Goal: Task Accomplishment & Management: Complete application form

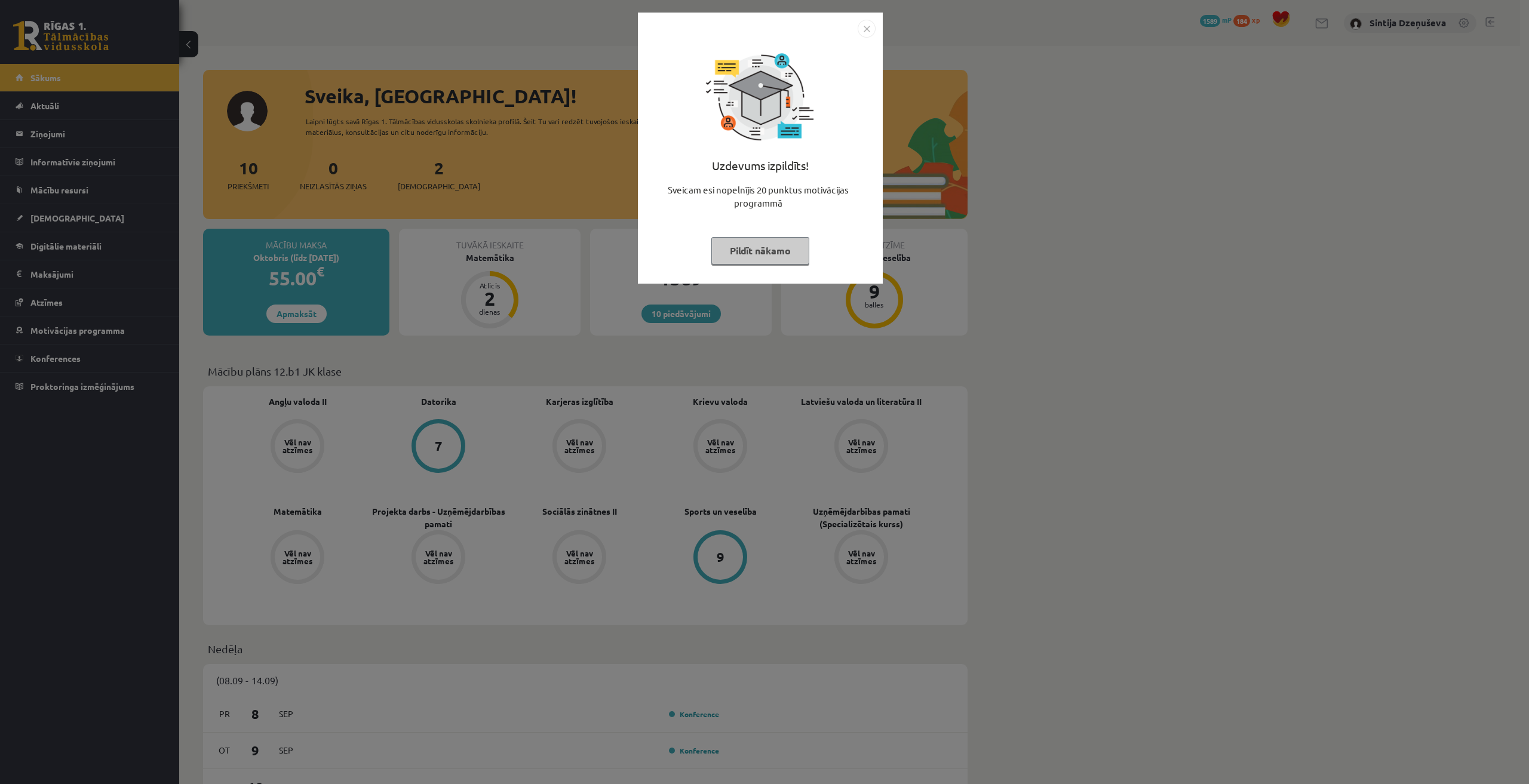
click at [864, 23] on img "Close" at bounding box center [866, 28] width 18 height 18
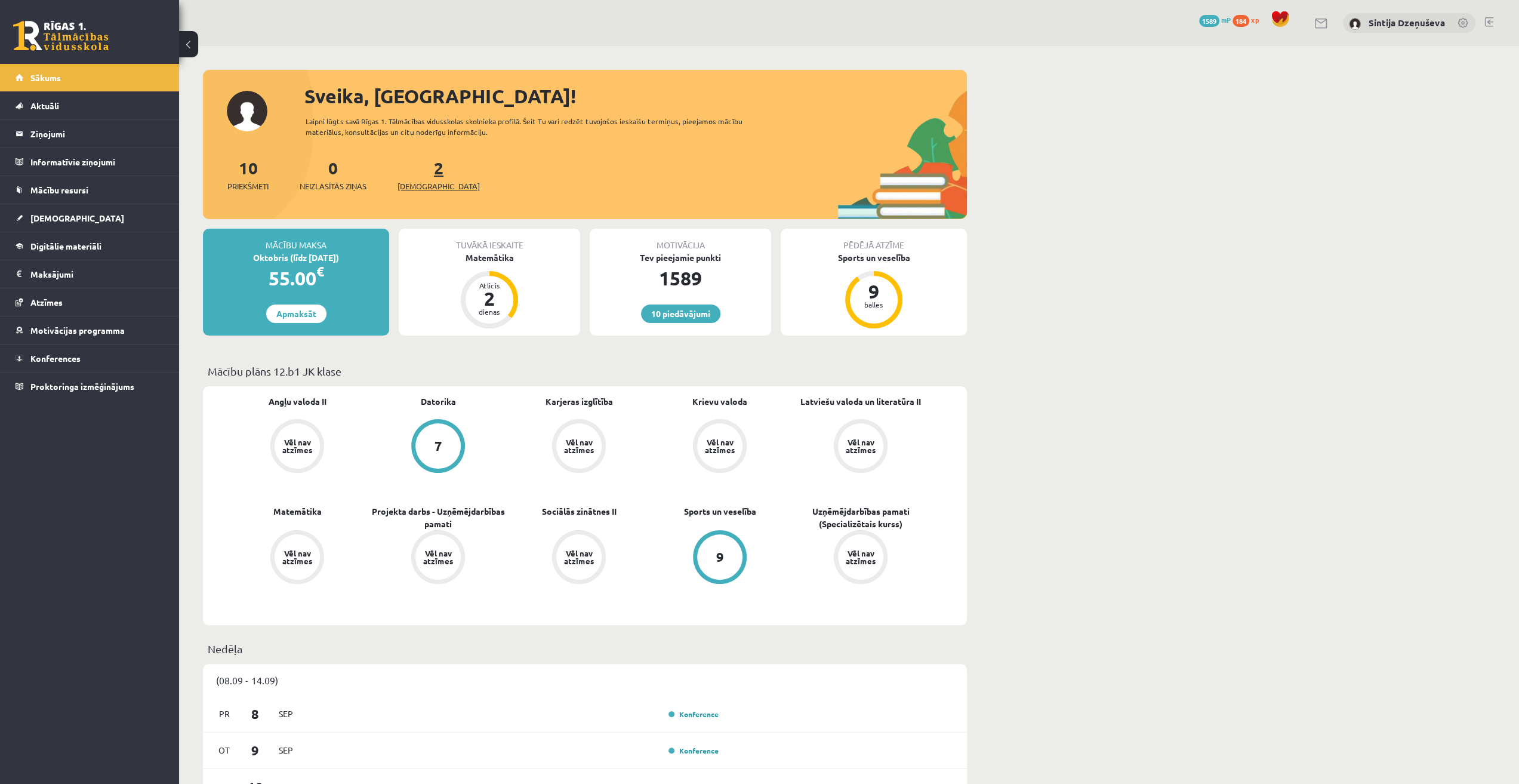
click at [420, 171] on link "2 Ieskaites" at bounding box center [439, 175] width 83 height 36
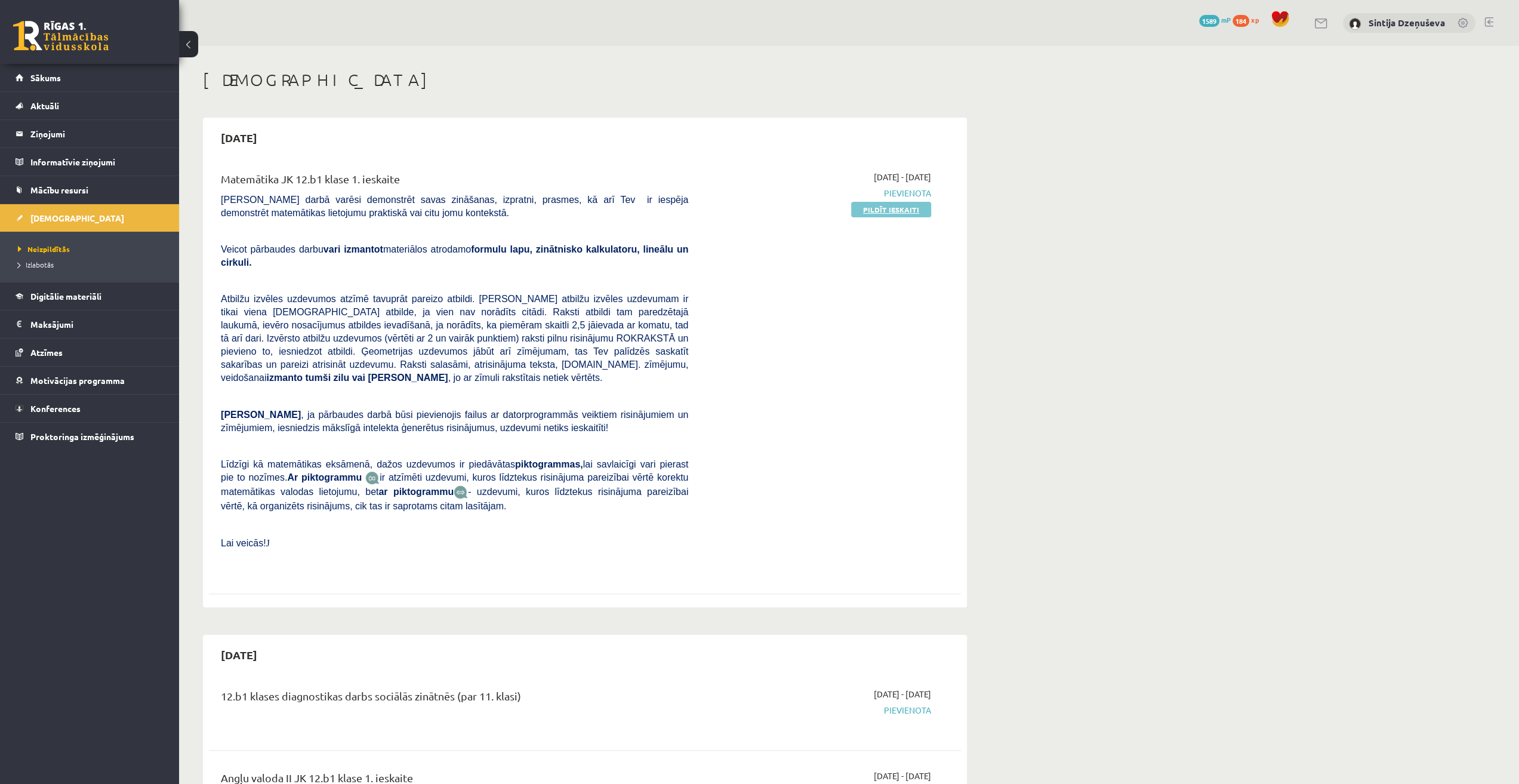
click at [906, 207] on link "Pildīt ieskaiti" at bounding box center [891, 210] width 80 height 16
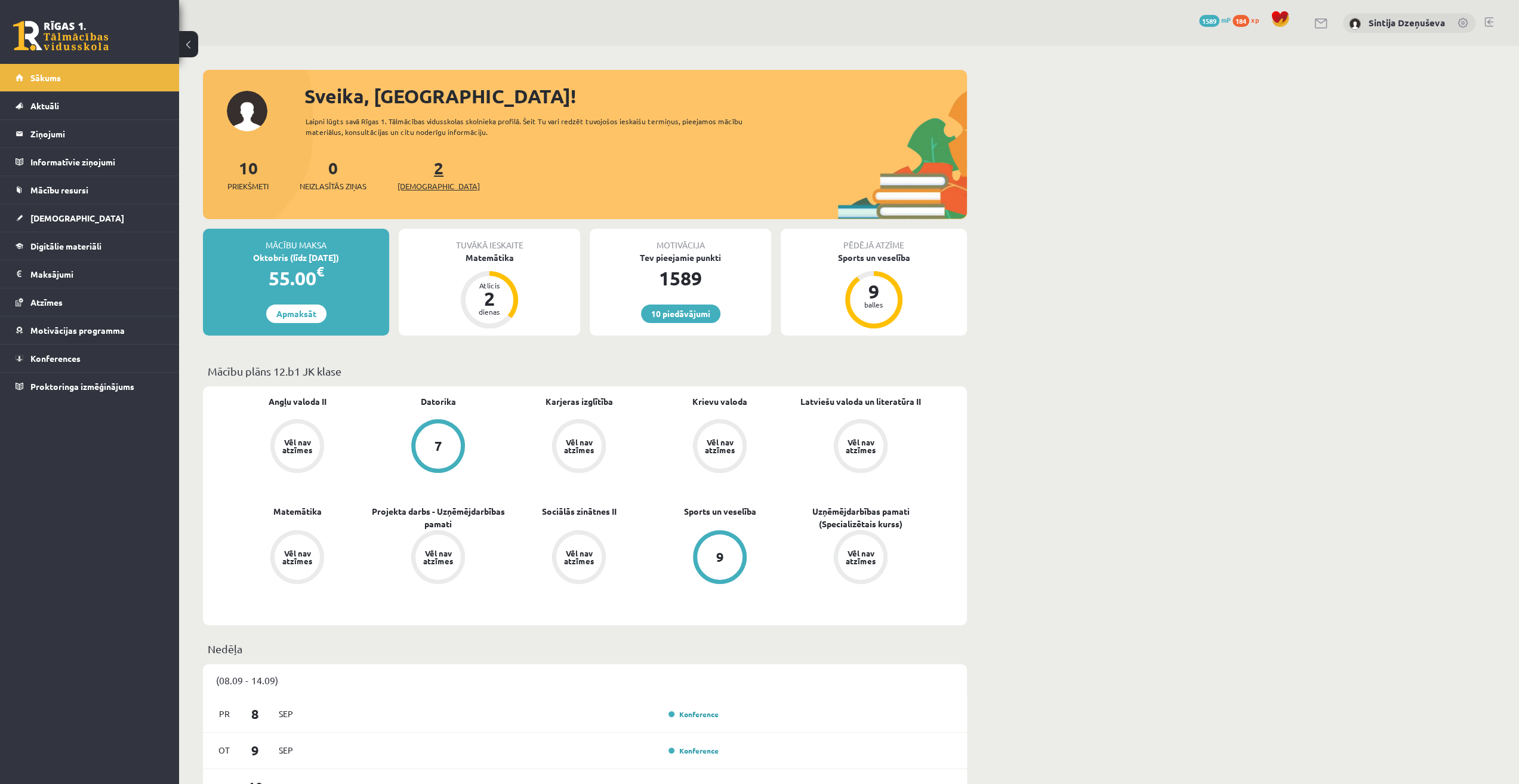
click at [428, 187] on span "[DEMOGRAPHIC_DATA]" at bounding box center [439, 186] width 83 height 12
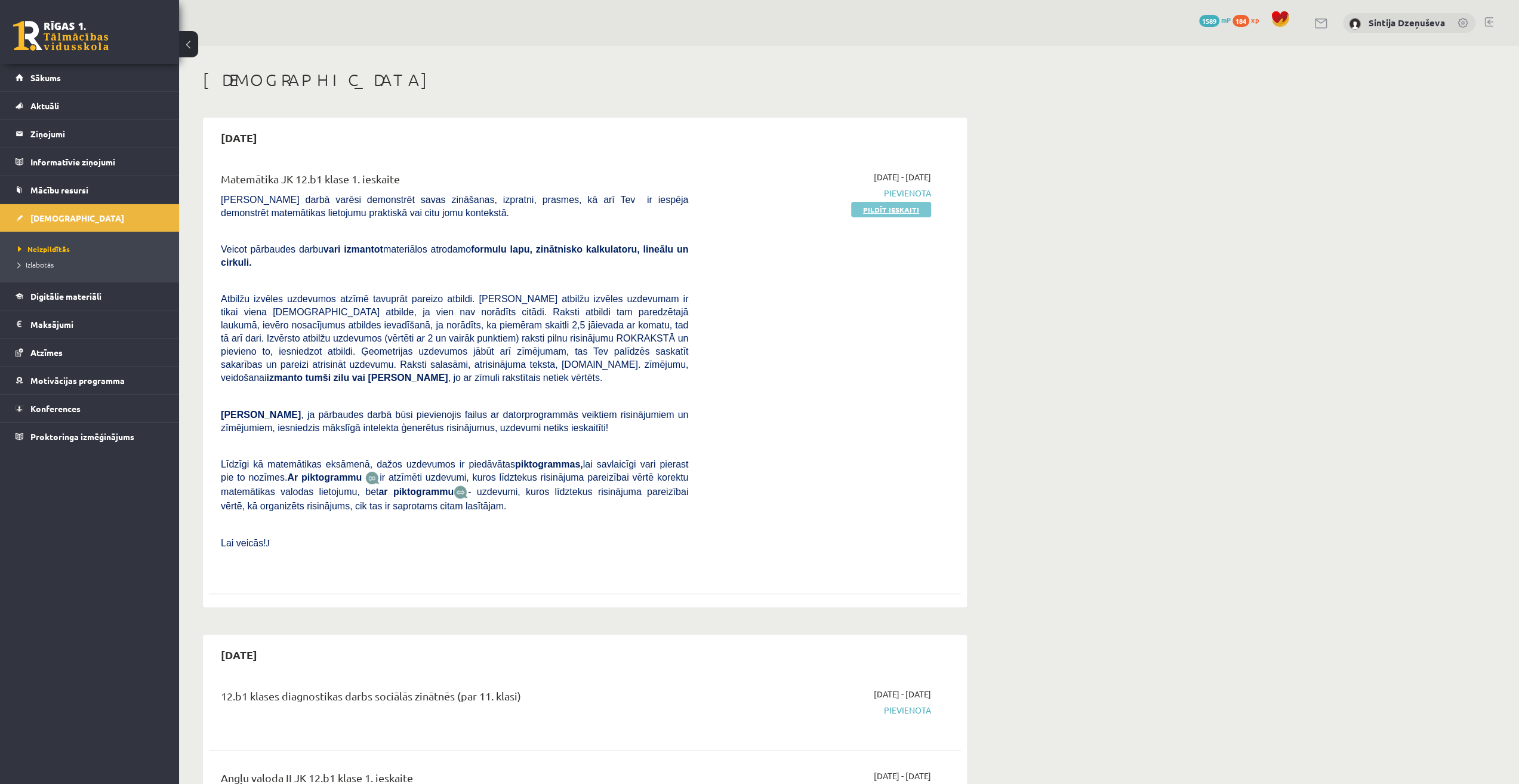
click at [910, 208] on link "Pildīt ieskaiti" at bounding box center [891, 210] width 80 height 16
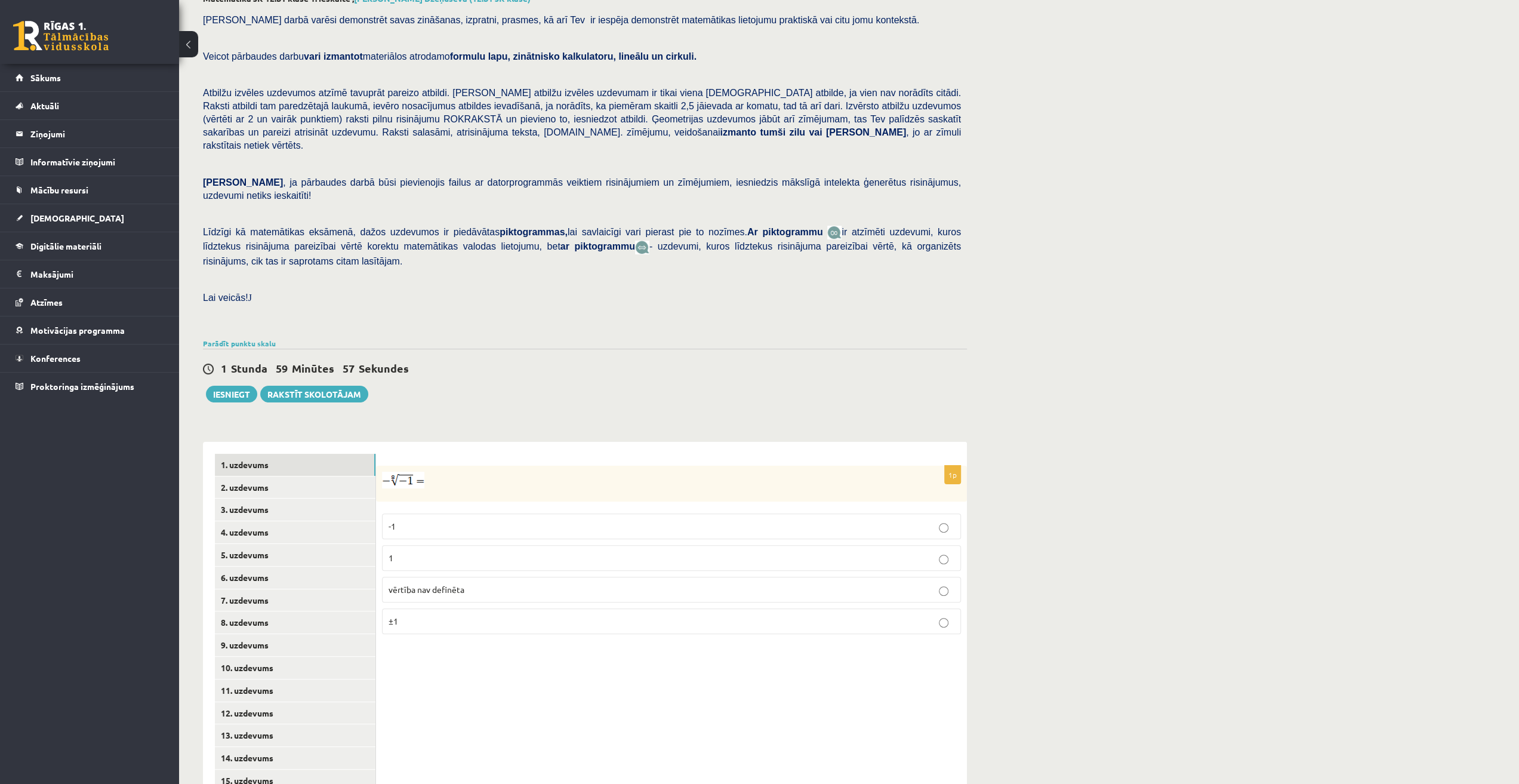
scroll to position [94, 0]
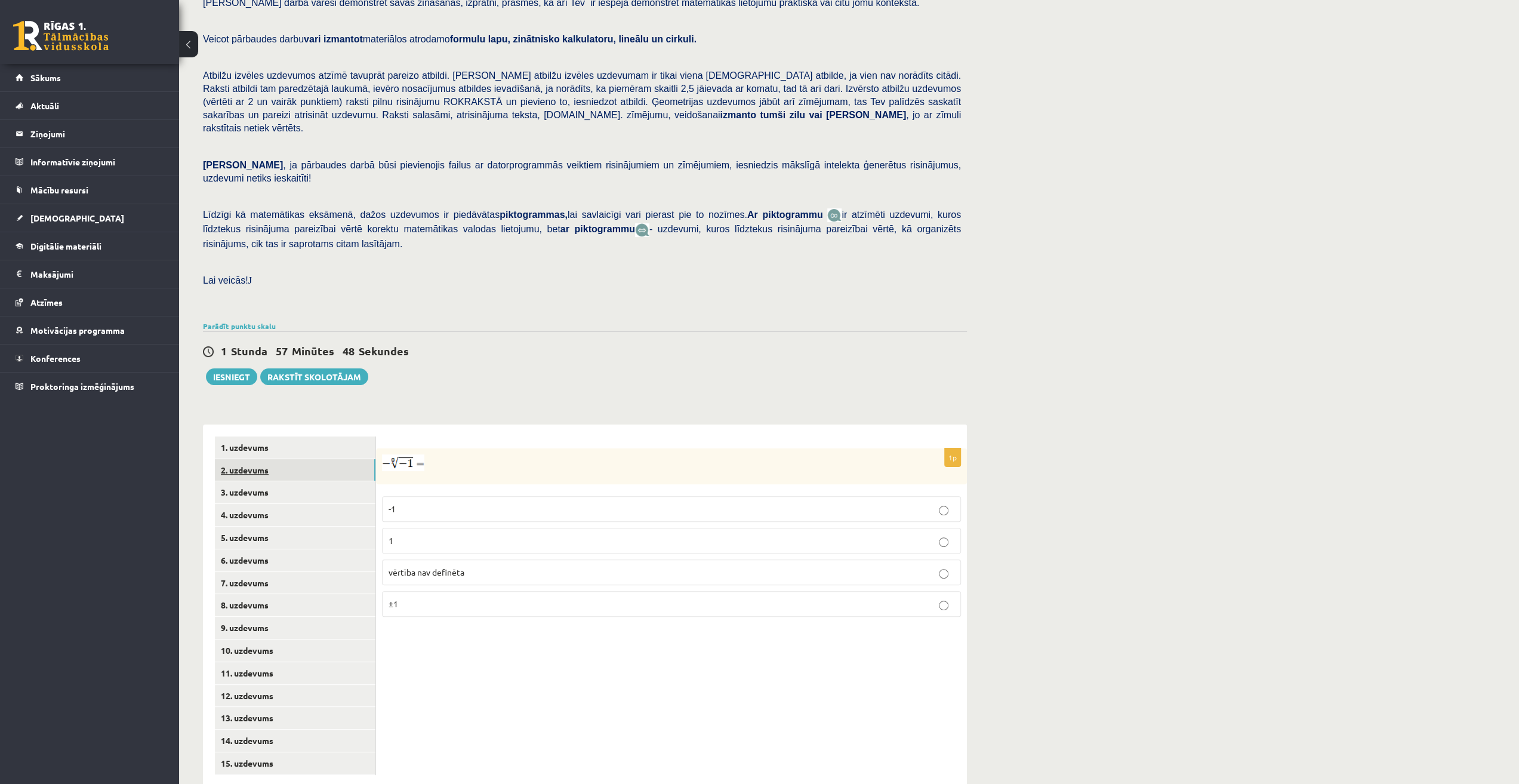
click at [282, 459] on link "2. uzdevums" at bounding box center [295, 470] width 161 height 22
click at [275, 481] on link "3. uzdevums" at bounding box center [295, 492] width 161 height 22
click at [275, 504] on link "4. uzdevums" at bounding box center [295, 514] width 161 height 22
click at [271, 526] on link "5. uzdevums" at bounding box center [295, 537] width 161 height 22
click at [270, 549] on link "6. uzdevums" at bounding box center [295, 560] width 161 height 22
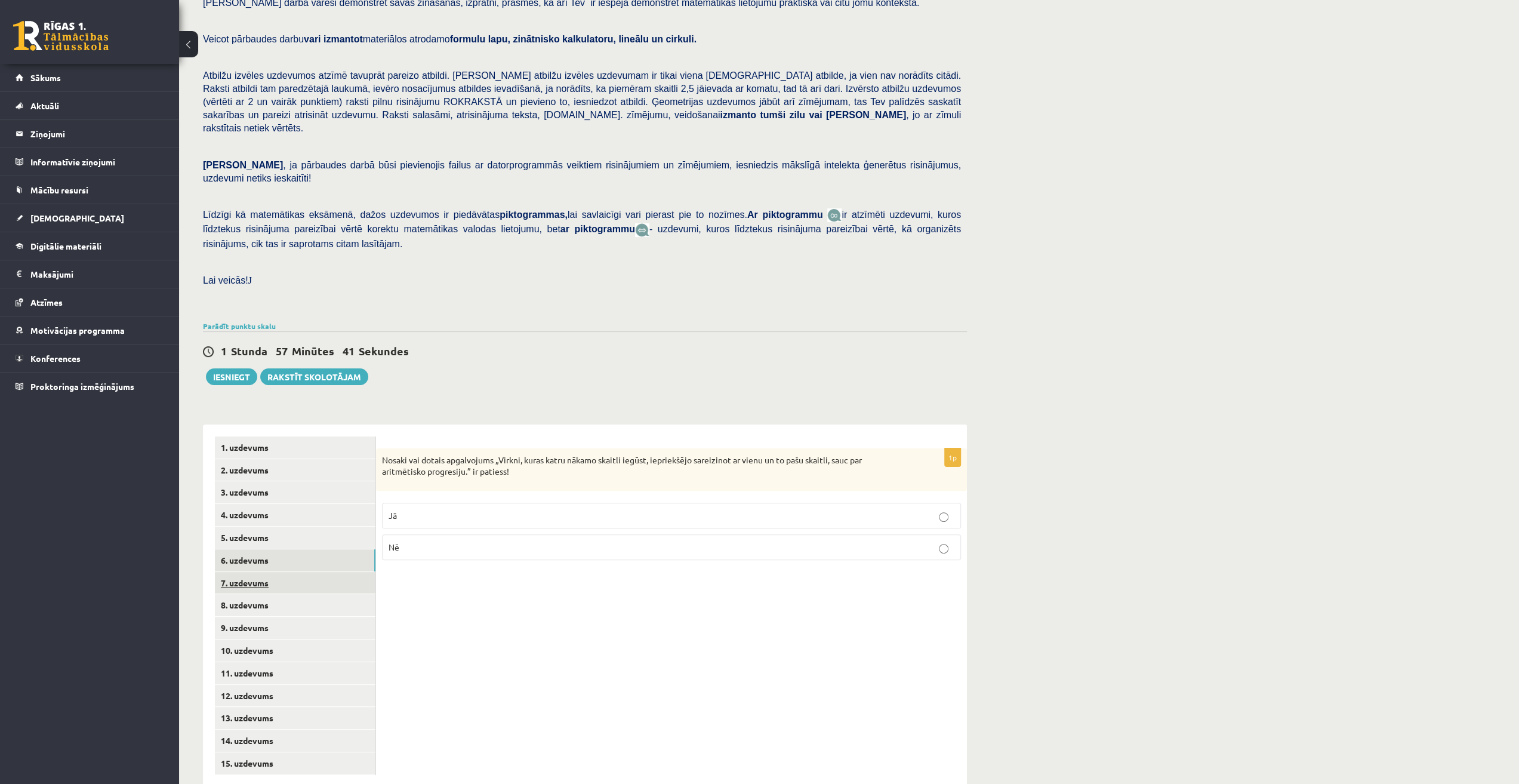
click at [274, 572] on link "7. uzdevums" at bounding box center [295, 583] width 161 height 22
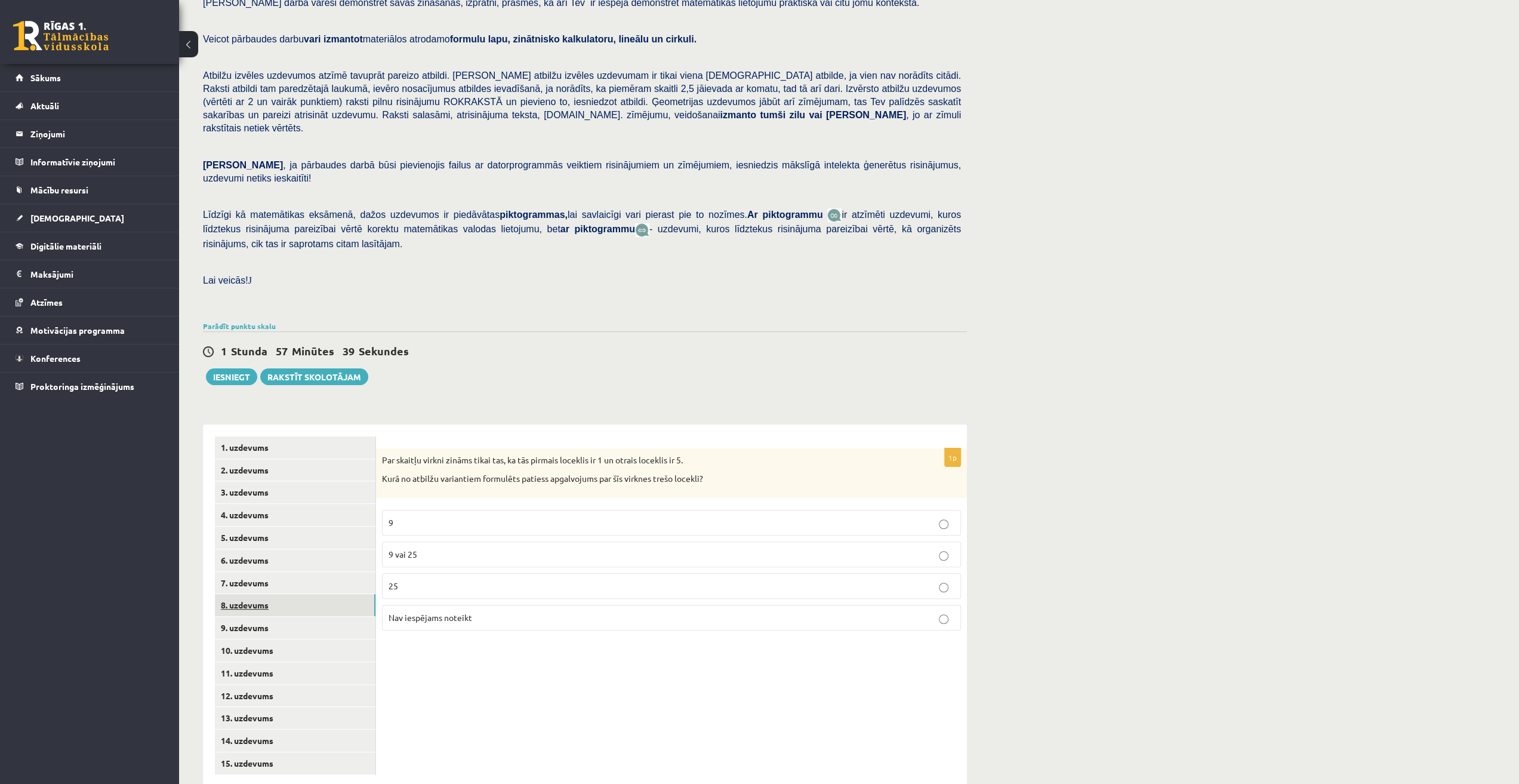
click at [276, 594] on link "8. uzdevums" at bounding box center [295, 605] width 161 height 22
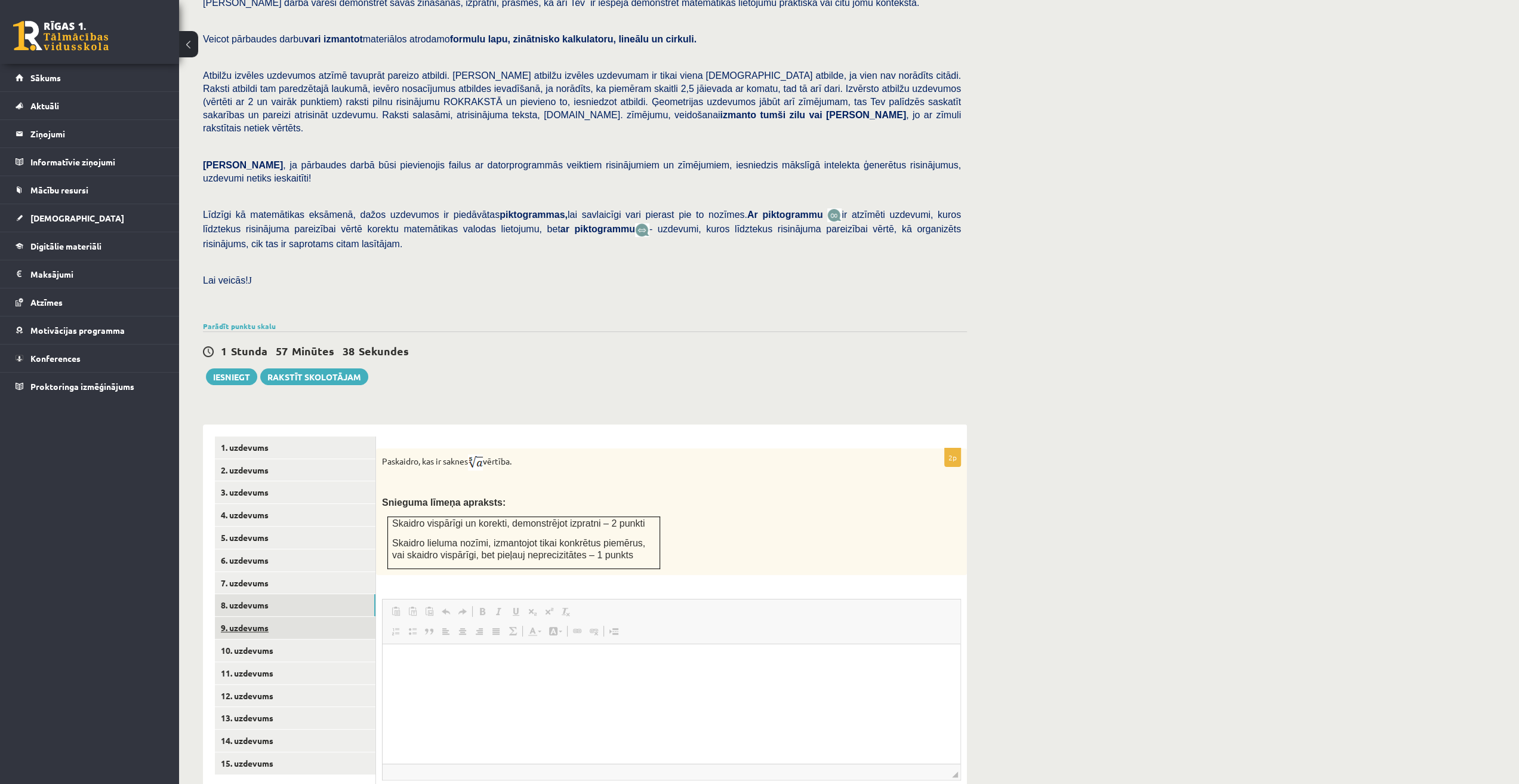
scroll to position [0, 0]
click at [275, 617] on link "9. uzdevums" at bounding box center [295, 627] width 161 height 22
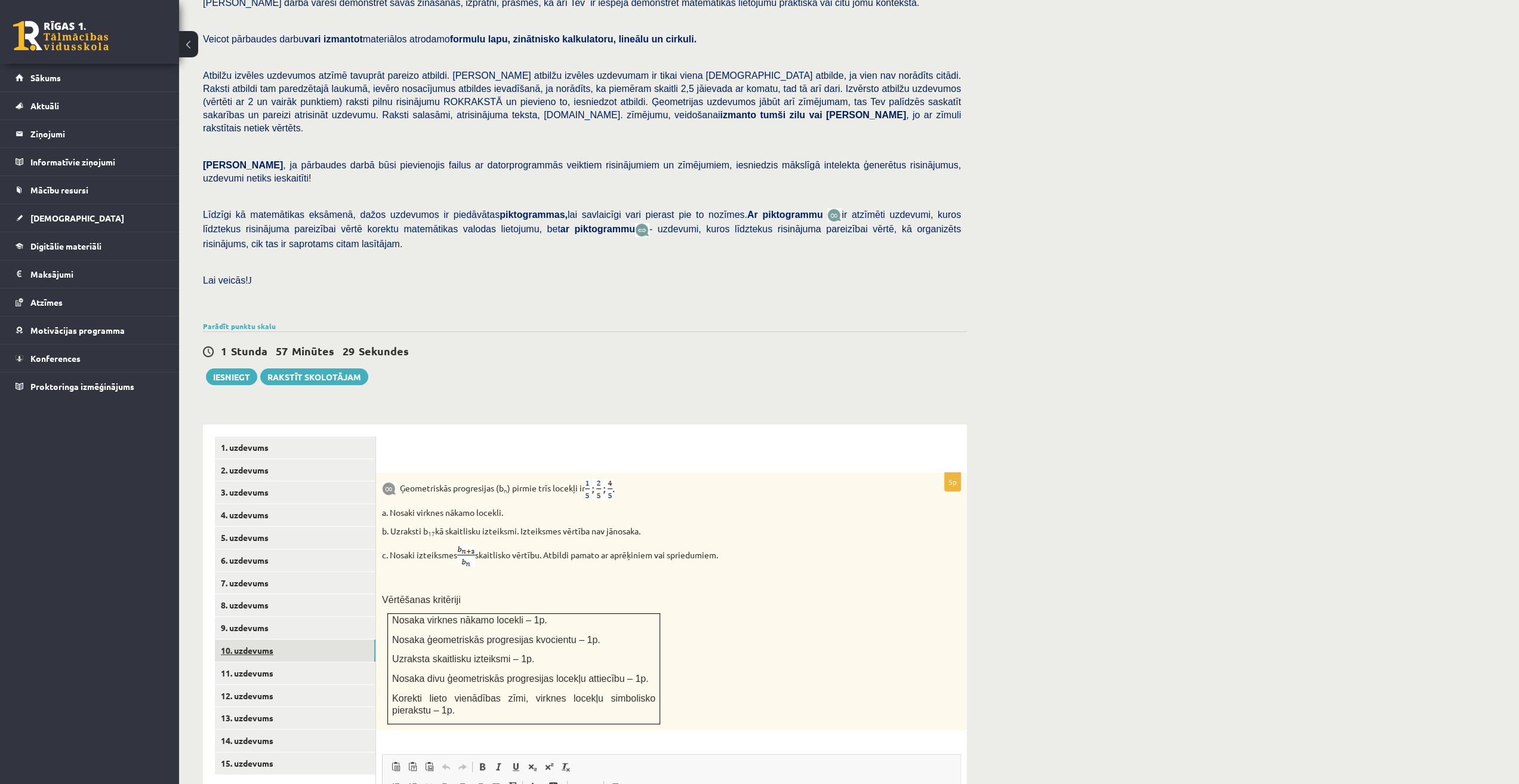
click at [271, 640] on link "10. uzdevums" at bounding box center [295, 650] width 161 height 22
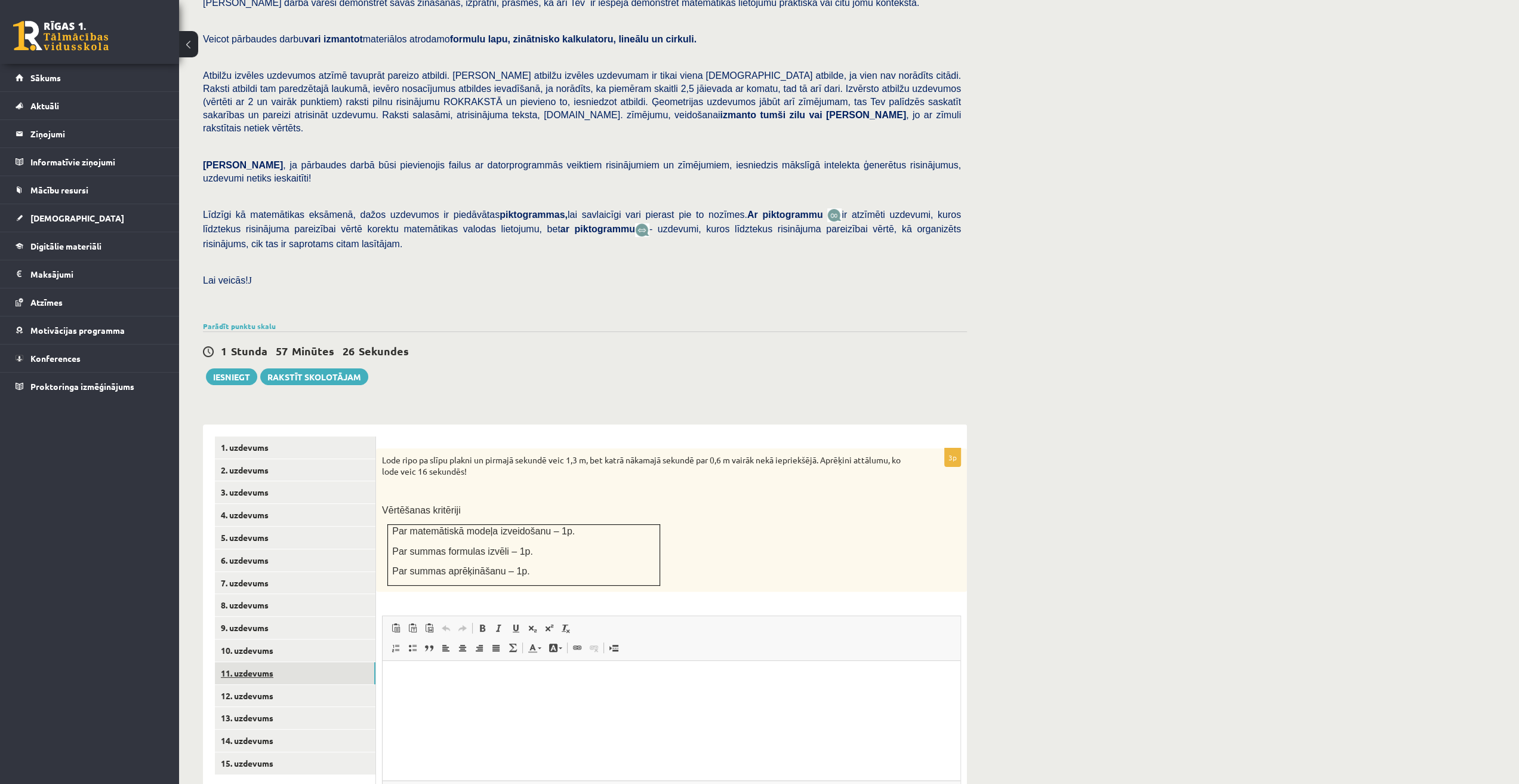
click at [275, 662] on link "11. uzdevums" at bounding box center [295, 673] width 161 height 22
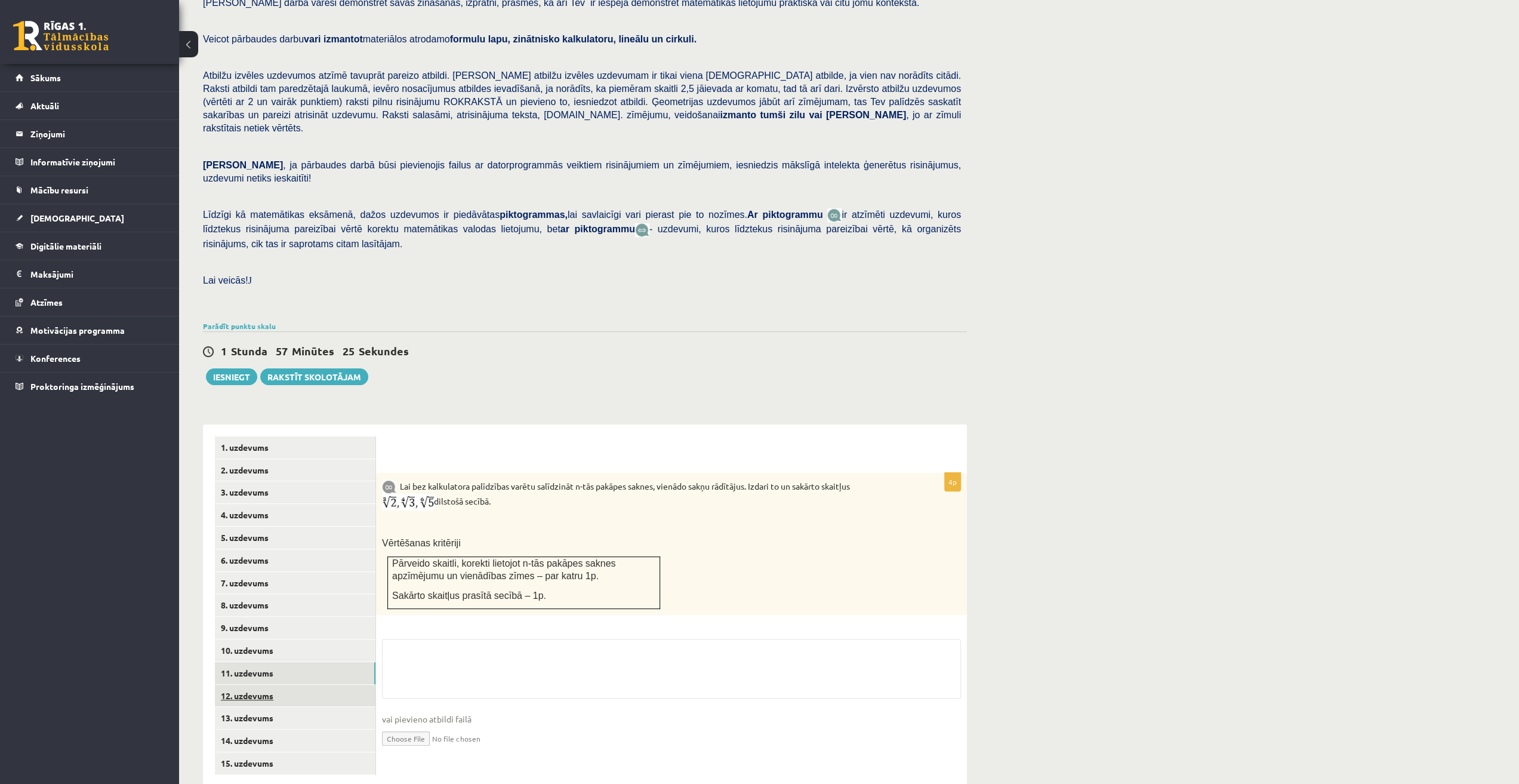
click at [279, 684] on link "12. uzdevums" at bounding box center [295, 695] width 161 height 22
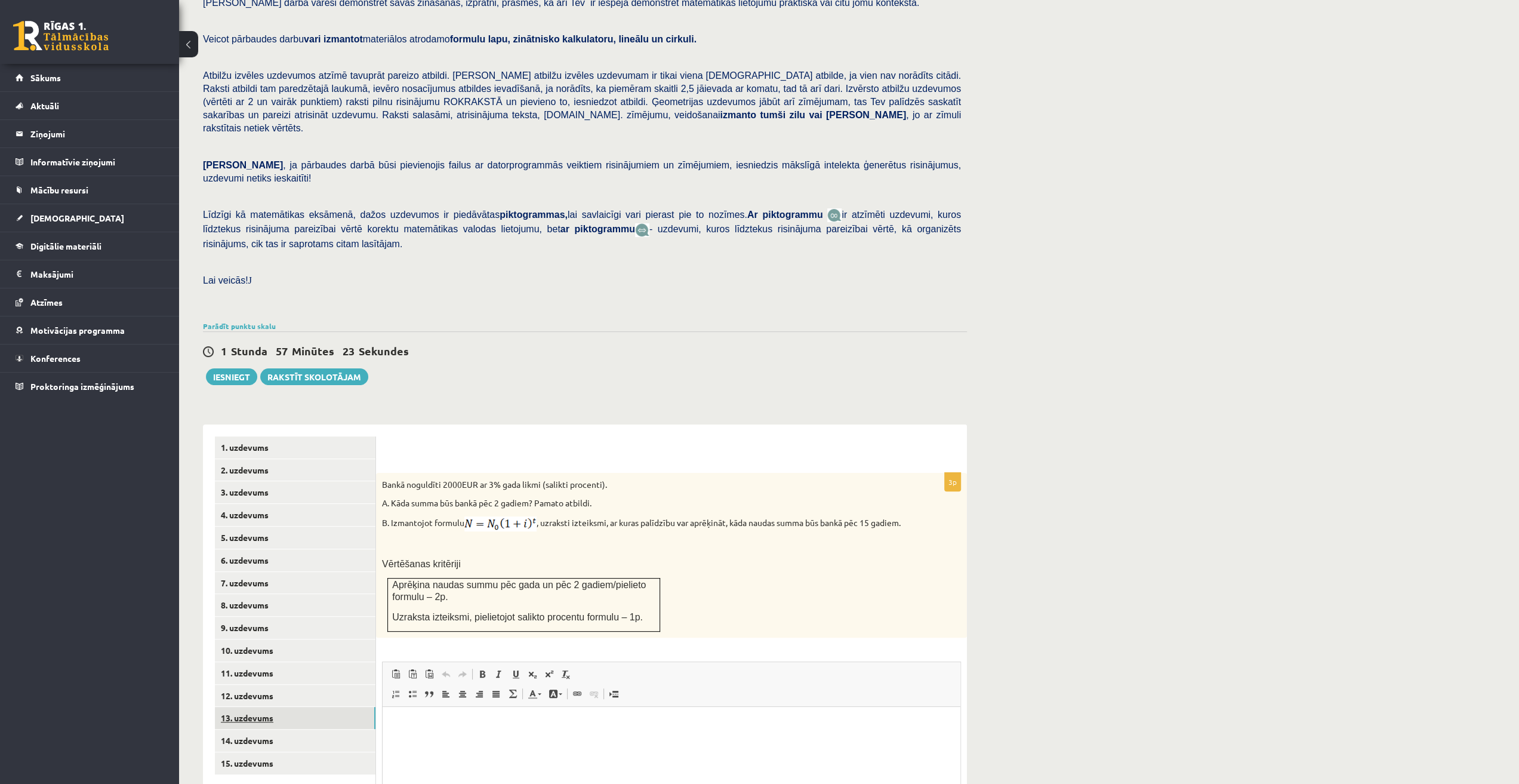
click at [280, 706] on link "13. uzdevums" at bounding box center [295, 717] width 161 height 22
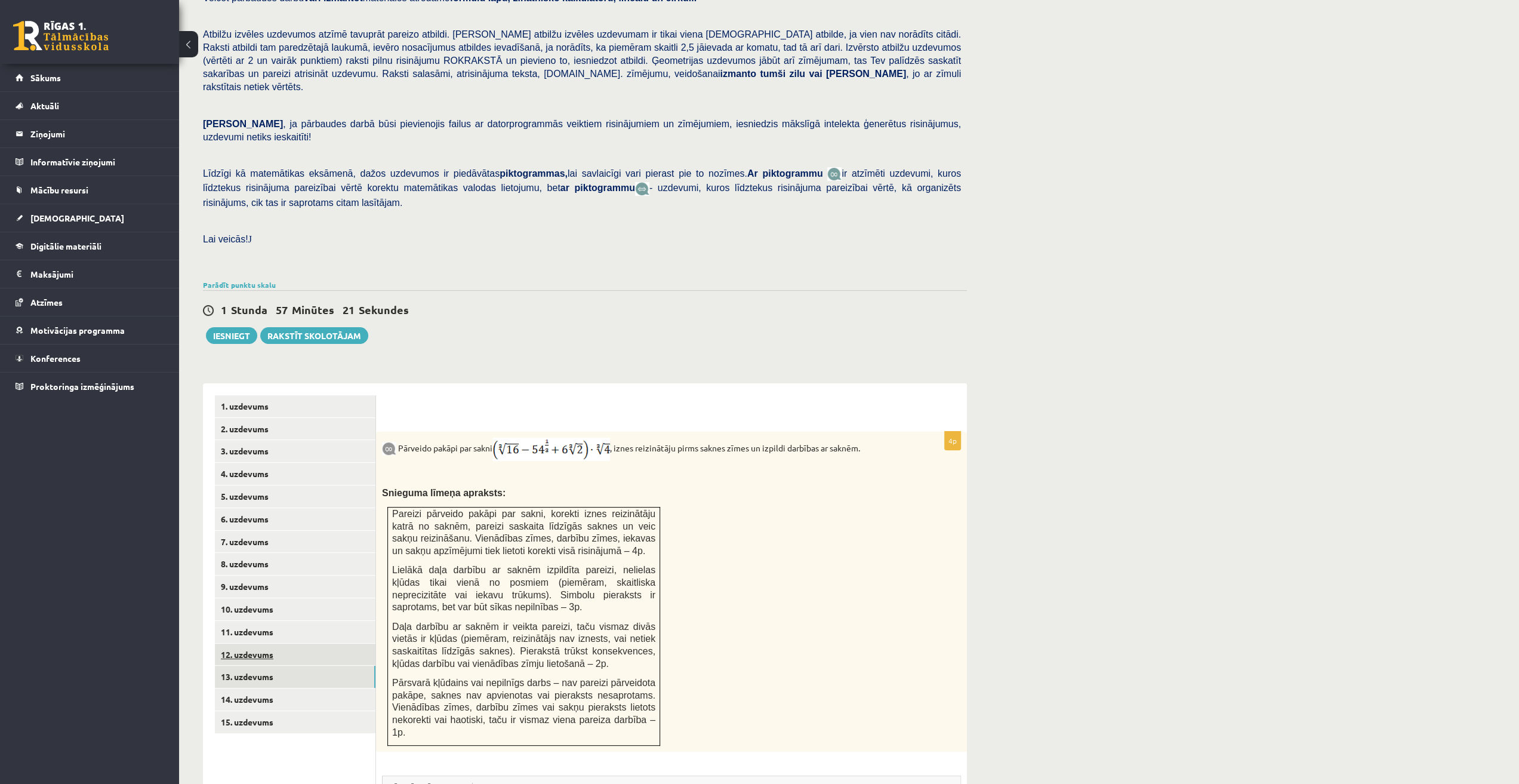
scroll to position [154, 0]
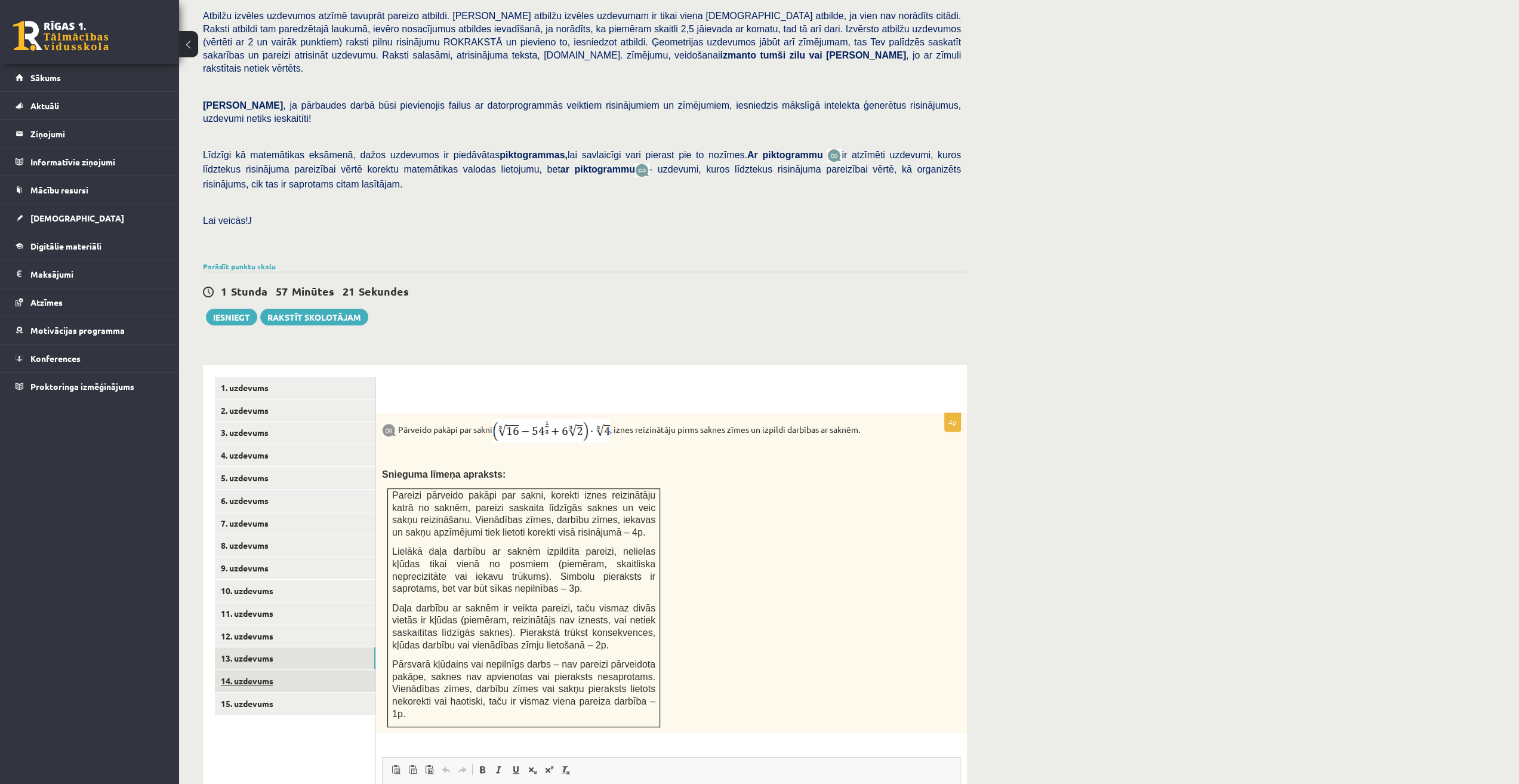
click at [289, 669] on link "14. uzdevums" at bounding box center [295, 680] width 161 height 22
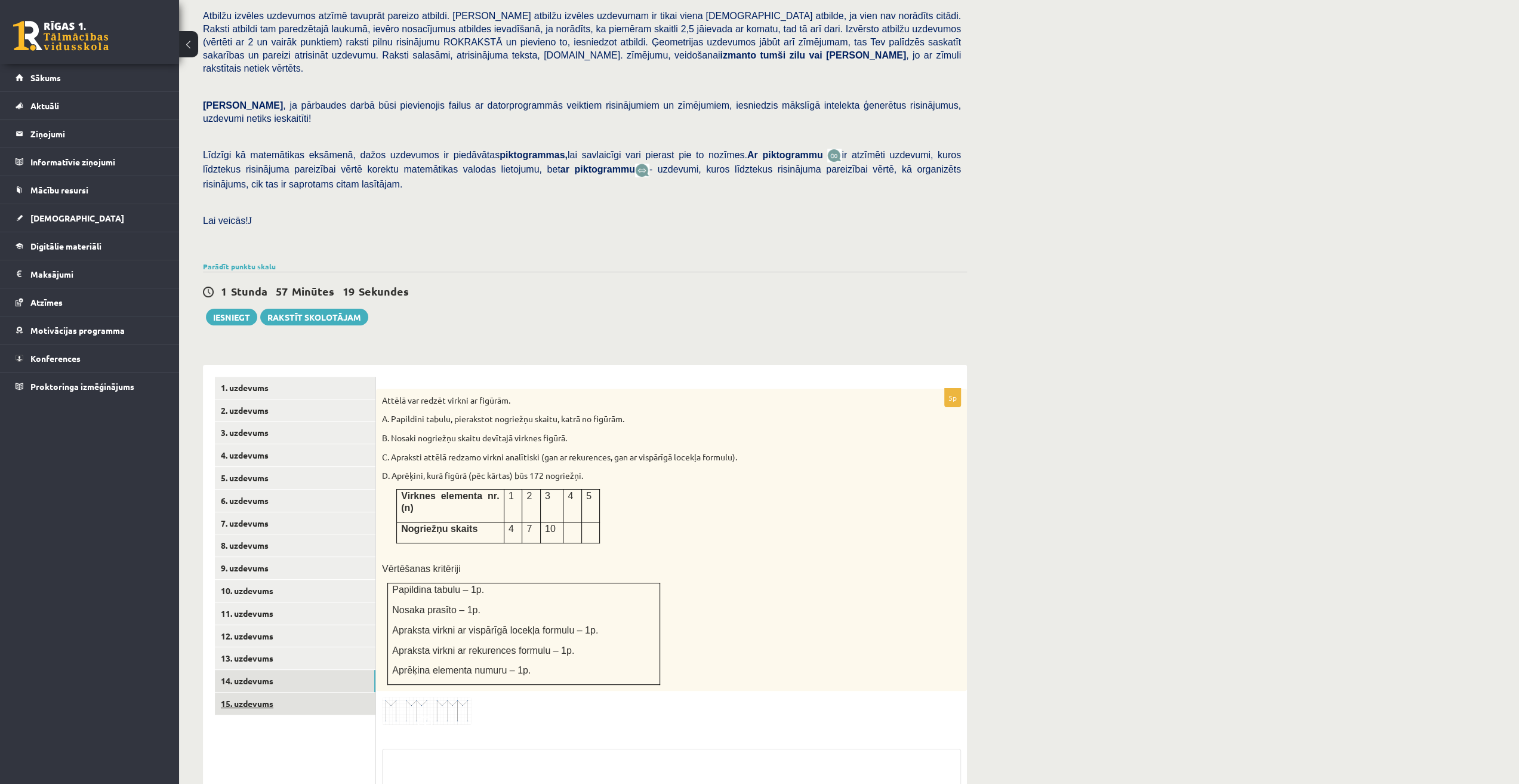
click at [289, 692] on link "15. uzdevums" at bounding box center [295, 703] width 161 height 22
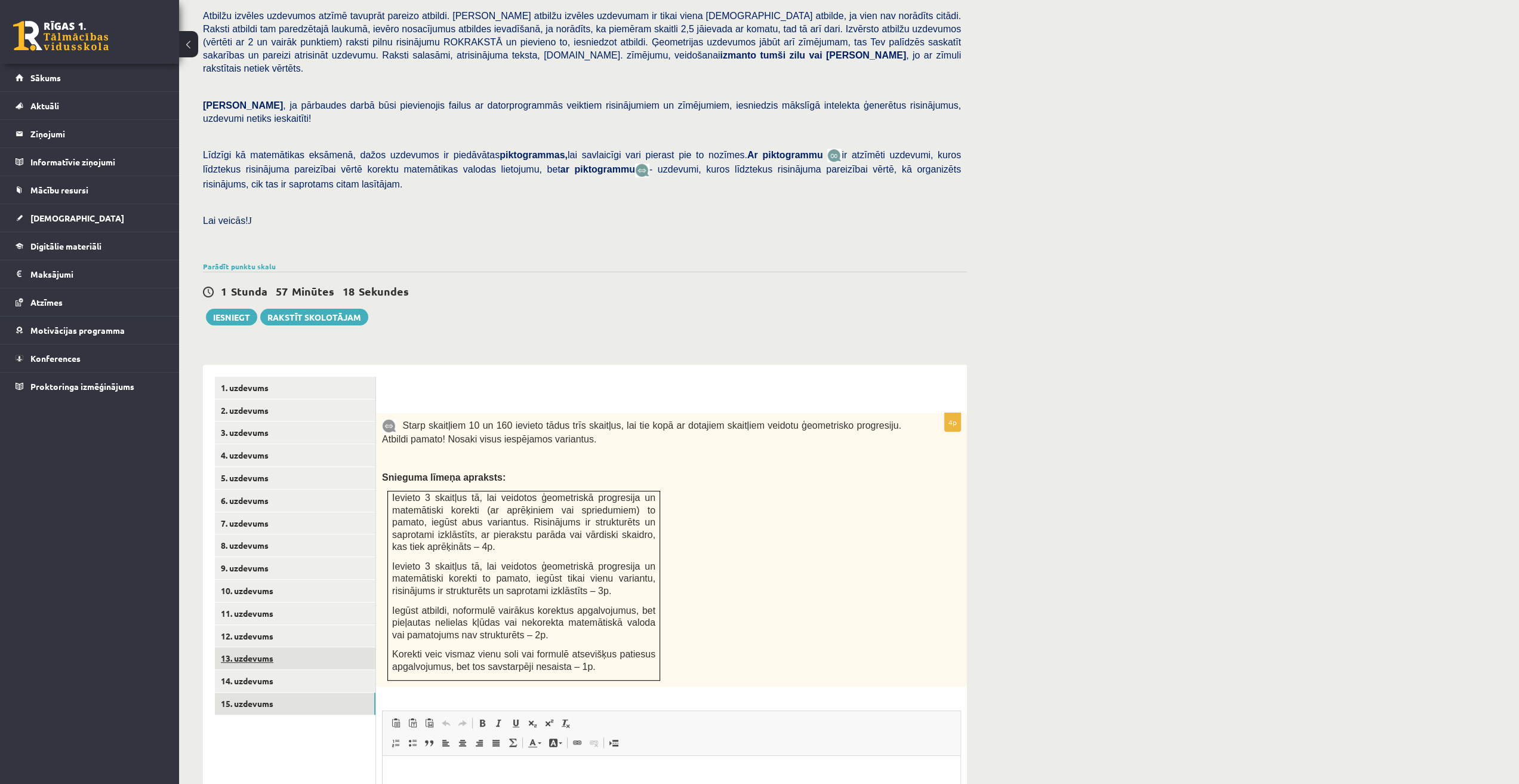
scroll to position [0, 0]
click at [276, 669] on link "14. uzdevums" at bounding box center [295, 680] width 161 height 22
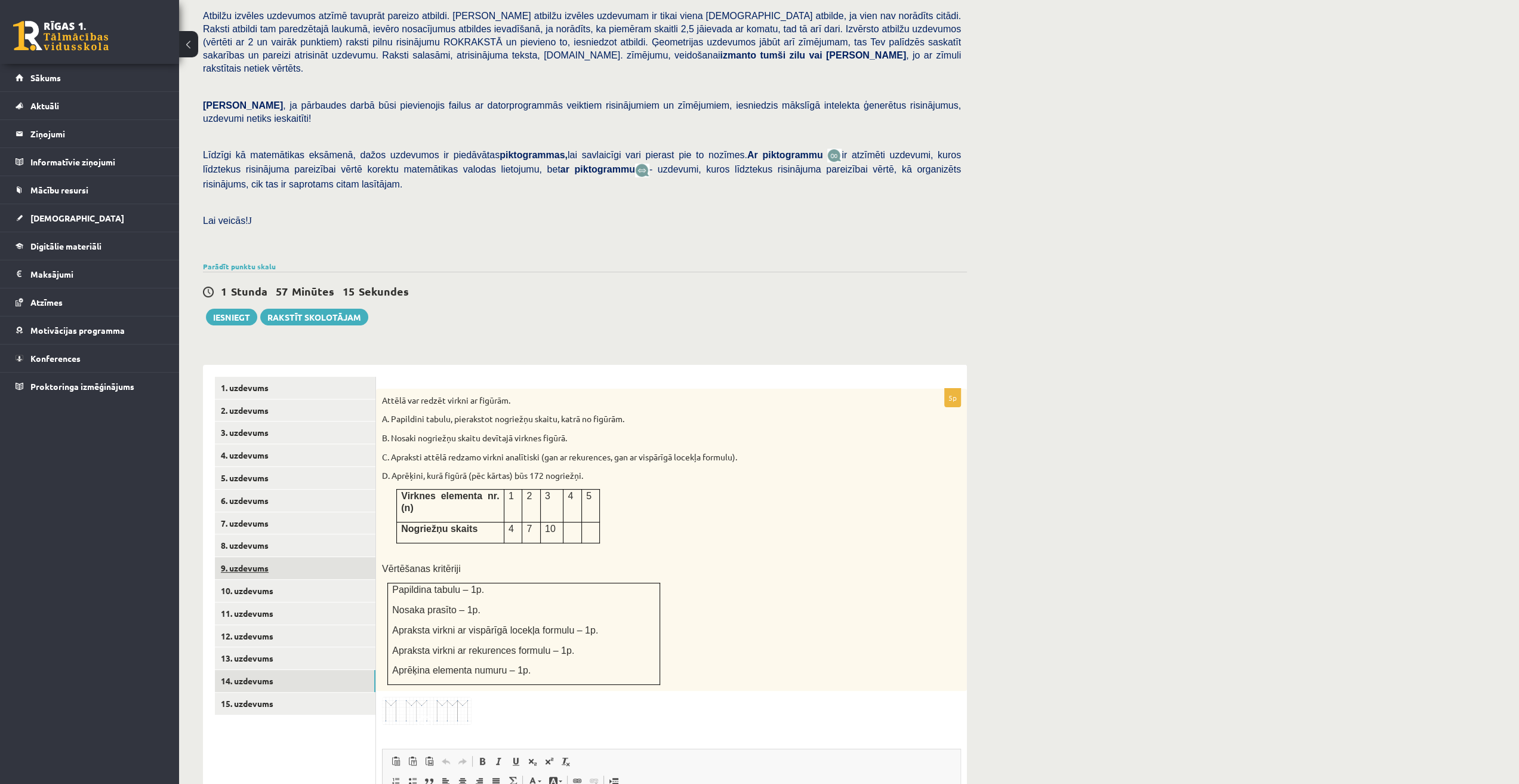
click at [300, 557] on link "9. uzdevums" at bounding box center [295, 568] width 161 height 22
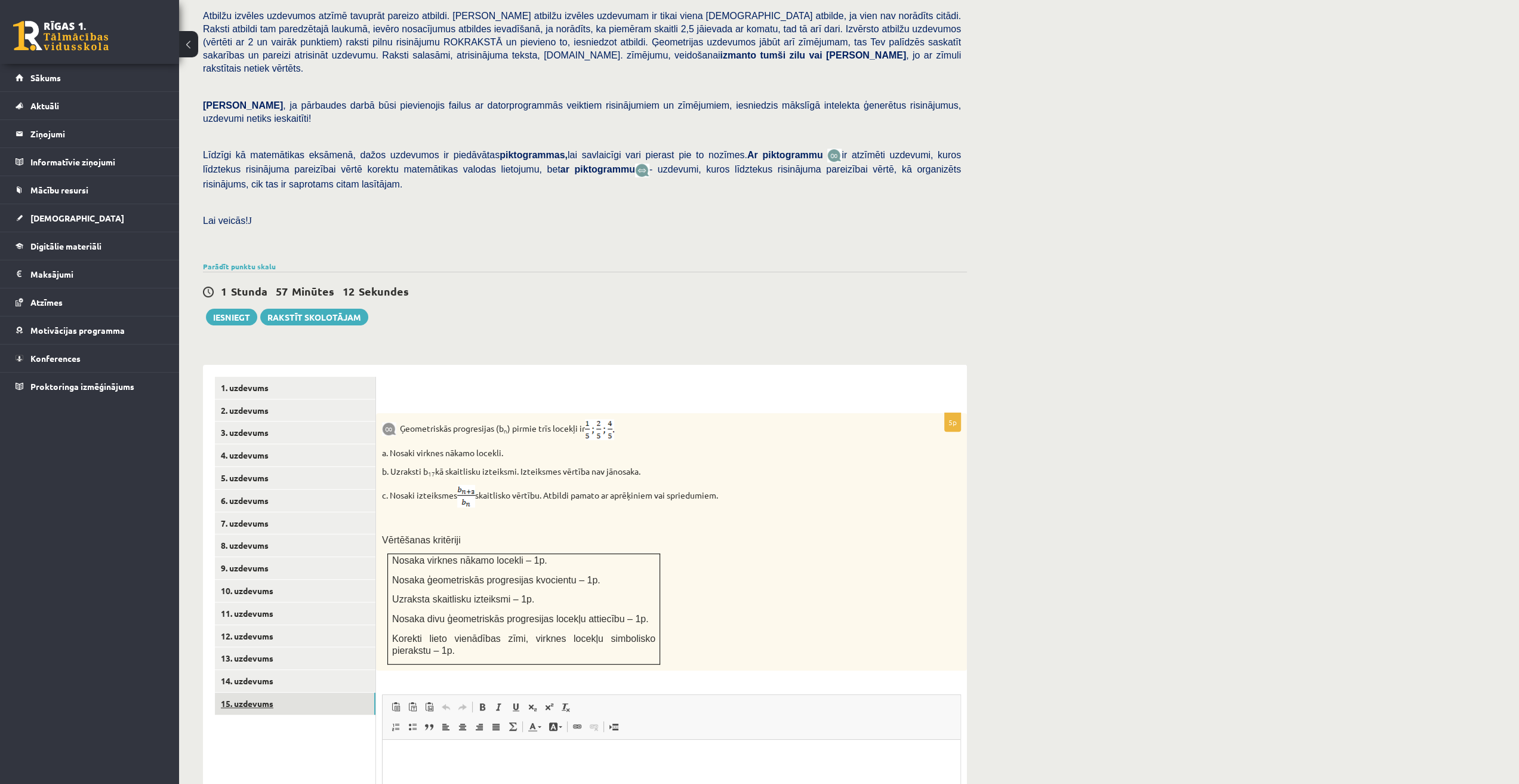
click at [265, 692] on link "15. uzdevums" at bounding box center [295, 703] width 161 height 22
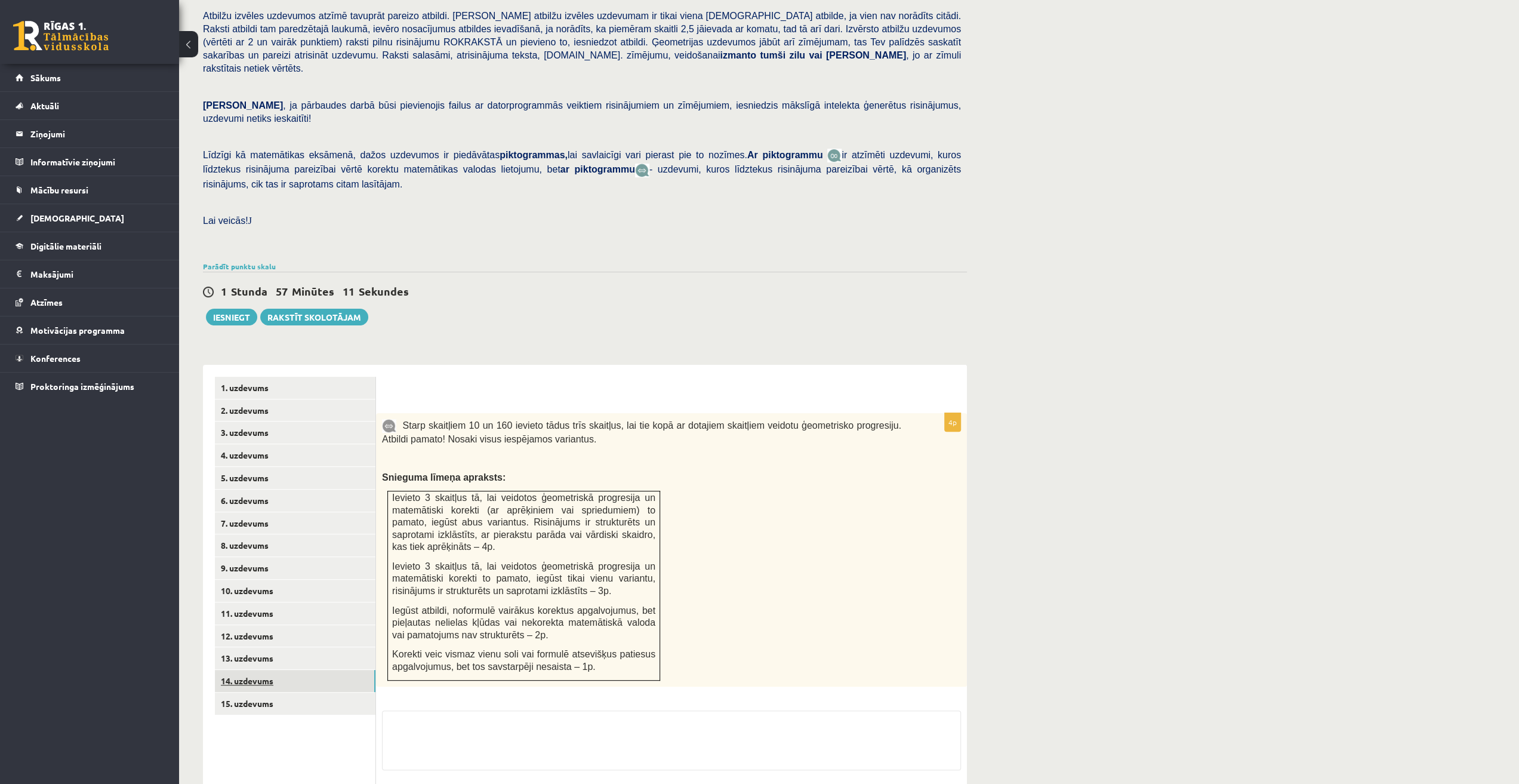
click at [287, 669] on link "14. uzdevums" at bounding box center [295, 680] width 161 height 22
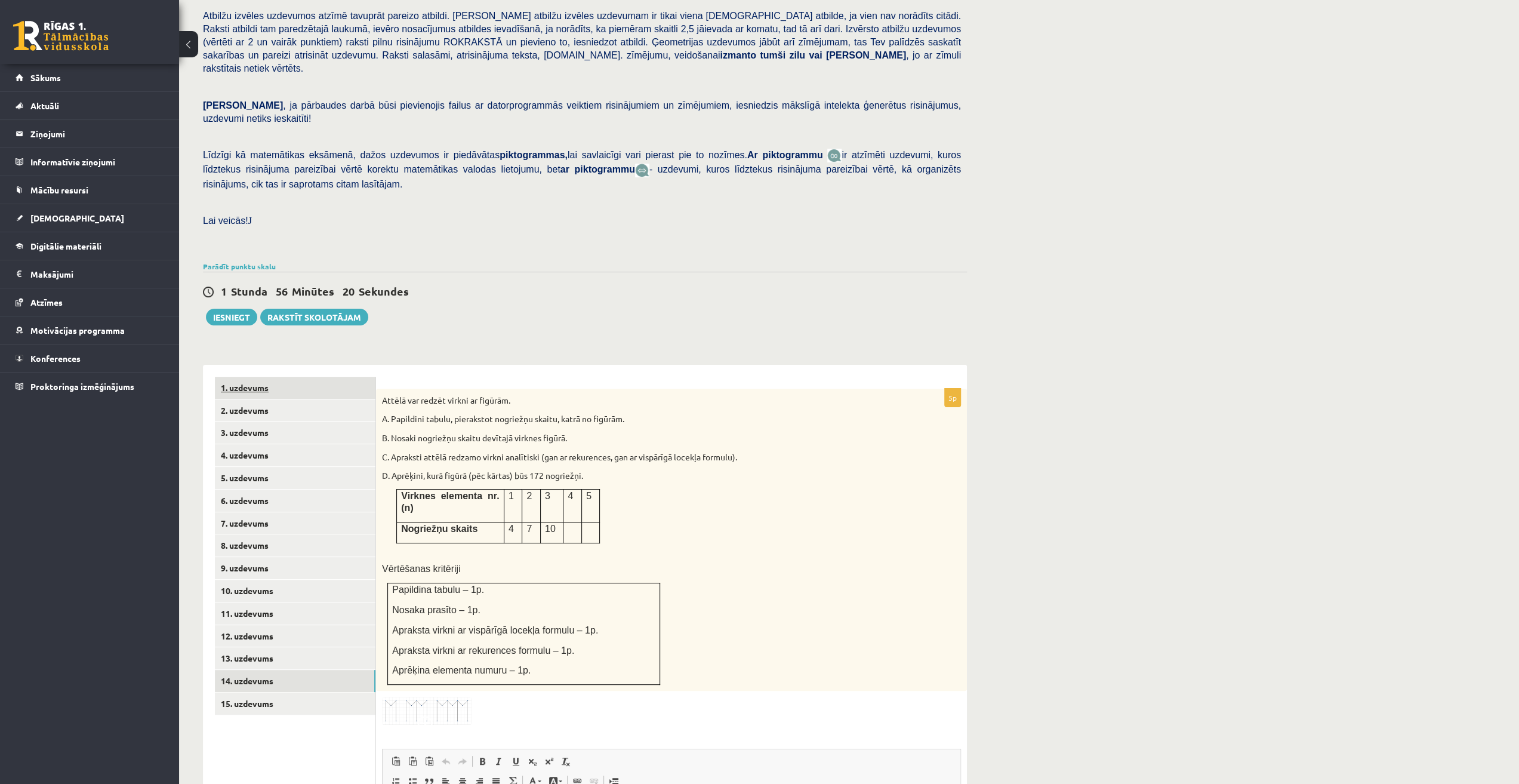
click at [297, 376] on link "1. uzdevums" at bounding box center [295, 387] width 161 height 22
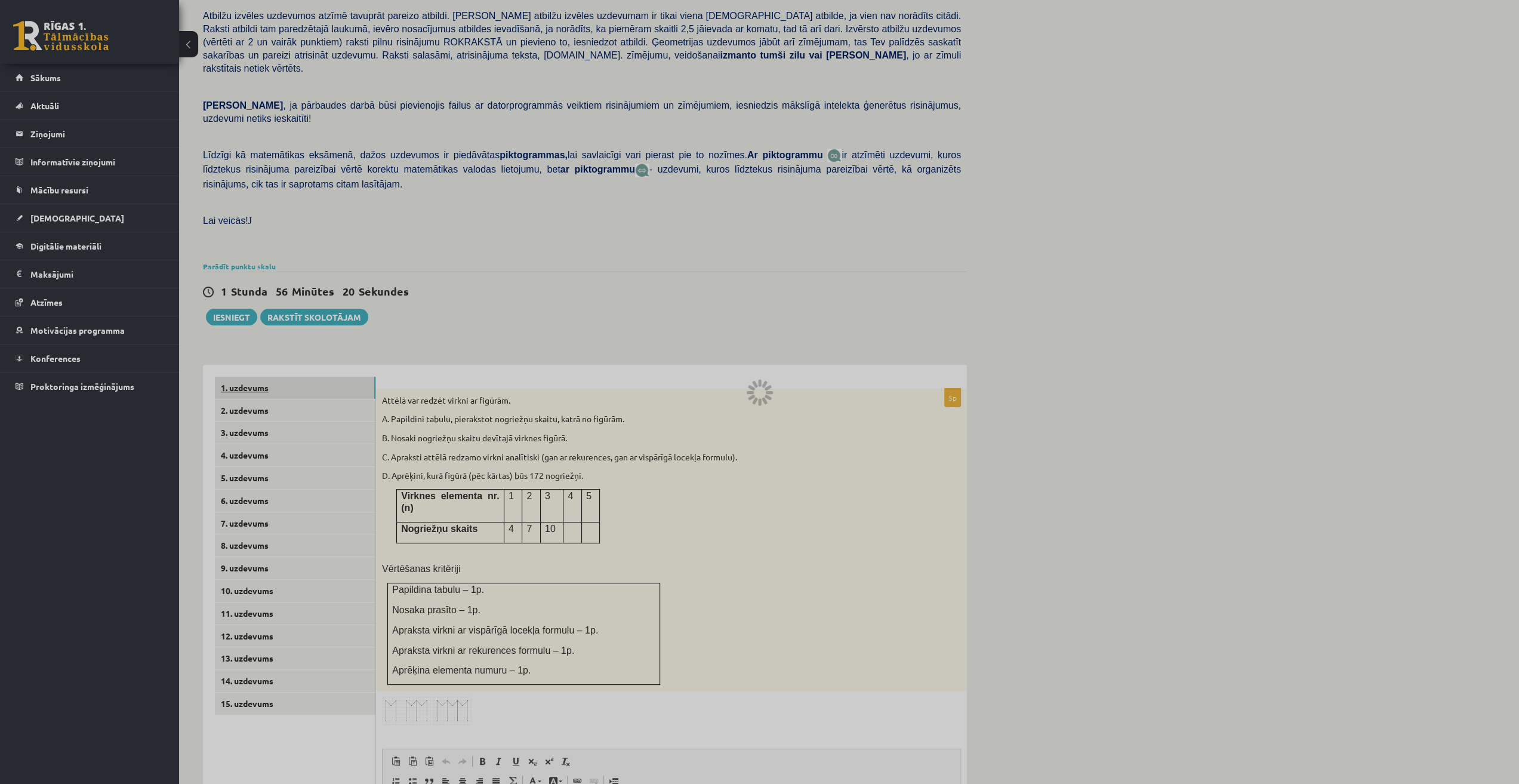
scroll to position [95, 0]
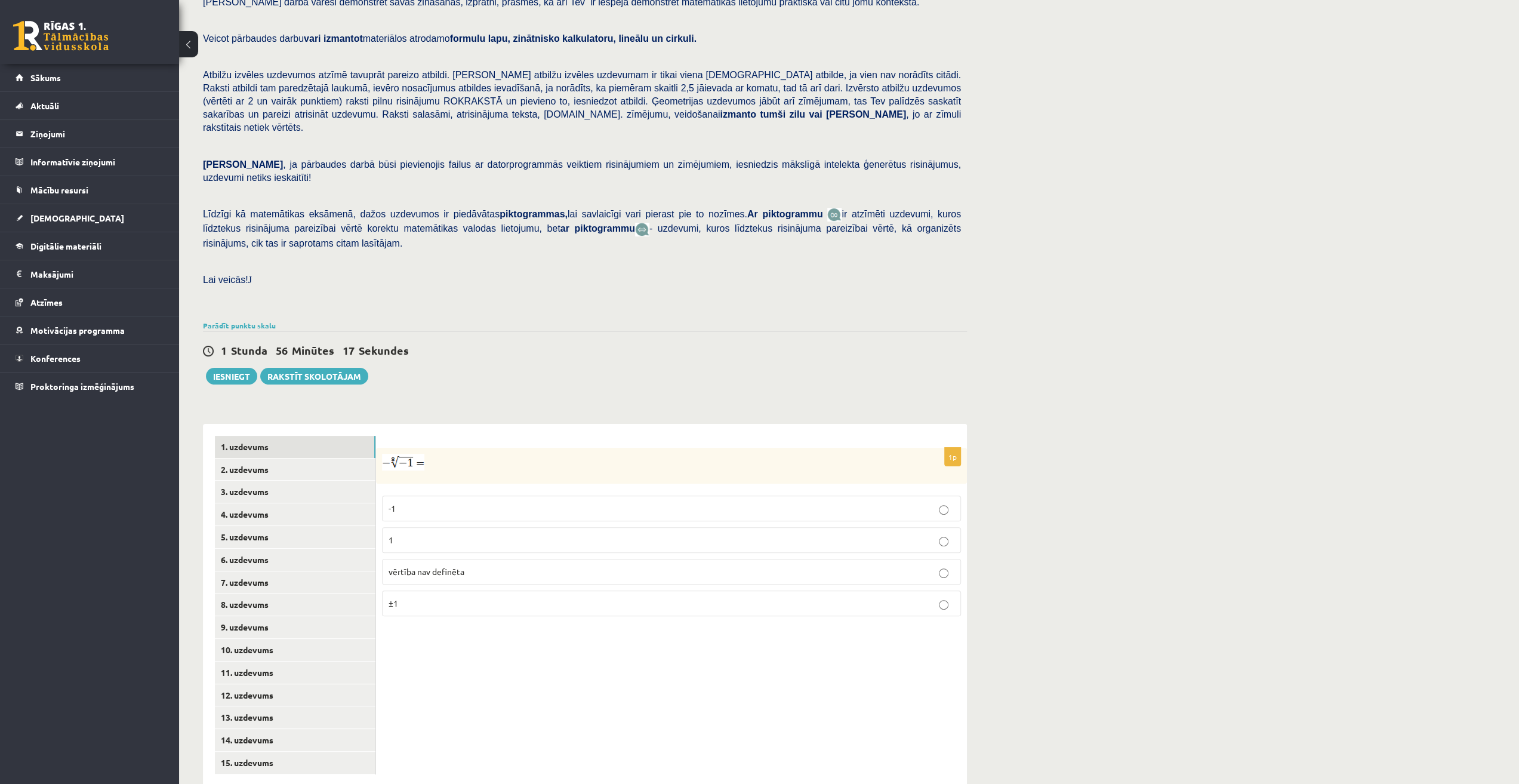
click at [423, 566] on span "vērtība nav definēta" at bounding box center [426, 571] width 76 height 11
click at [238, 729] on link "14. uzdevums" at bounding box center [295, 739] width 161 height 22
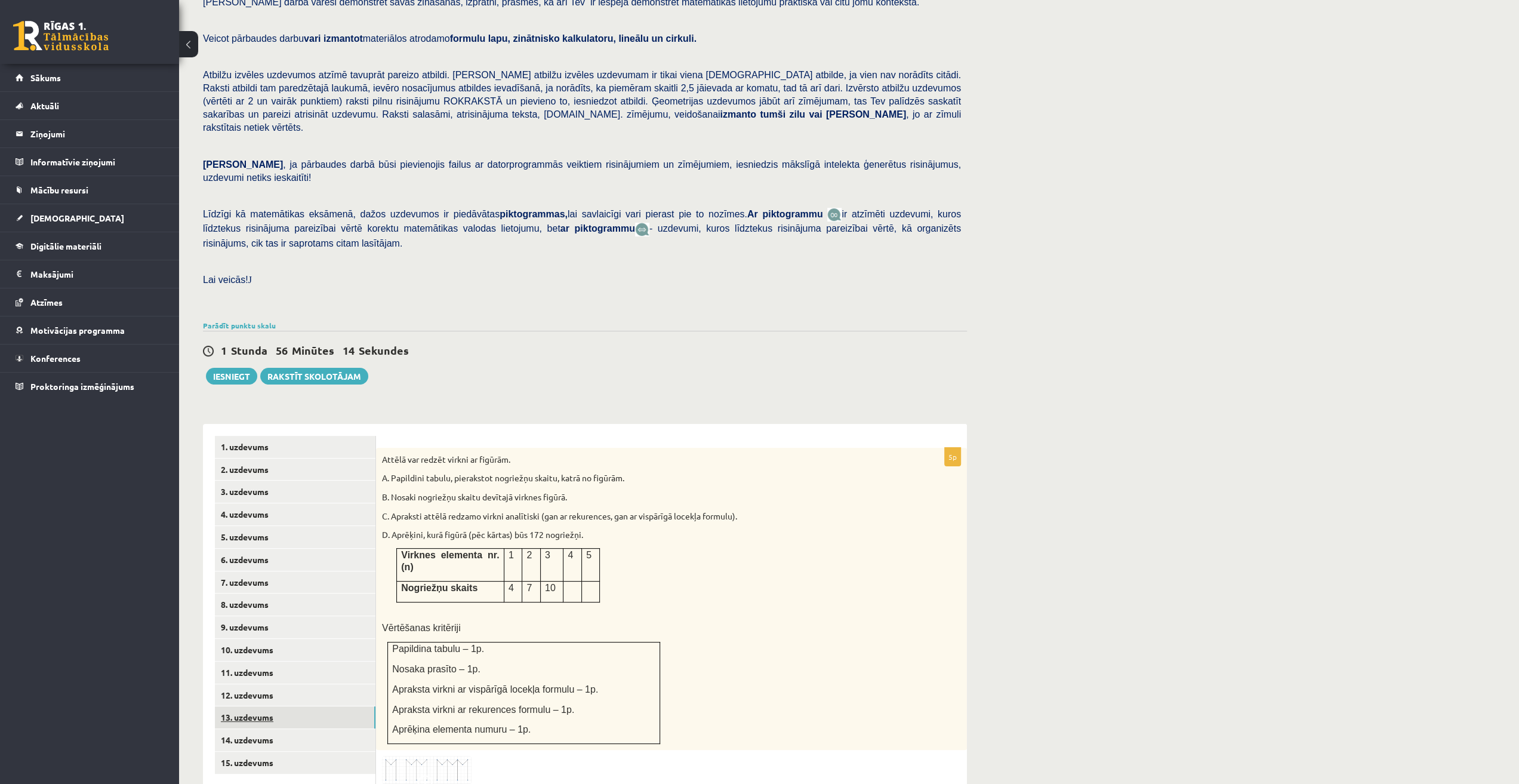
click at [246, 706] on link "13. uzdevums" at bounding box center [295, 717] width 161 height 22
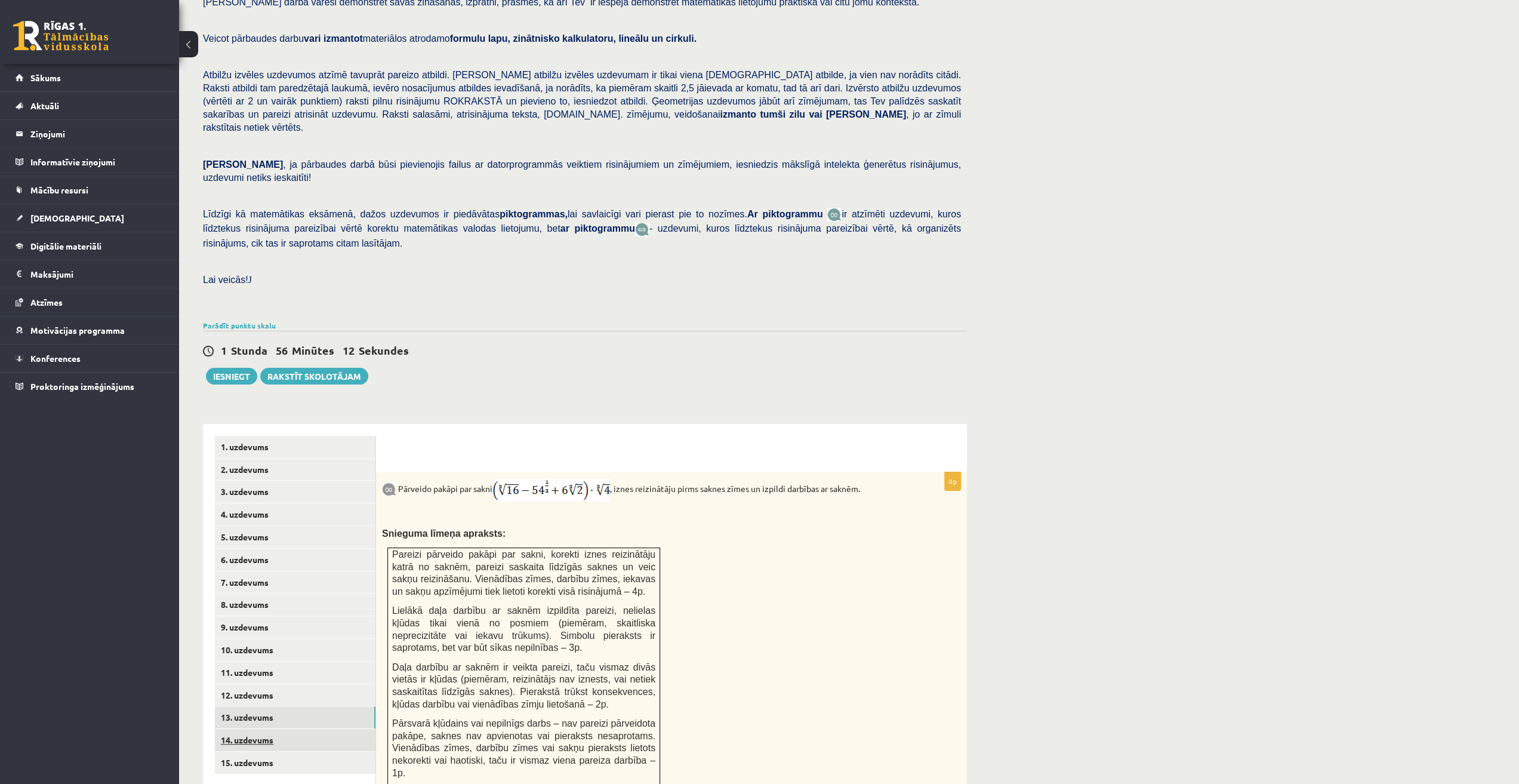
scroll to position [0, 0]
click at [264, 729] on link "14. uzdevums" at bounding box center [295, 739] width 161 height 22
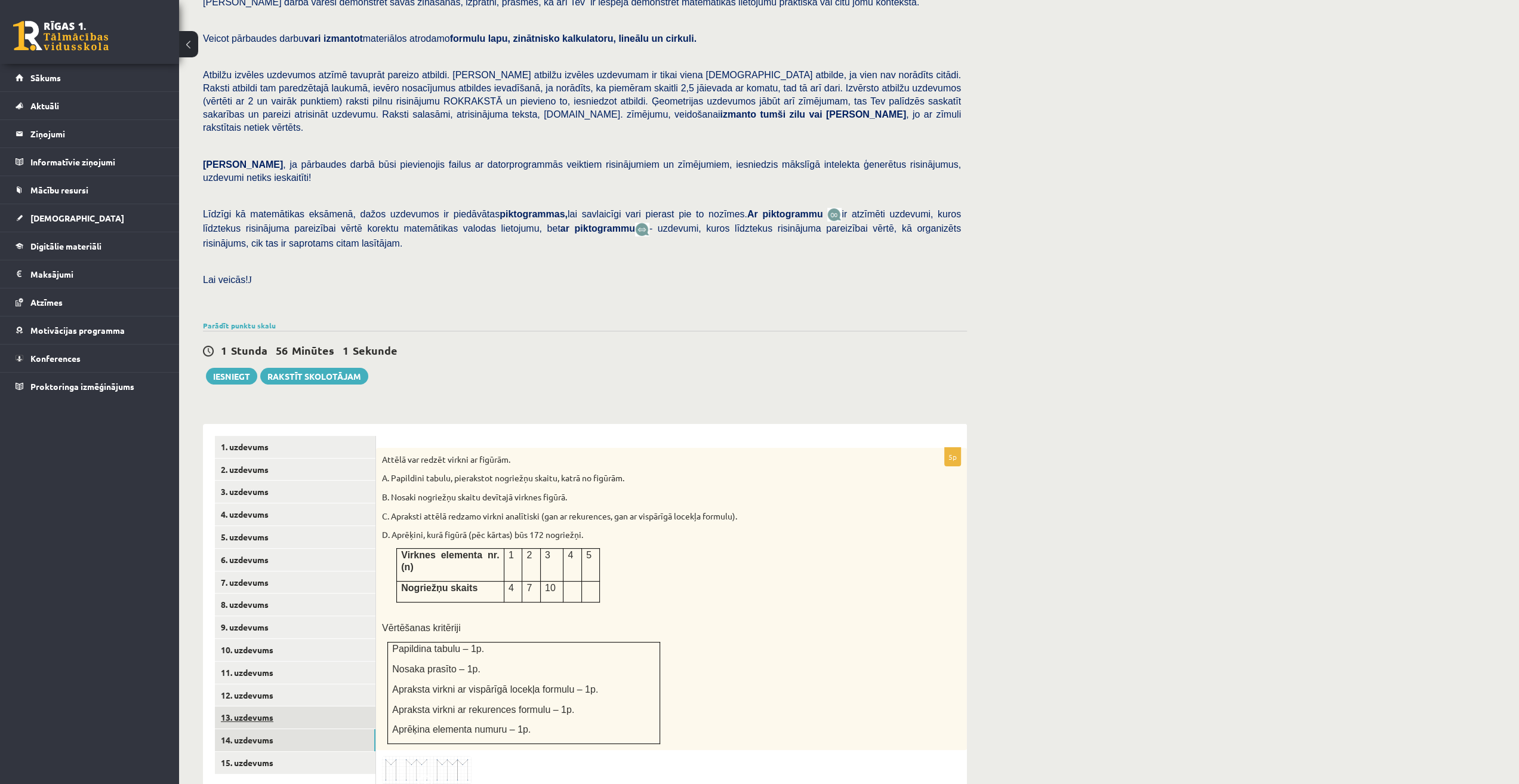
click at [344, 706] on link "13. uzdevums" at bounding box center [295, 717] width 161 height 22
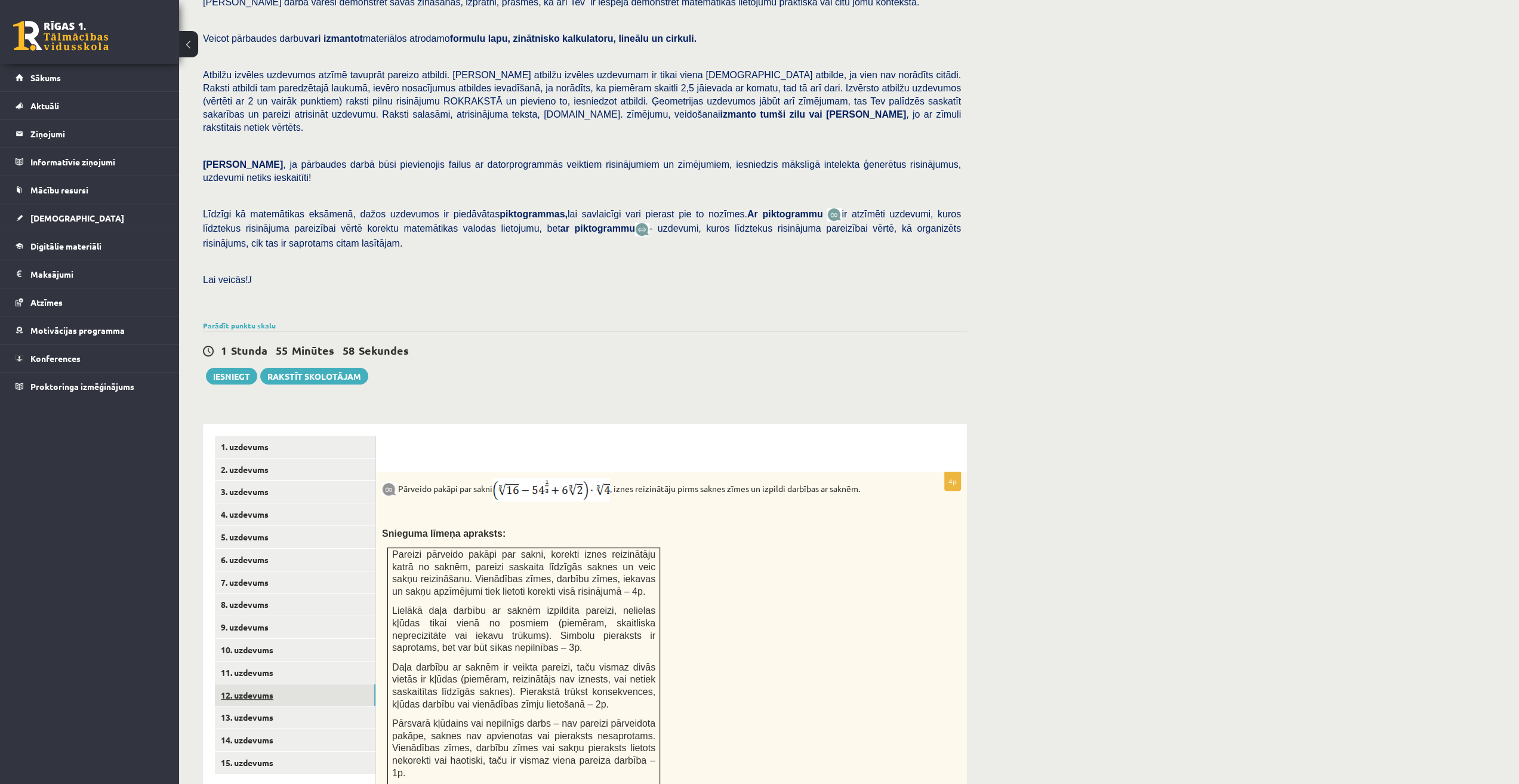
click at [323, 684] on link "12. uzdevums" at bounding box center [295, 695] width 161 height 22
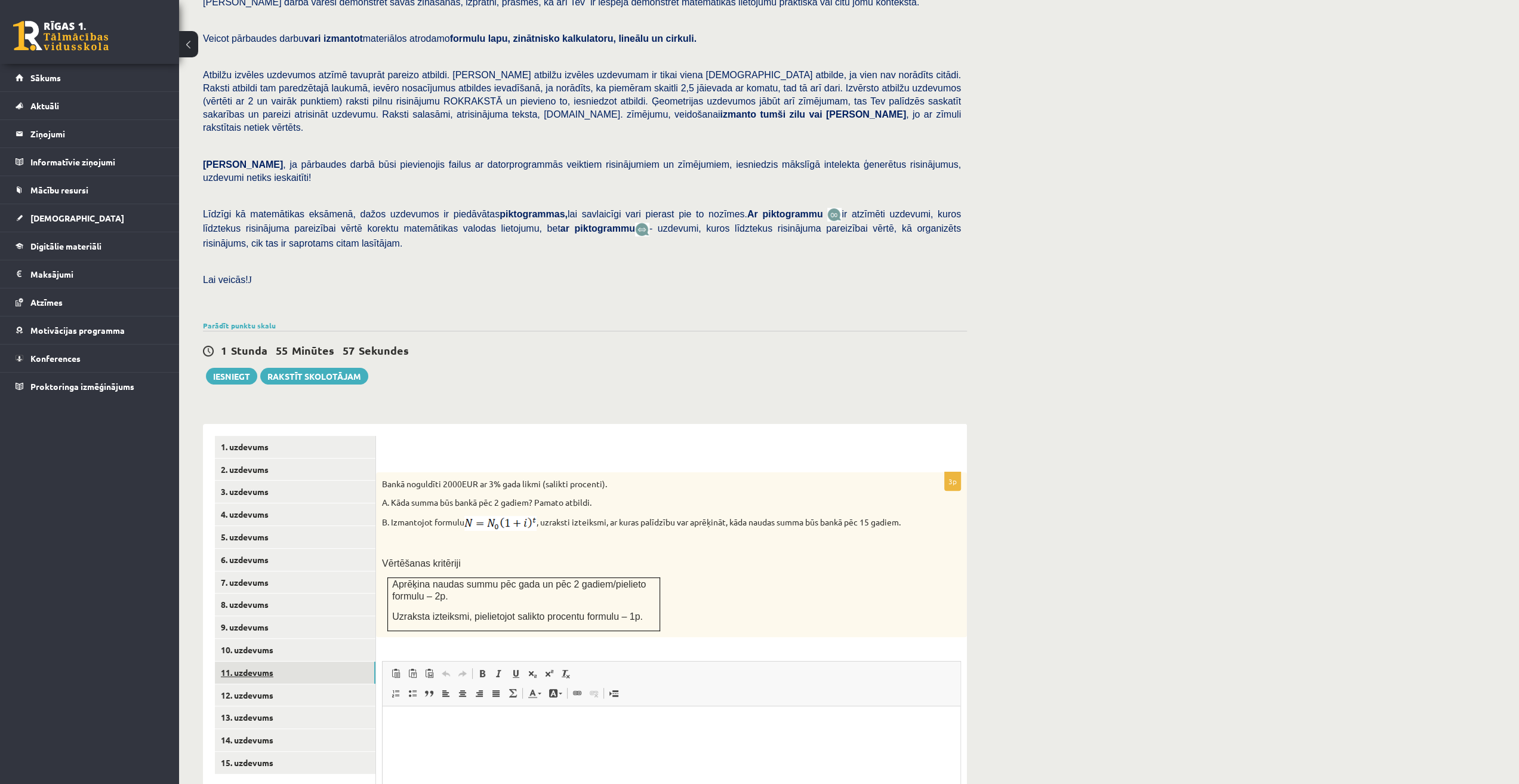
click at [325, 662] on link "11. uzdevums" at bounding box center [295, 672] width 161 height 22
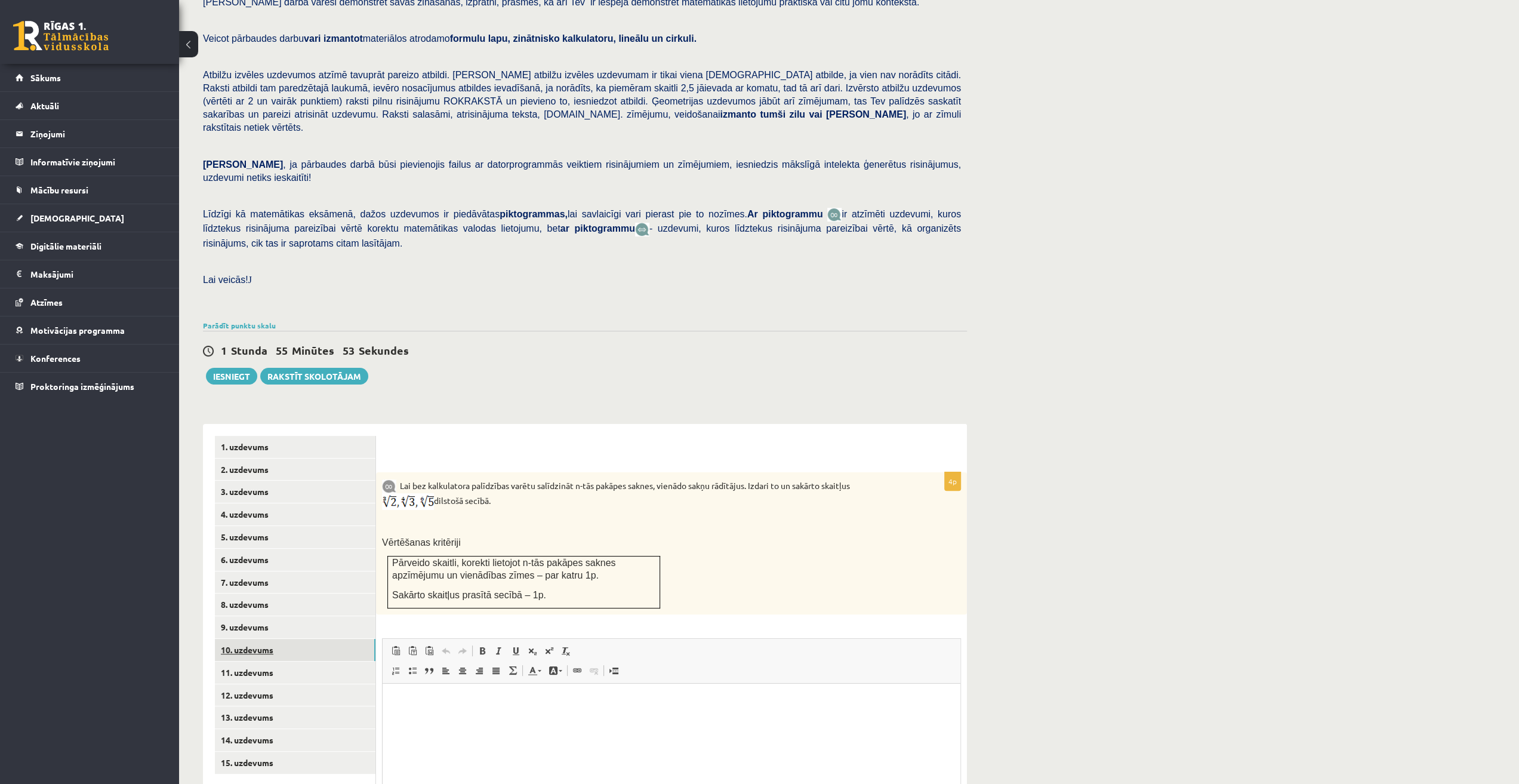
click at [327, 639] on link "10. uzdevums" at bounding box center [295, 650] width 161 height 22
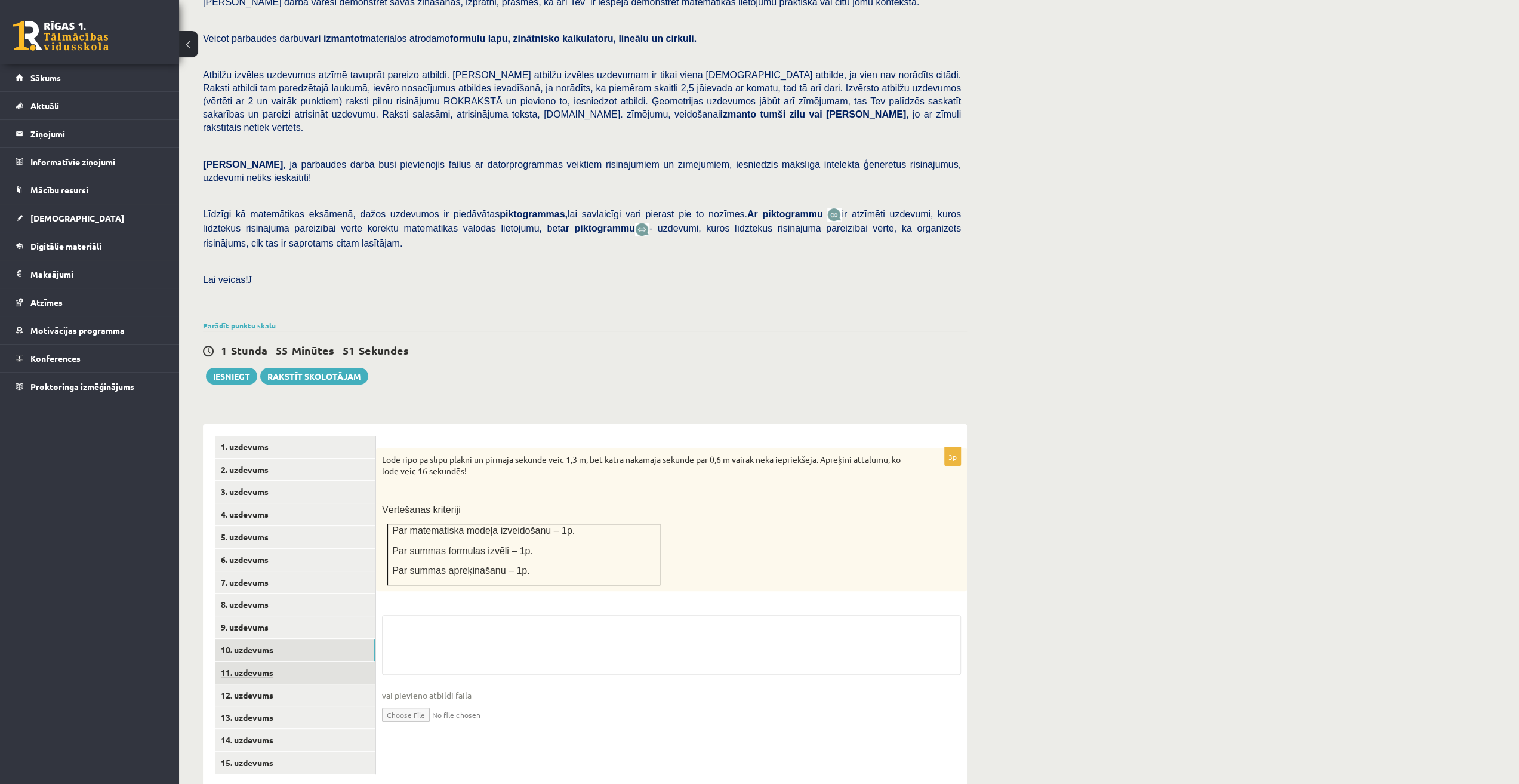
click at [313, 662] on link "11. uzdevums" at bounding box center [295, 672] width 161 height 22
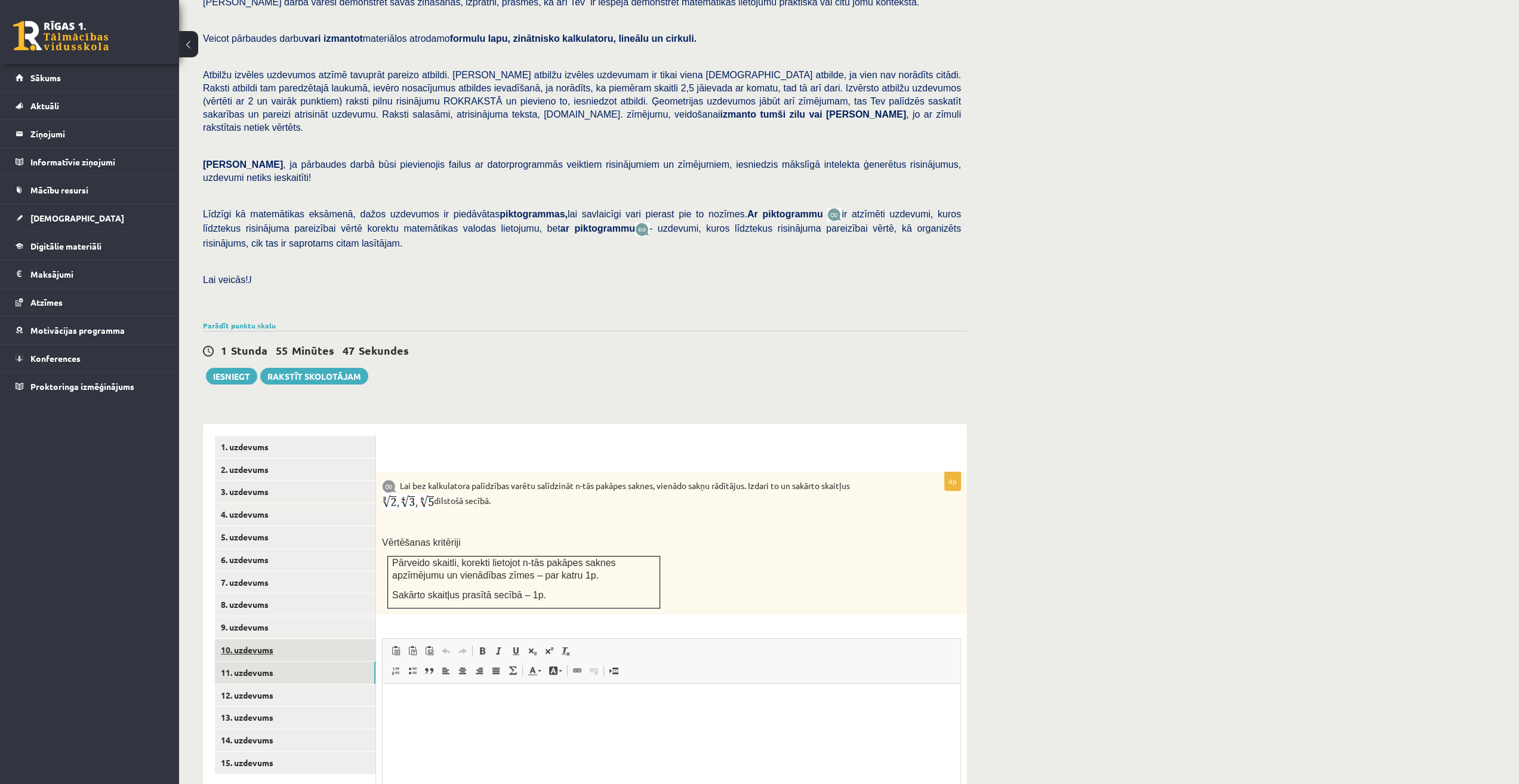
click at [315, 639] on link "10. uzdevums" at bounding box center [295, 650] width 161 height 22
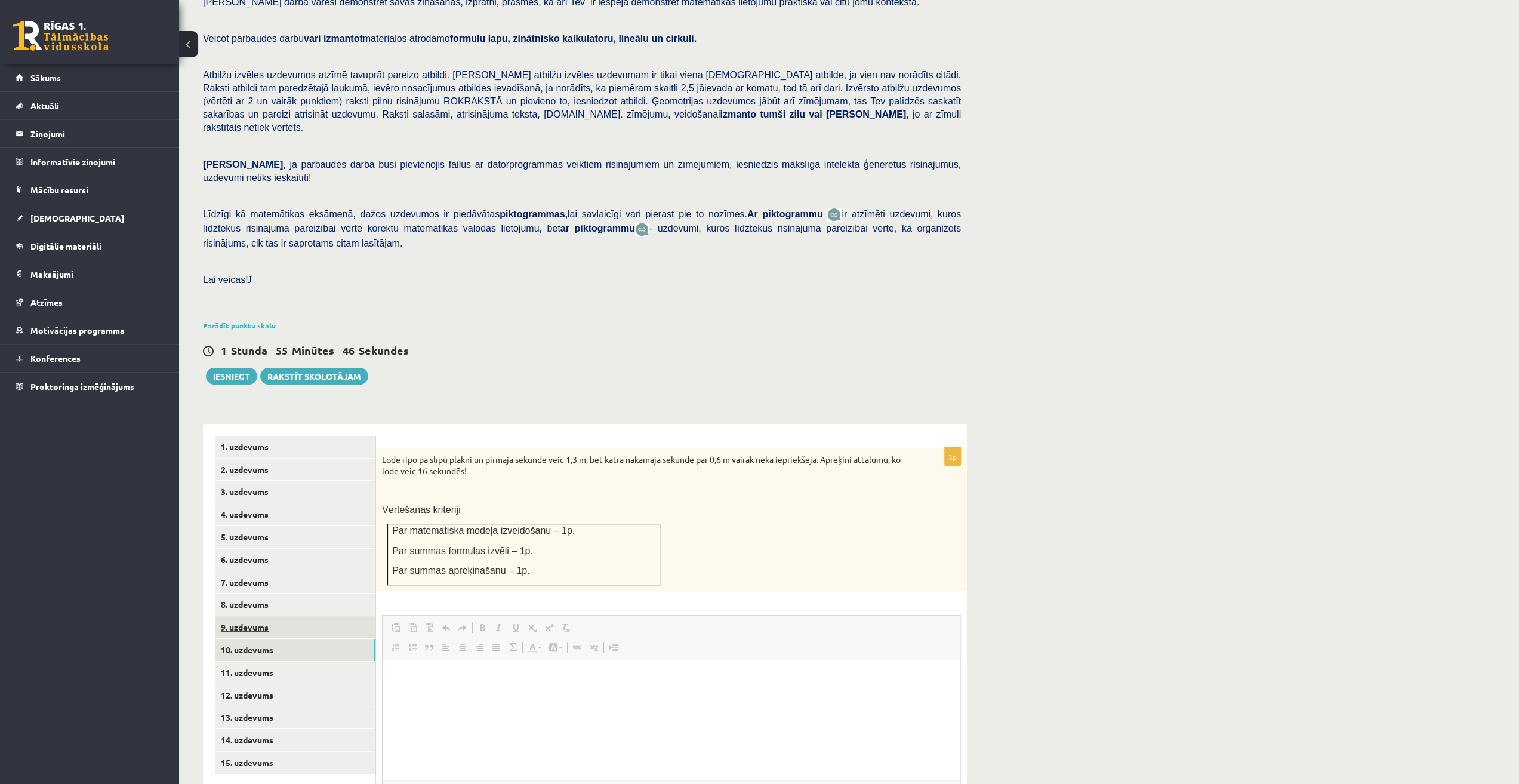
click at [321, 616] on link "9. uzdevums" at bounding box center [295, 627] width 161 height 22
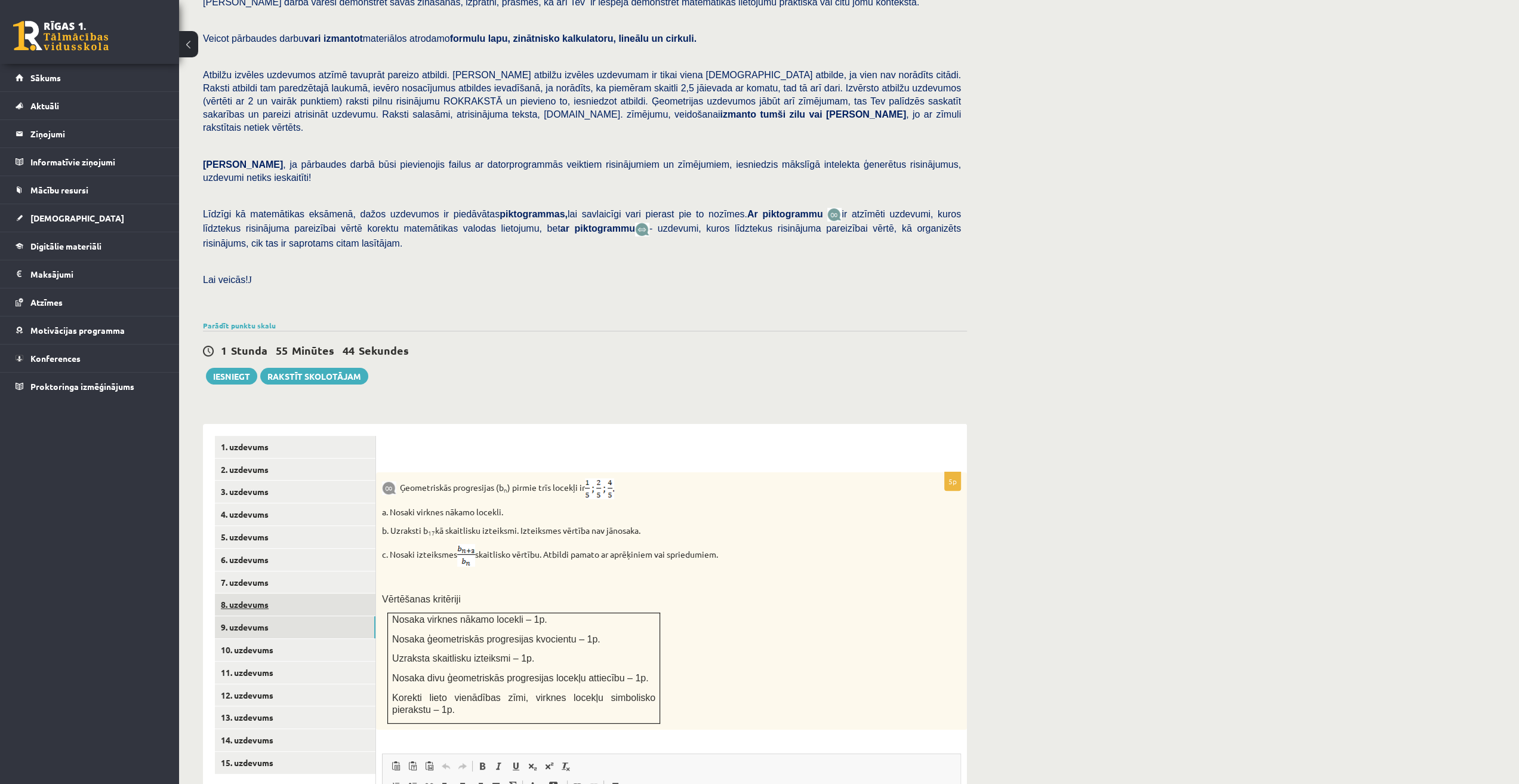
click at [303, 593] on link "8. uzdevums" at bounding box center [295, 604] width 161 height 22
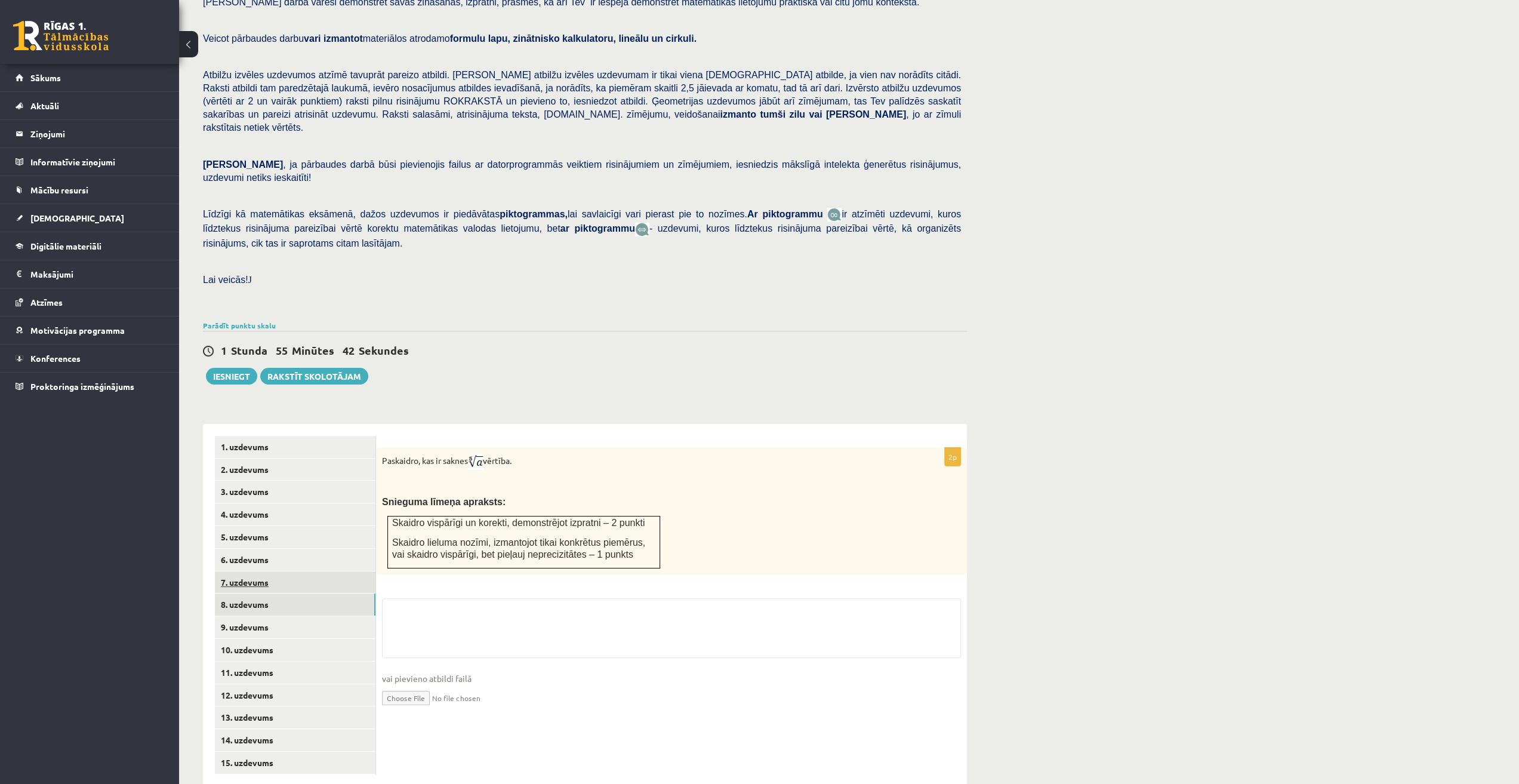
click at [317, 571] on link "7. uzdevums" at bounding box center [295, 582] width 161 height 22
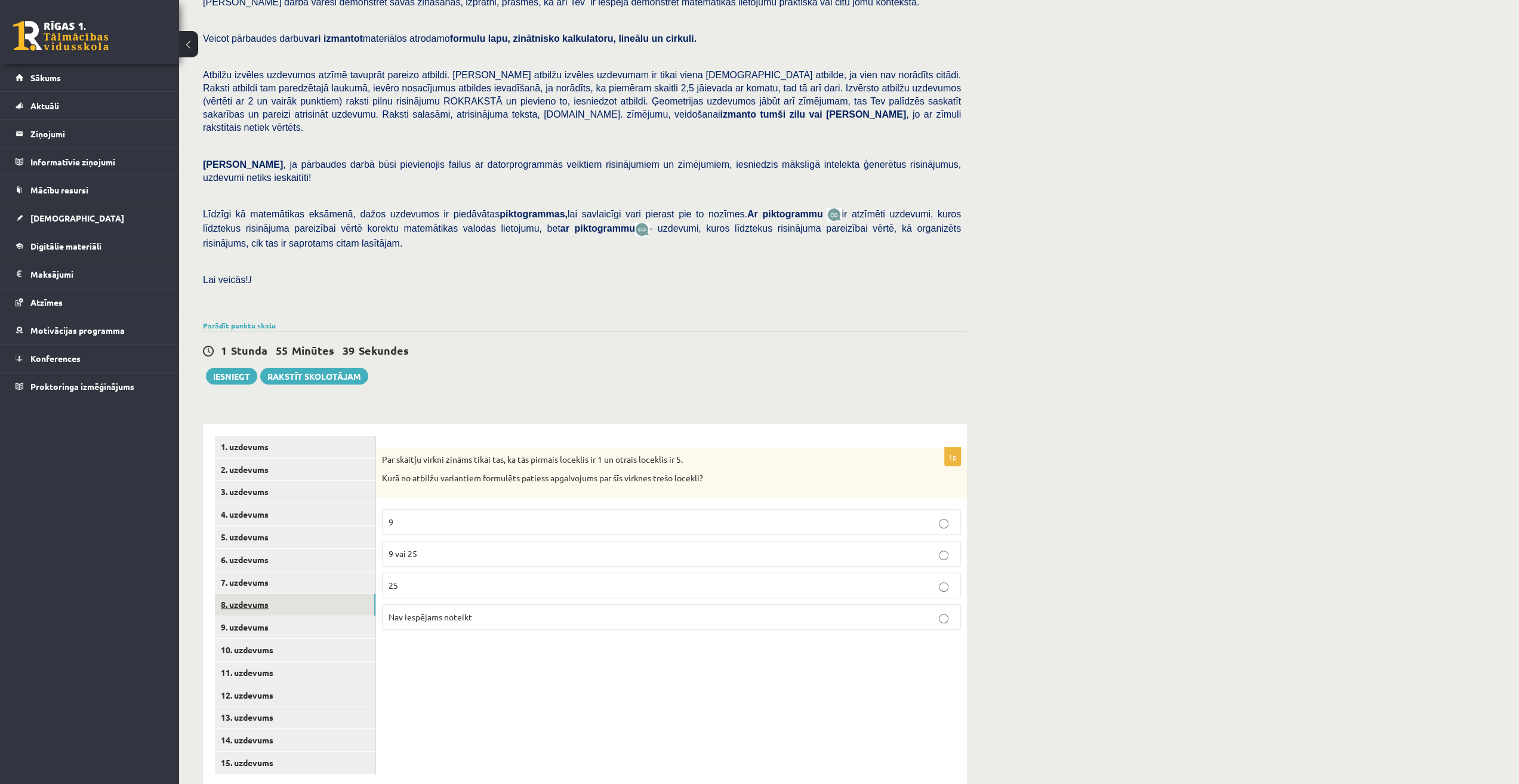
click at [290, 593] on link "8. uzdevums" at bounding box center [295, 604] width 161 height 22
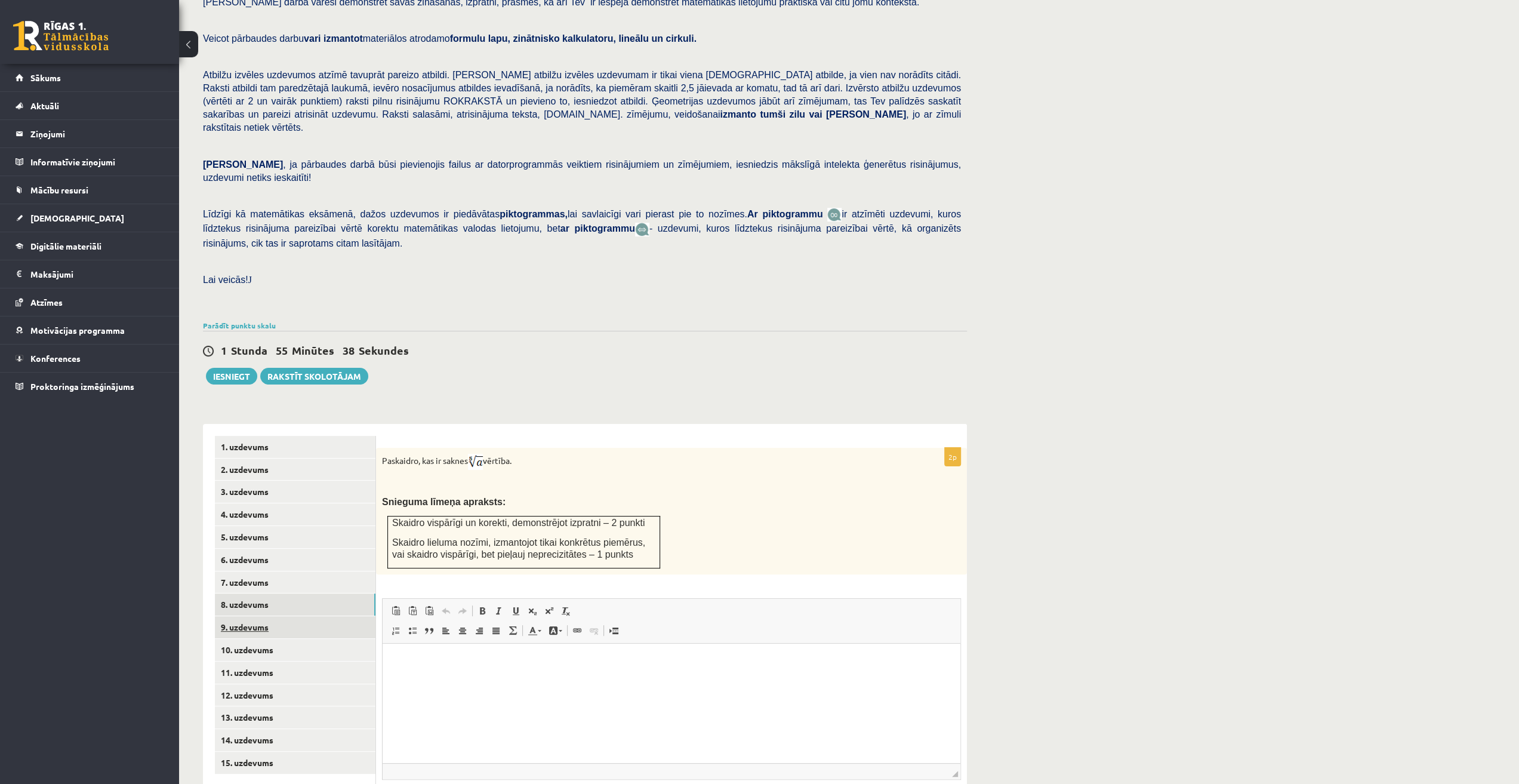
click at [303, 616] on link "9. uzdevums" at bounding box center [295, 627] width 161 height 22
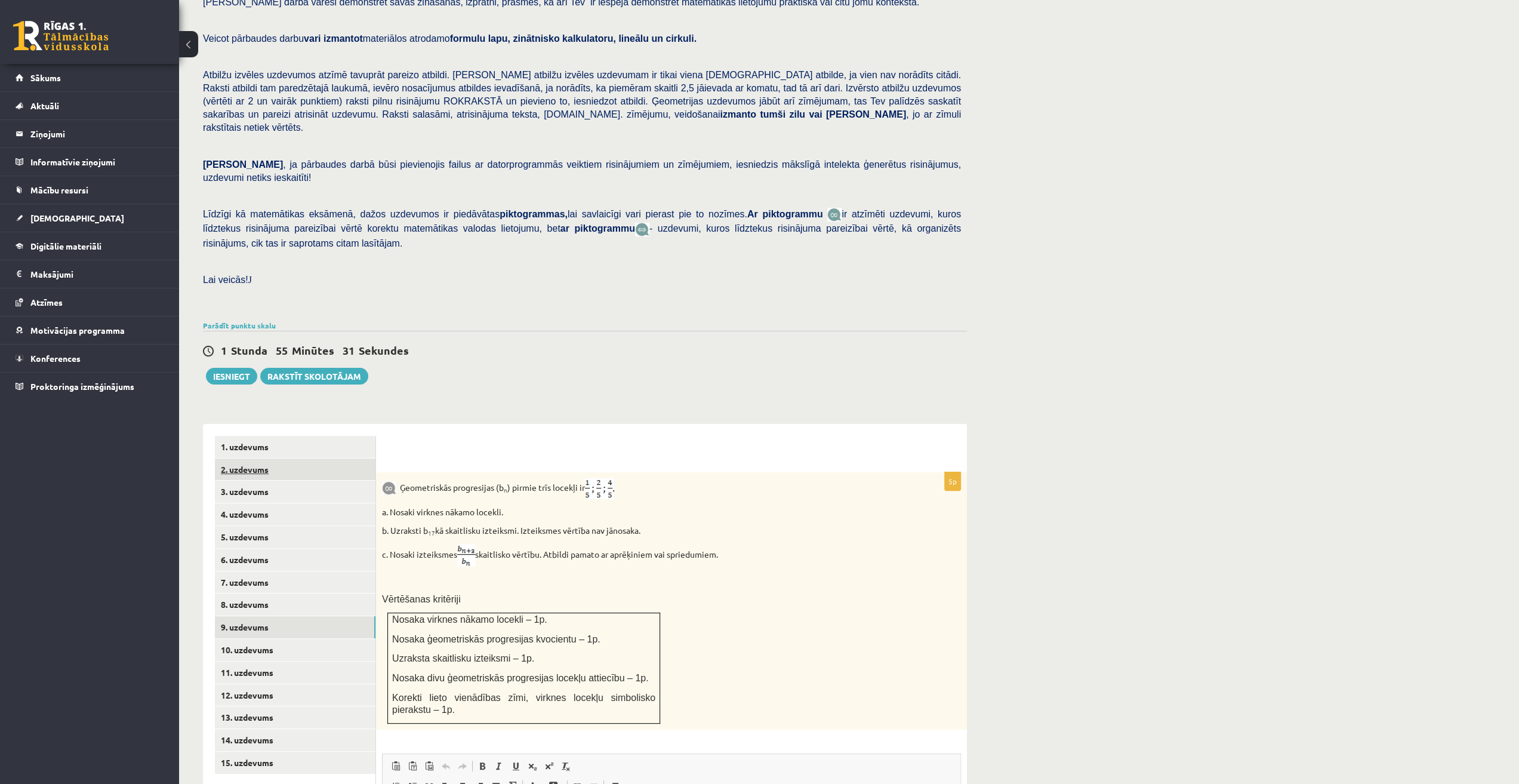
click at [294, 458] on link "2. uzdevums" at bounding box center [295, 469] width 161 height 22
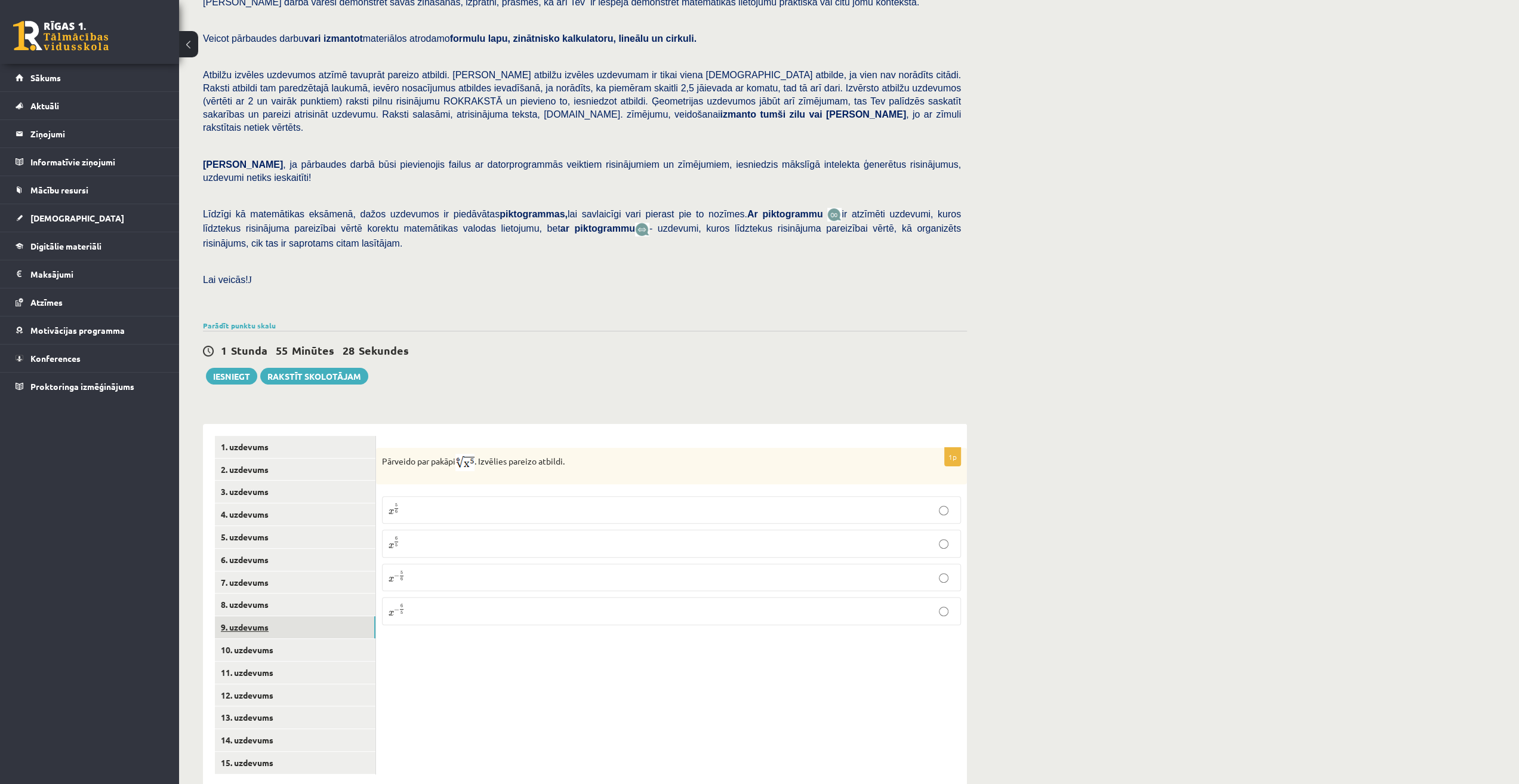
click at [291, 616] on link "9. uzdevums" at bounding box center [295, 627] width 161 height 22
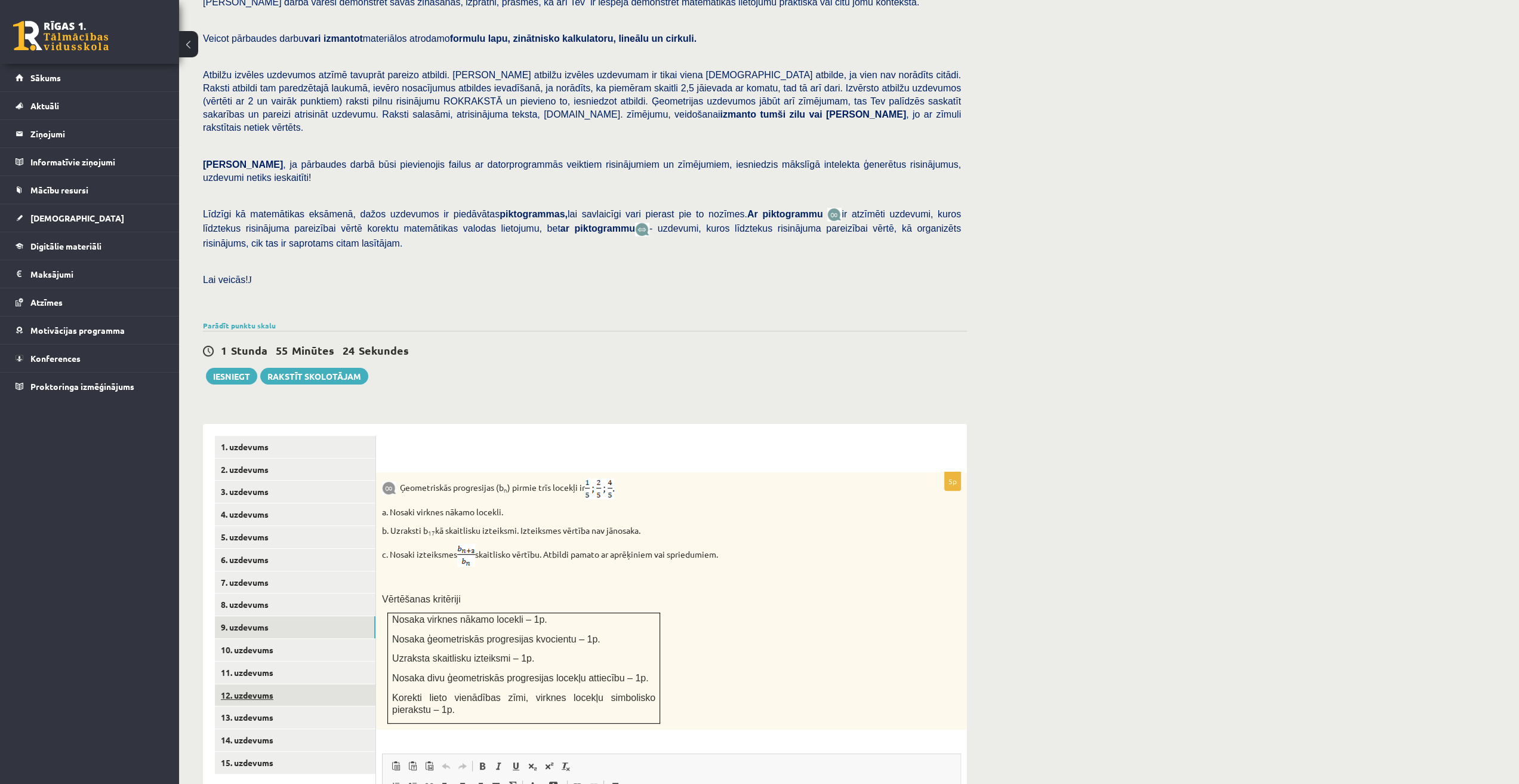
scroll to position [321, 0]
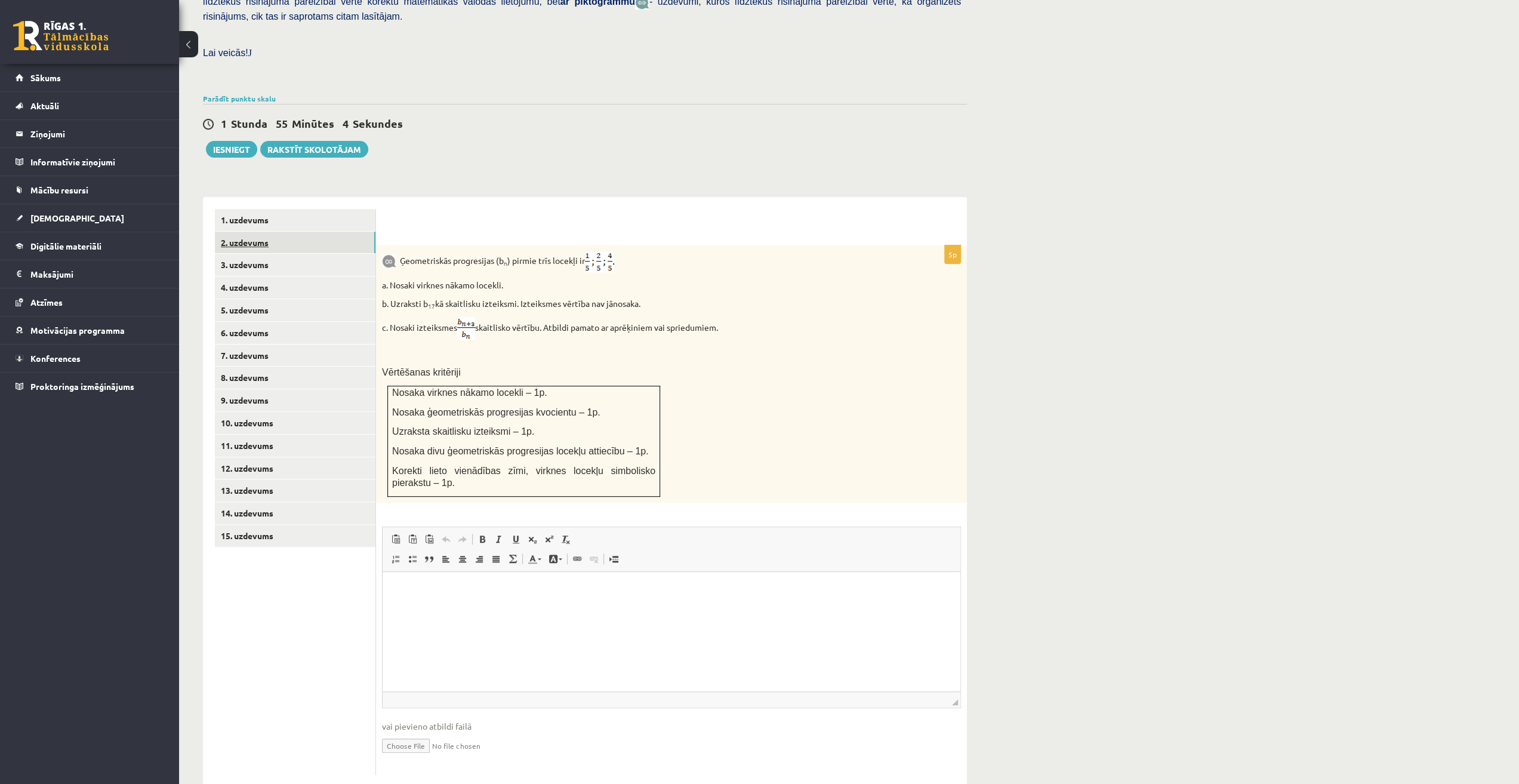
click at [261, 232] on link "2. uzdevums" at bounding box center [295, 243] width 161 height 22
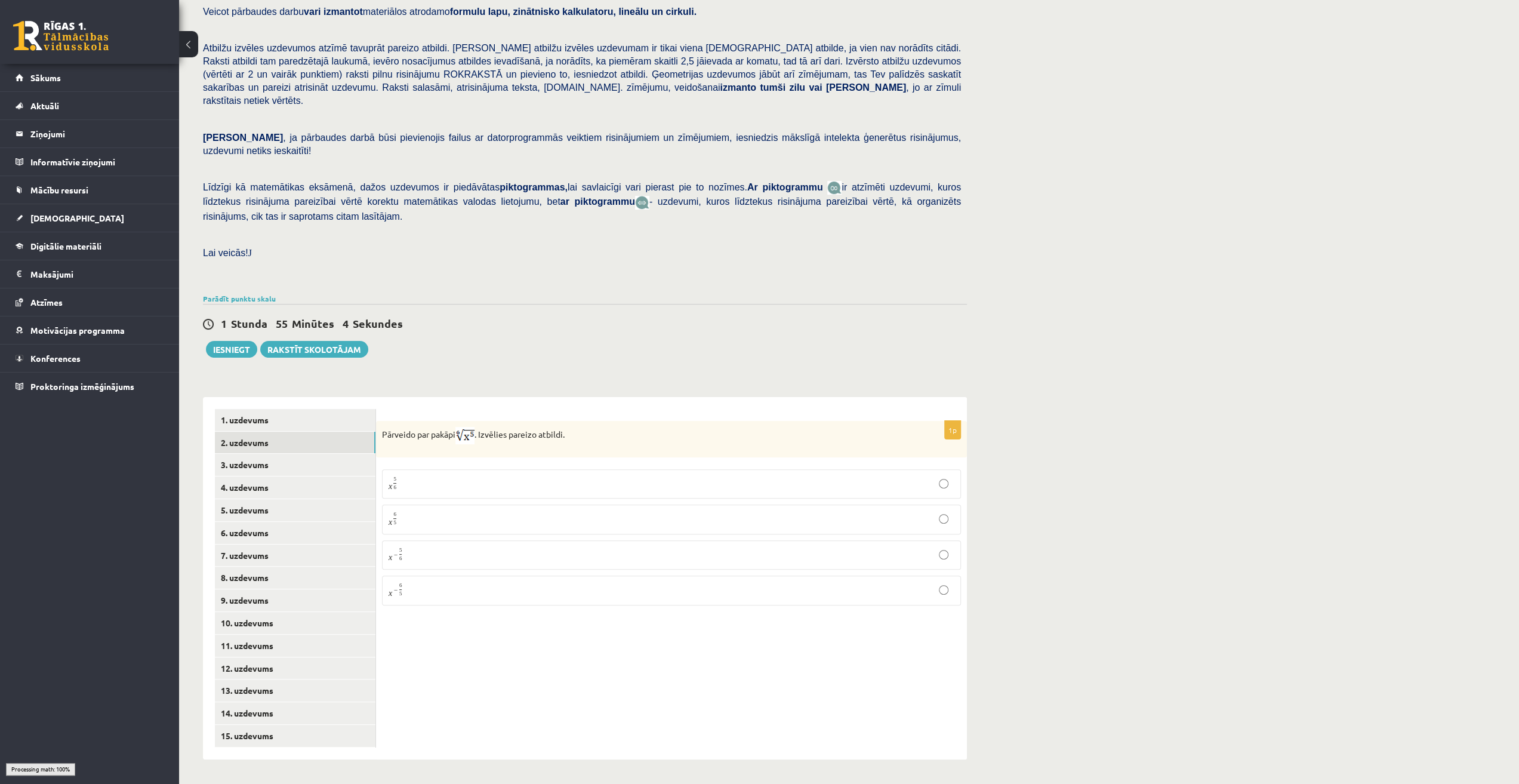
scroll to position [95, 0]
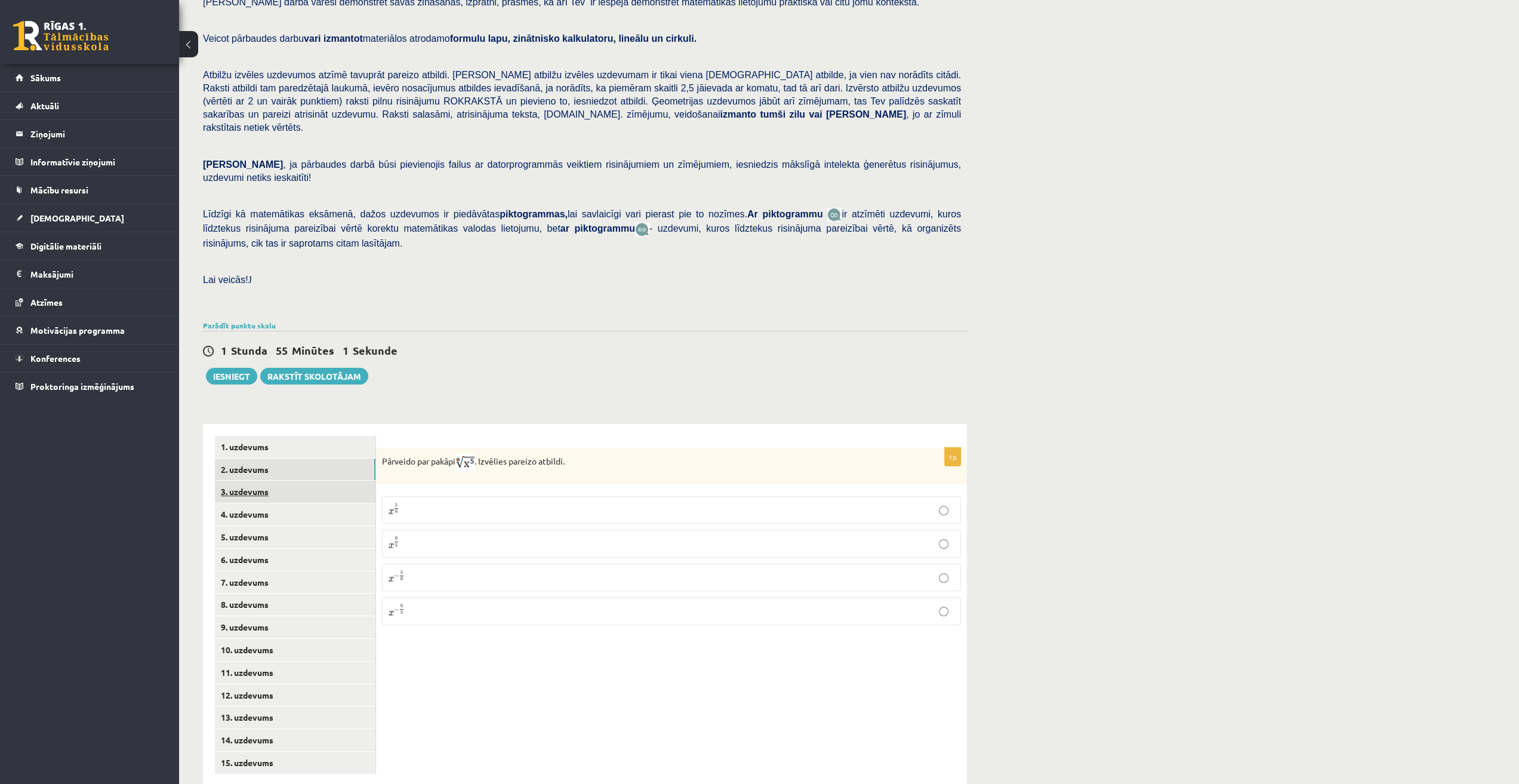
click at [299, 480] on link "3. uzdevums" at bounding box center [295, 491] width 161 height 22
click at [303, 503] on link "4. uzdevums" at bounding box center [295, 514] width 161 height 22
click at [305, 526] on link "5. uzdevums" at bounding box center [295, 536] width 161 height 22
click at [306, 549] on link "6. uzdevums" at bounding box center [295, 559] width 161 height 22
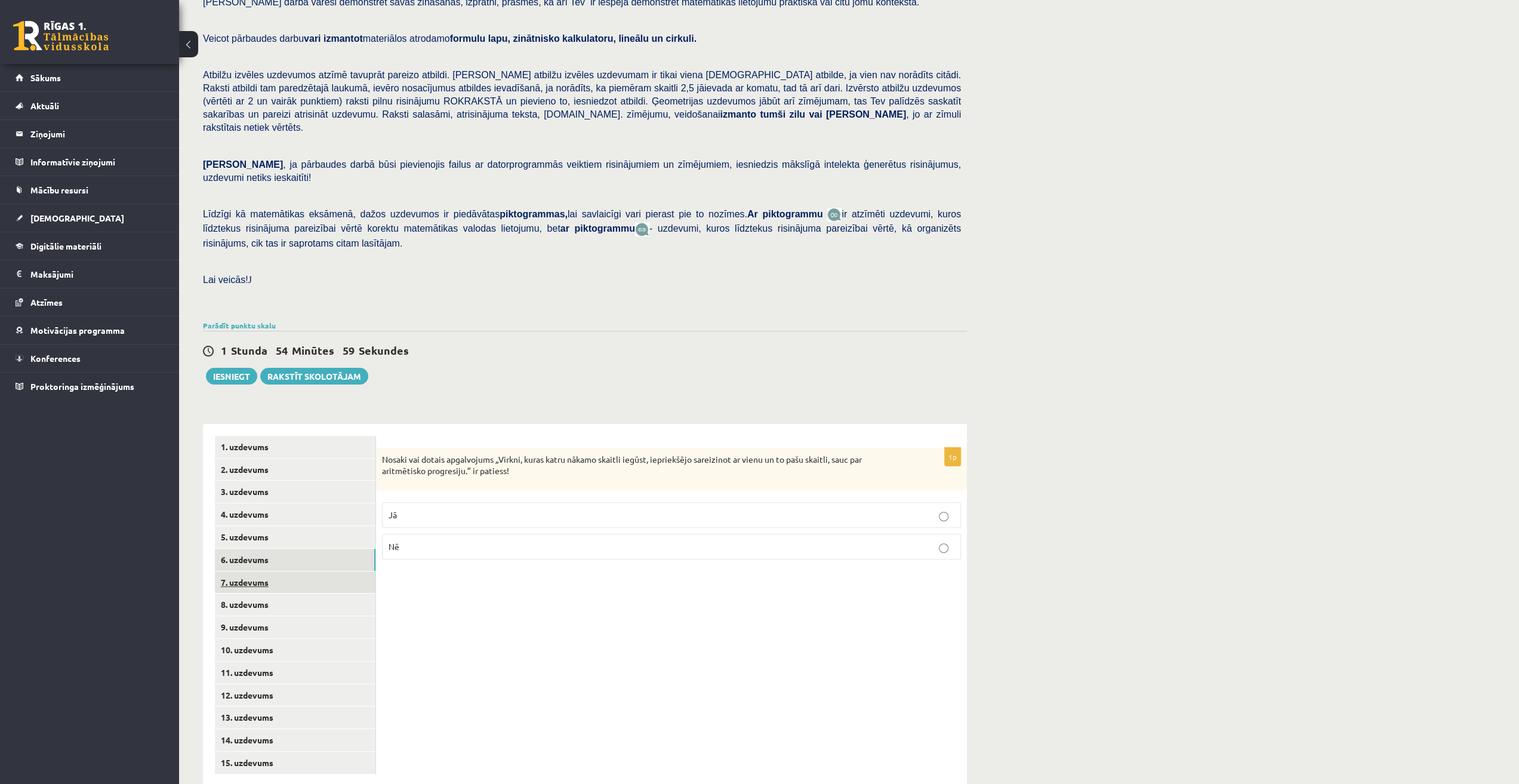
click at [308, 571] on link "7. uzdevums" at bounding box center [295, 582] width 161 height 22
click at [306, 593] on link "8. uzdevums" at bounding box center [295, 604] width 161 height 22
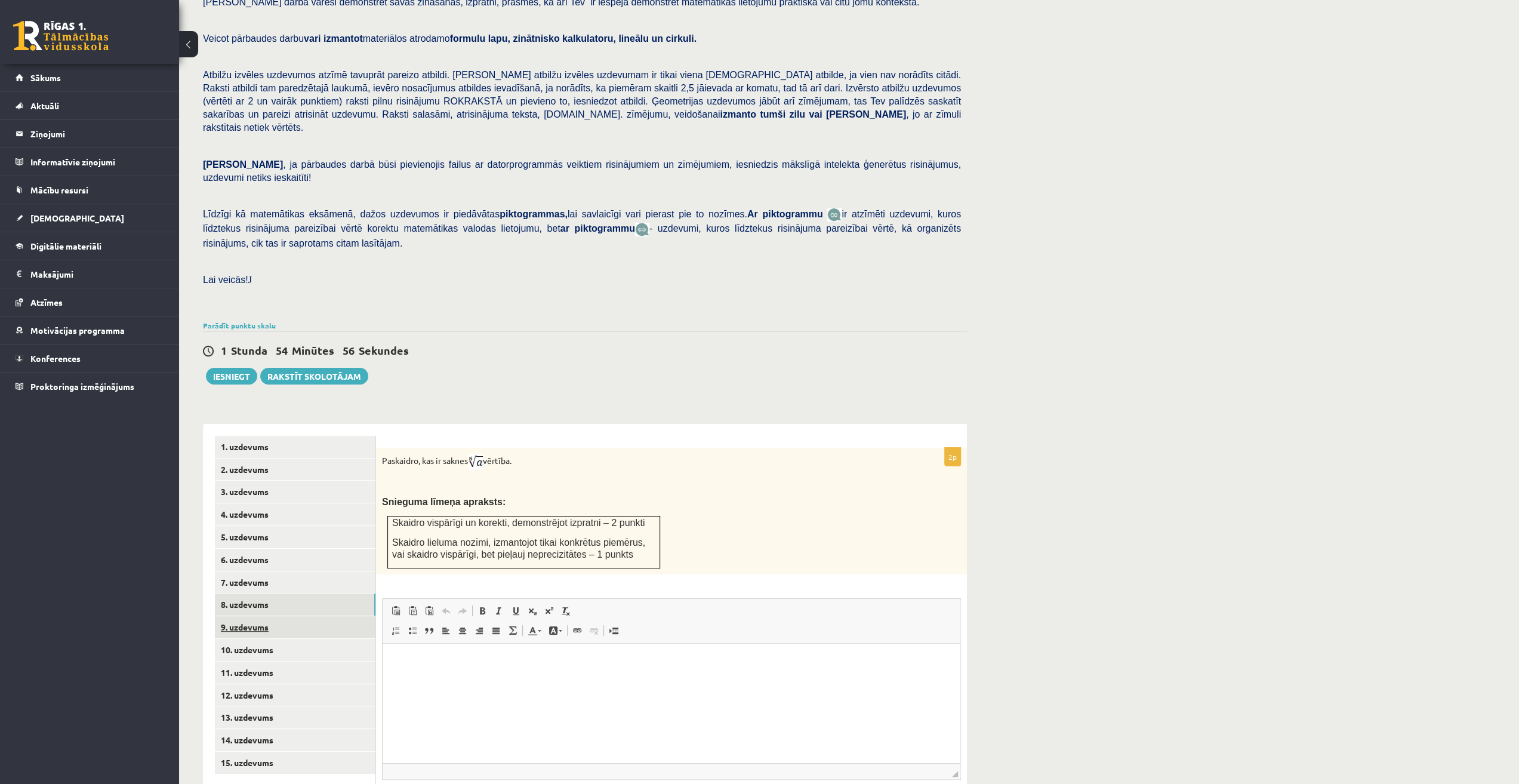
scroll to position [0, 0]
click at [308, 616] on link "9. uzdevums" at bounding box center [295, 627] width 161 height 22
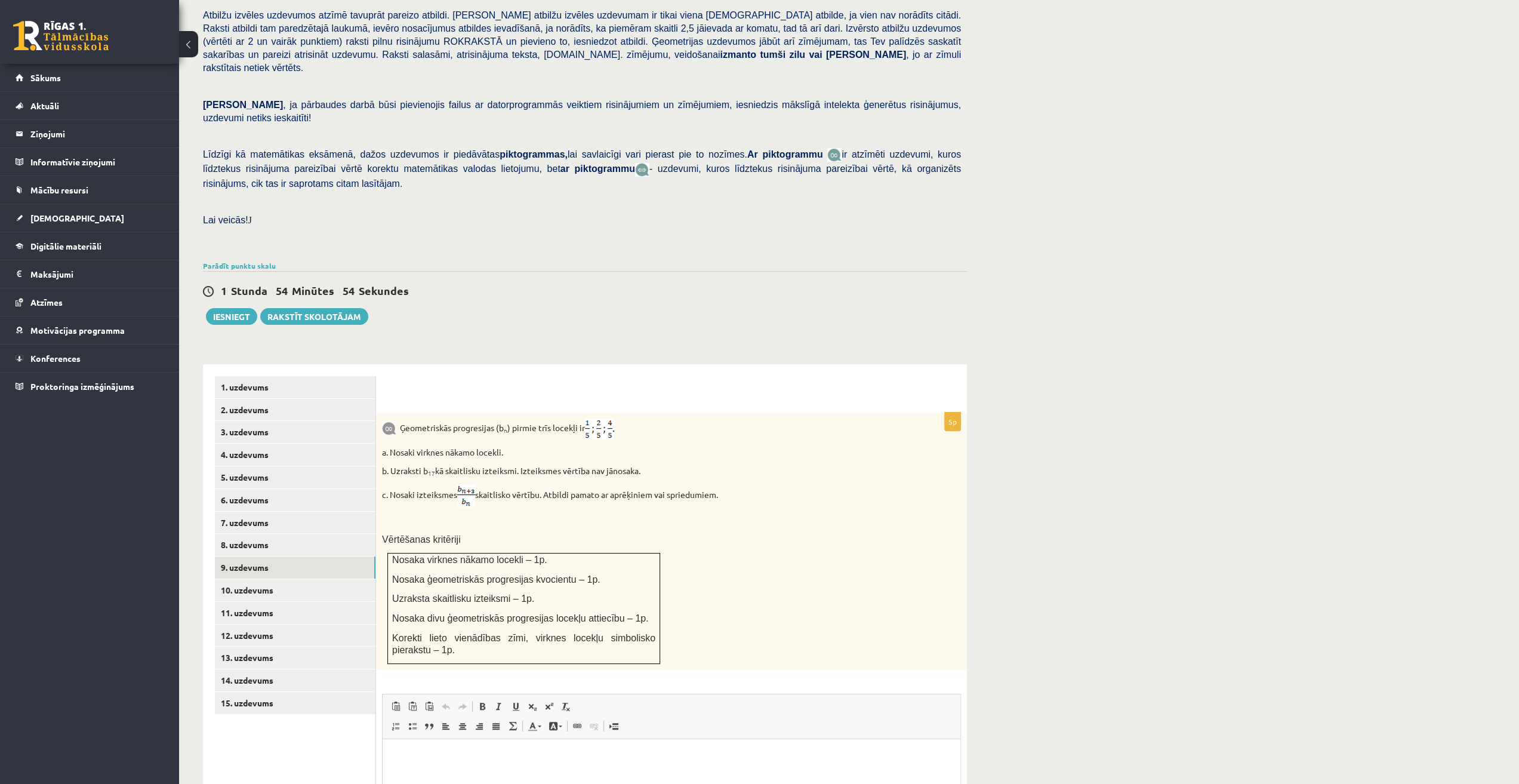
scroll to position [213, 0]
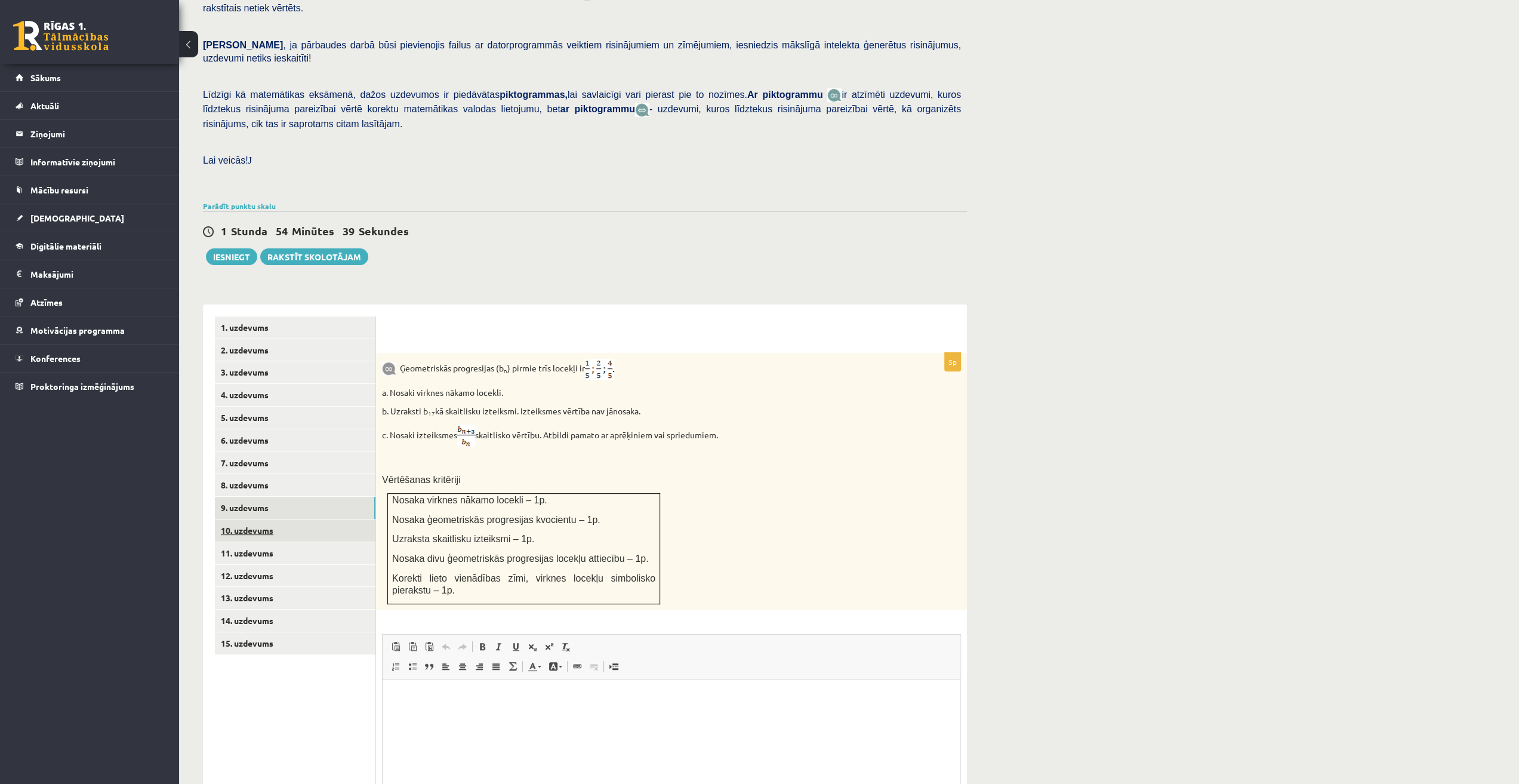
click at [254, 519] on link "10. uzdevums" at bounding box center [295, 530] width 161 height 22
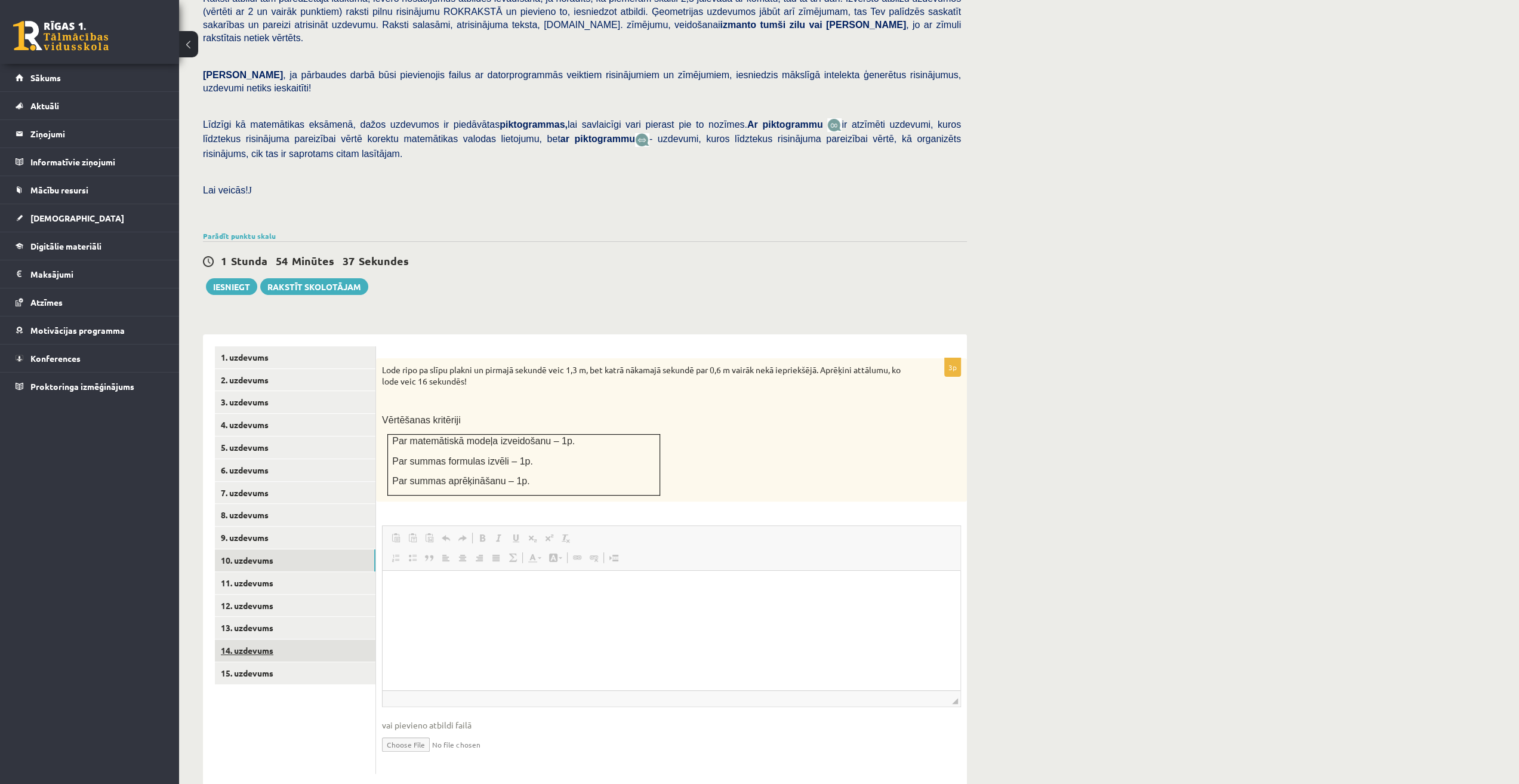
scroll to position [0, 0]
click at [271, 572] on link "11. uzdevums" at bounding box center [295, 583] width 161 height 22
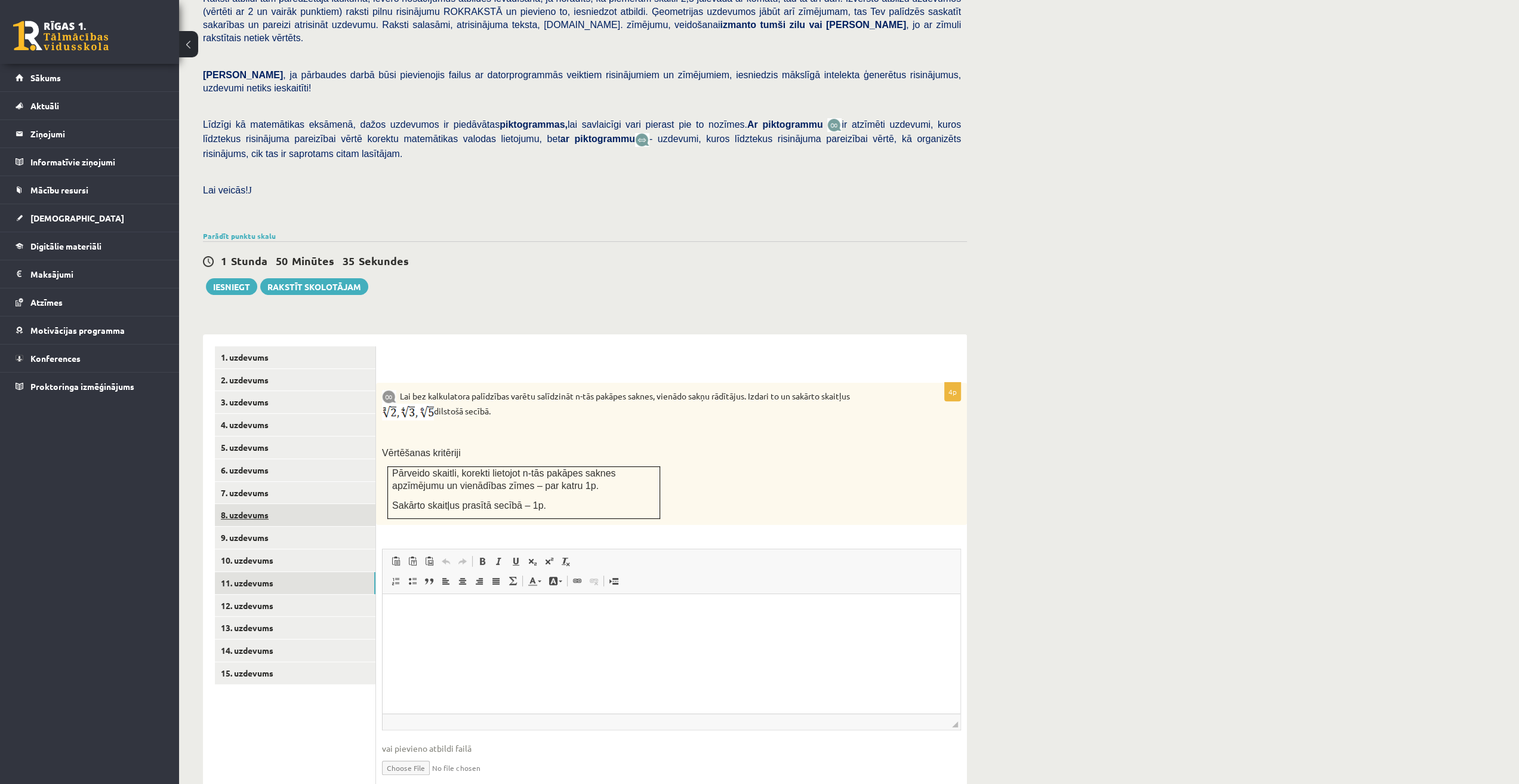
click at [284, 504] on link "8. uzdevums" at bounding box center [295, 514] width 161 height 22
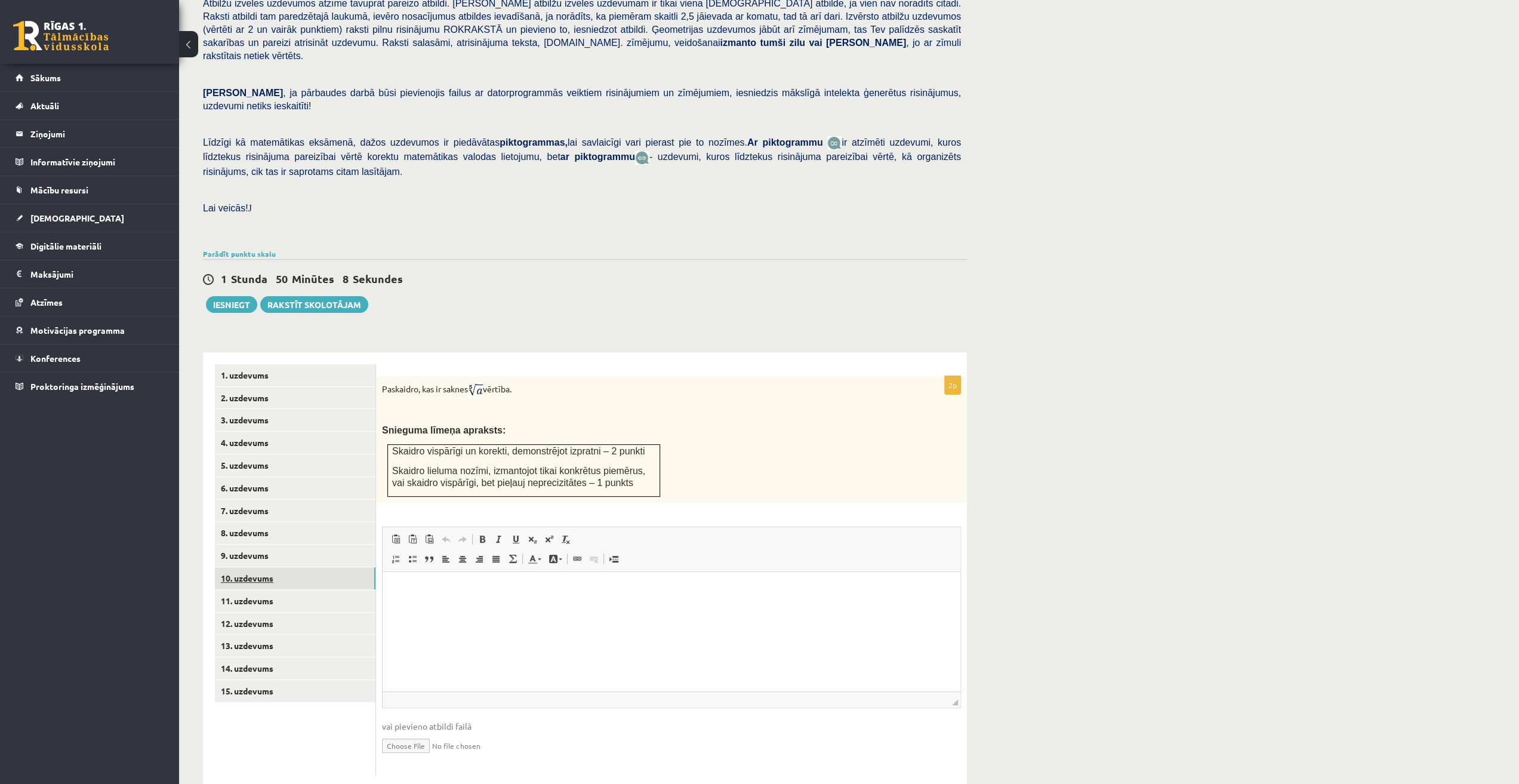
click at [230, 567] on link "10. uzdevums" at bounding box center [295, 578] width 161 height 22
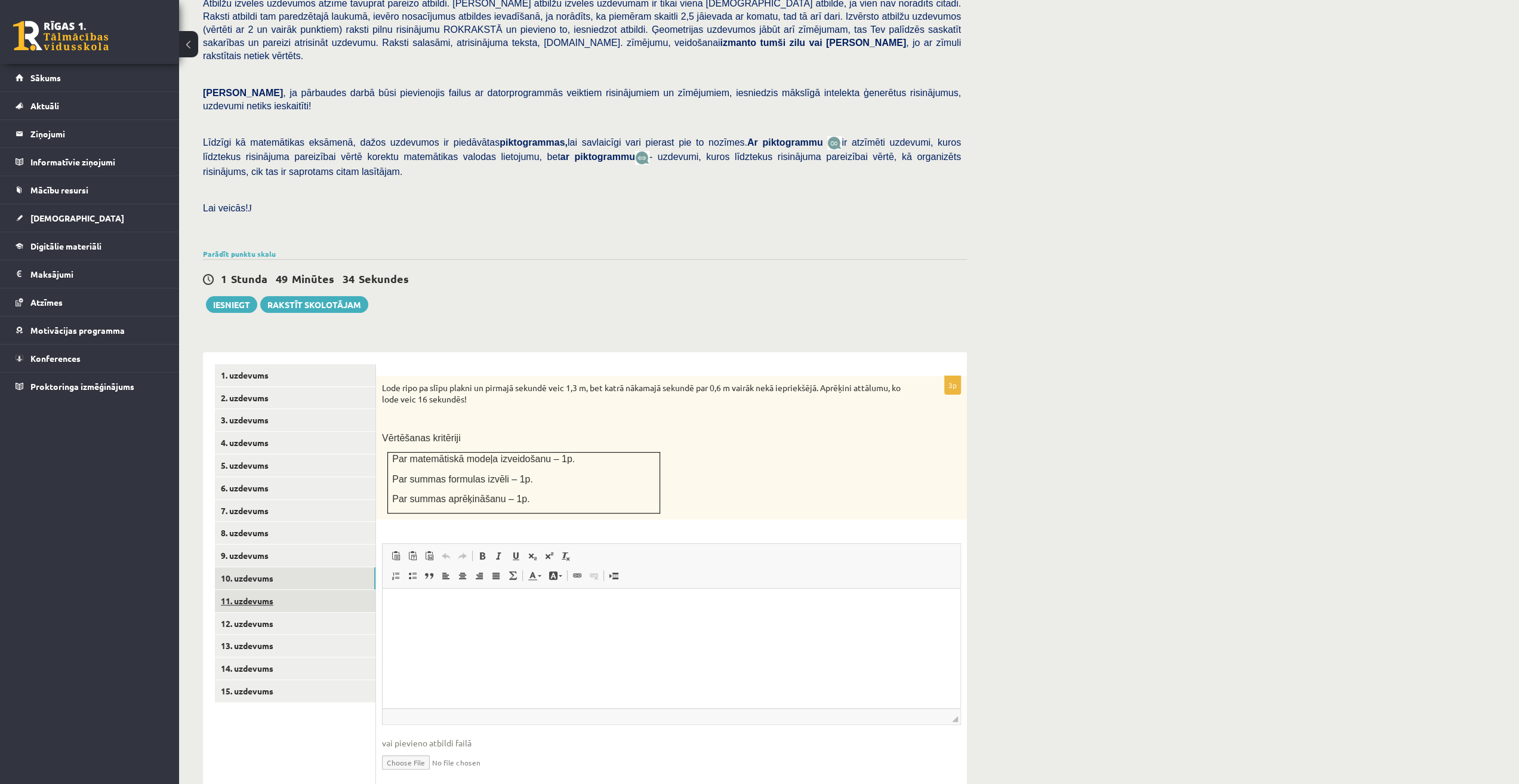
click at [256, 590] on link "11. uzdevums" at bounding box center [295, 600] width 161 height 22
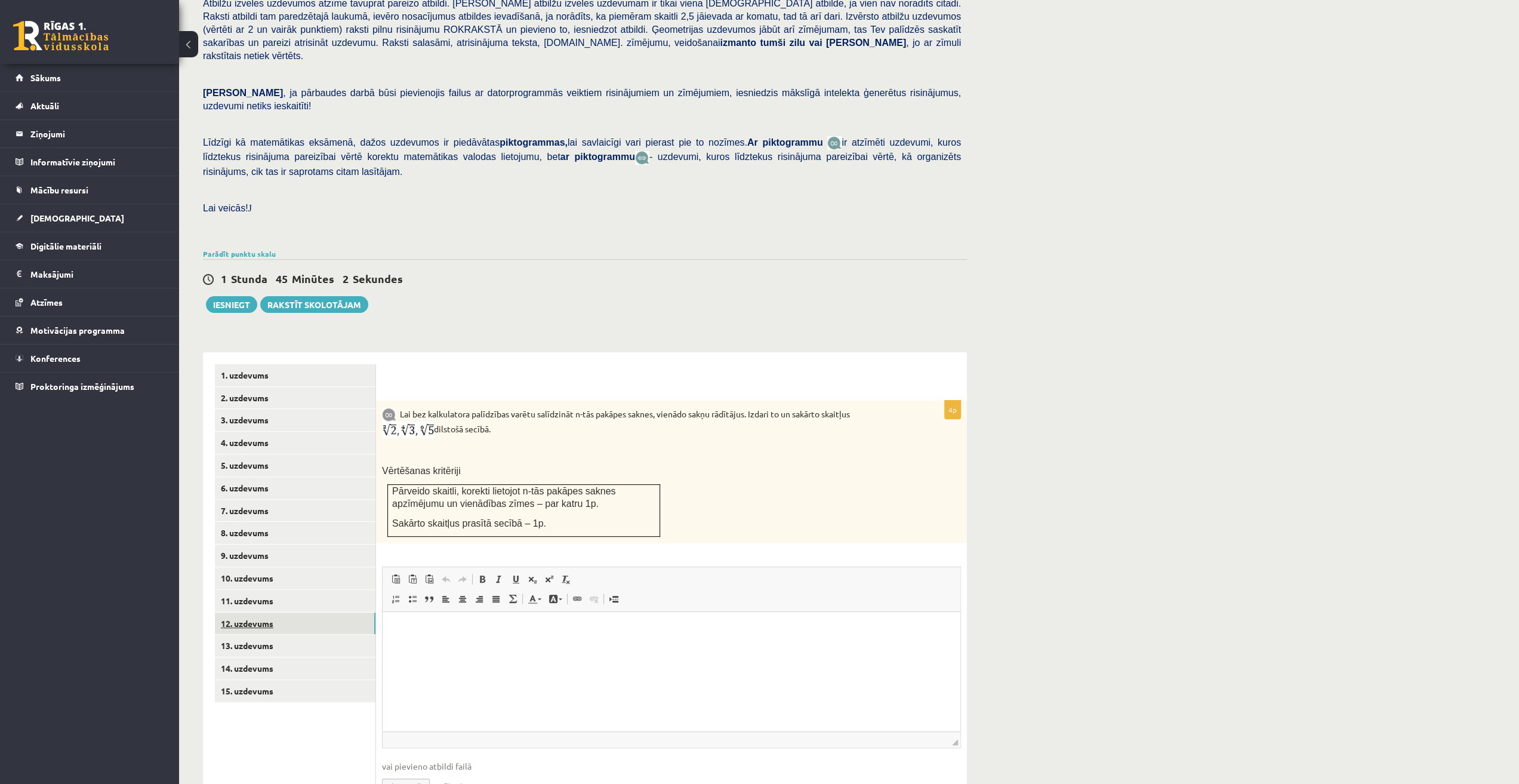
click at [306, 613] on link "12. uzdevums" at bounding box center [295, 623] width 161 height 22
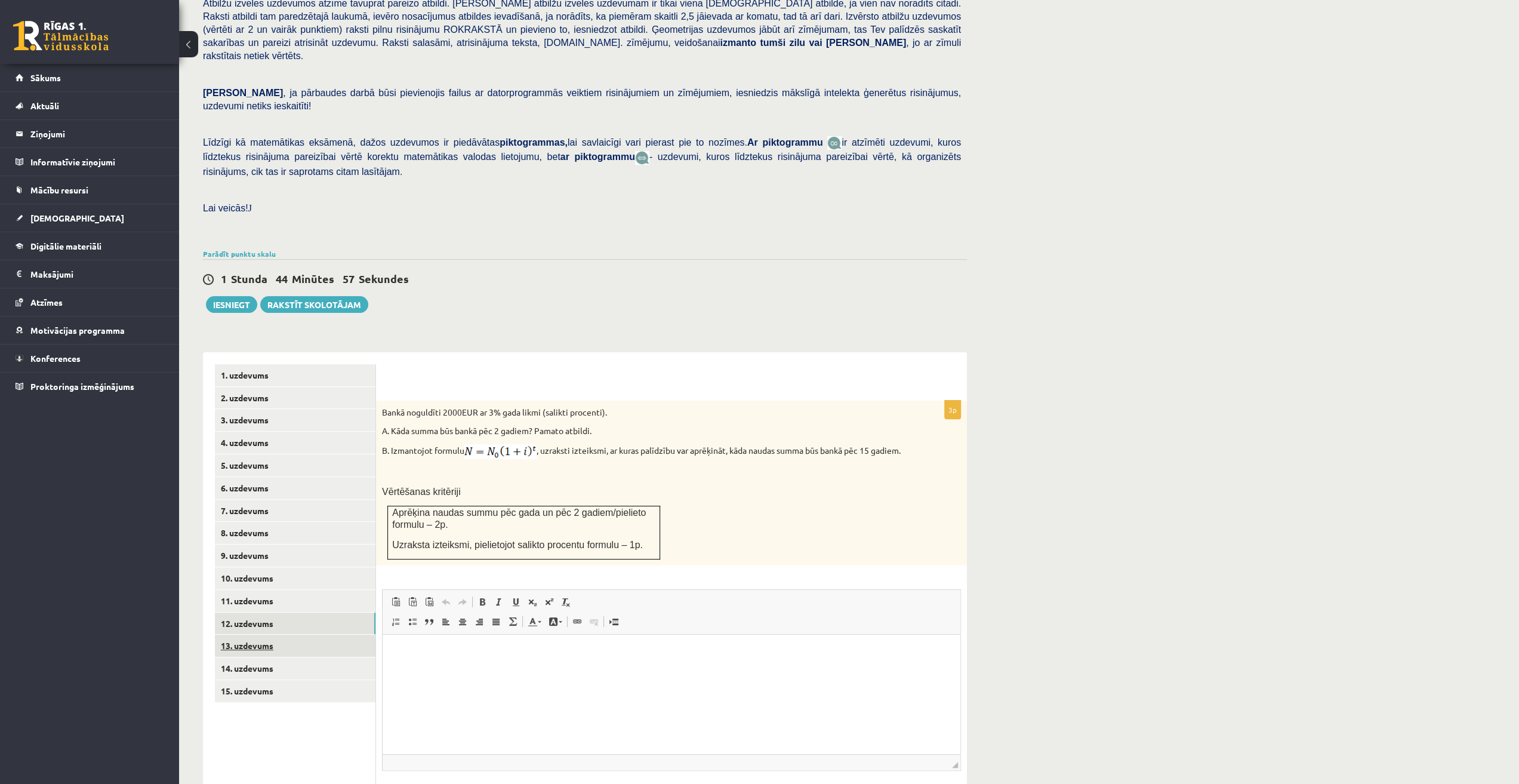
click at [299, 635] on link "13. uzdevums" at bounding box center [295, 645] width 161 height 22
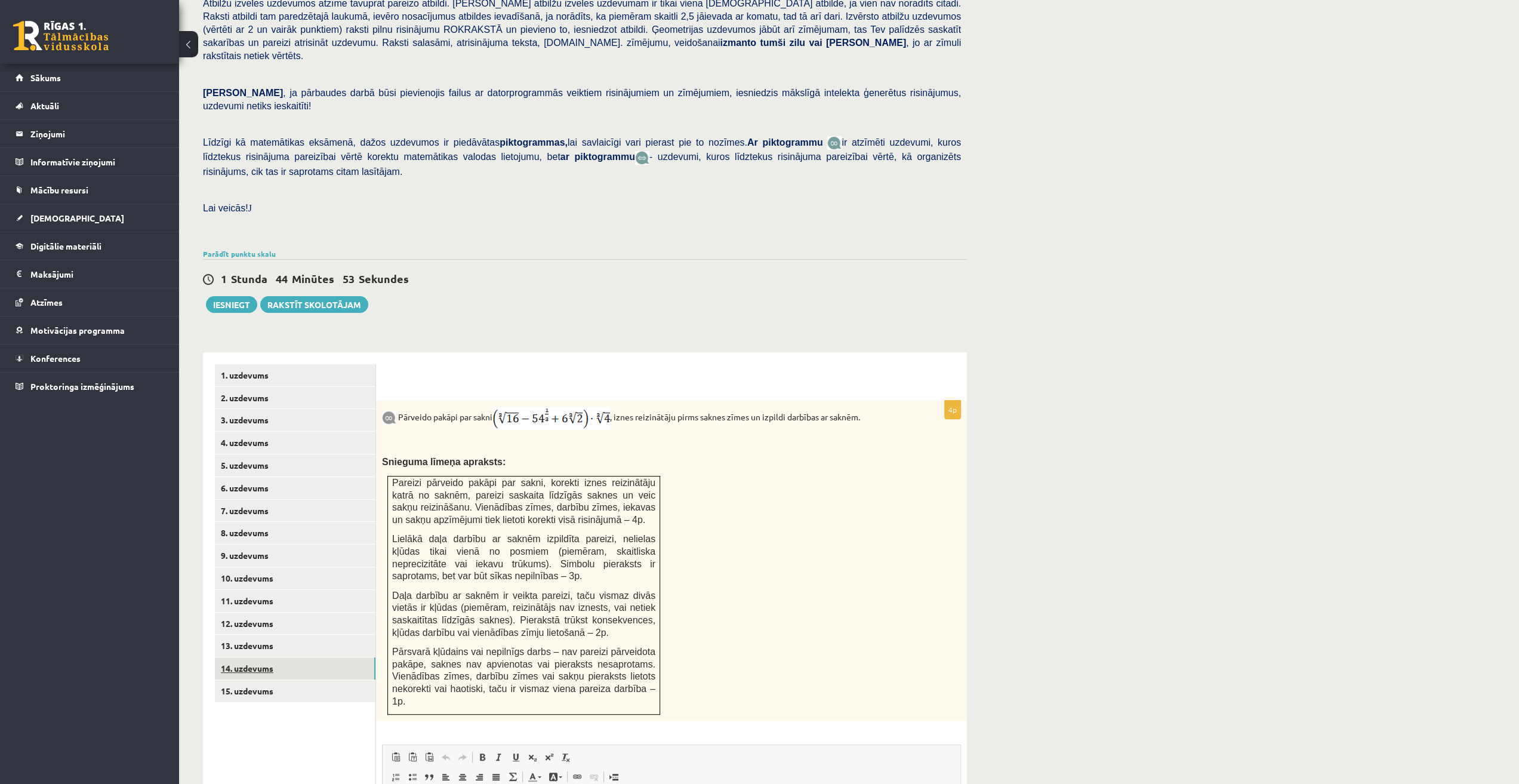
click at [294, 657] on link "14. uzdevums" at bounding box center [295, 668] width 161 height 22
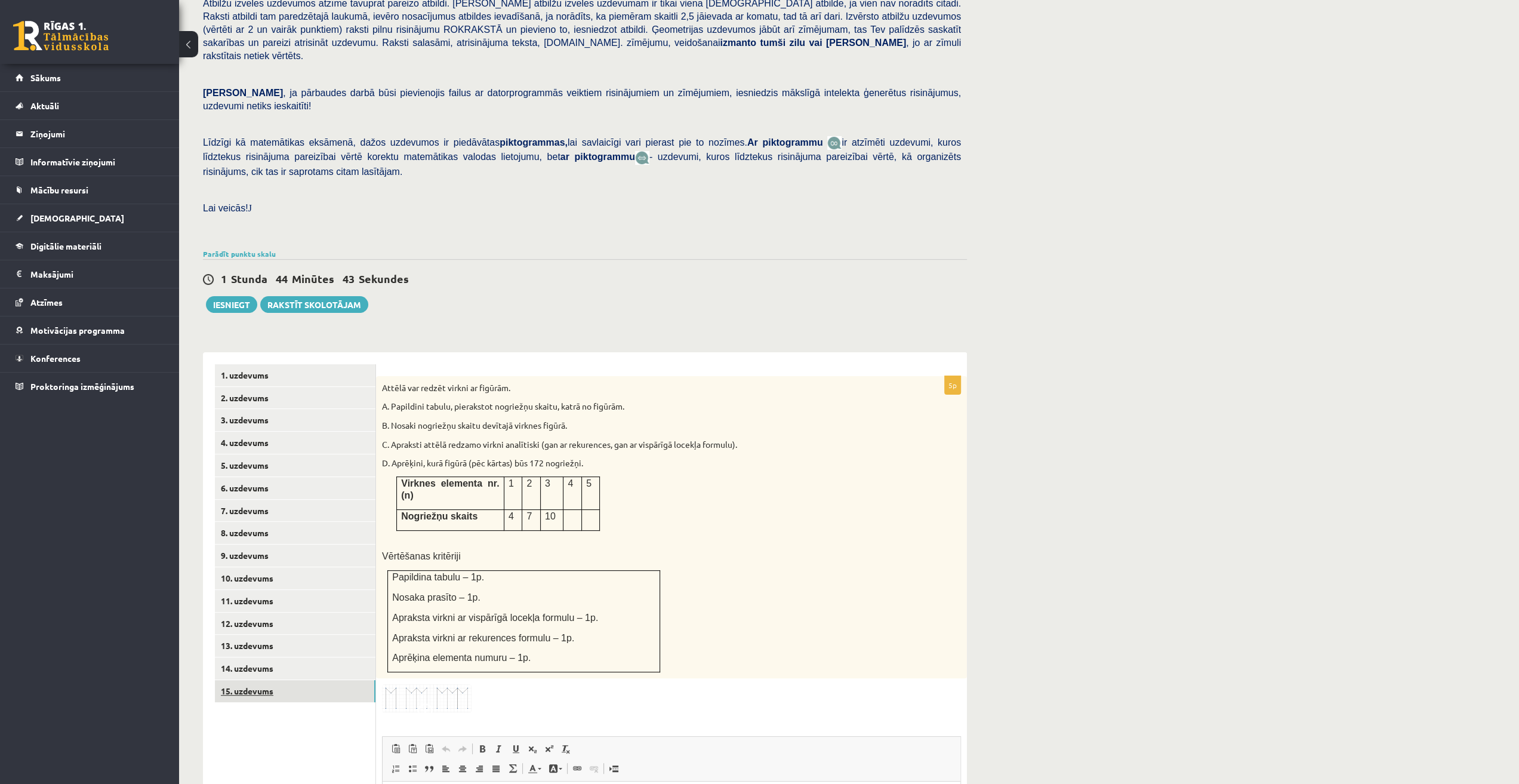
click at [287, 680] on link "15. uzdevums" at bounding box center [295, 691] width 161 height 22
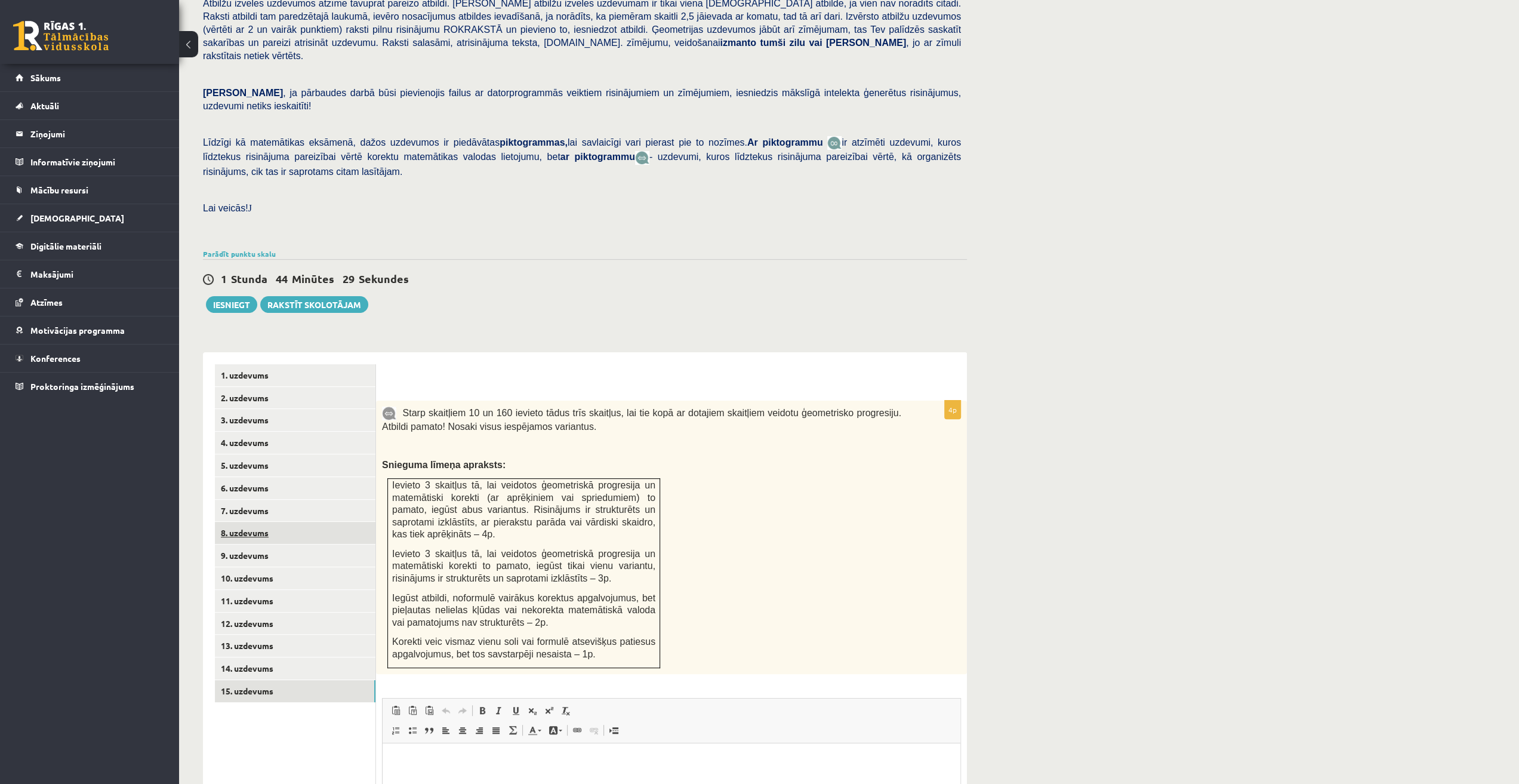
click at [265, 521] on link "8. uzdevums" at bounding box center [295, 532] width 161 height 22
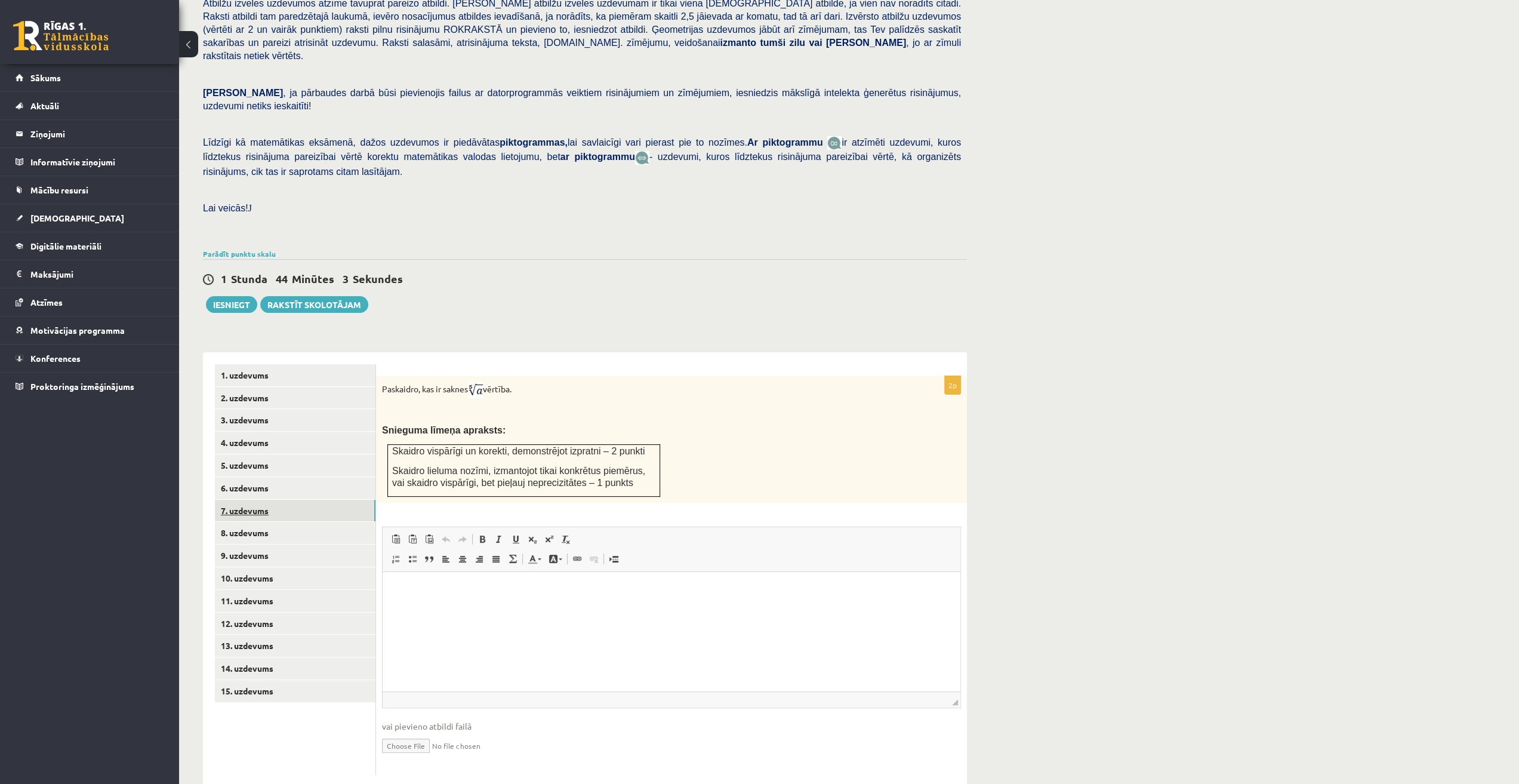
click at [311, 499] on link "7. uzdevums" at bounding box center [295, 510] width 161 height 22
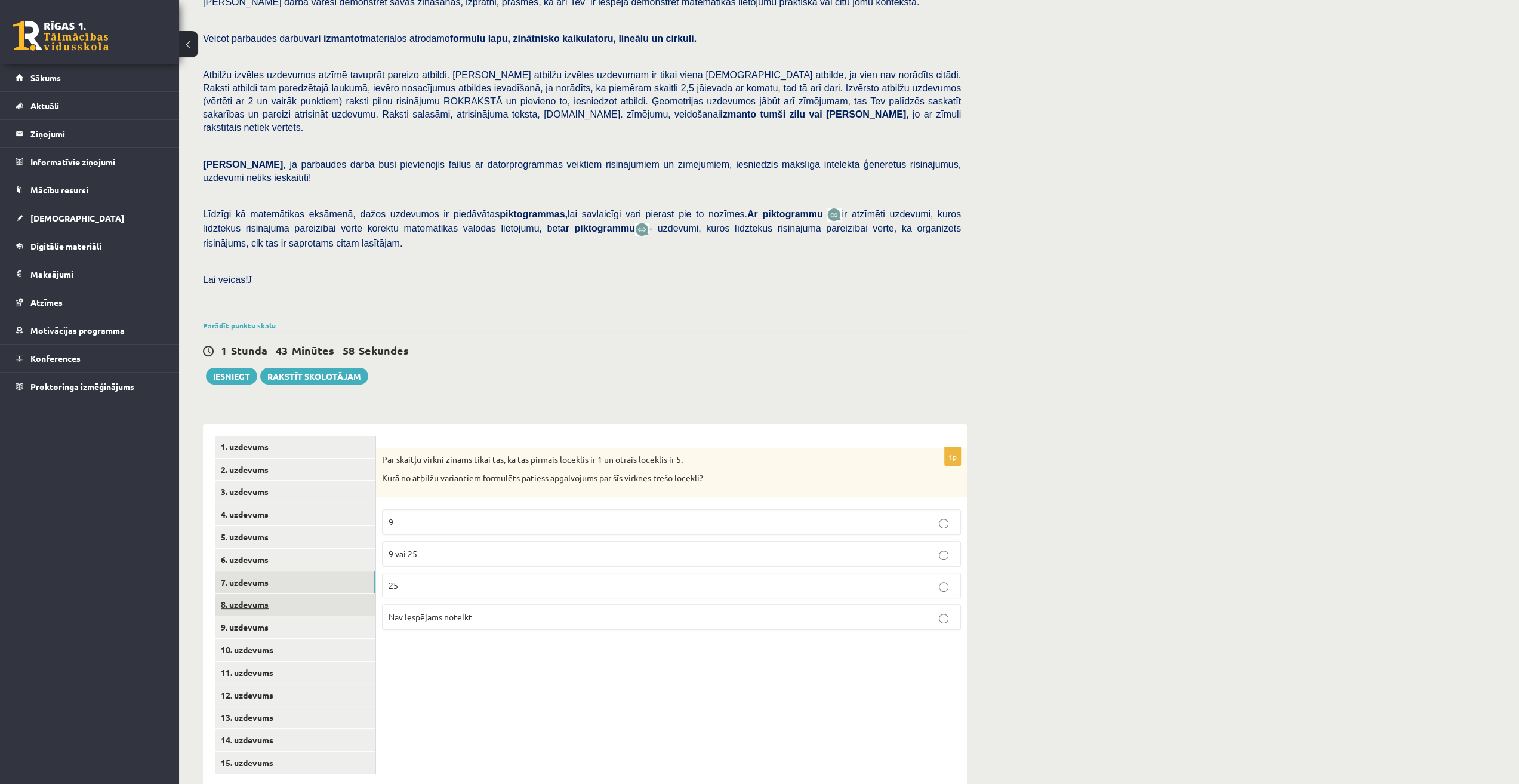
click at [309, 593] on link "8. uzdevums" at bounding box center [295, 604] width 161 height 22
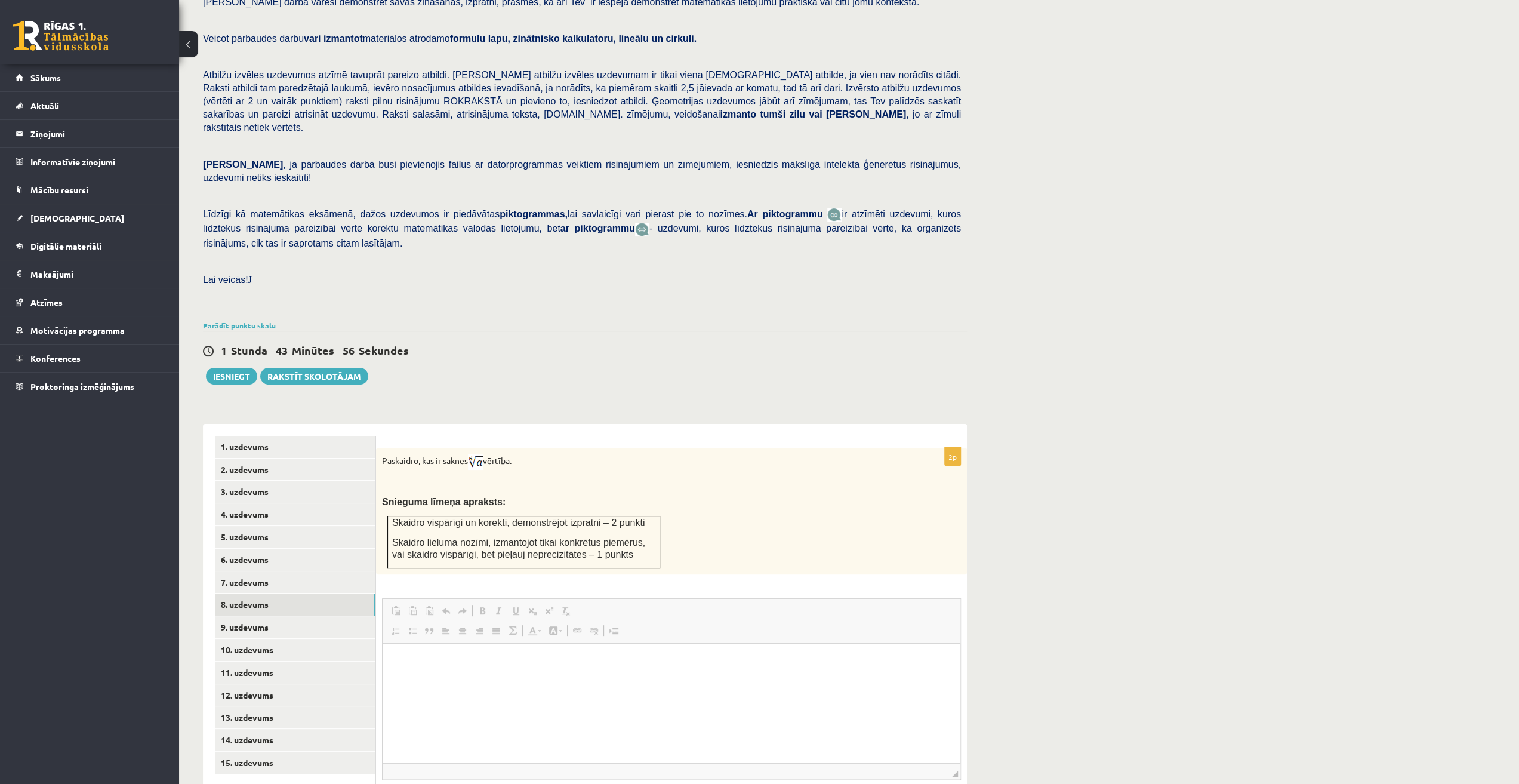
scroll to position [0, 0]
click at [307, 616] on link "9. uzdevums" at bounding box center [295, 627] width 161 height 22
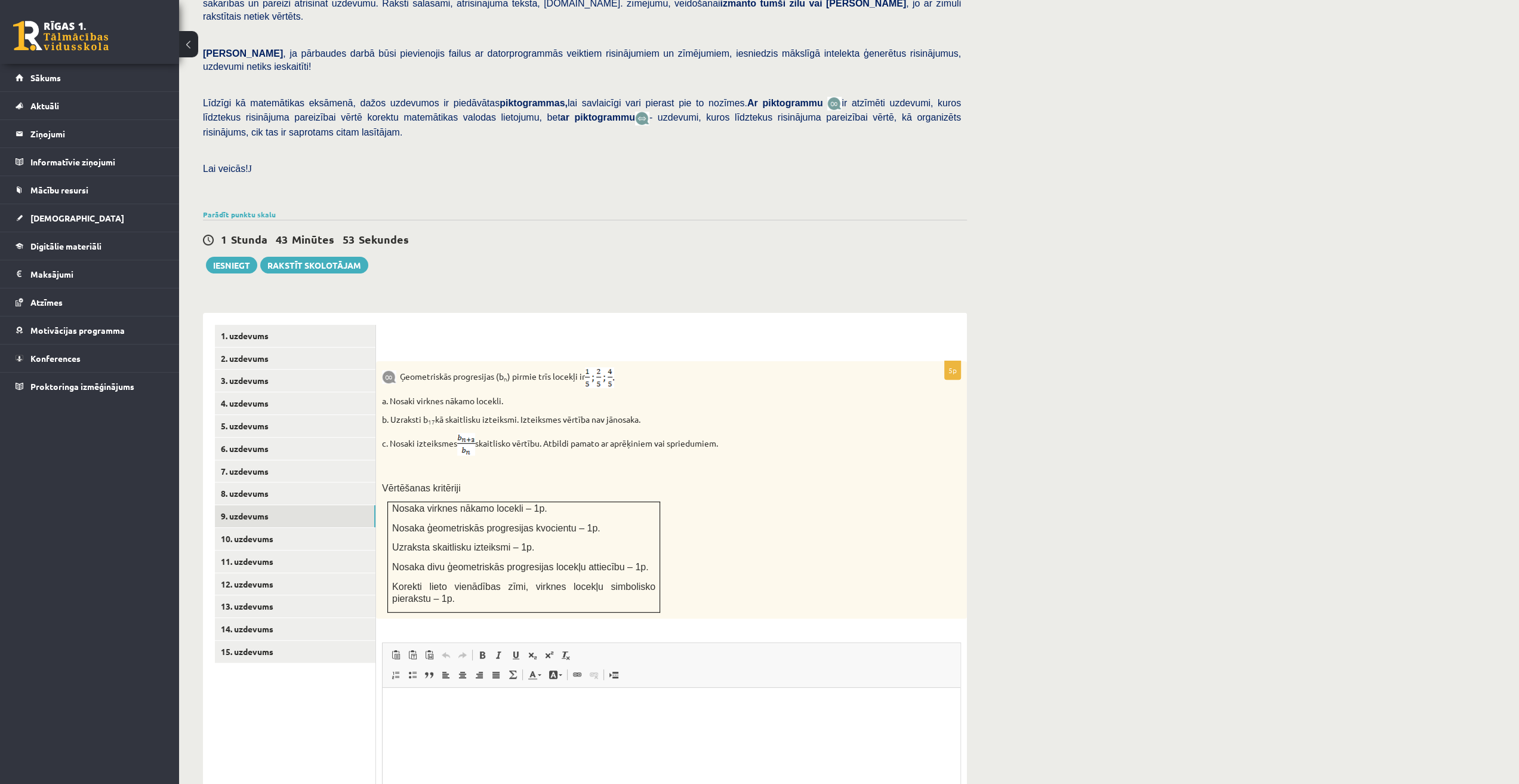
scroll to position [213, 0]
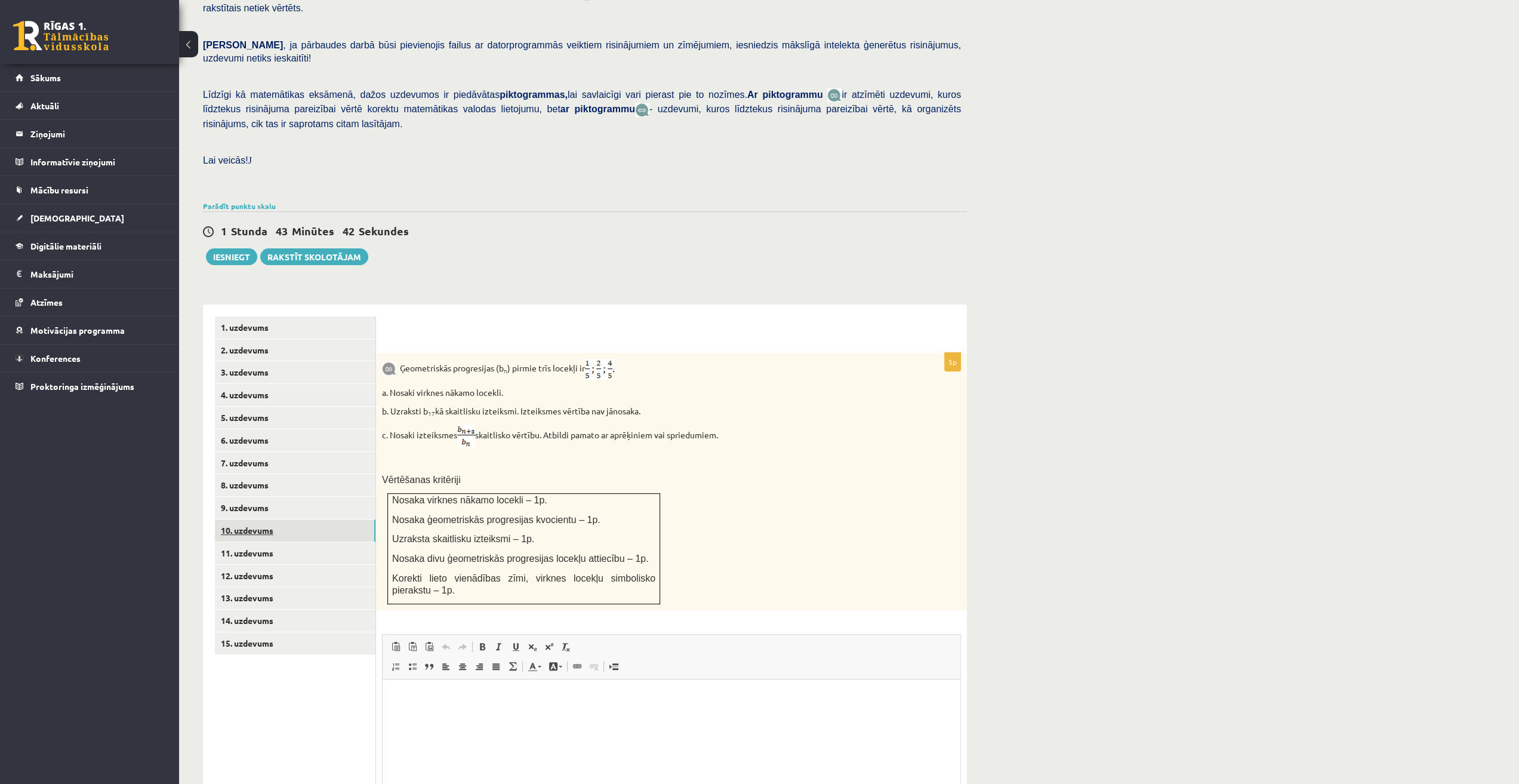
click at [325, 519] on link "10. uzdevums" at bounding box center [295, 530] width 161 height 22
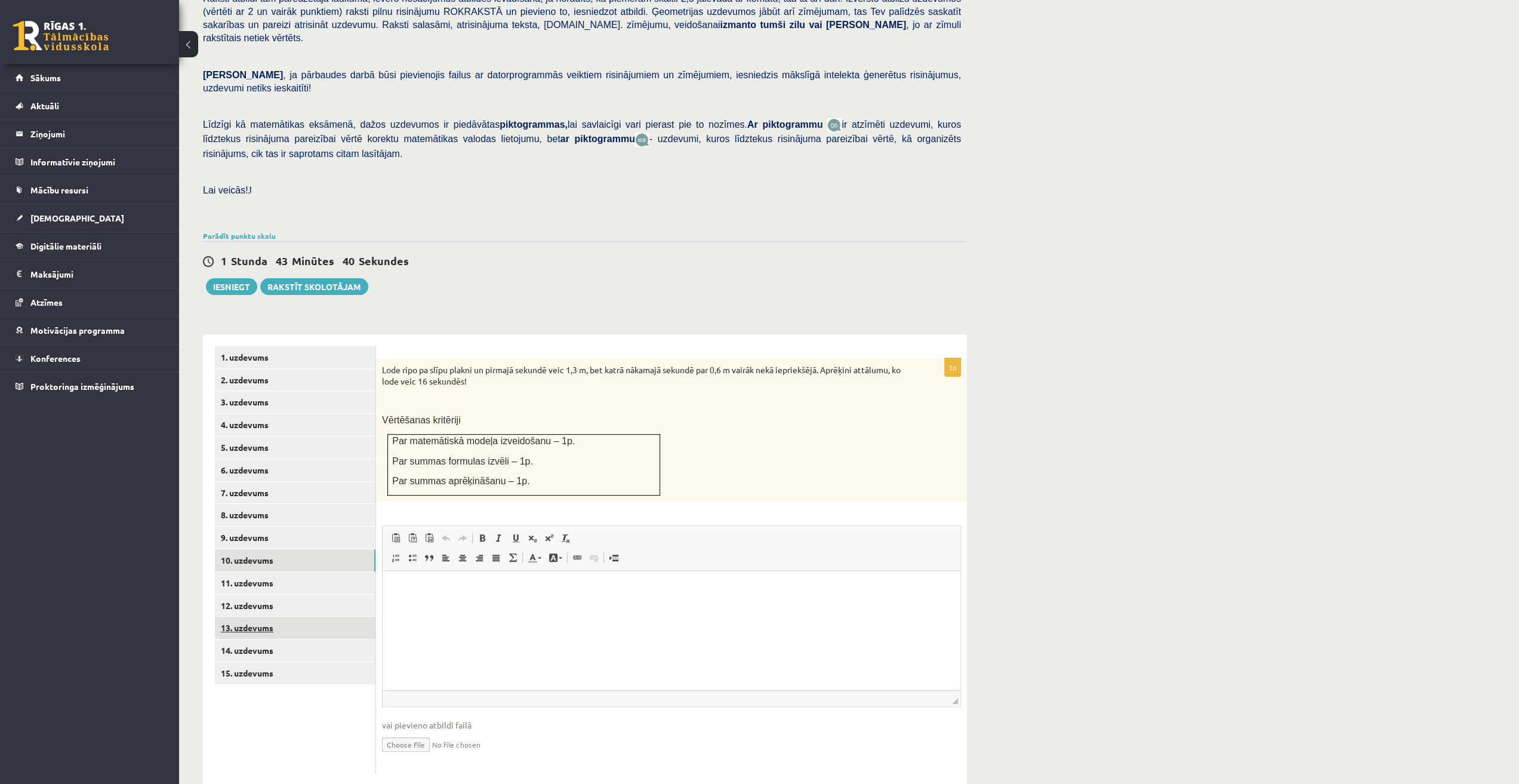
scroll to position [0, 0]
click at [295, 526] on link "9. uzdevums" at bounding box center [295, 537] width 161 height 22
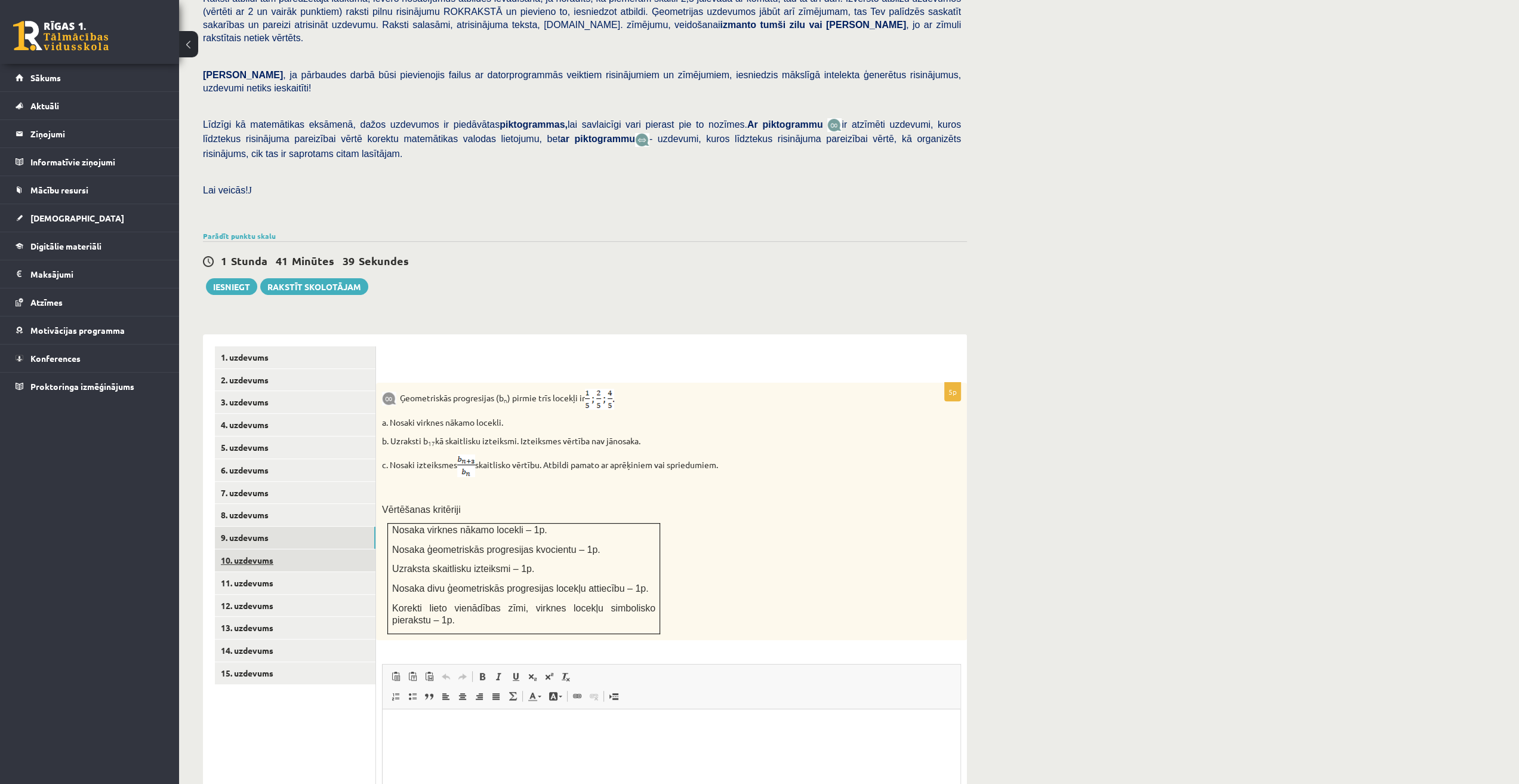
click at [270, 549] on link "10. uzdevums" at bounding box center [295, 560] width 161 height 22
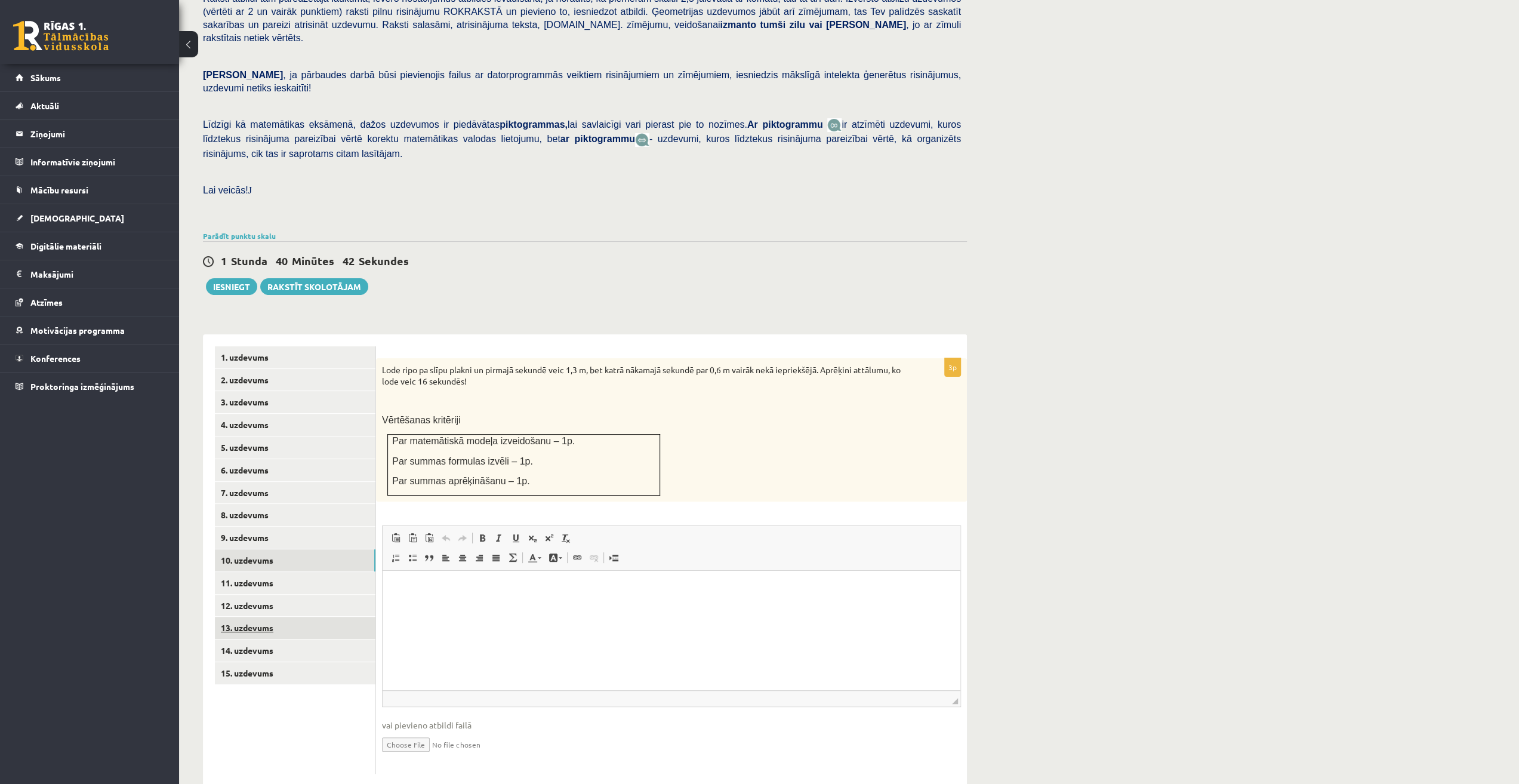
click at [295, 617] on link "13. uzdevums" at bounding box center [295, 627] width 161 height 22
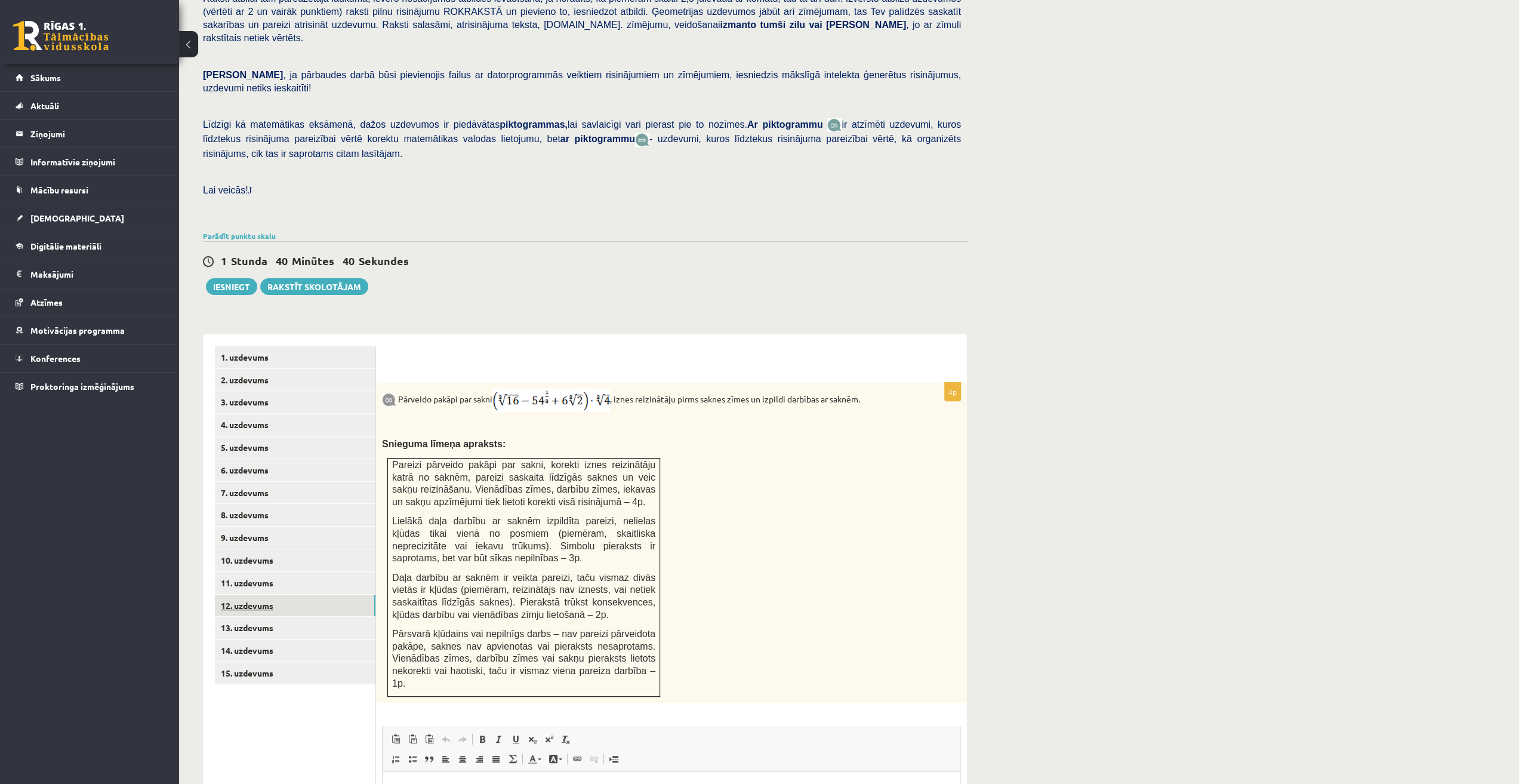
click at [280, 595] on link "12. uzdevums" at bounding box center [295, 605] width 161 height 22
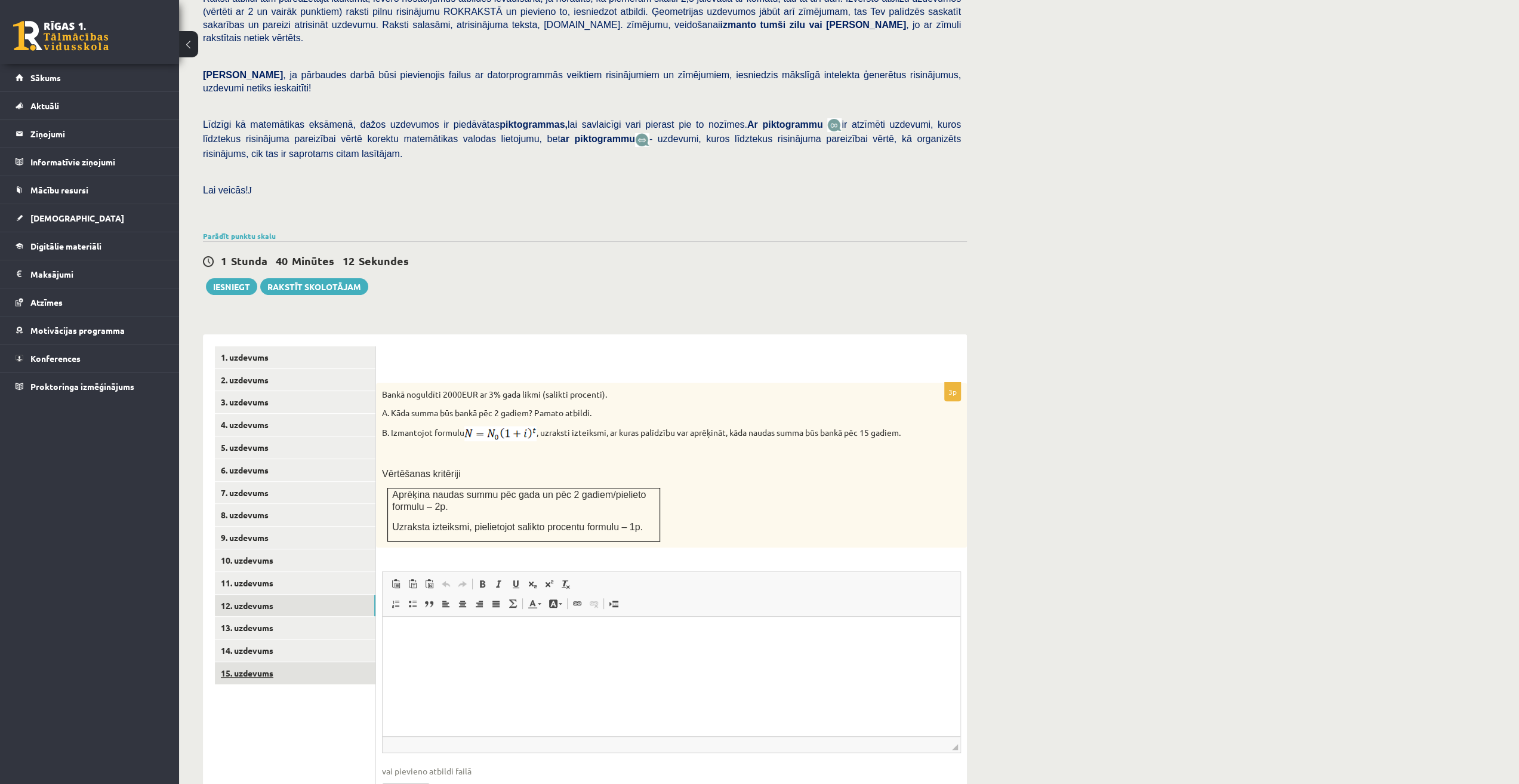
click at [317, 662] on link "15. uzdevums" at bounding box center [295, 673] width 161 height 22
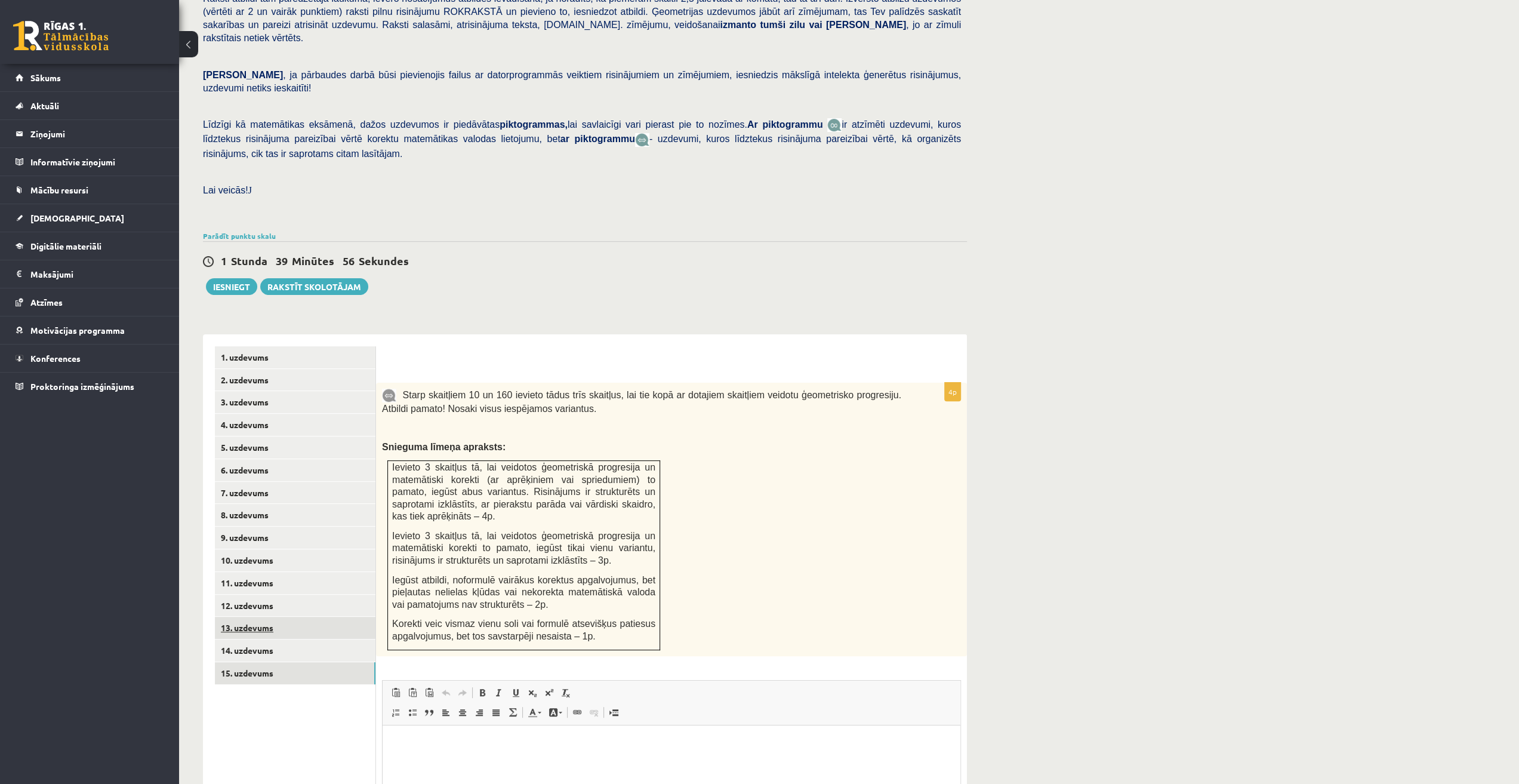
click at [280, 617] on link "13. uzdevums" at bounding box center [295, 627] width 161 height 22
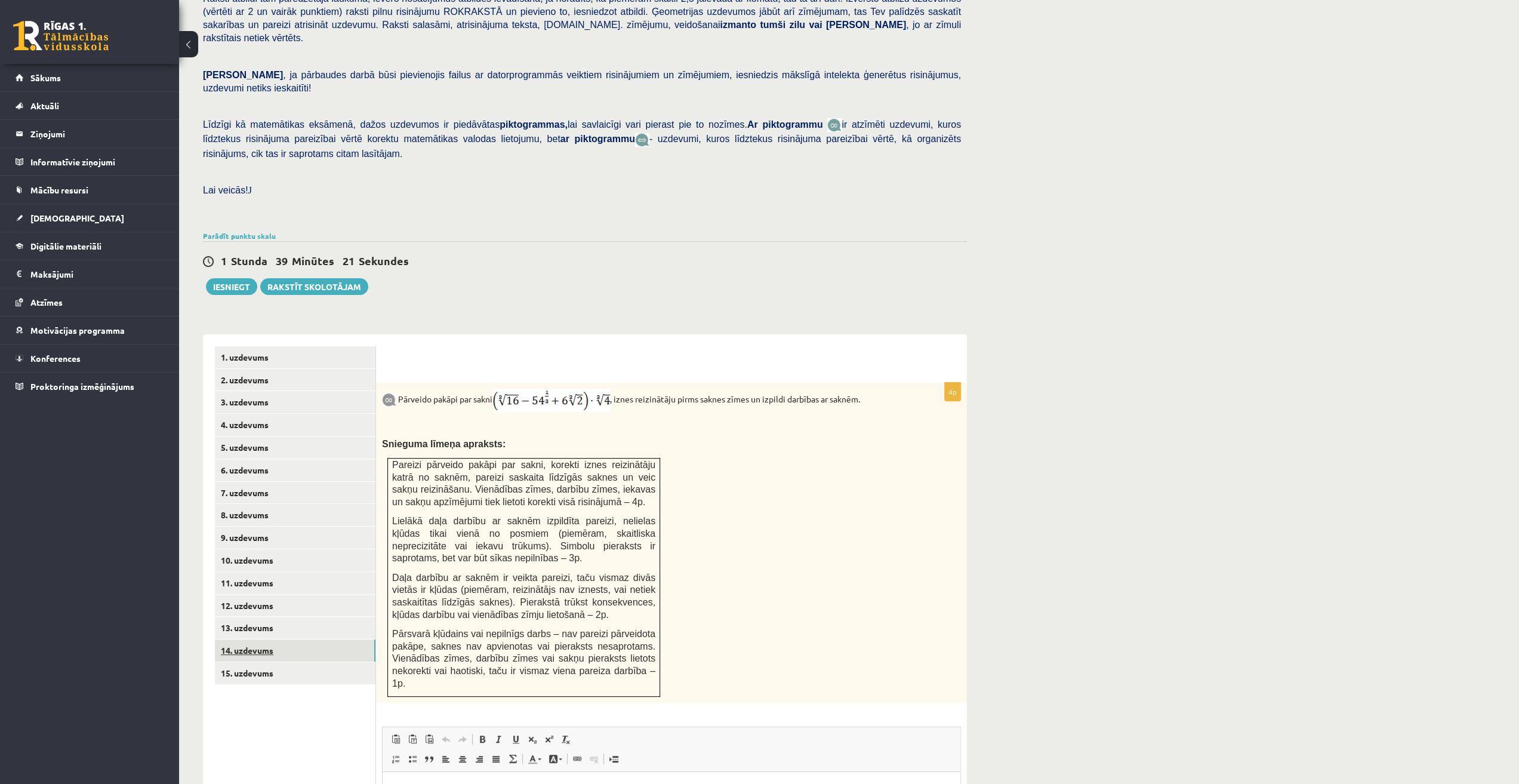
click at [269, 640] on link "14. uzdevums" at bounding box center [295, 650] width 161 height 22
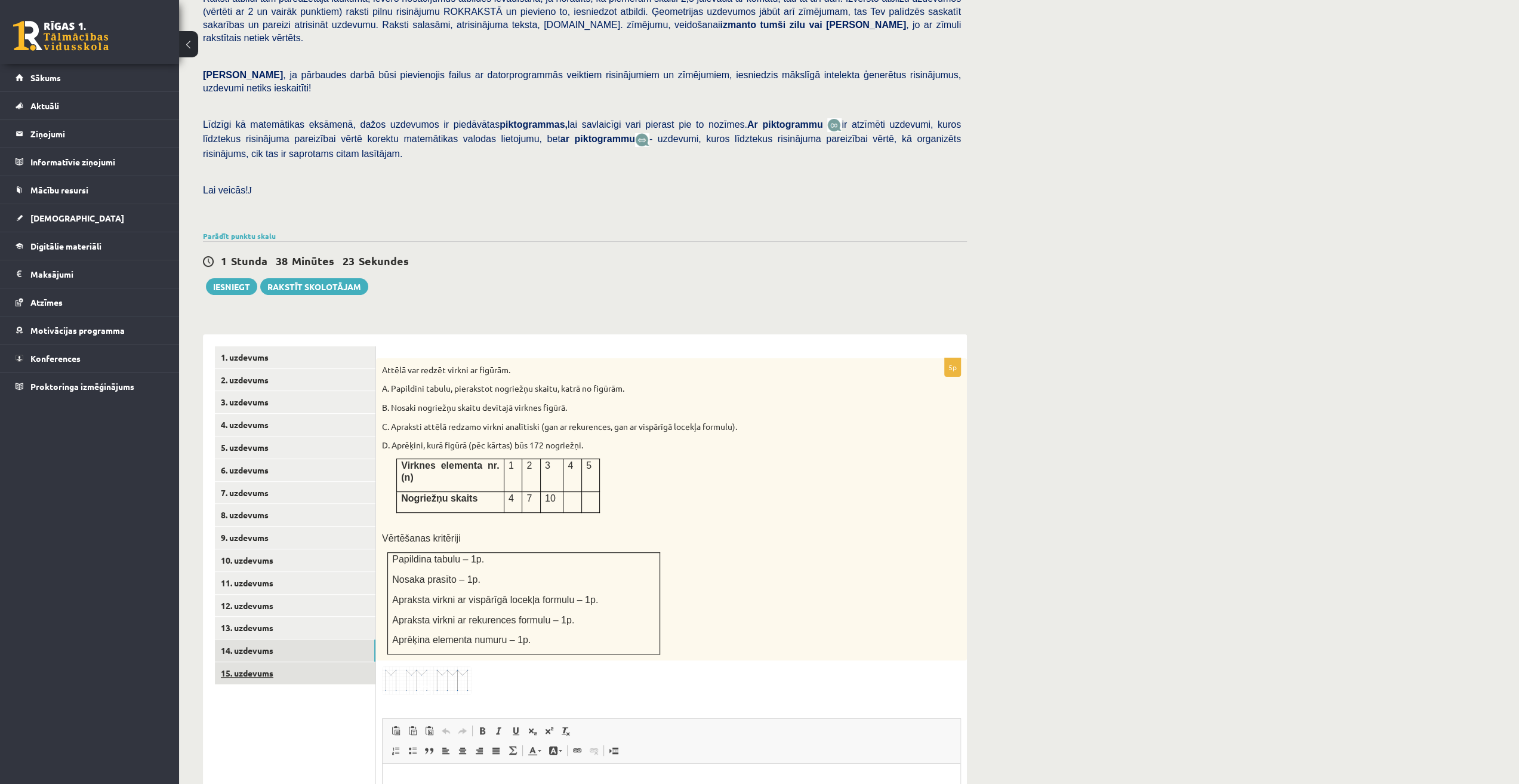
click at [297, 662] on link "15. uzdevums" at bounding box center [295, 673] width 161 height 22
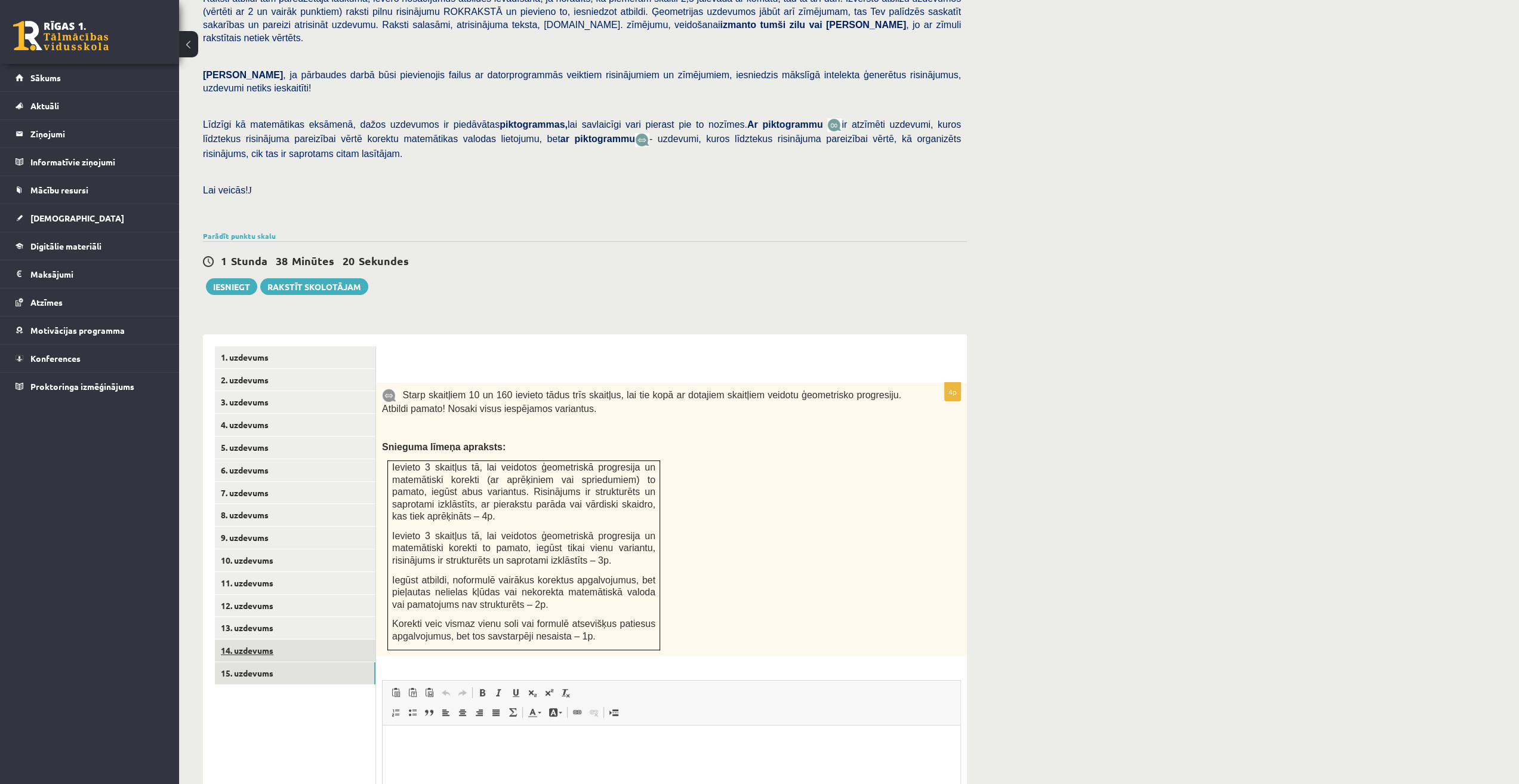
click at [299, 640] on link "14. uzdevums" at bounding box center [295, 650] width 161 height 22
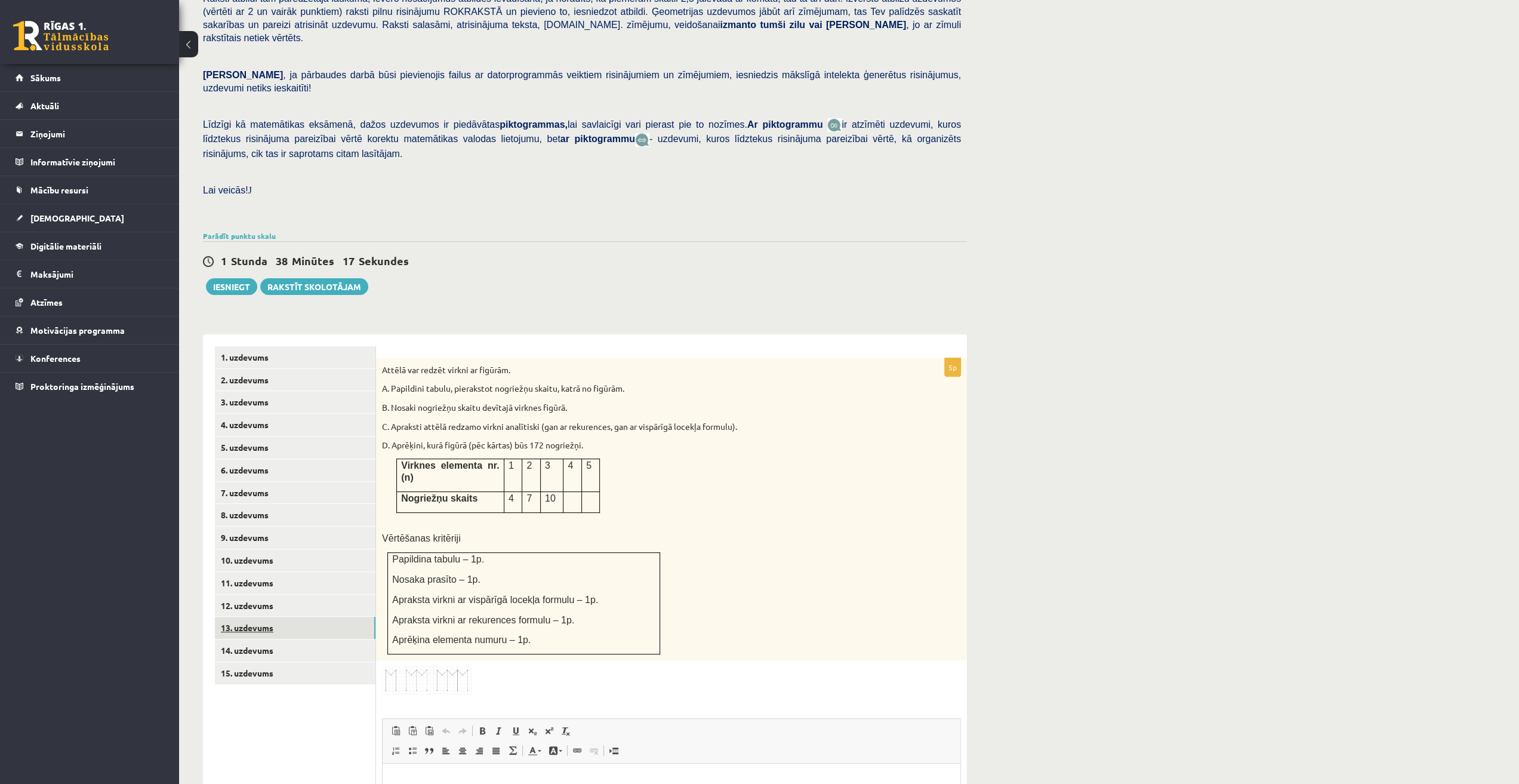
click at [295, 617] on link "13. uzdevums" at bounding box center [295, 627] width 161 height 22
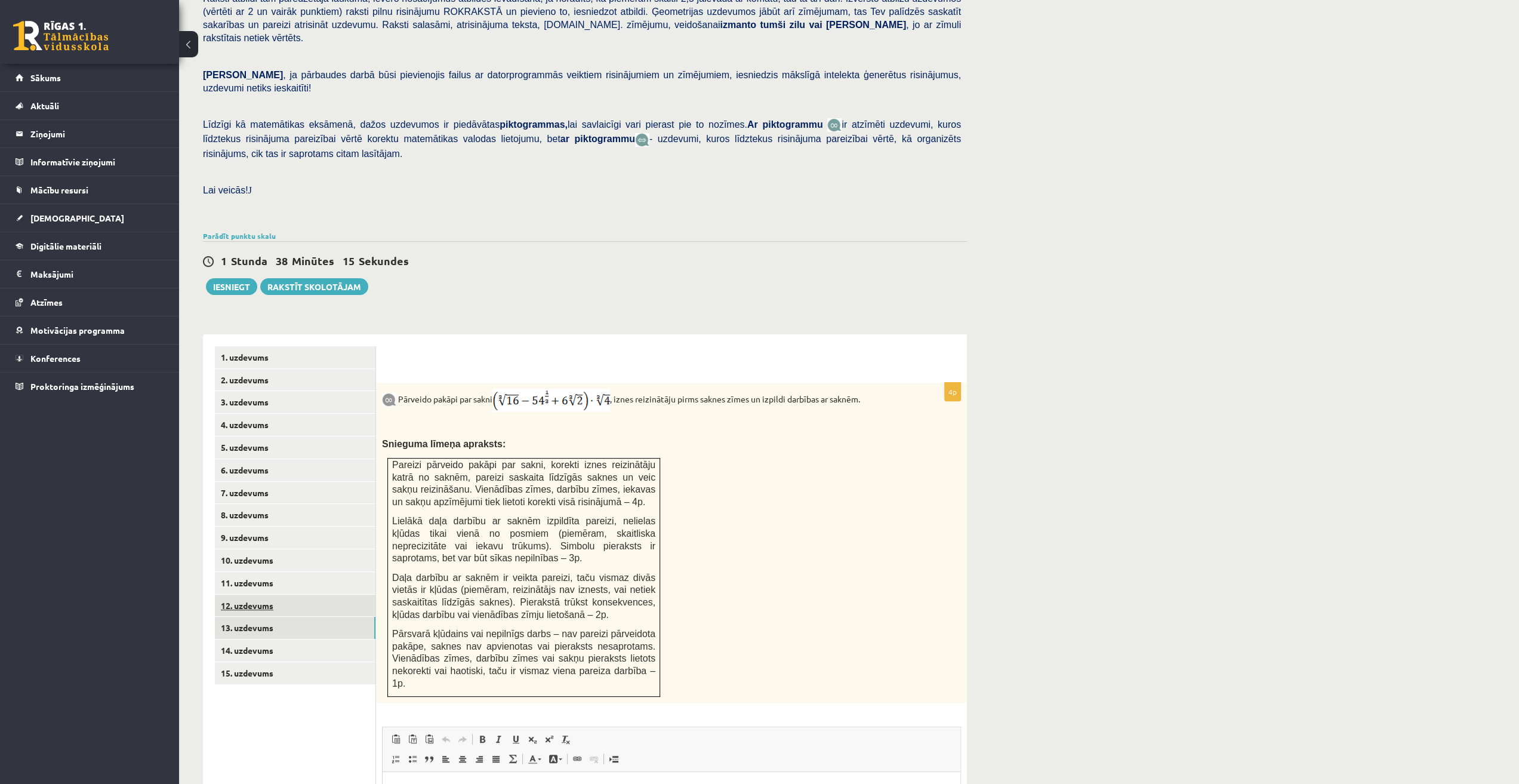
click at [278, 595] on link "12. uzdevums" at bounding box center [295, 605] width 161 height 22
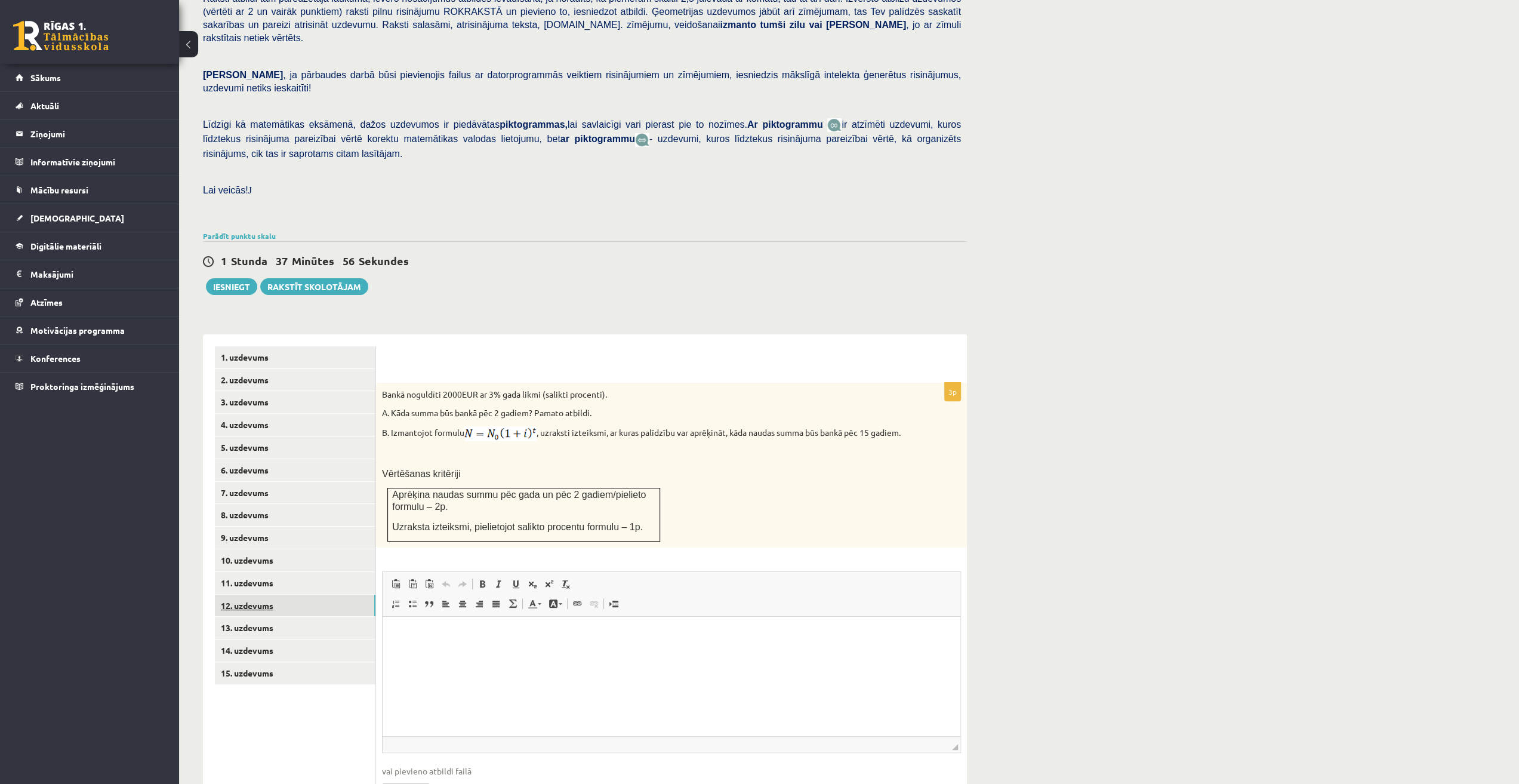
click at [273, 595] on link "12. uzdevums" at bounding box center [295, 605] width 161 height 22
click at [262, 572] on link "11. uzdevums" at bounding box center [295, 583] width 161 height 22
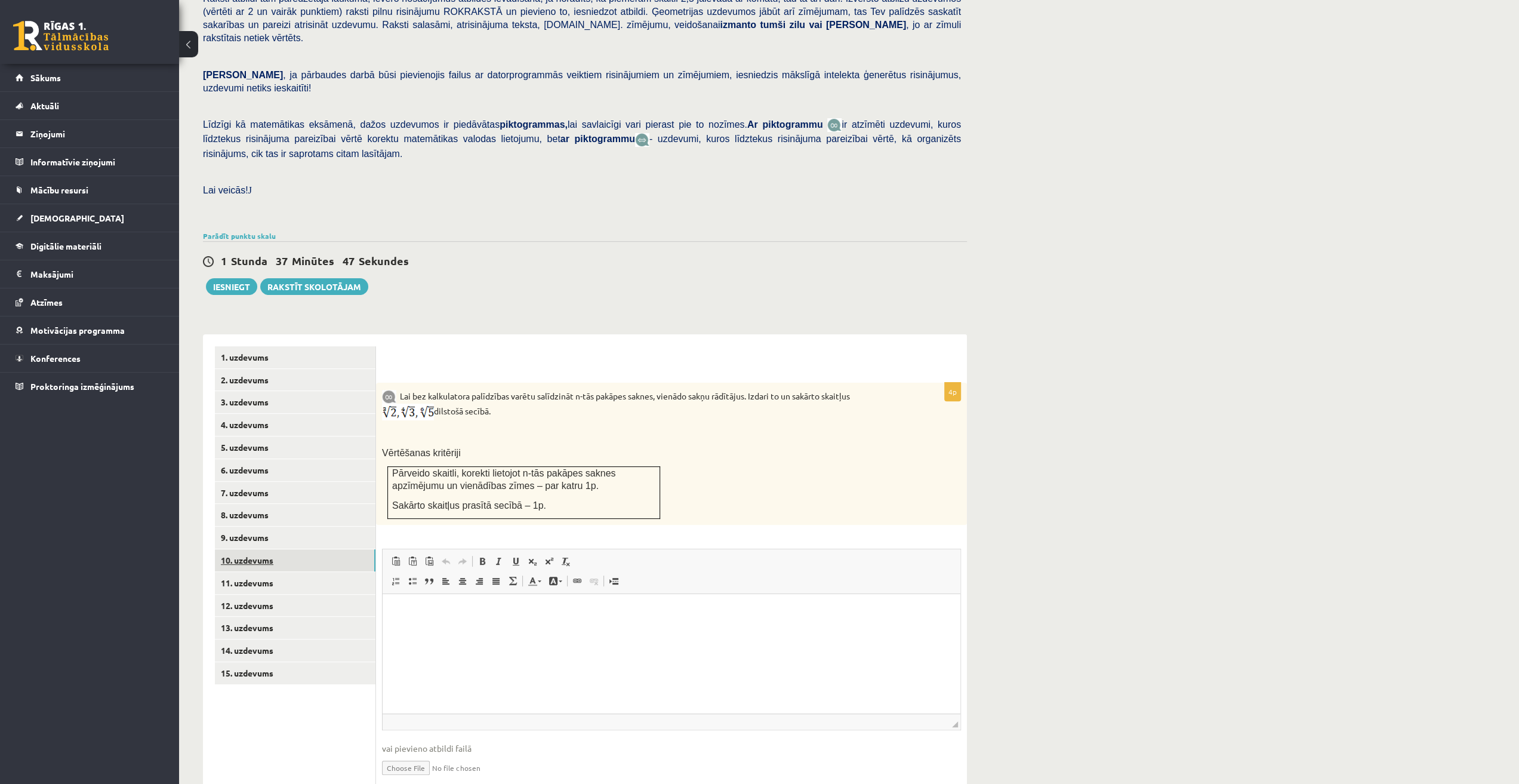
click at [264, 549] on link "10. uzdevums" at bounding box center [295, 560] width 161 height 22
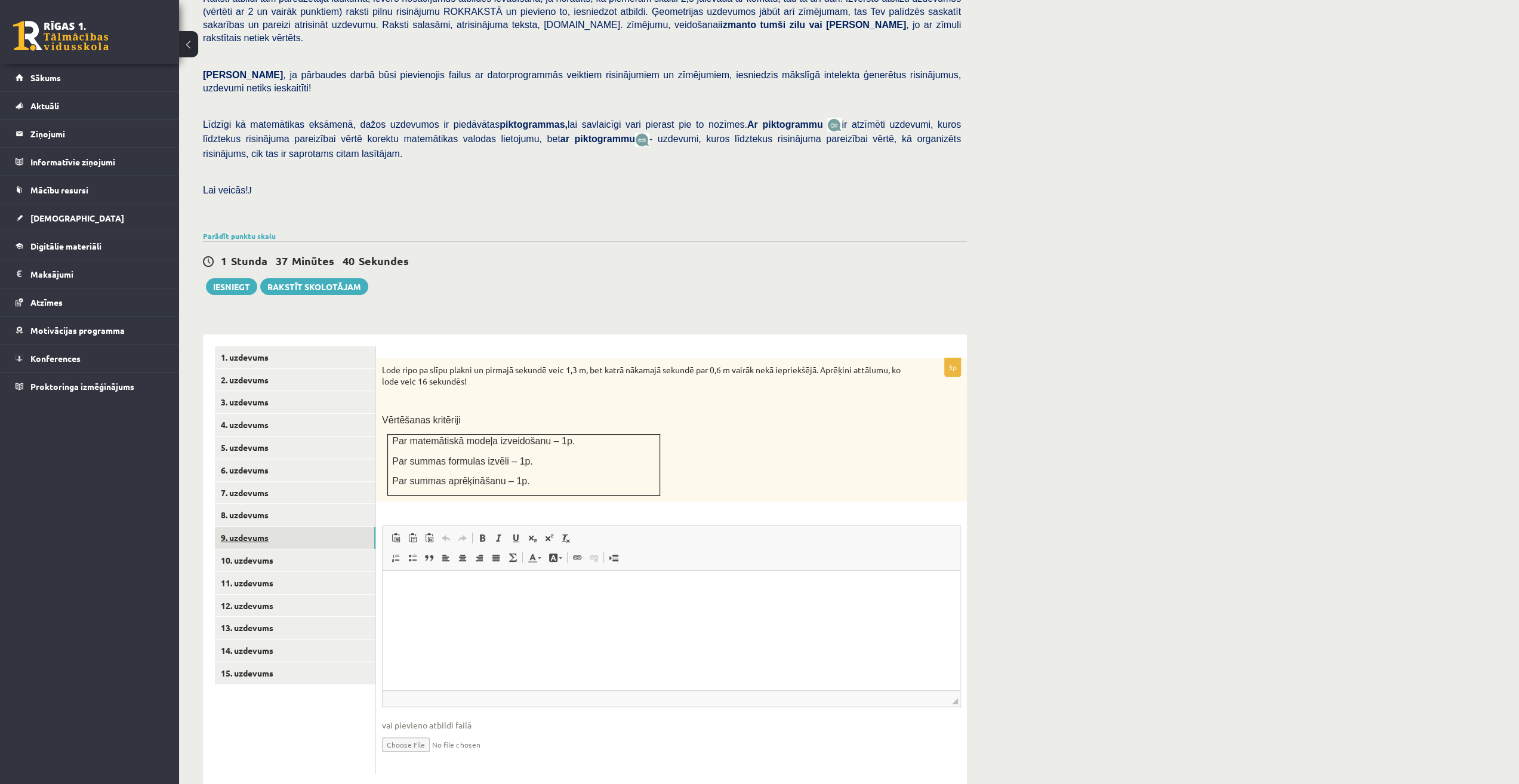
click at [266, 526] on link "9. uzdevums" at bounding box center [295, 537] width 161 height 22
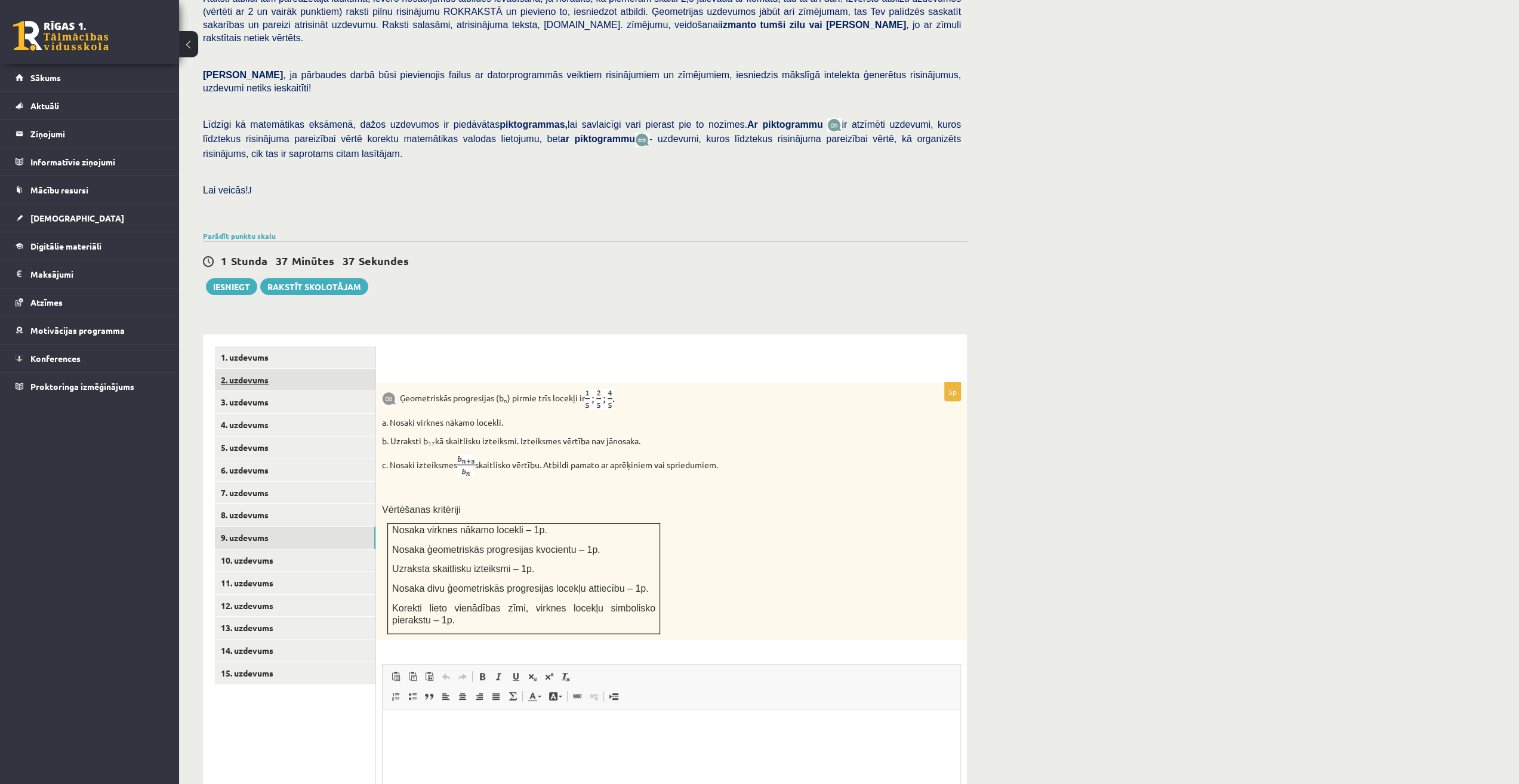
click at [273, 369] on link "2. uzdevums" at bounding box center [295, 380] width 161 height 22
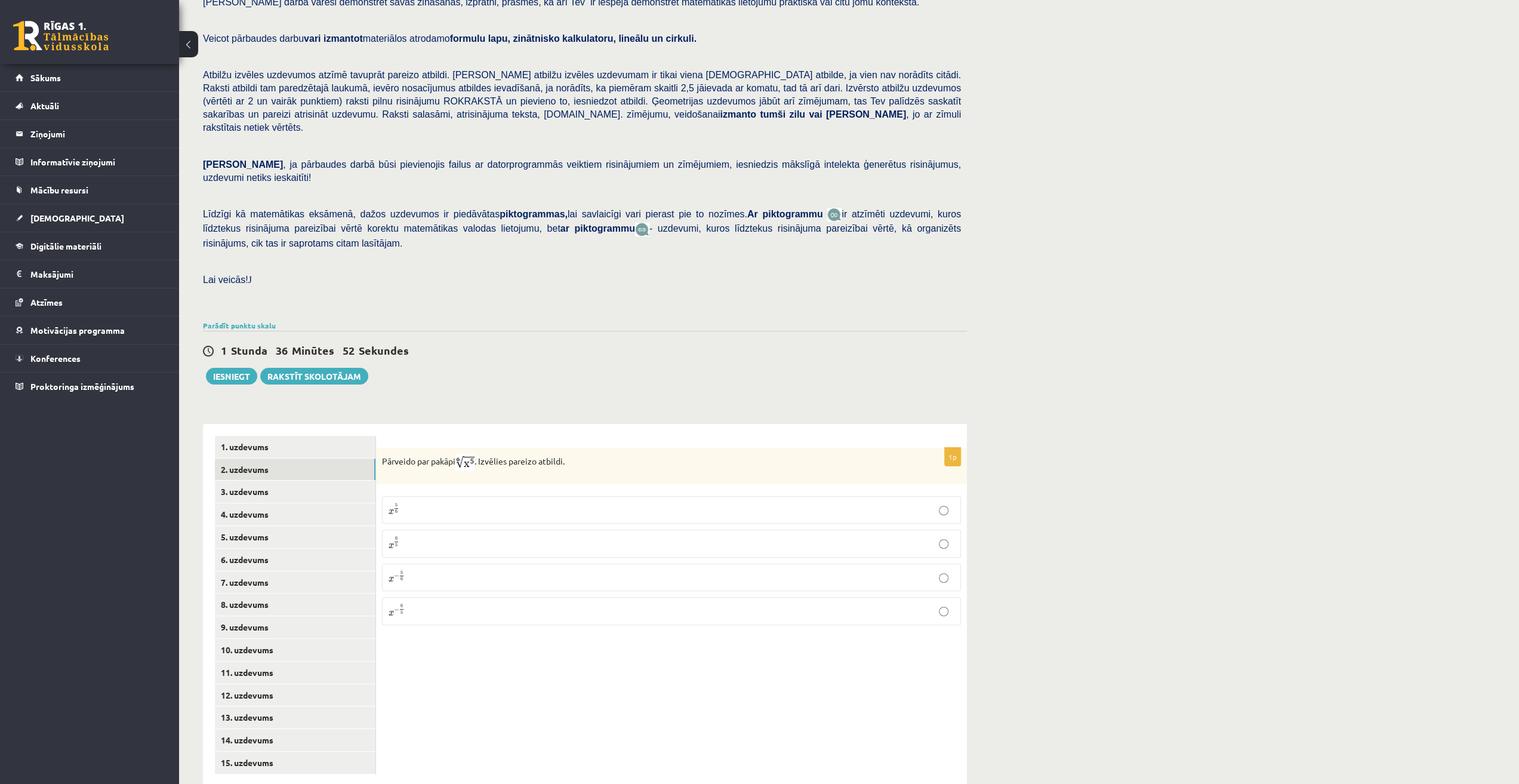
click at [433, 502] on p "x 5 6 x 5 6" at bounding box center [671, 509] width 566 height 14
click at [304, 480] on link "3. uzdevums" at bounding box center [295, 491] width 161 height 22
click at [608, 514] on input "text" at bounding box center [614, 524] width 90 height 21
click at [579, 532] on div "1p Aprēķini = ……… Atbildē komata vietā lieto punktu, piemēram, 5.8 Atbilde -" at bounding box center [672, 605] width 591 height 362
click at [591, 514] on input "text" at bounding box center [614, 524] width 90 height 21
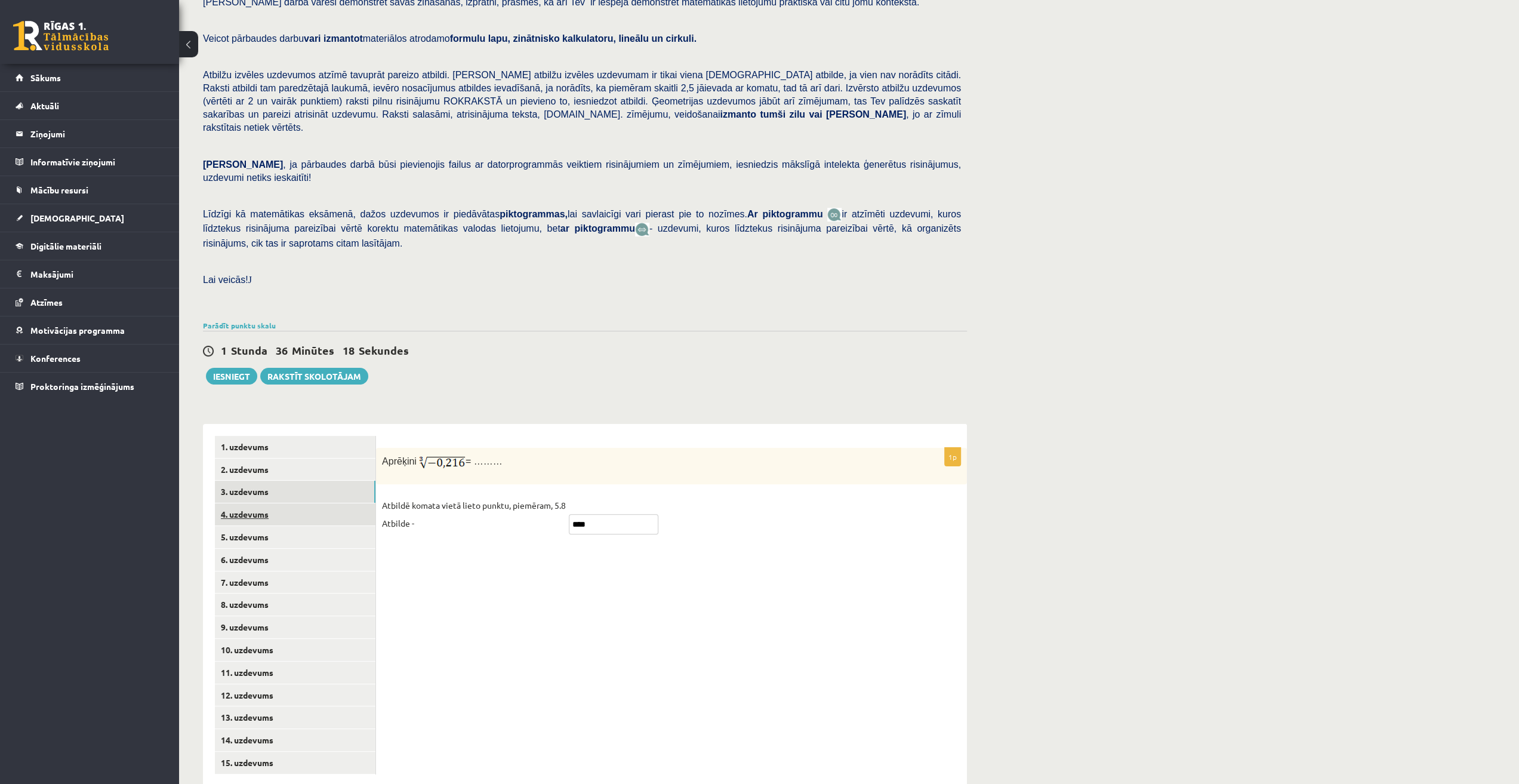
type input "****"
click at [337, 503] on link "4. uzdevums" at bounding box center [295, 514] width 161 height 22
click at [571, 497] on p "Jā" at bounding box center [671, 503] width 566 height 13
click at [243, 526] on link "5. uzdevums" at bounding box center [295, 536] width 161 height 22
click at [381, 480] on div "1p Nosaki vai dotais apgalvojums „Skaitlis 4 ir virknes loceklis.” ir patiess! …" at bounding box center [672, 503] width 591 height 111
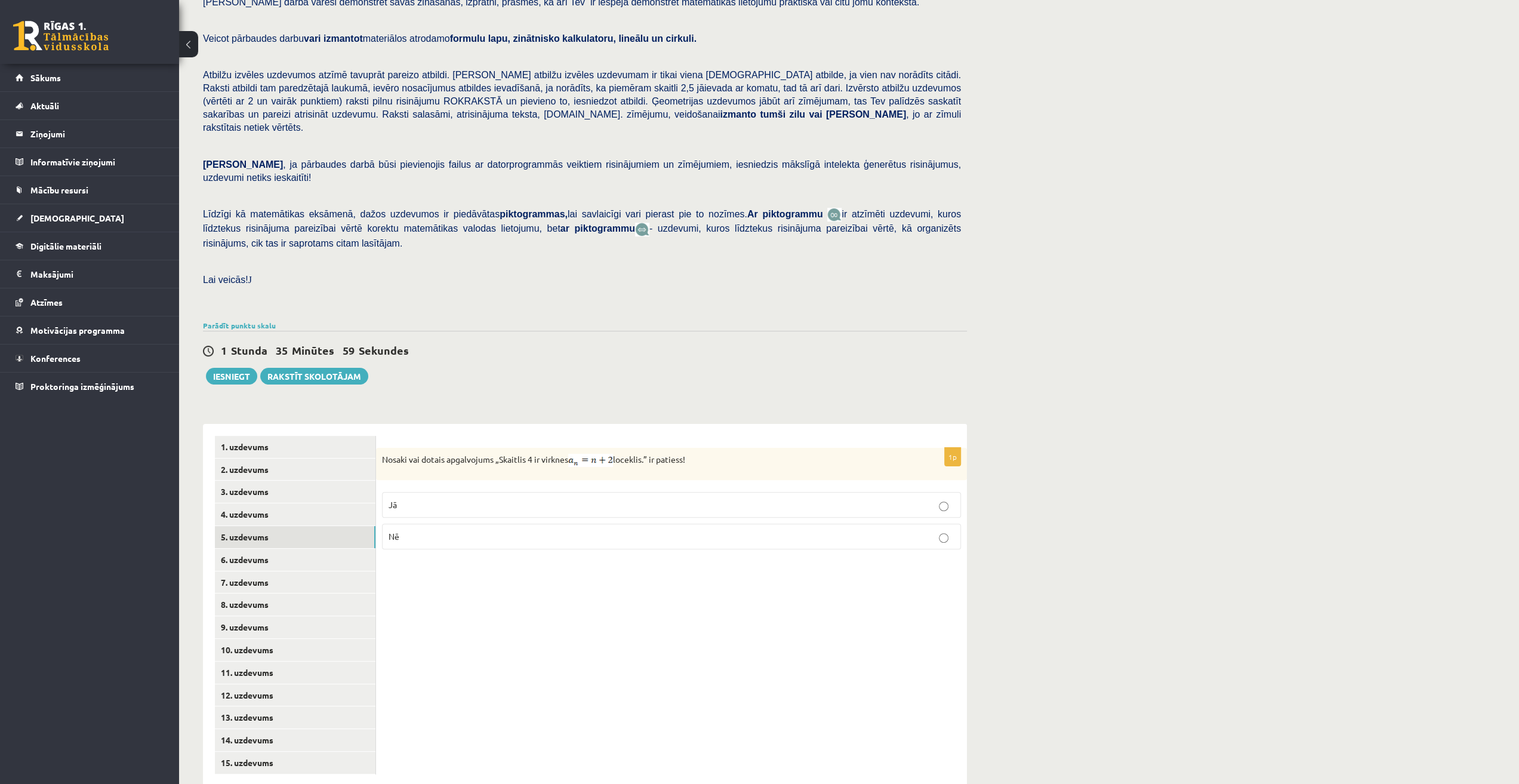
click at [400, 499] on p "Jā" at bounding box center [671, 505] width 566 height 13
click at [325, 549] on link "6. uzdevums" at bounding box center [295, 559] width 161 height 22
click at [415, 540] on p "Nē" at bounding box center [671, 546] width 566 height 13
click at [359, 571] on link "7. uzdevums" at bounding box center [295, 582] width 161 height 22
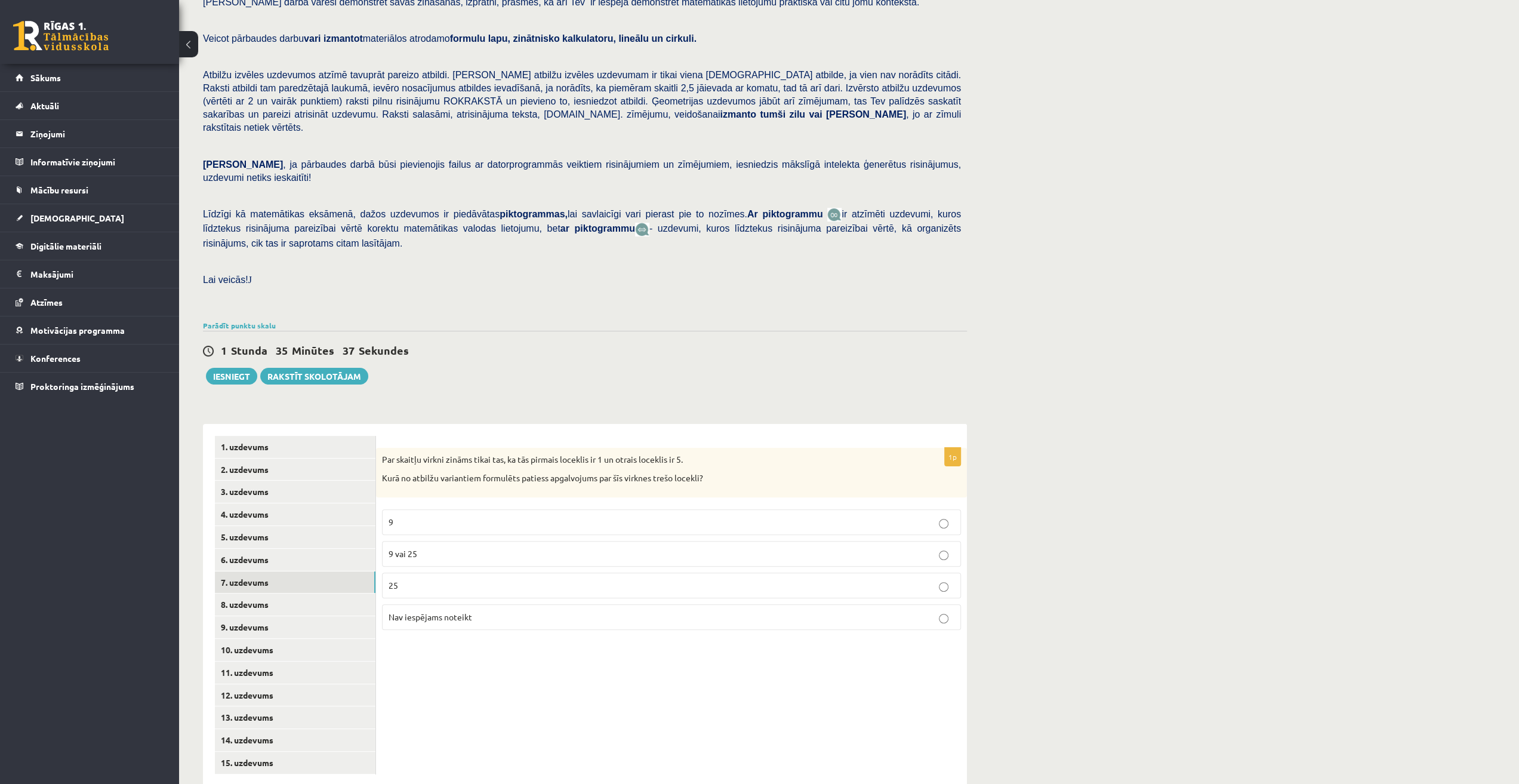
click at [487, 610] on p "Nav iespējams noteikt" at bounding box center [671, 617] width 566 height 13
click at [360, 593] on link "8. uzdevums" at bounding box center [295, 604] width 161 height 22
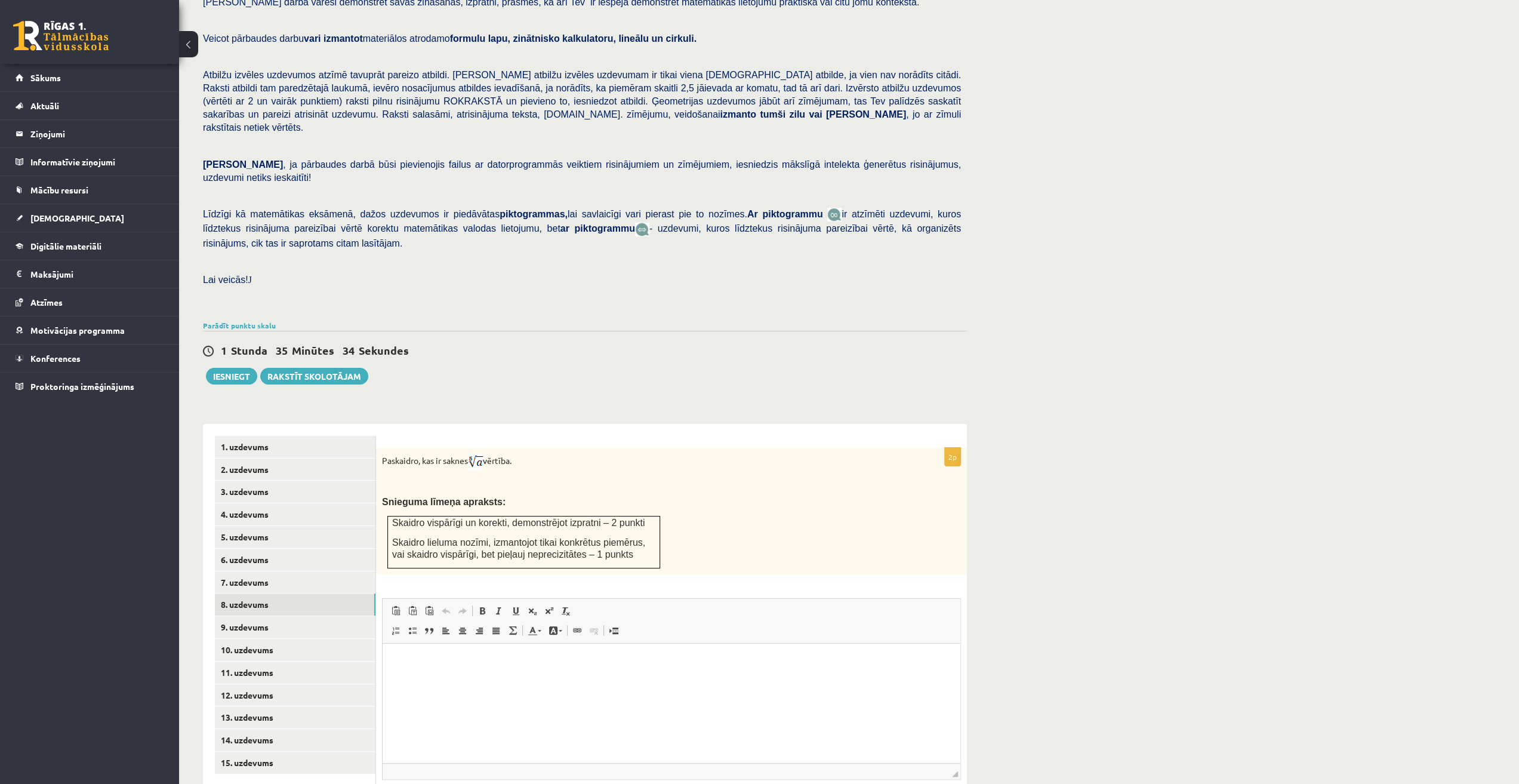
scroll to position [0, 0]
click at [297, 436] on link "1. uzdevums" at bounding box center [295, 447] width 161 height 22
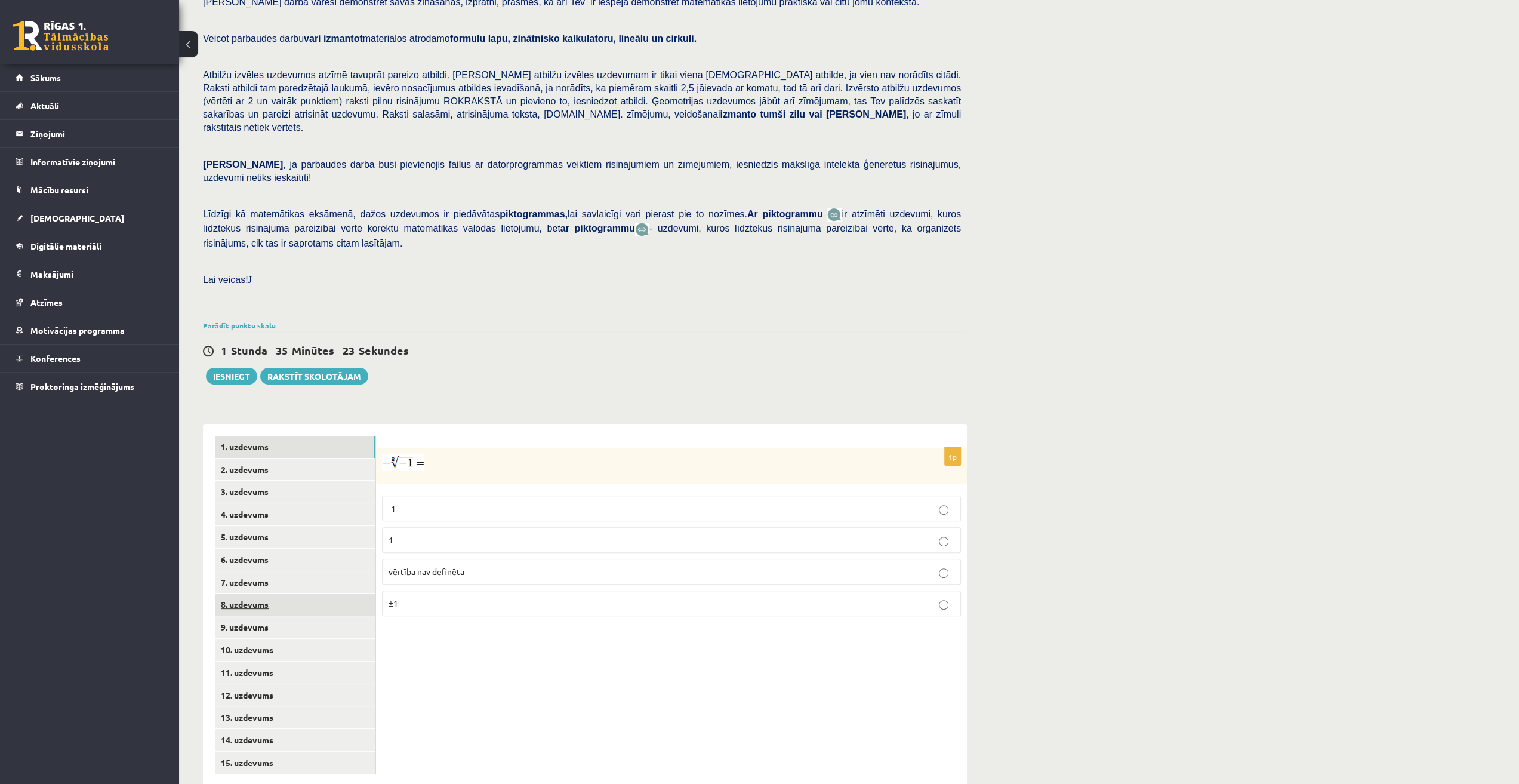
click at [275, 593] on link "8. uzdevums" at bounding box center [295, 604] width 161 height 22
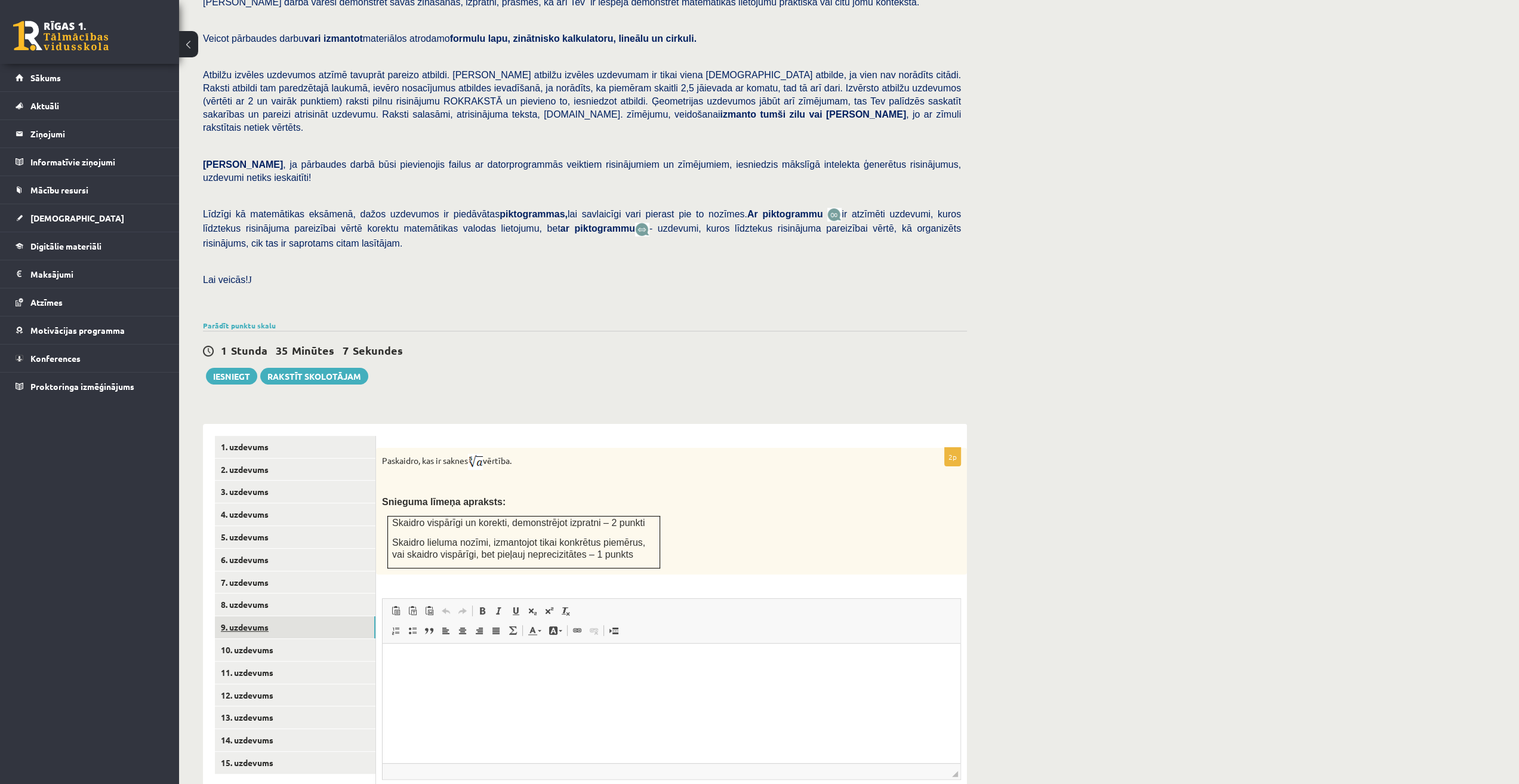
click at [351, 616] on link "9. uzdevums" at bounding box center [295, 627] width 161 height 22
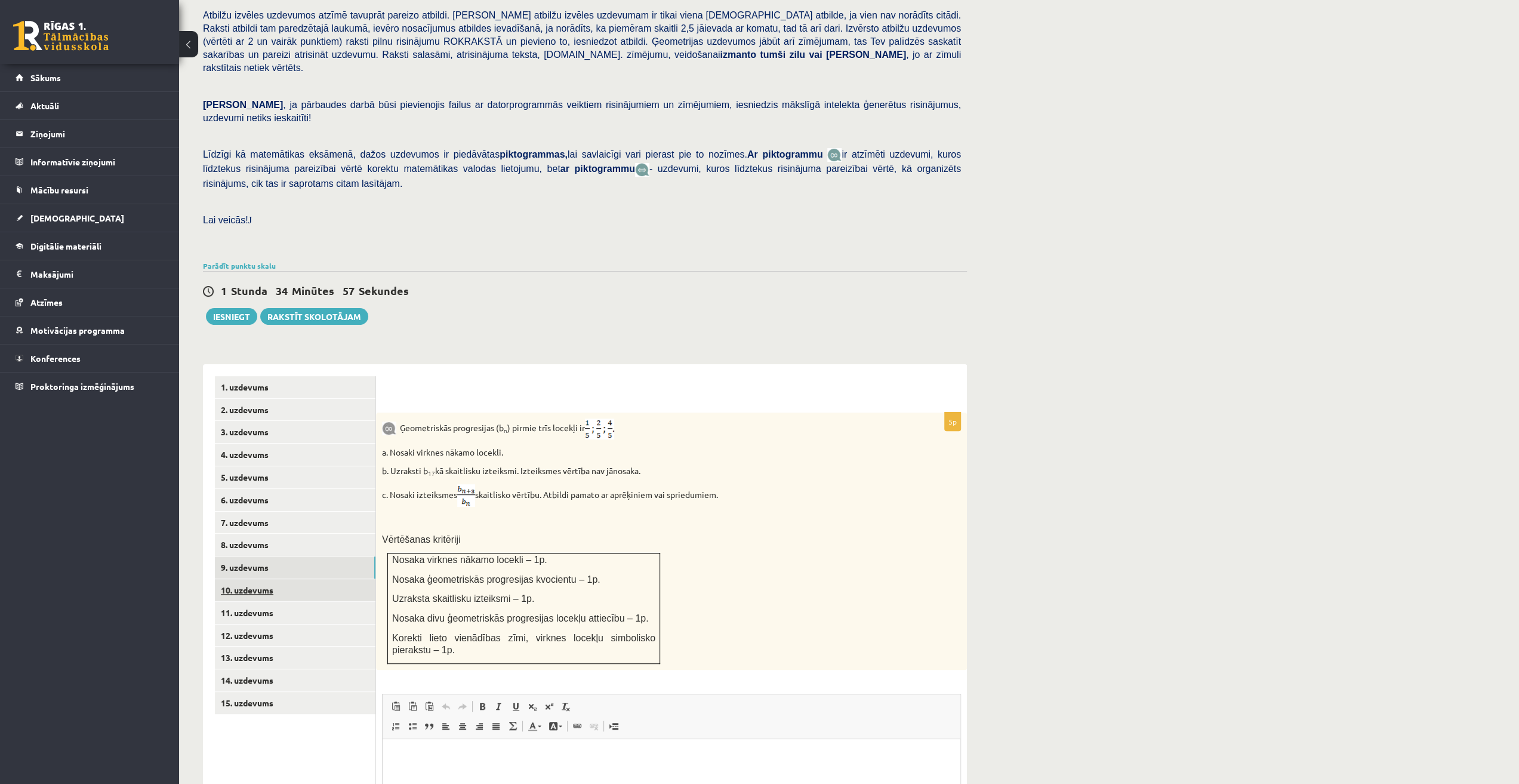
click at [272, 579] on link "10. uzdevums" at bounding box center [295, 590] width 161 height 22
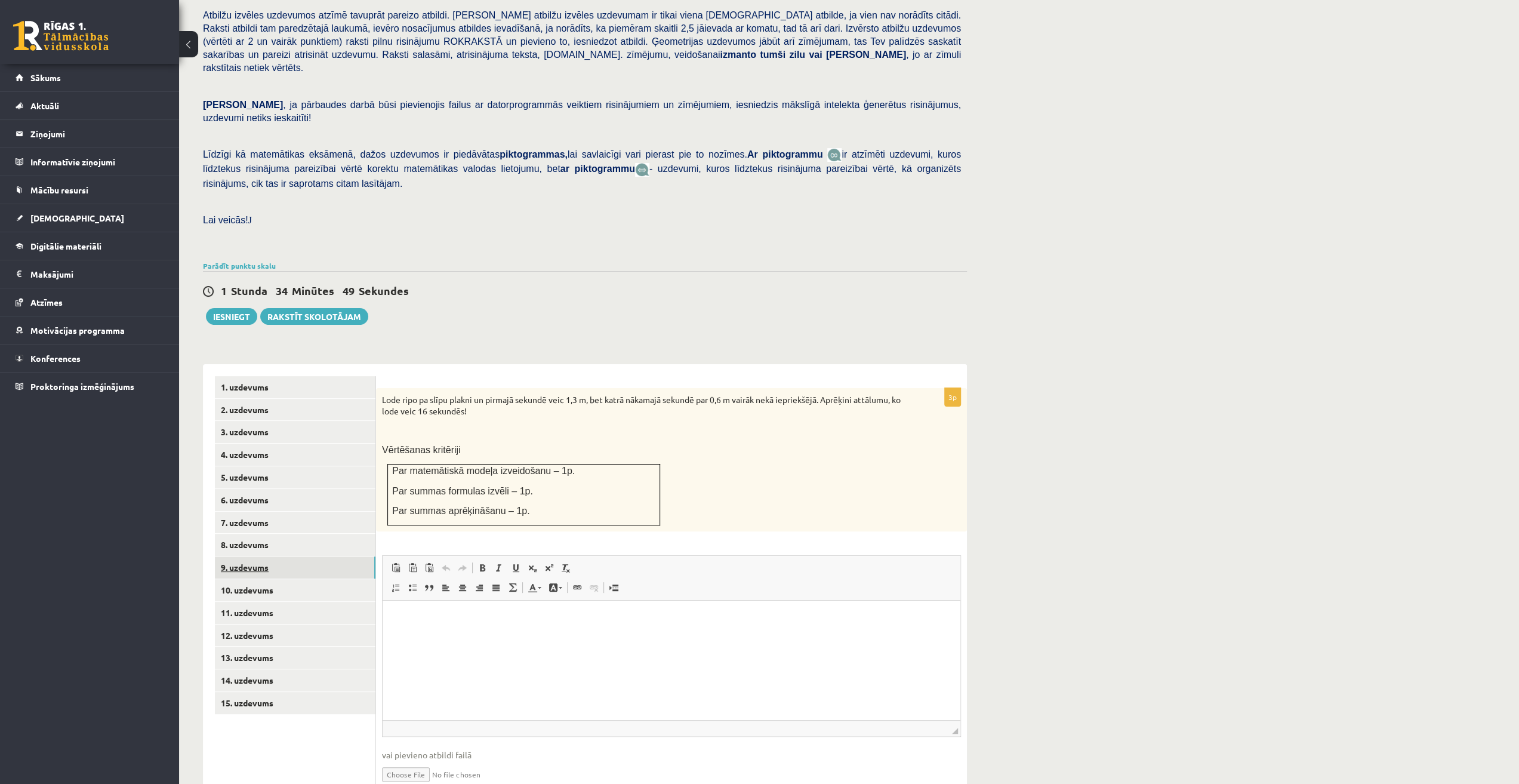
click at [279, 556] on link "9. uzdevums" at bounding box center [295, 567] width 161 height 22
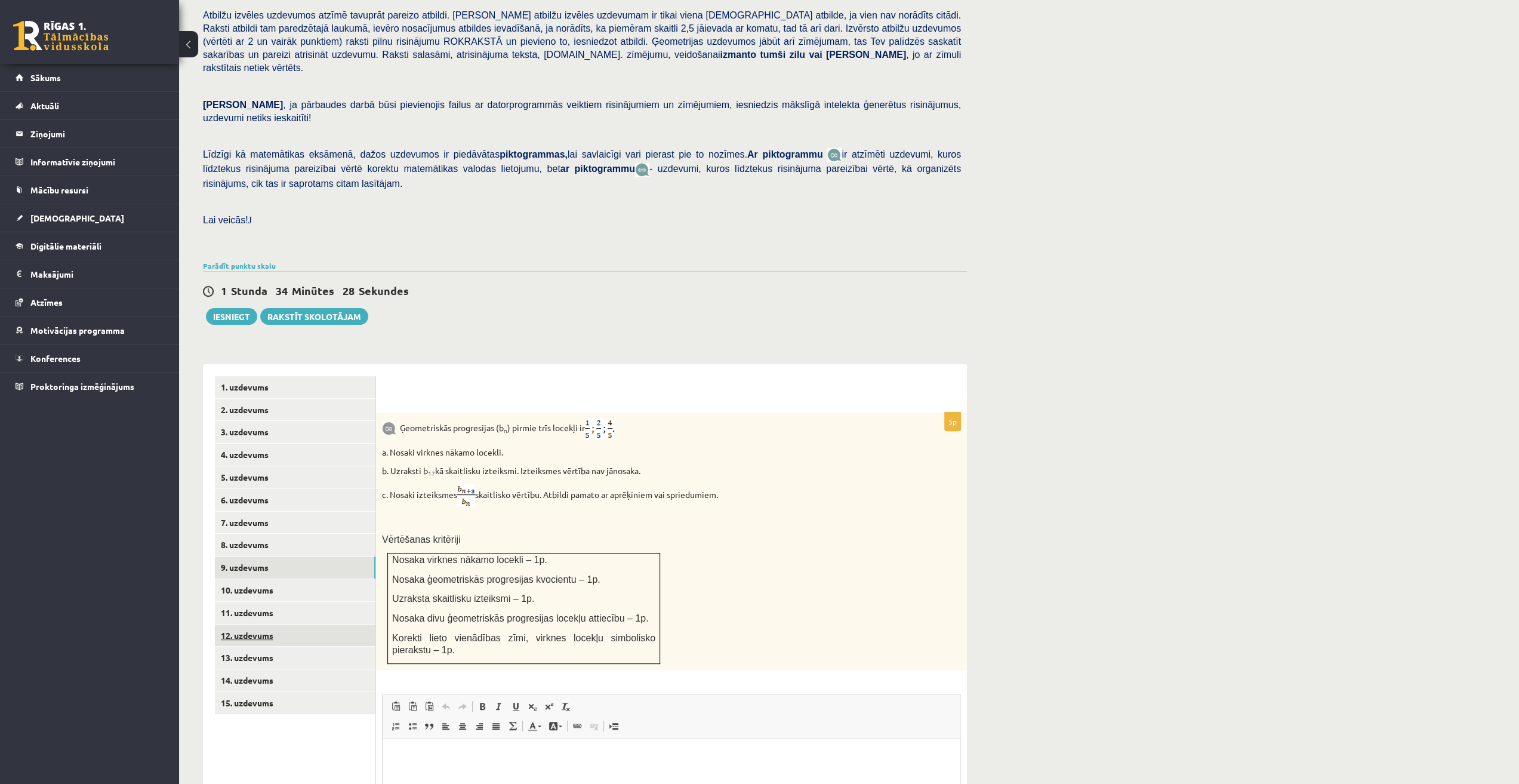
click at [272, 625] on link "12. uzdevums" at bounding box center [295, 635] width 161 height 22
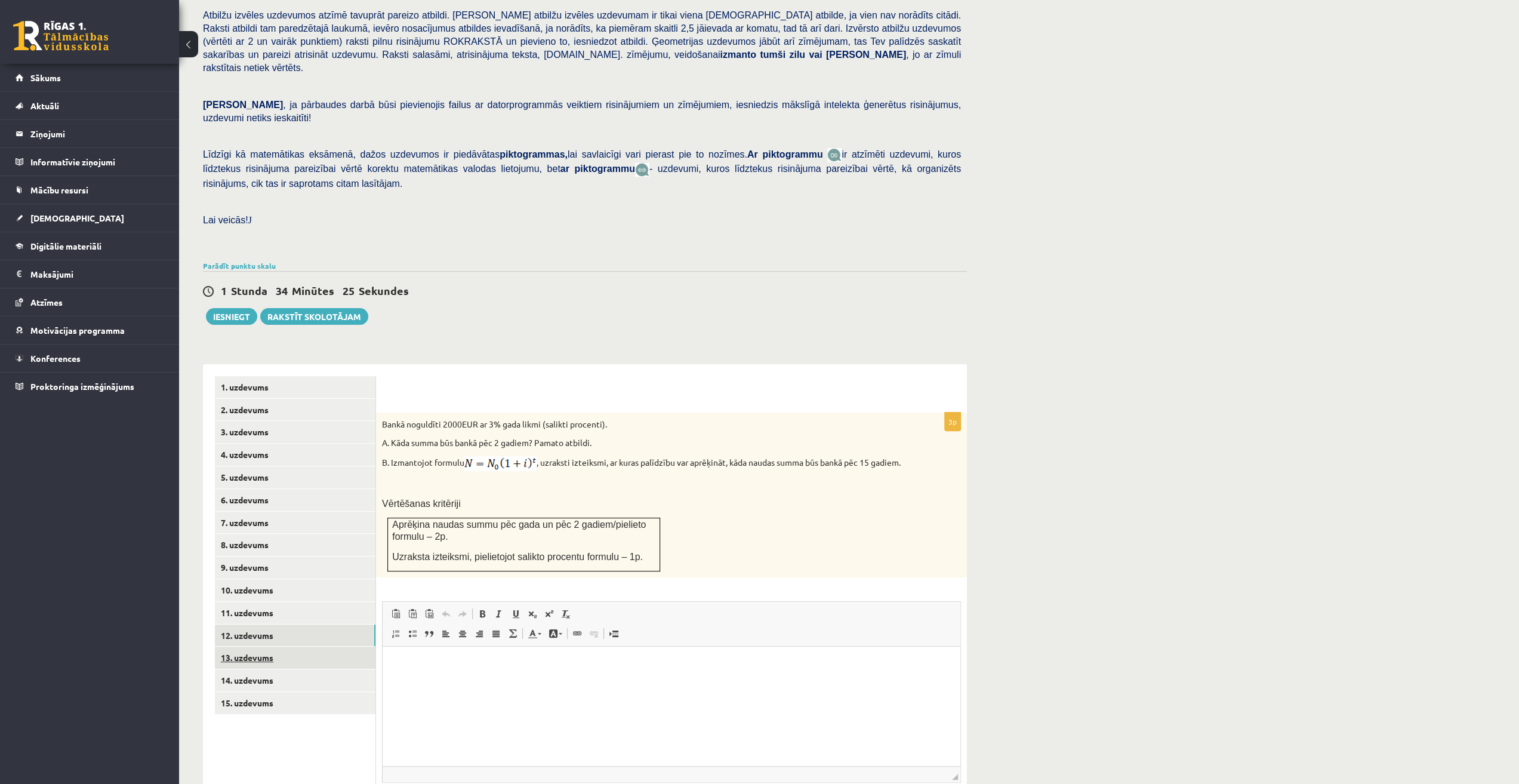
click at [262, 647] on link "13. uzdevums" at bounding box center [295, 657] width 161 height 22
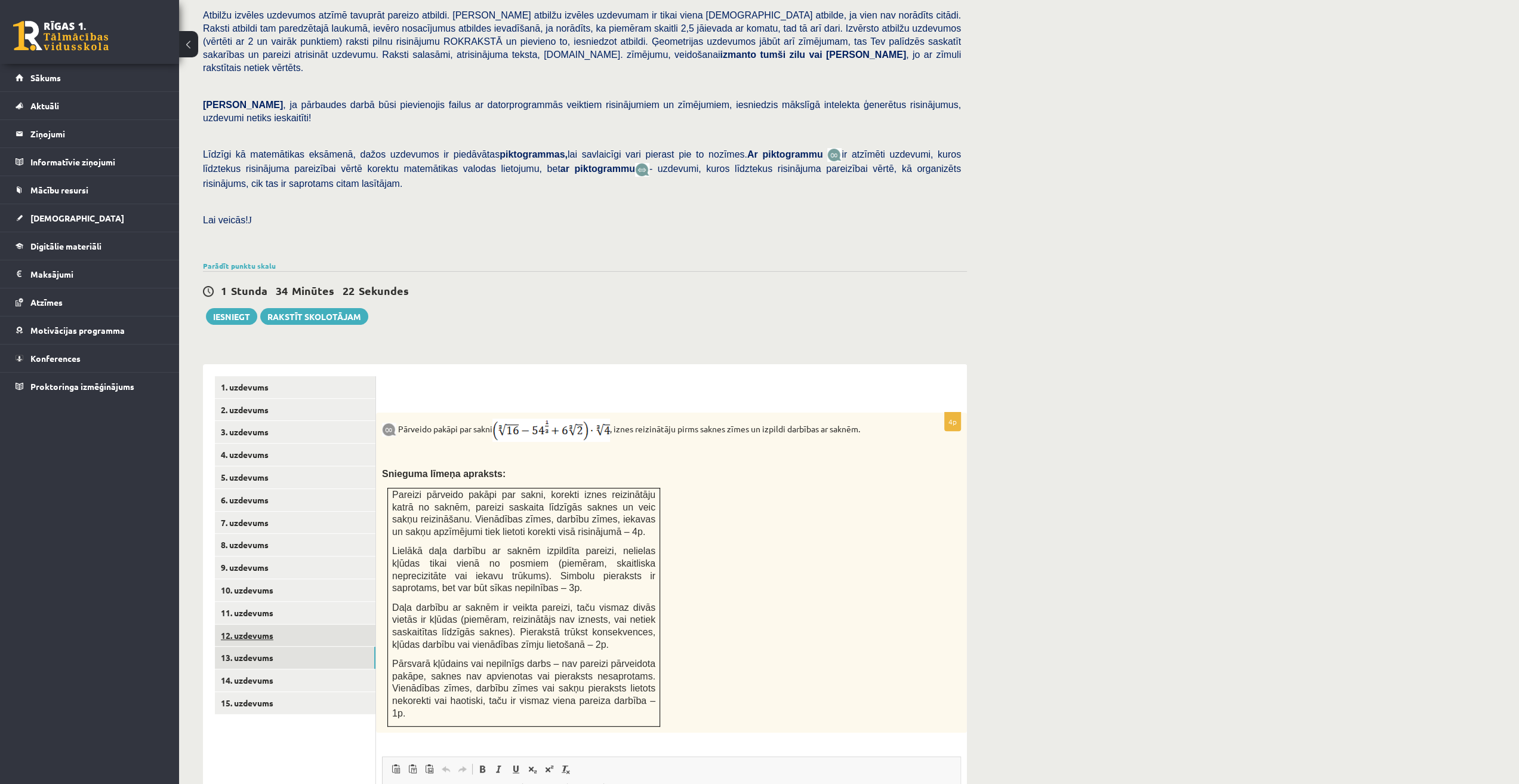
click at [262, 625] on link "12. uzdevums" at bounding box center [295, 635] width 161 height 22
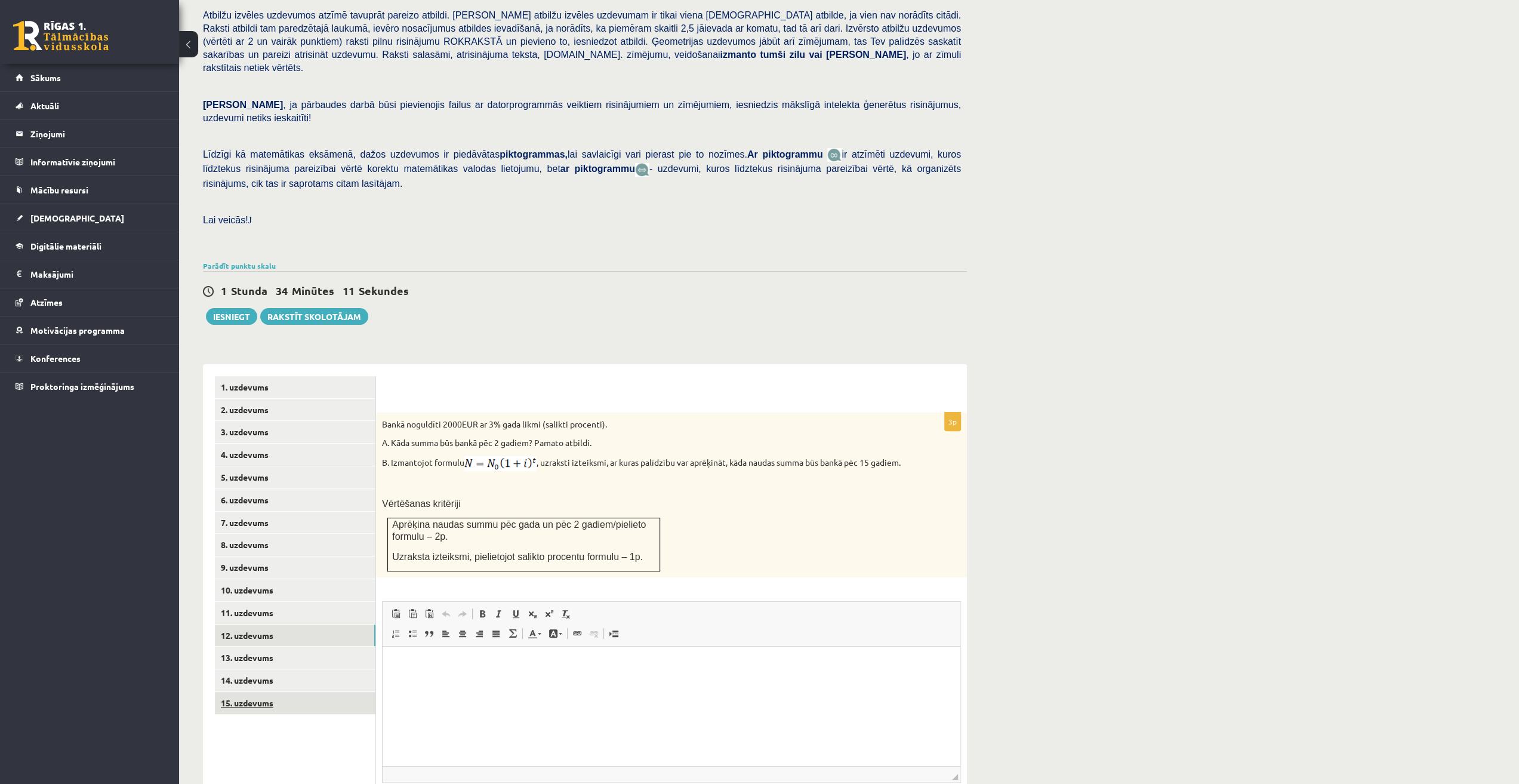
click at [248, 692] on link "15. uzdevums" at bounding box center [295, 702] width 161 height 22
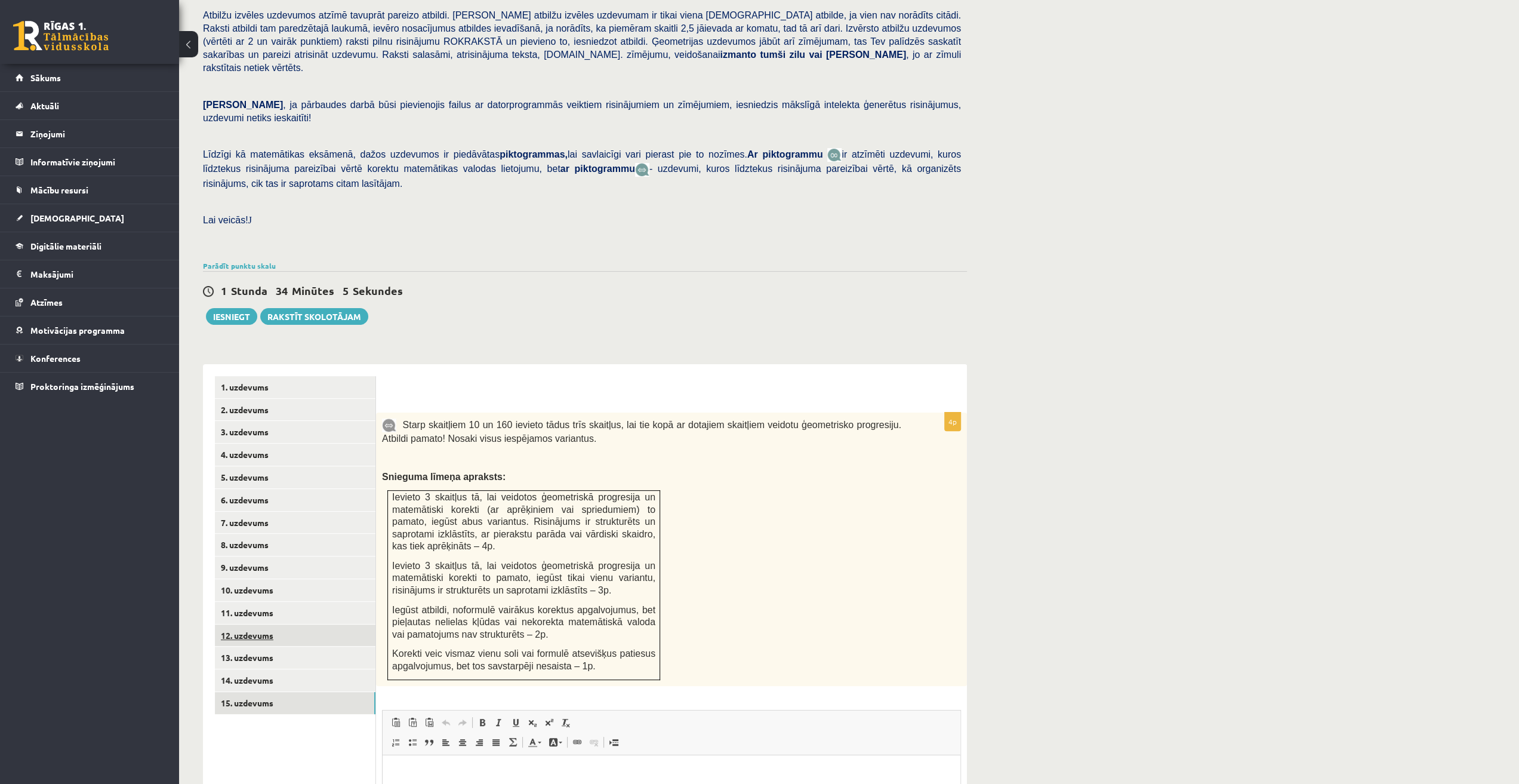
click at [257, 625] on link "12. uzdevums" at bounding box center [295, 635] width 161 height 22
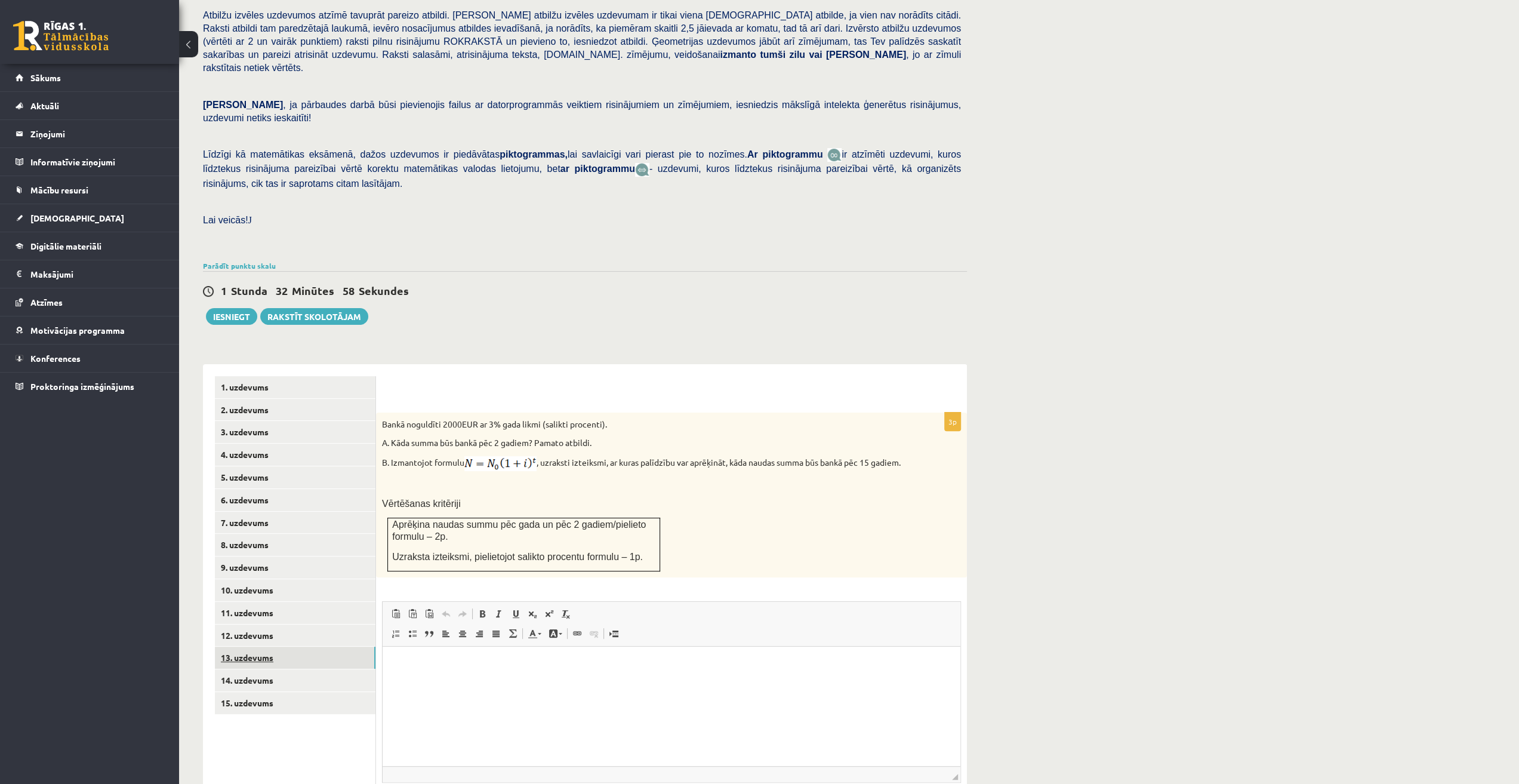
click at [308, 647] on link "13. uzdevums" at bounding box center [295, 657] width 161 height 22
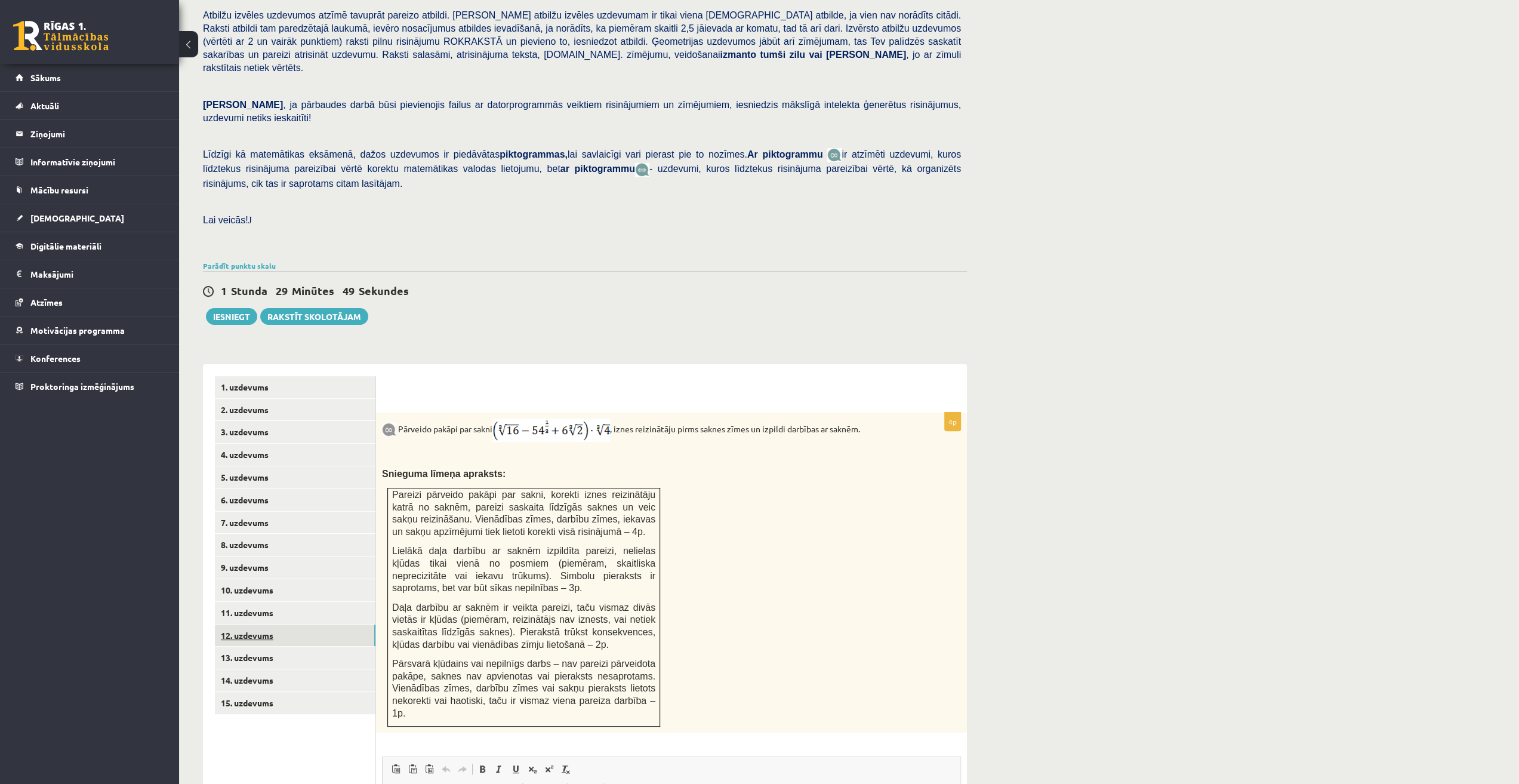
click at [266, 625] on link "12. uzdevums" at bounding box center [295, 635] width 161 height 22
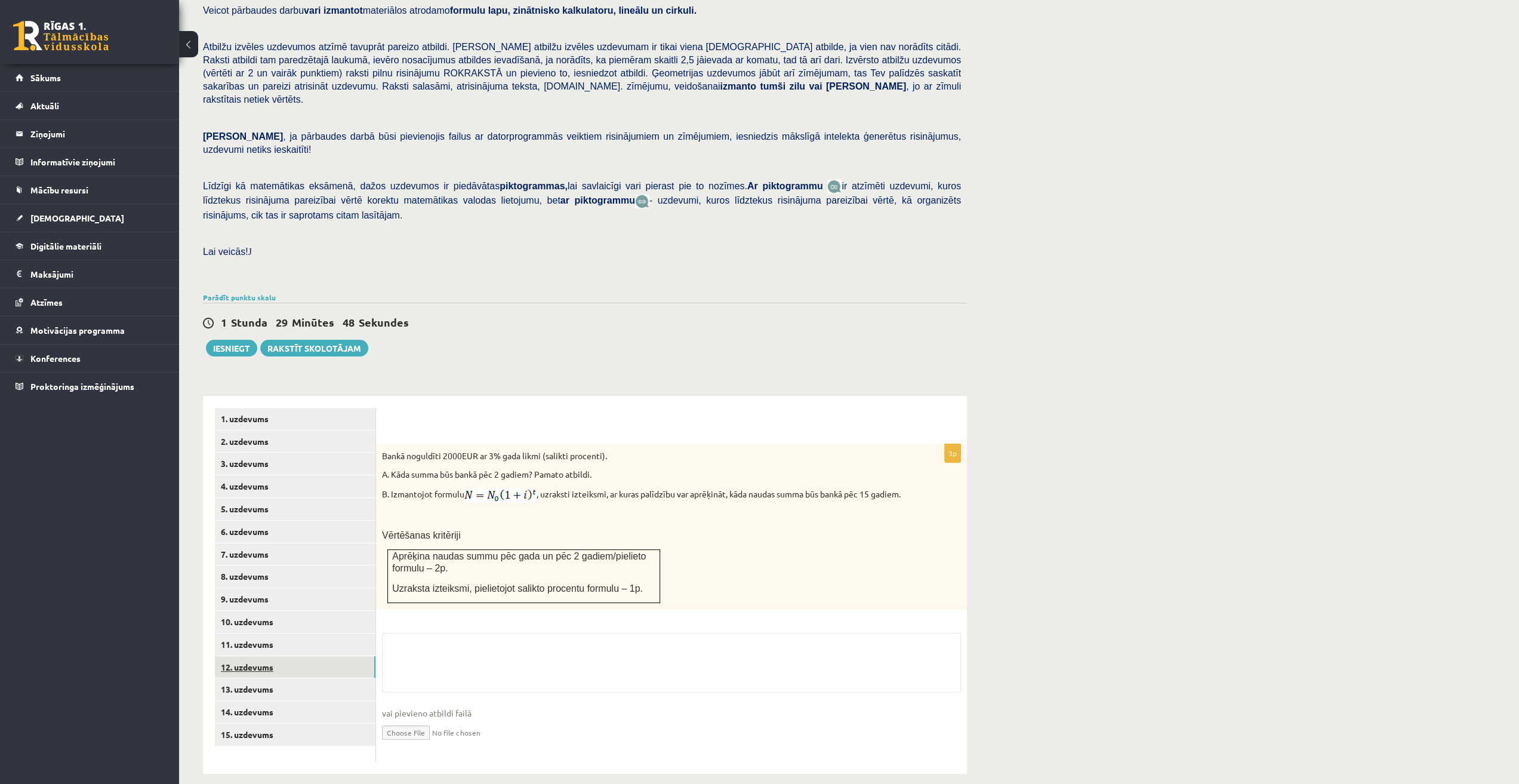
click at [265, 678] on link "13. uzdevums" at bounding box center [295, 689] width 161 height 22
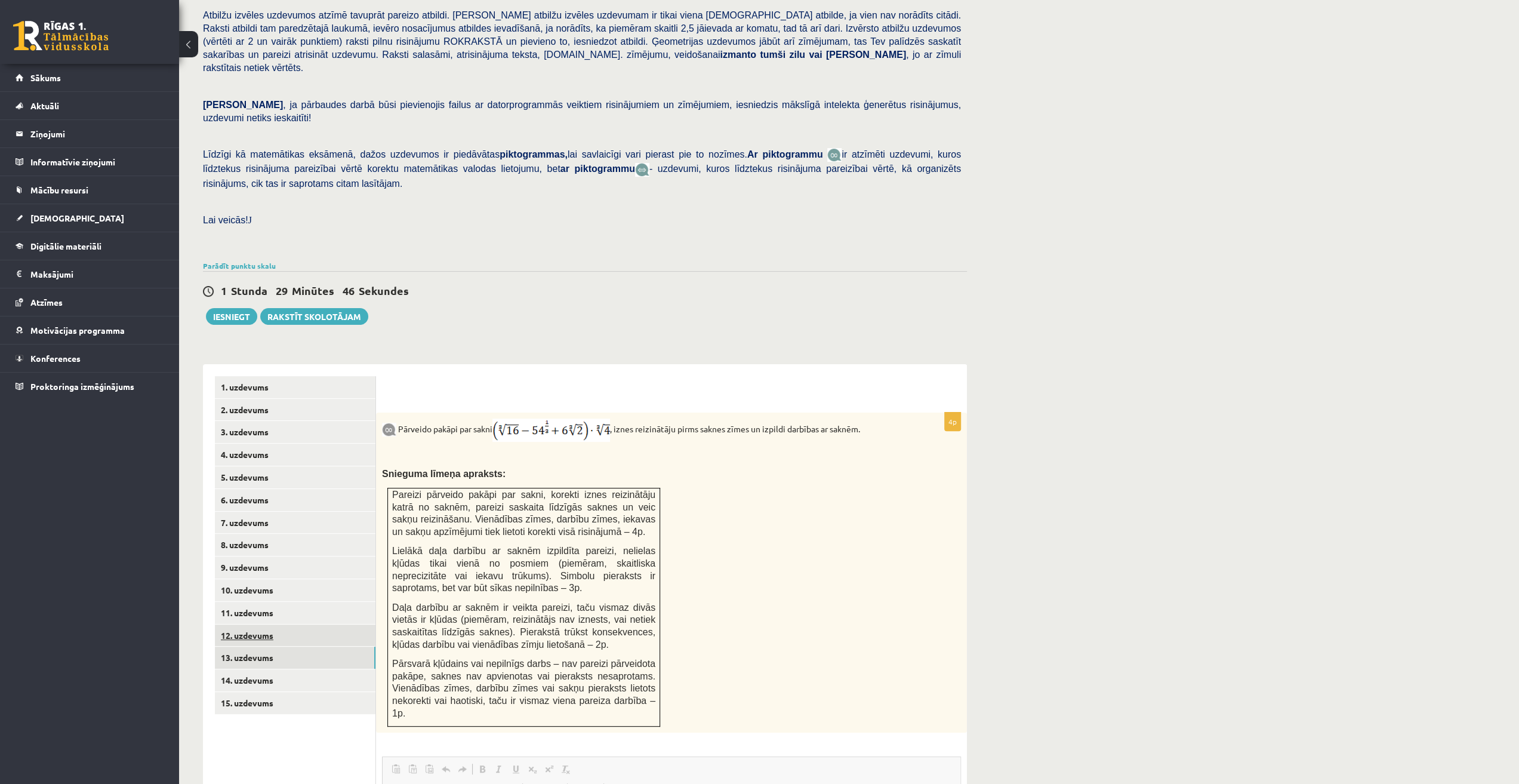
scroll to position [0, 0]
click at [291, 602] on link "11. uzdevums" at bounding box center [295, 613] width 161 height 22
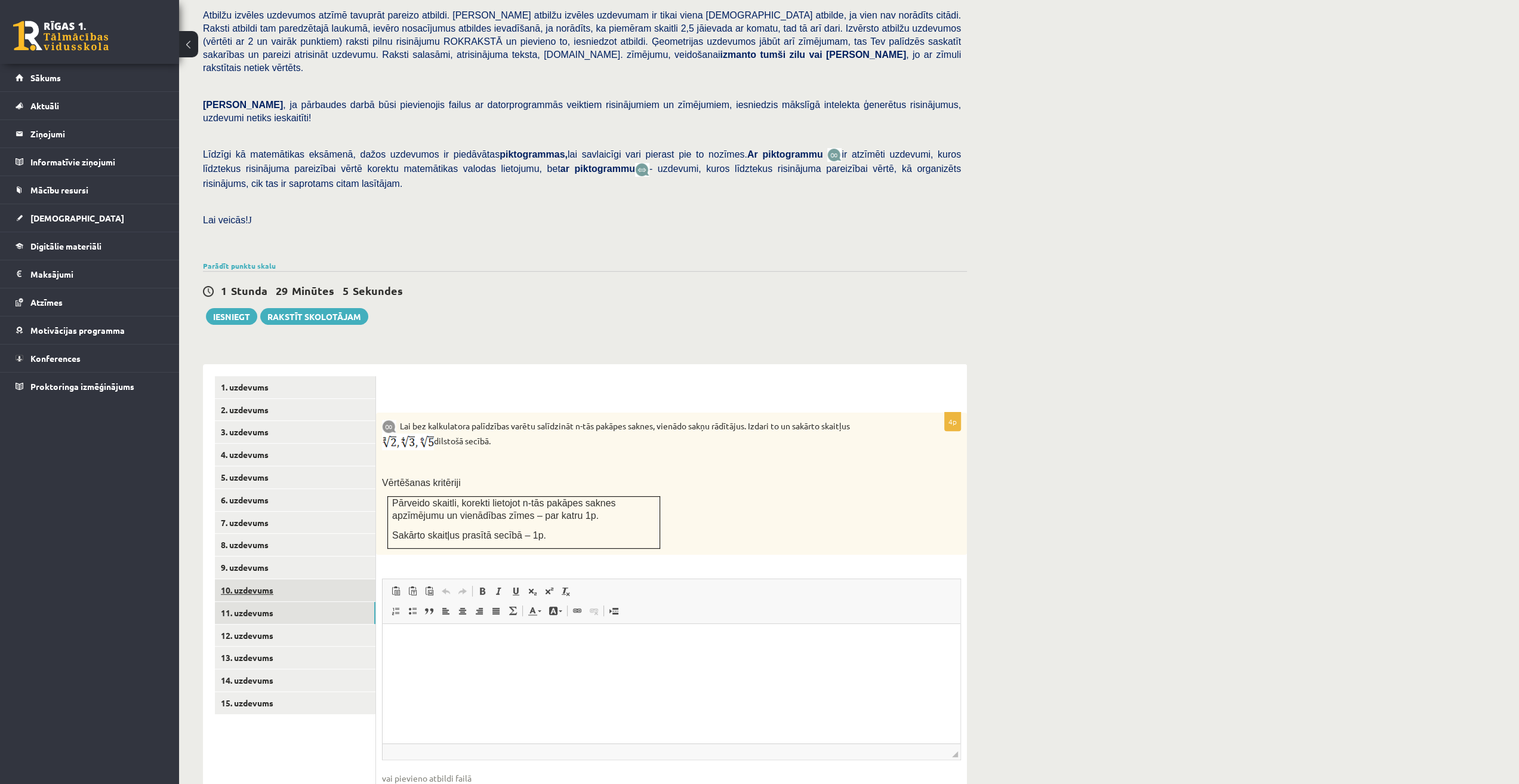
click at [279, 579] on link "10. uzdevums" at bounding box center [295, 590] width 161 height 22
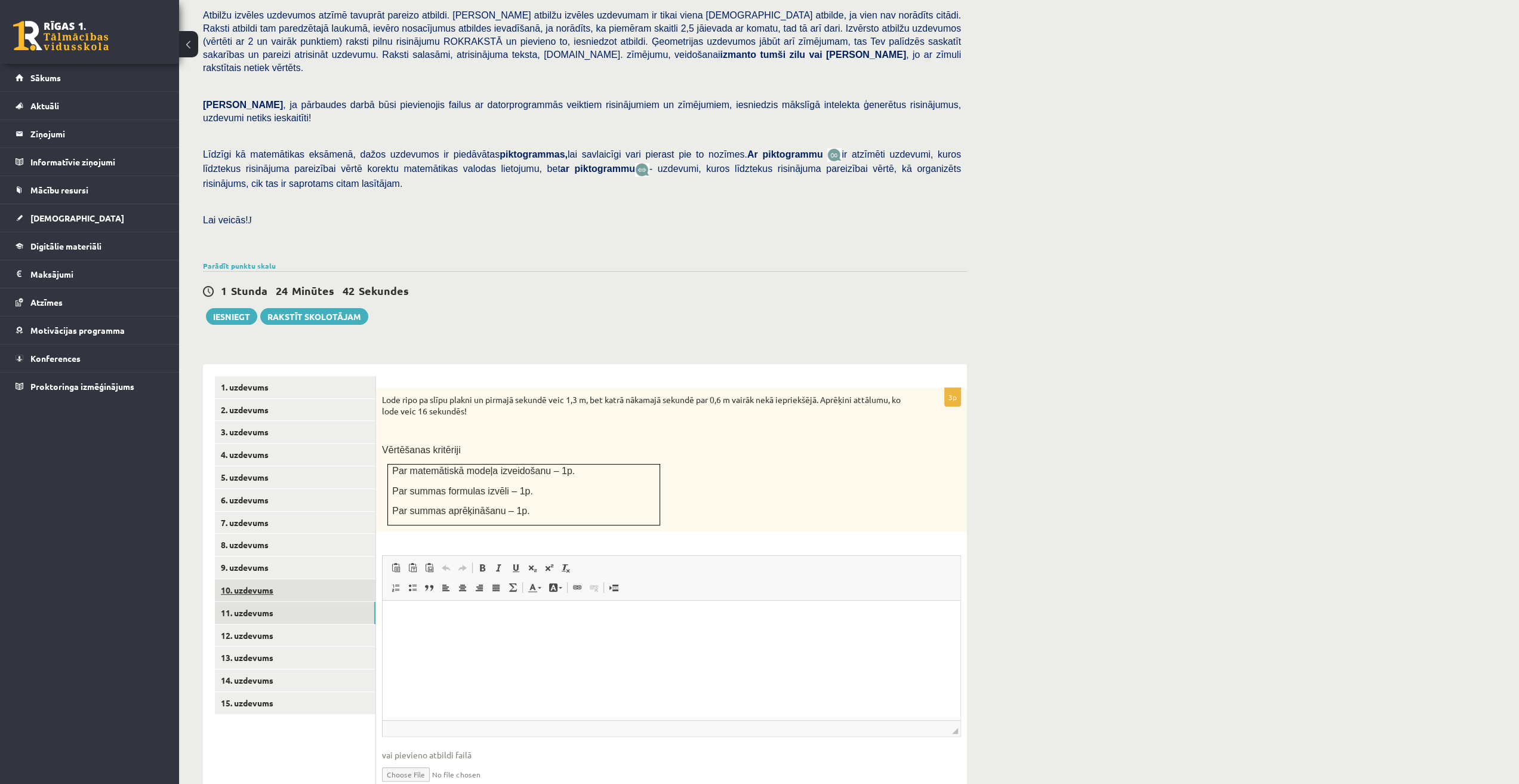
click at [332, 579] on link "10. uzdevums" at bounding box center [295, 590] width 161 height 22
click at [284, 692] on link "15. uzdevums" at bounding box center [295, 702] width 161 height 22
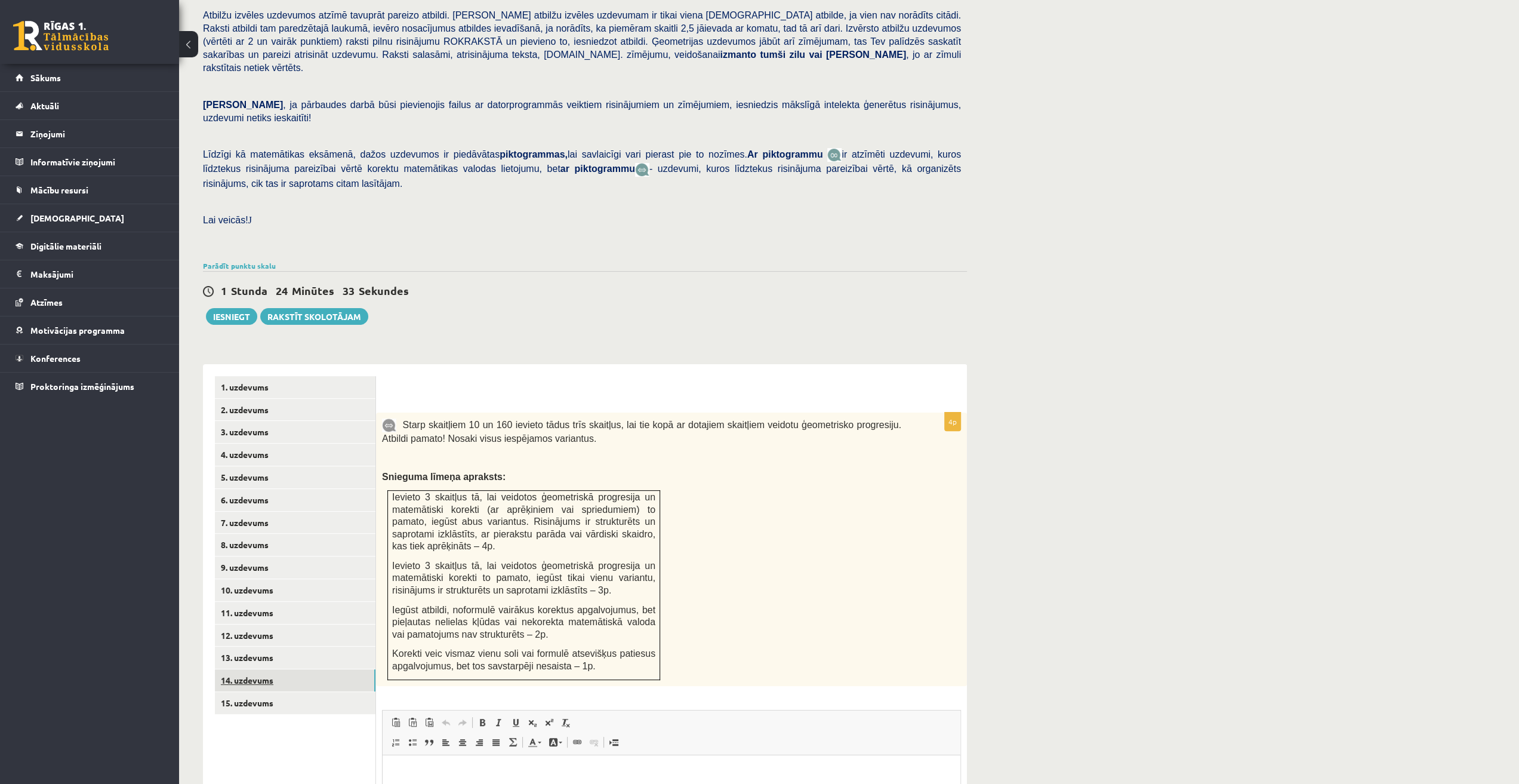
click at [289, 669] on link "14. uzdevums" at bounding box center [295, 680] width 161 height 22
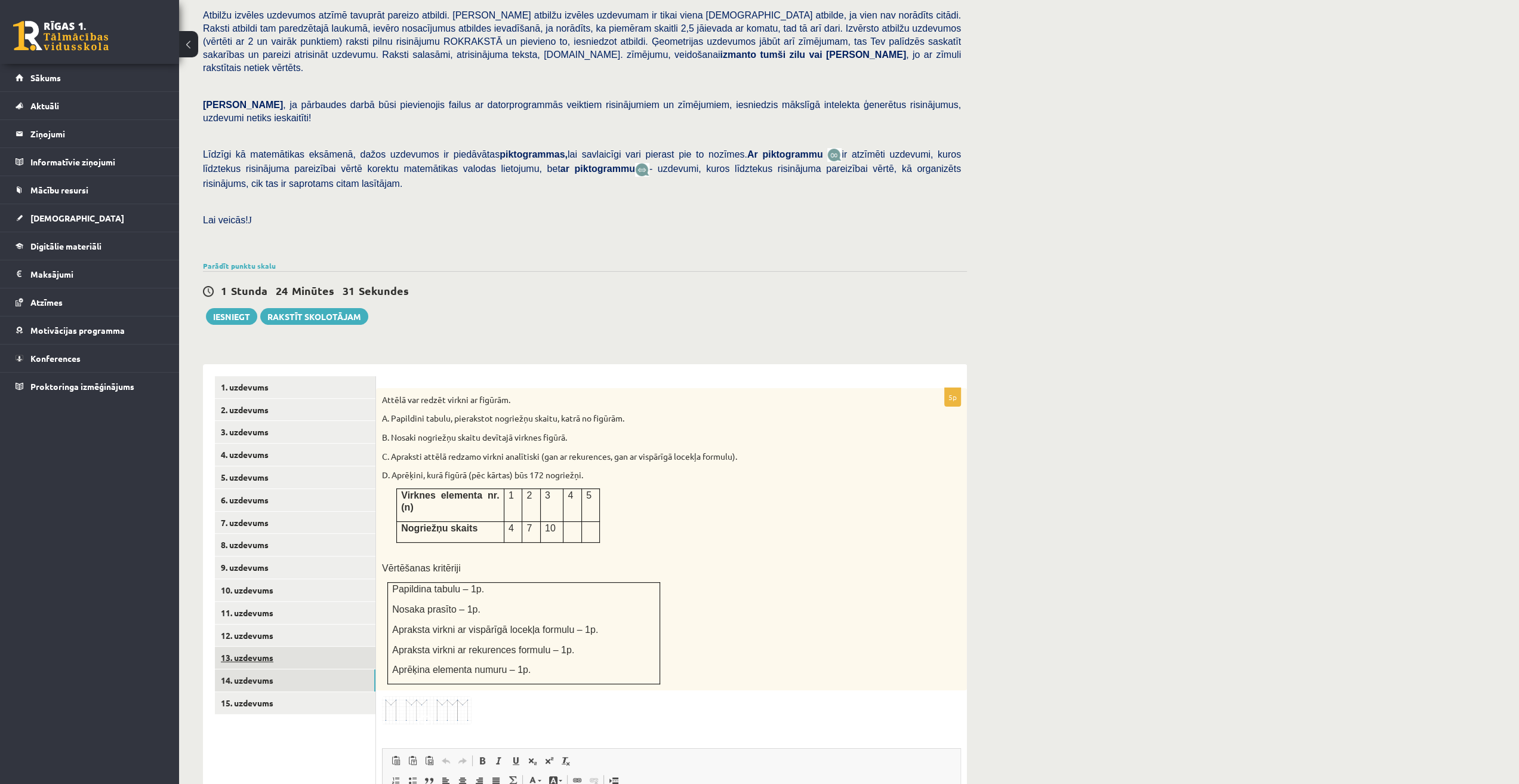
click at [285, 647] on link "13. uzdevums" at bounding box center [295, 657] width 161 height 22
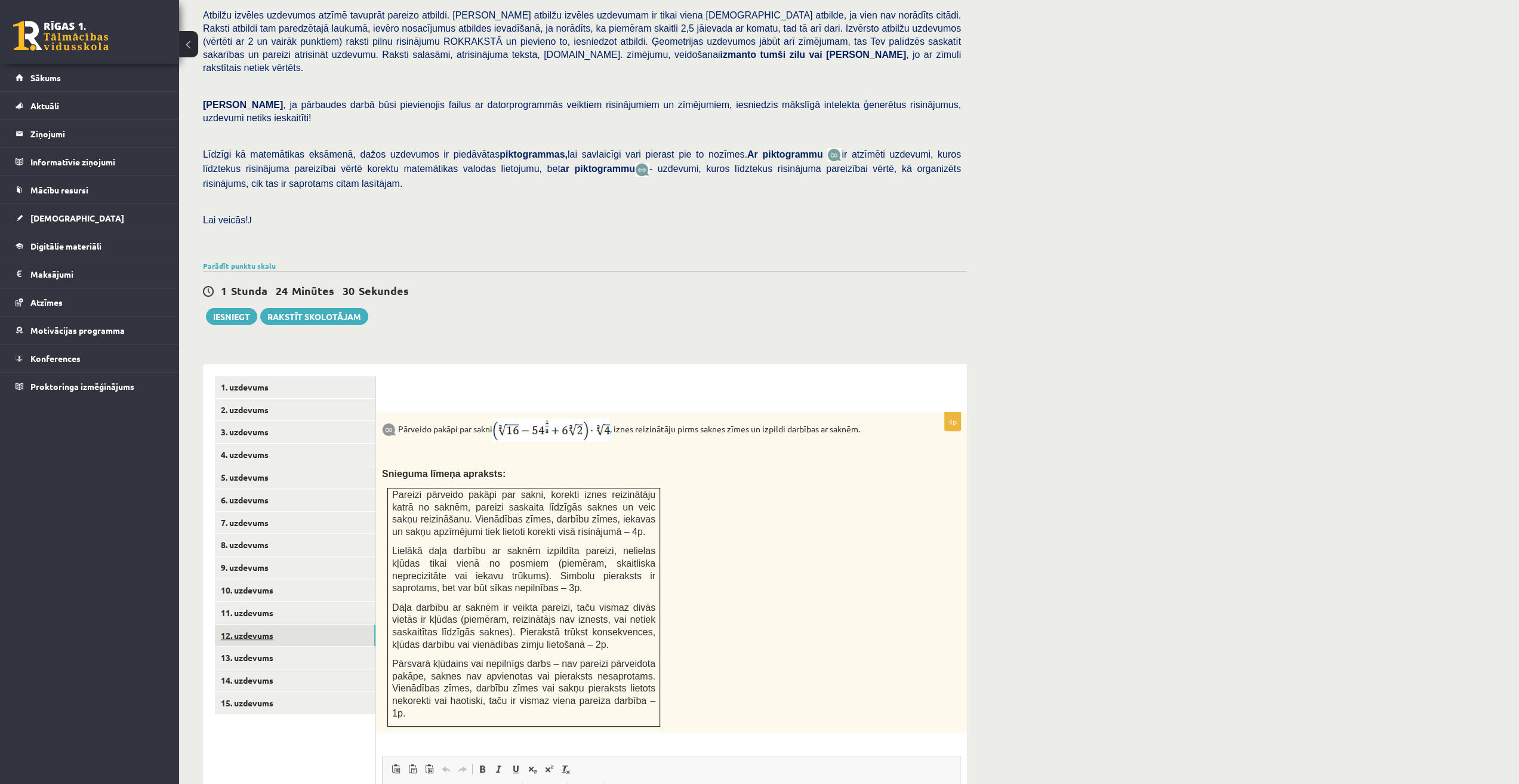
click at [292, 625] on link "12. uzdevums" at bounding box center [295, 635] width 161 height 22
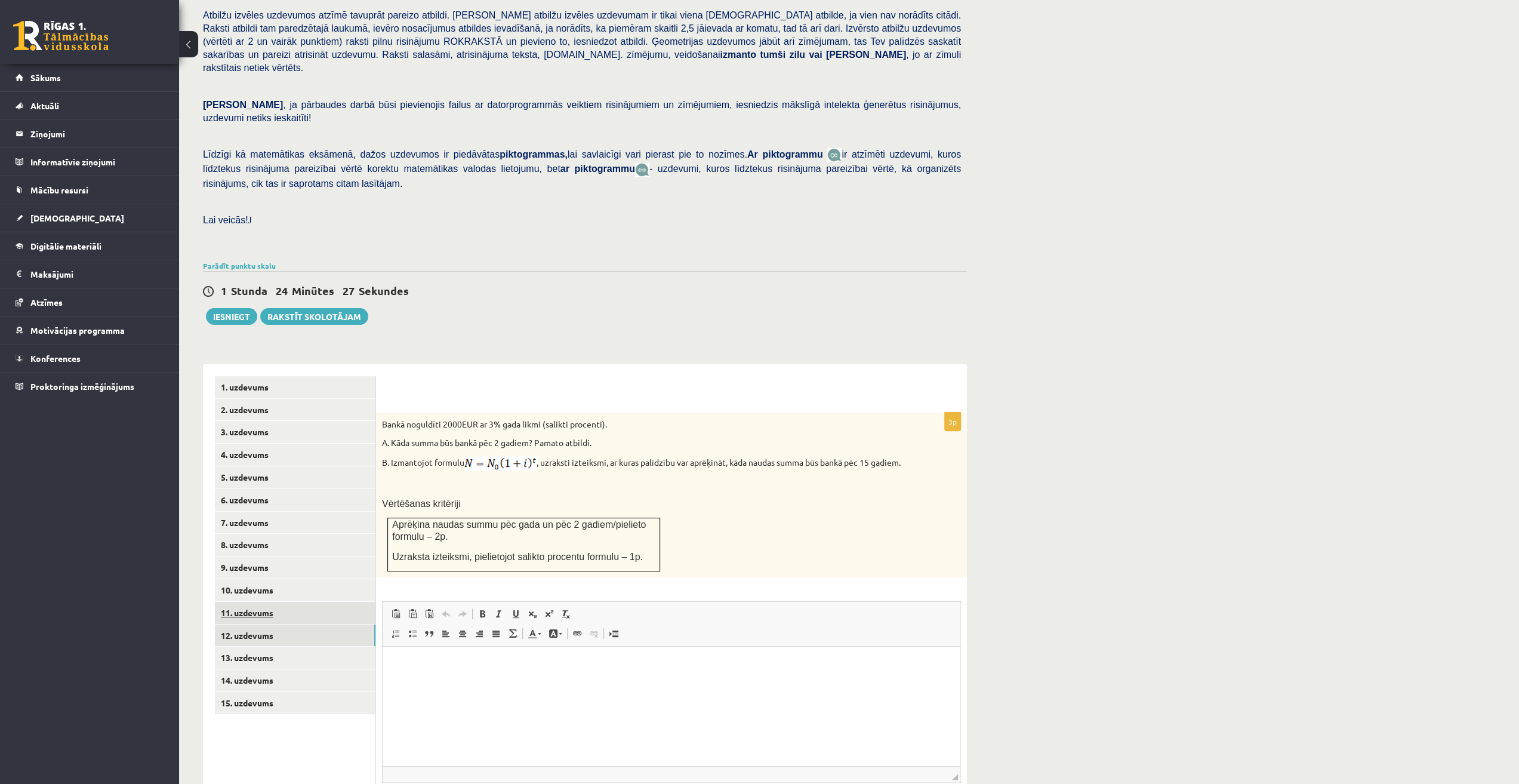
click at [294, 602] on link "11. uzdevums" at bounding box center [295, 613] width 161 height 22
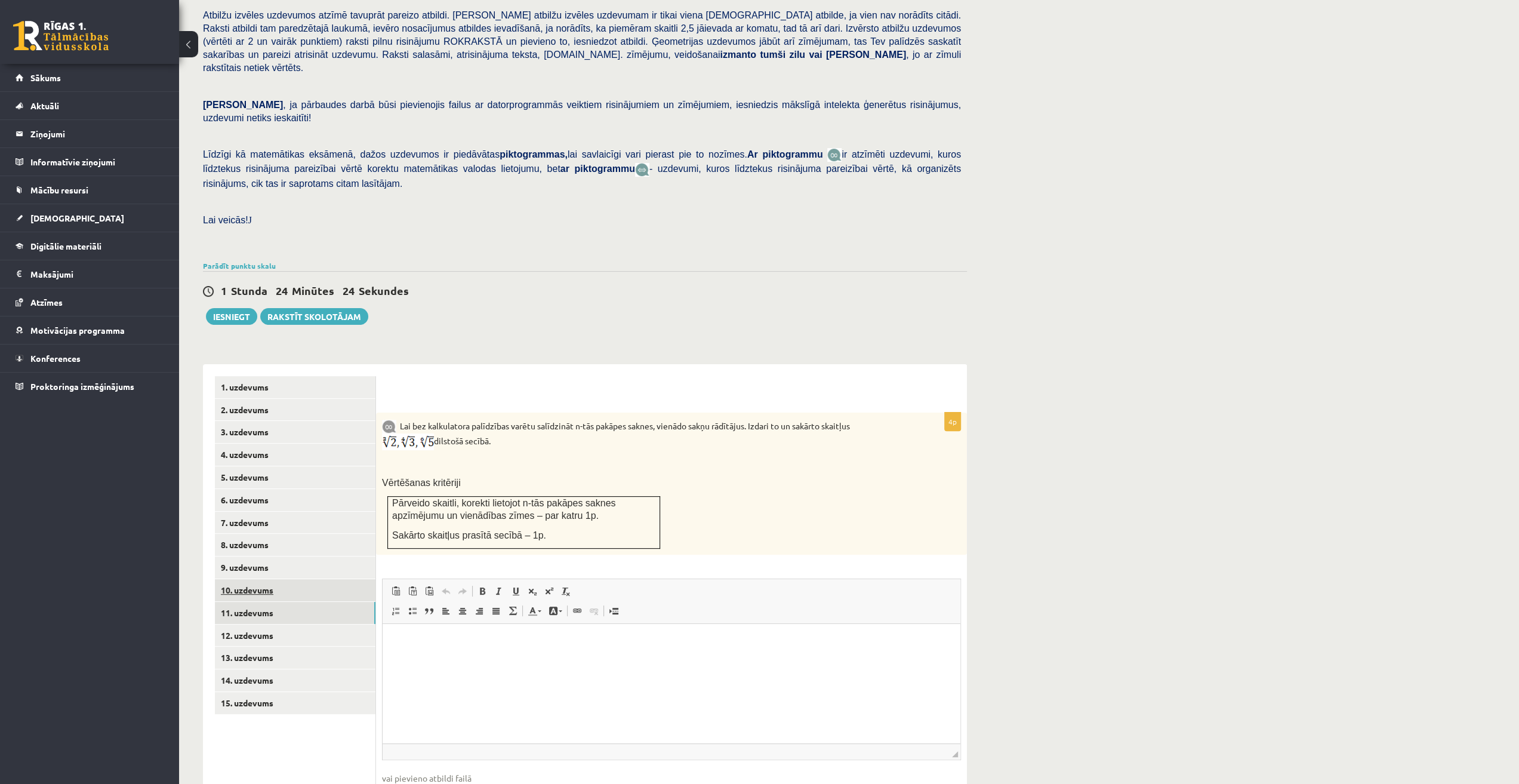
click at [286, 579] on link "10. uzdevums" at bounding box center [295, 590] width 161 height 22
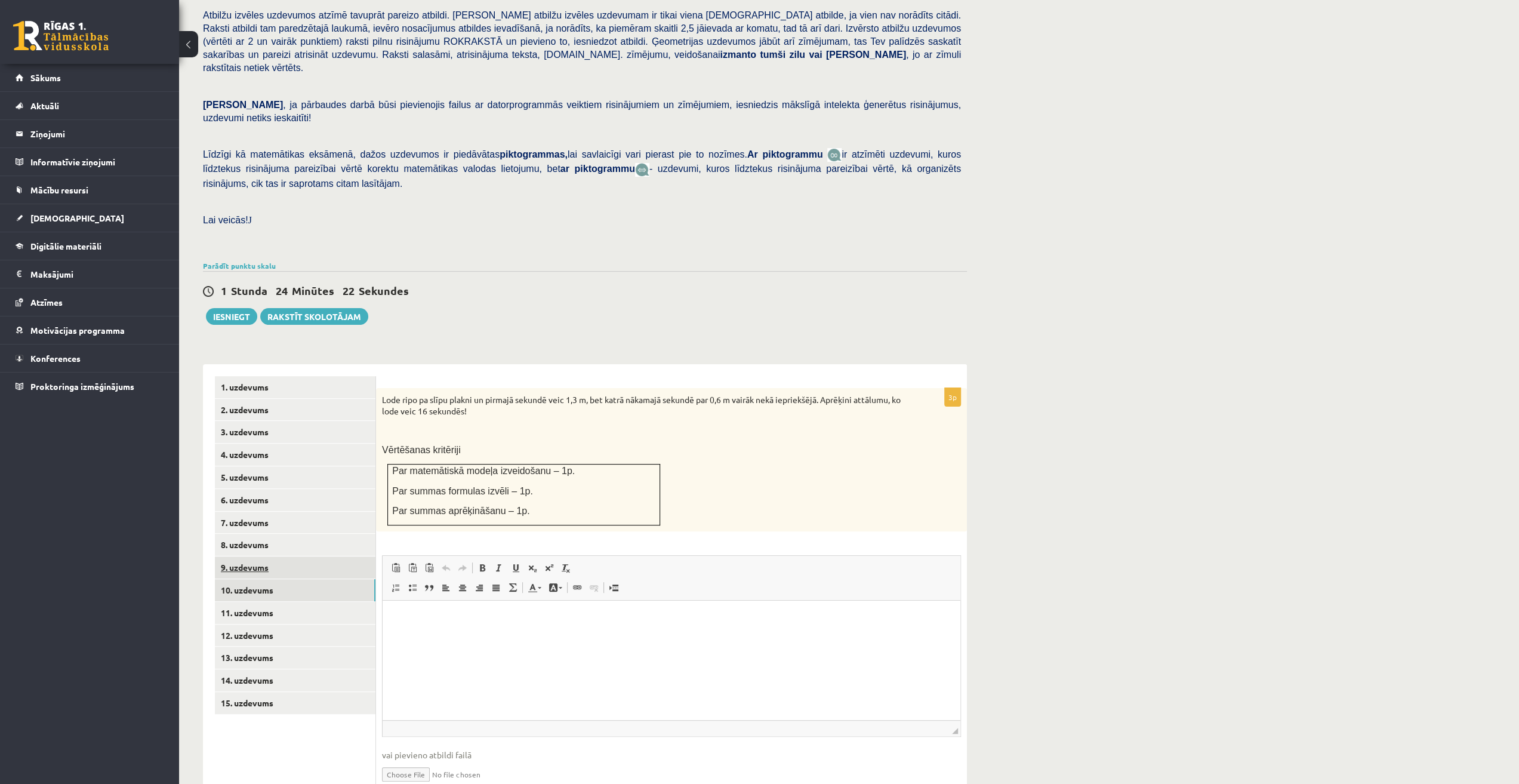
click at [281, 556] on link "9. uzdevums" at bounding box center [295, 567] width 161 height 22
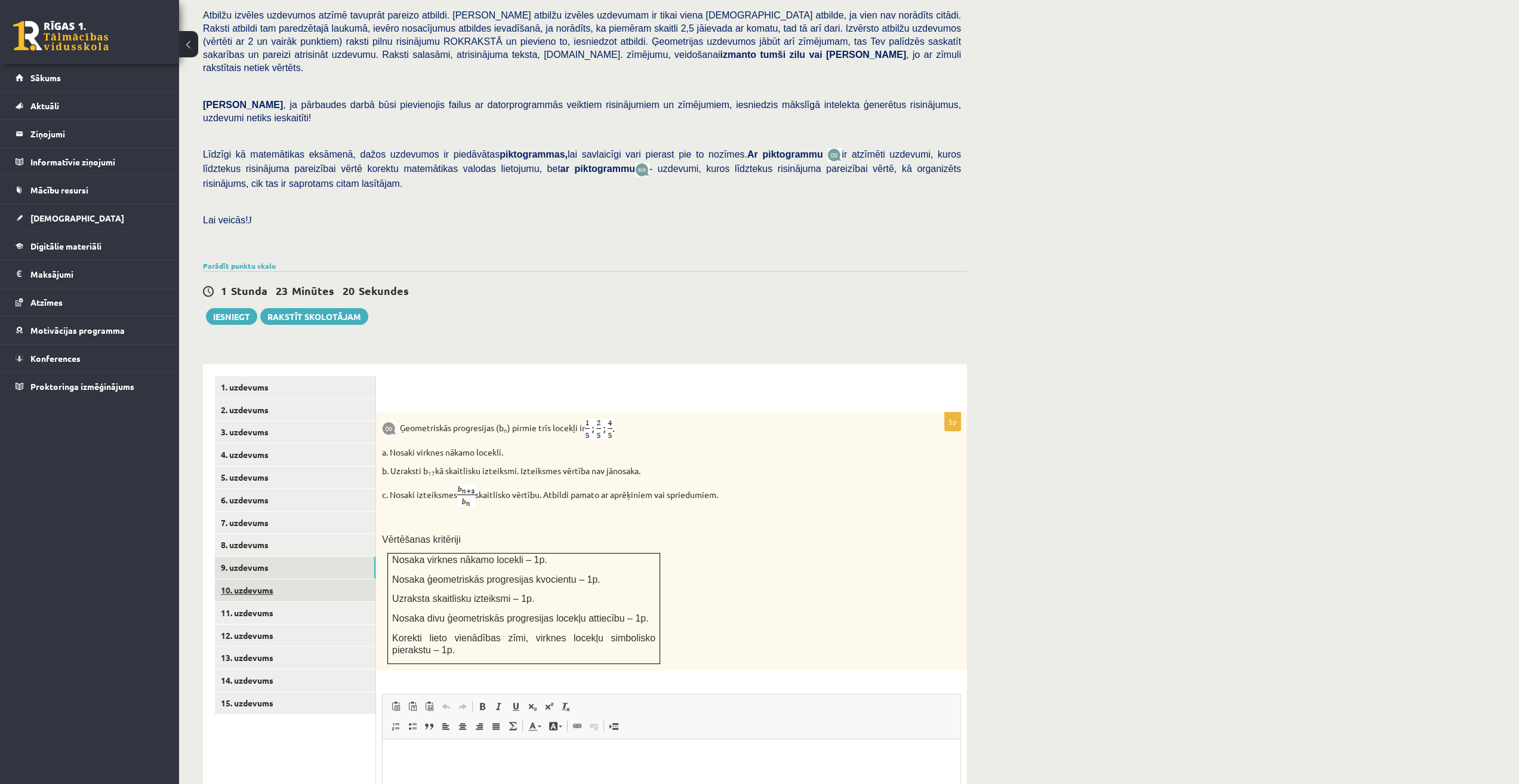
click at [307, 579] on link "10. uzdevums" at bounding box center [295, 590] width 161 height 22
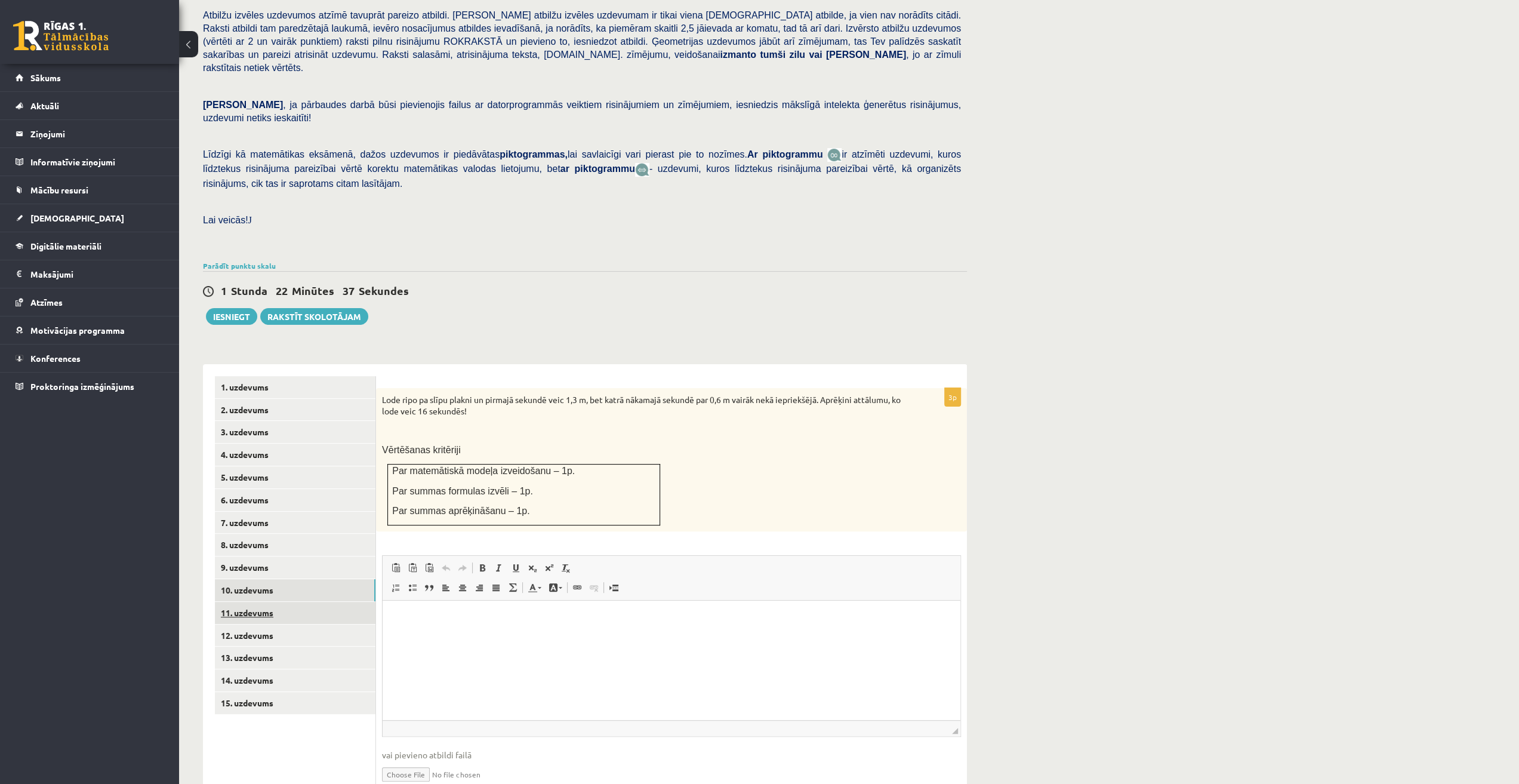
click at [309, 602] on link "11. uzdevums" at bounding box center [295, 613] width 161 height 22
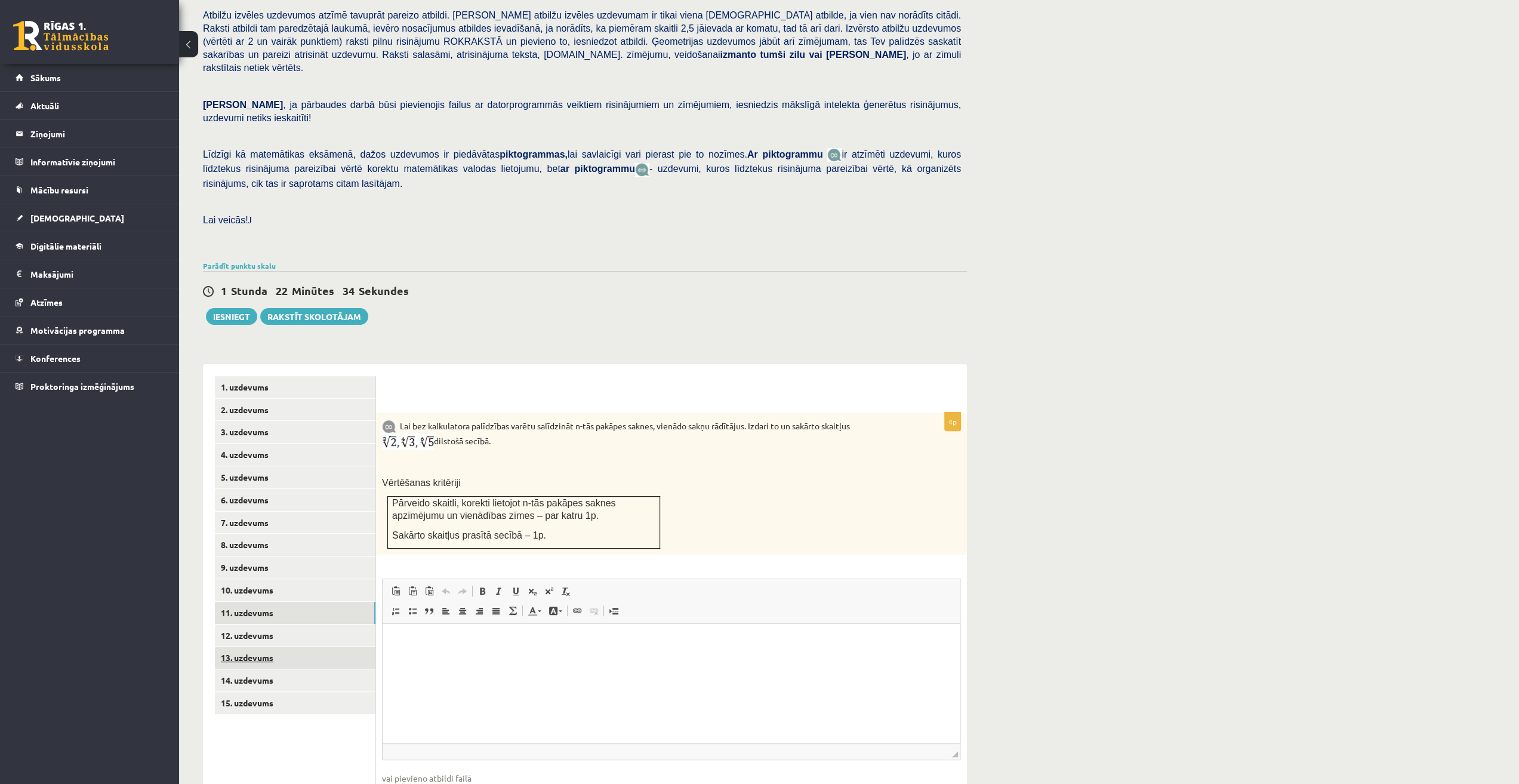
click at [288, 647] on link "13. uzdevums" at bounding box center [295, 657] width 161 height 22
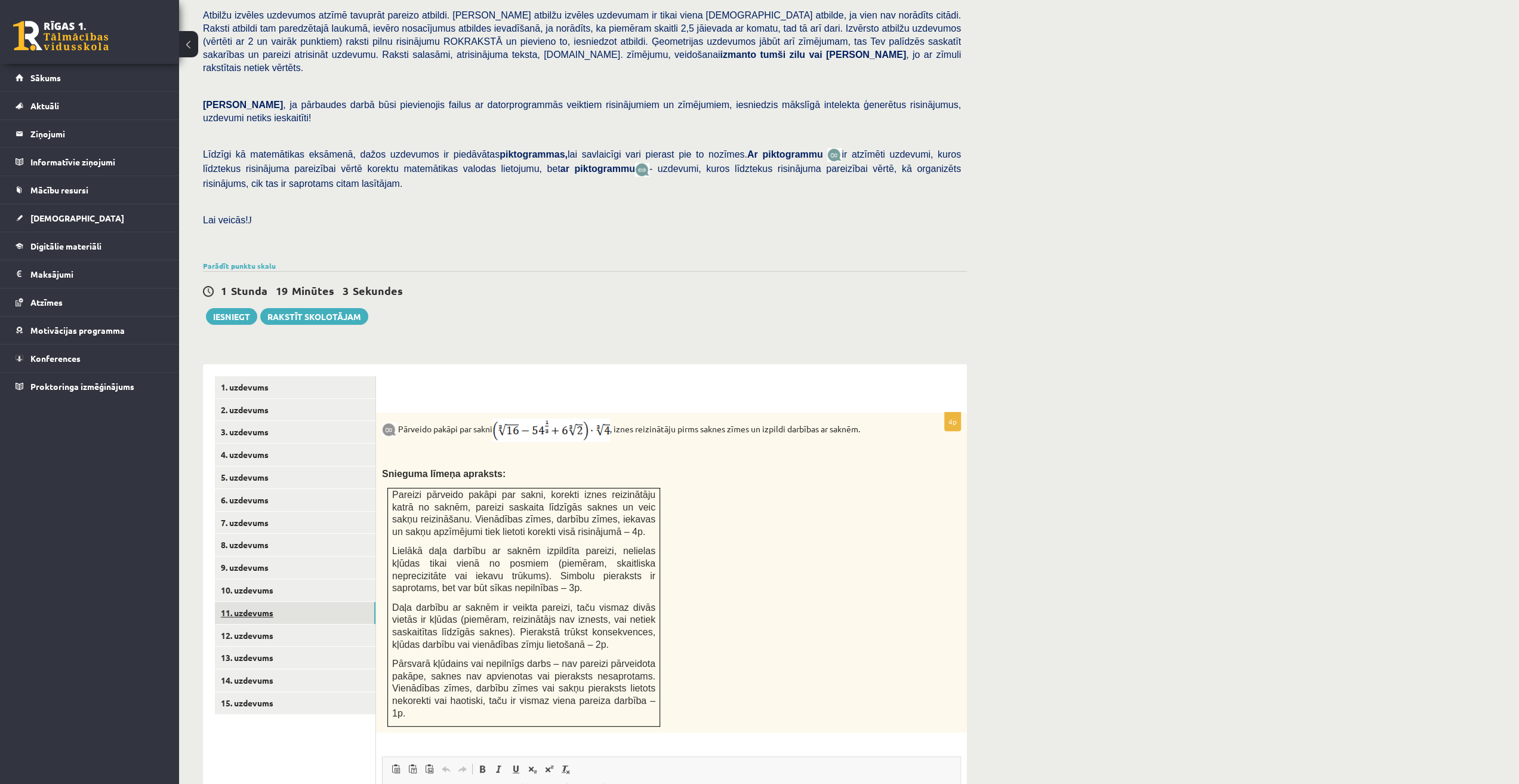
click at [259, 602] on link "11. uzdevums" at bounding box center [295, 613] width 161 height 22
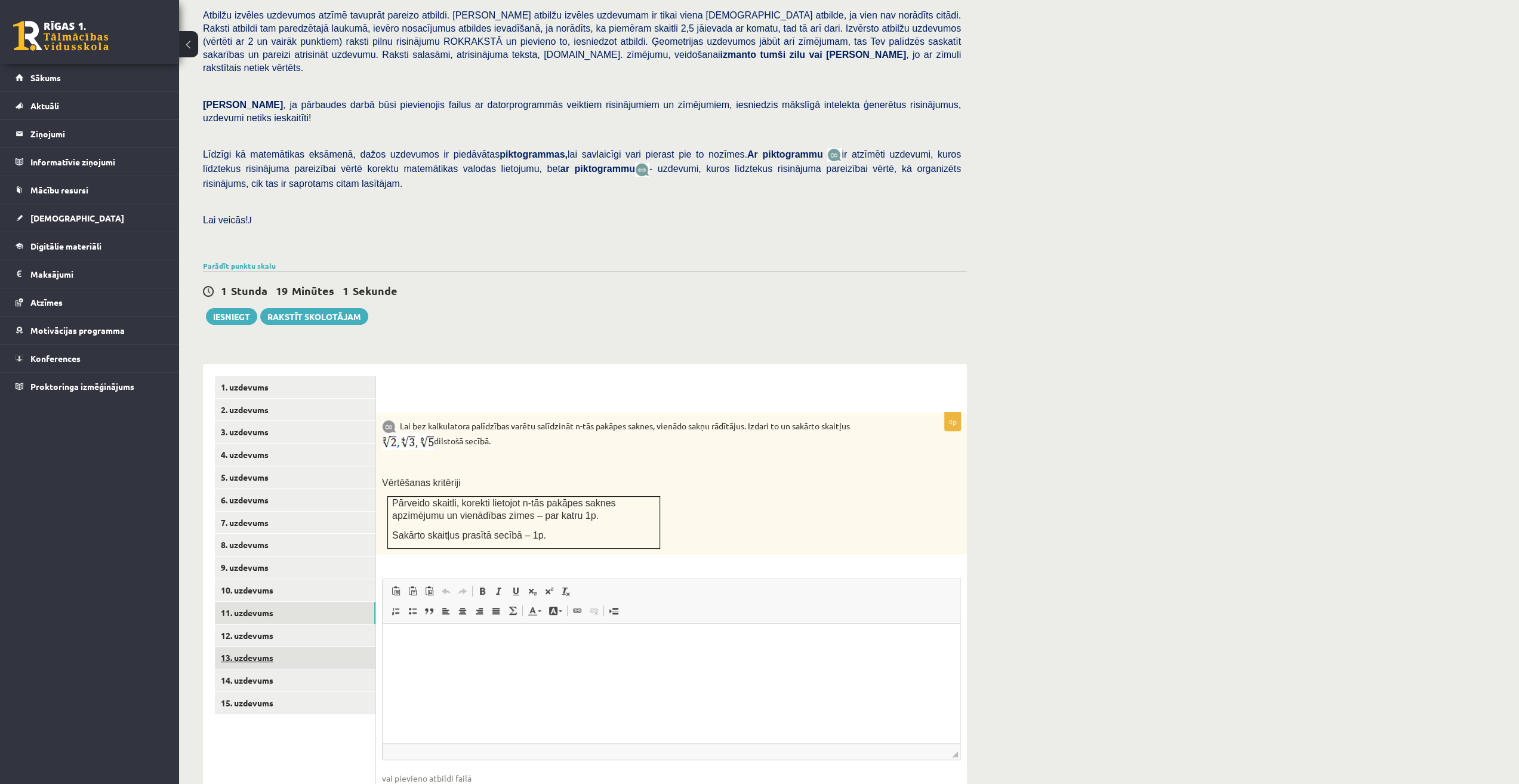
click at [266, 647] on link "13. uzdevums" at bounding box center [295, 657] width 161 height 22
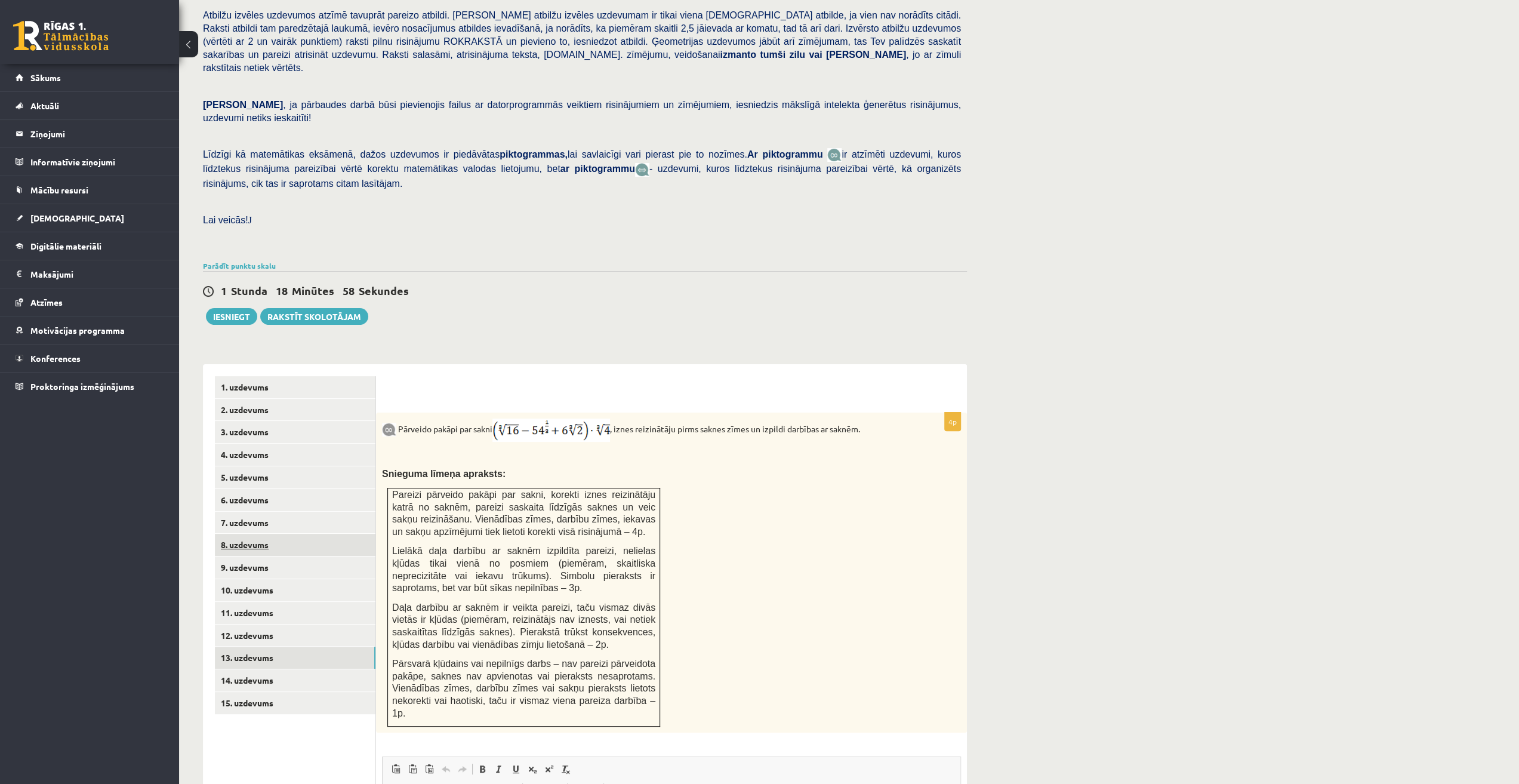
click at [265, 534] on link "8. uzdevums" at bounding box center [295, 544] width 161 height 22
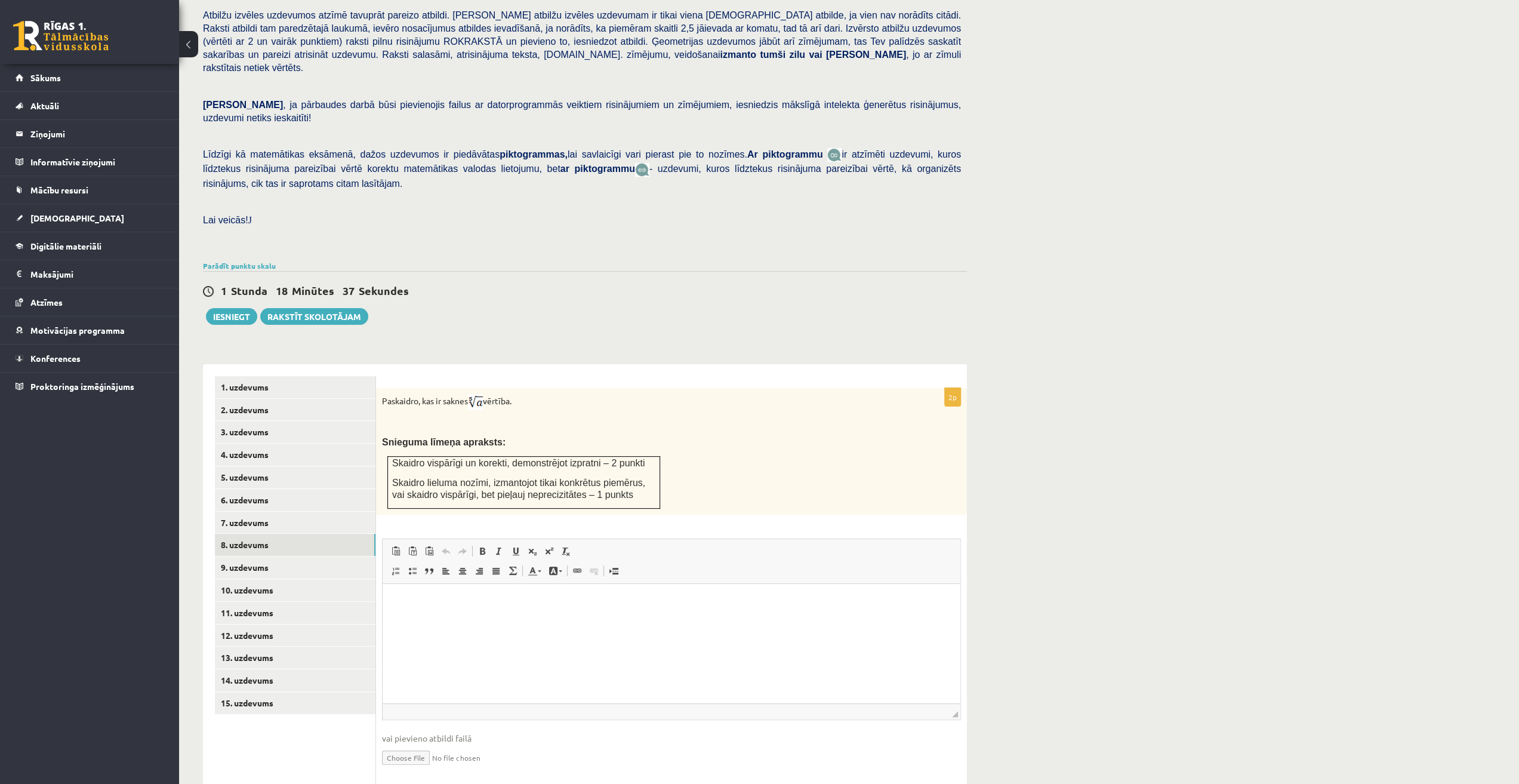
drag, startPoint x: 383, startPoint y: 373, endPoint x: 523, endPoint y: 378, distance: 140.1
click at [523, 394] on p "Paskaidro, kas ir saknes vērtība." at bounding box center [642, 402] width 519 height 16
click at [304, 647] on link "13. uzdevums" at bounding box center [295, 657] width 161 height 22
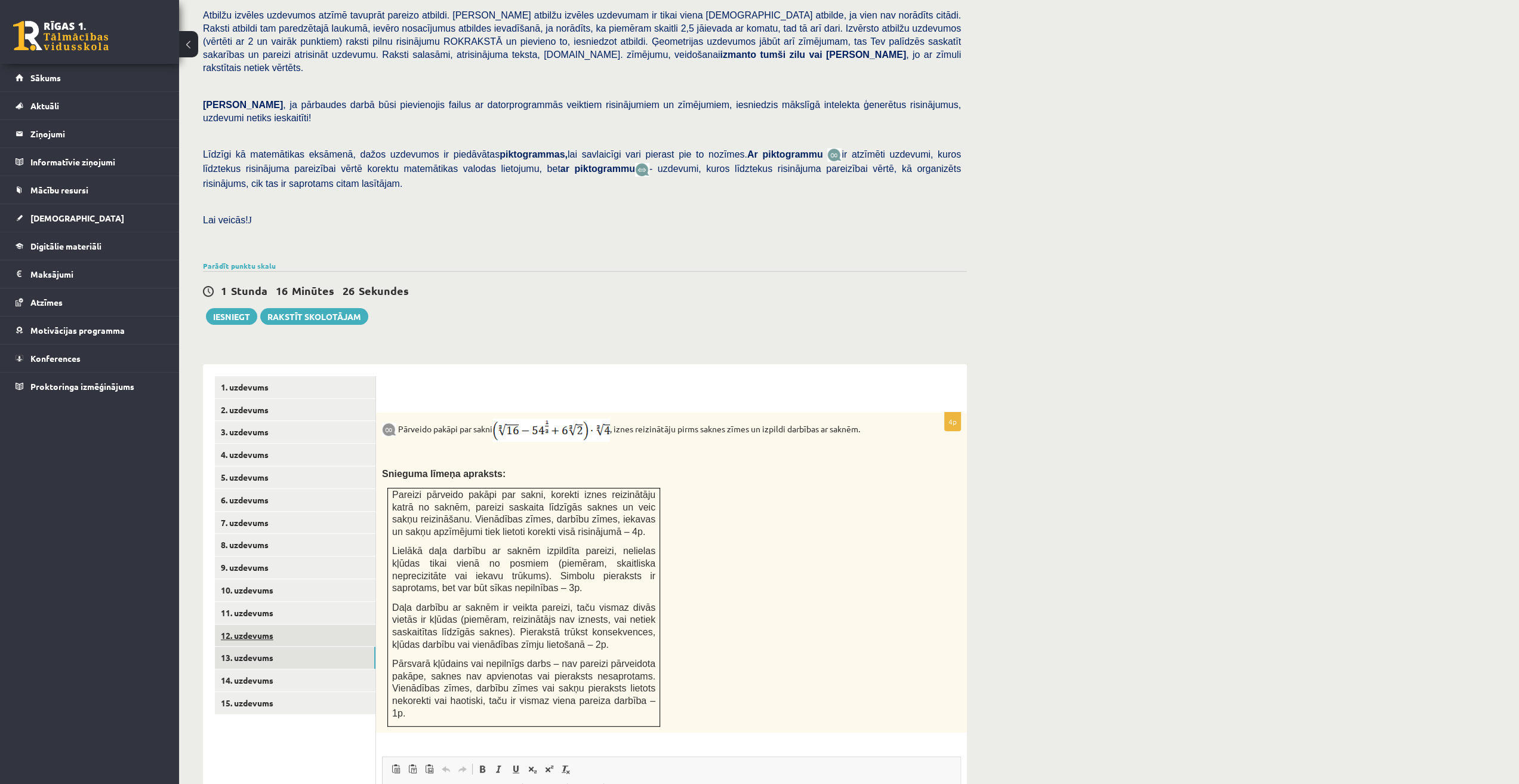
click at [272, 625] on link "12. uzdevums" at bounding box center [295, 635] width 161 height 22
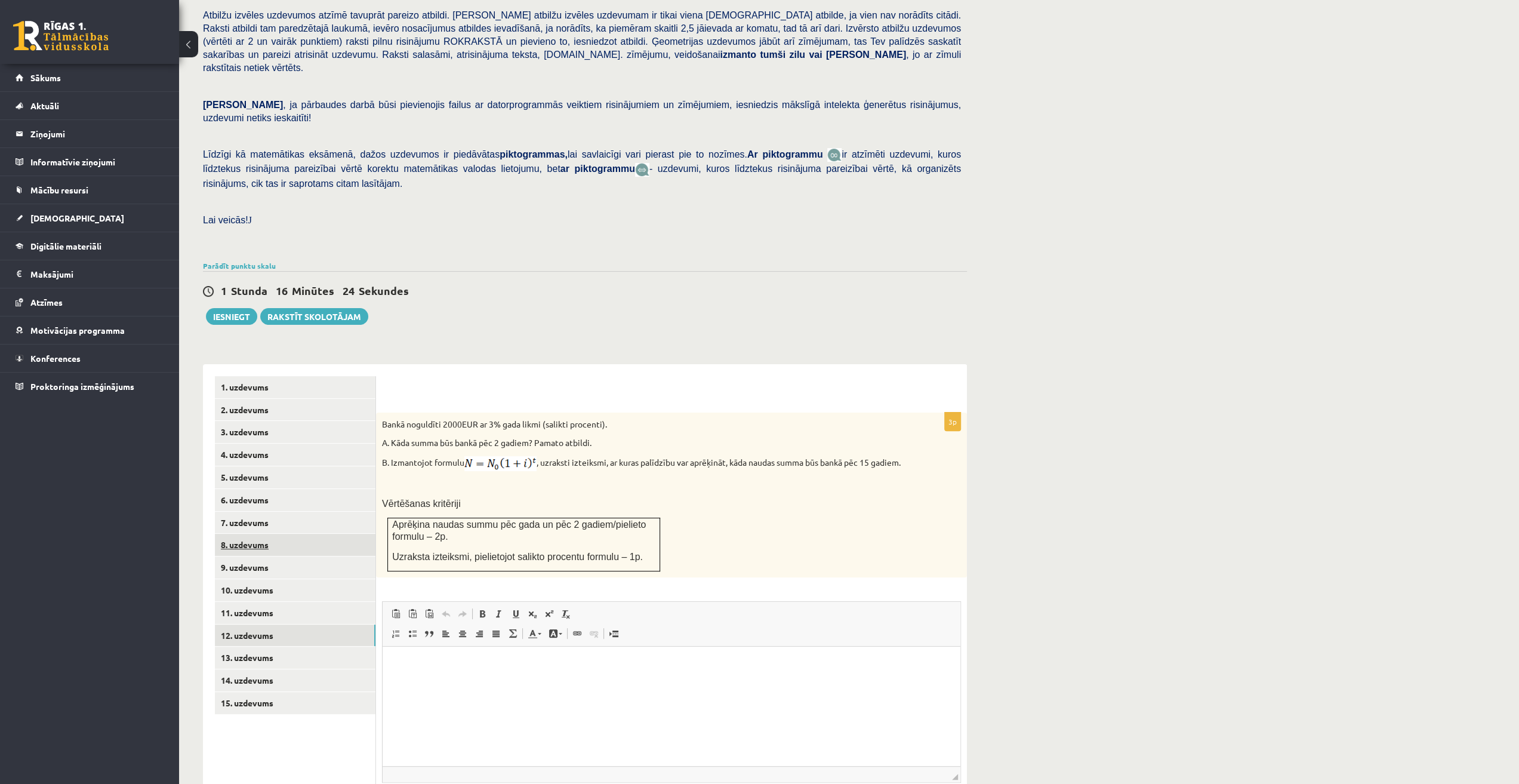
click at [265, 534] on link "8. uzdevums" at bounding box center [295, 544] width 161 height 22
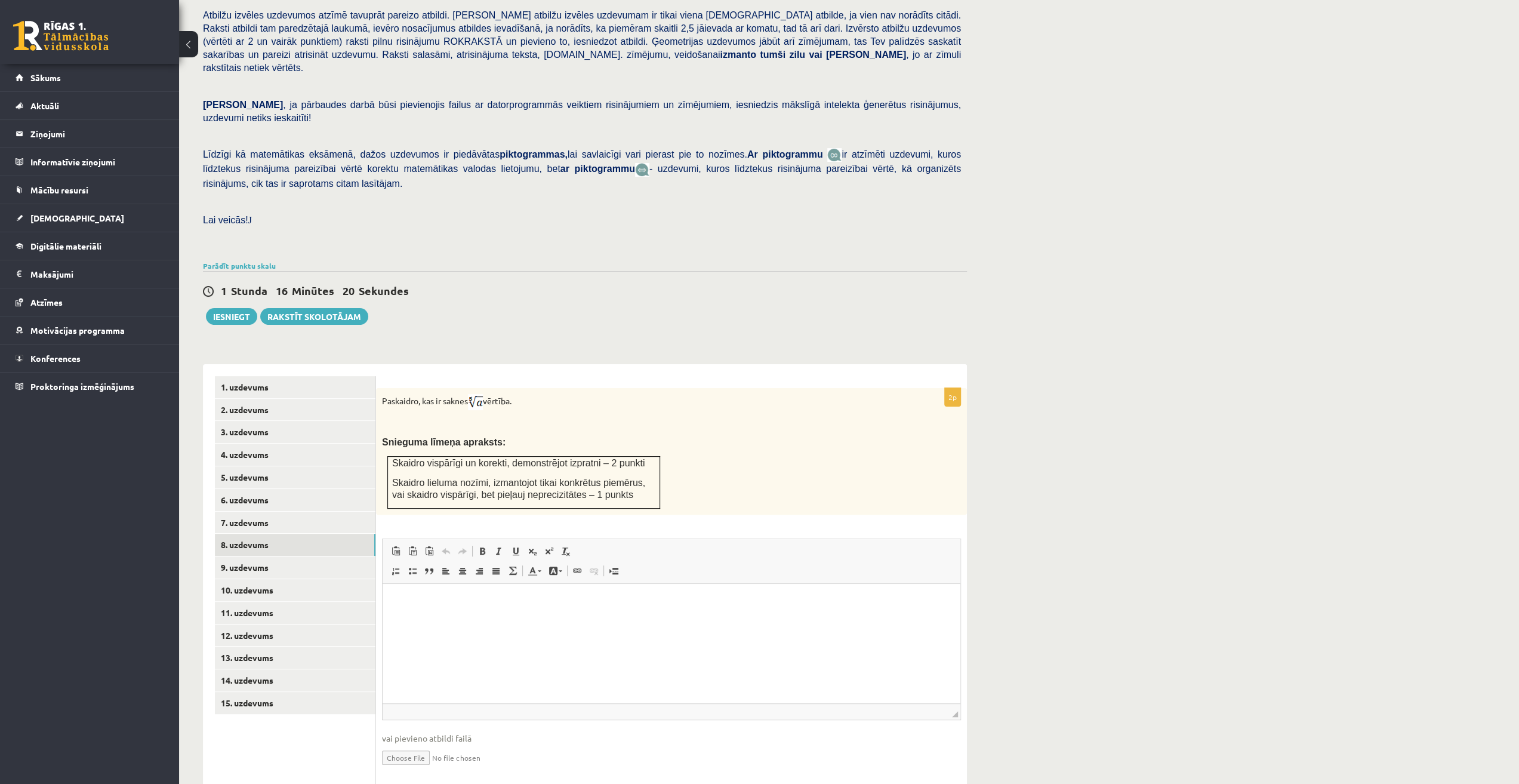
drag, startPoint x: 383, startPoint y: 374, endPoint x: 526, endPoint y: 382, distance: 143.2
click at [526, 394] on p "Paskaidro, kas ir saknes vērtība." at bounding box center [642, 402] width 519 height 16
copy p "Paskaidro, kas ir saknes vērtība."
click at [697, 364] on div "2p Paskaidro, kas ir saknes vērtība. Snieguma līmeņa apraksts: Skaidro vispārīg…" at bounding box center [672, 581] width 591 height 435
click at [295, 647] on link "13. uzdevums" at bounding box center [295, 657] width 161 height 22
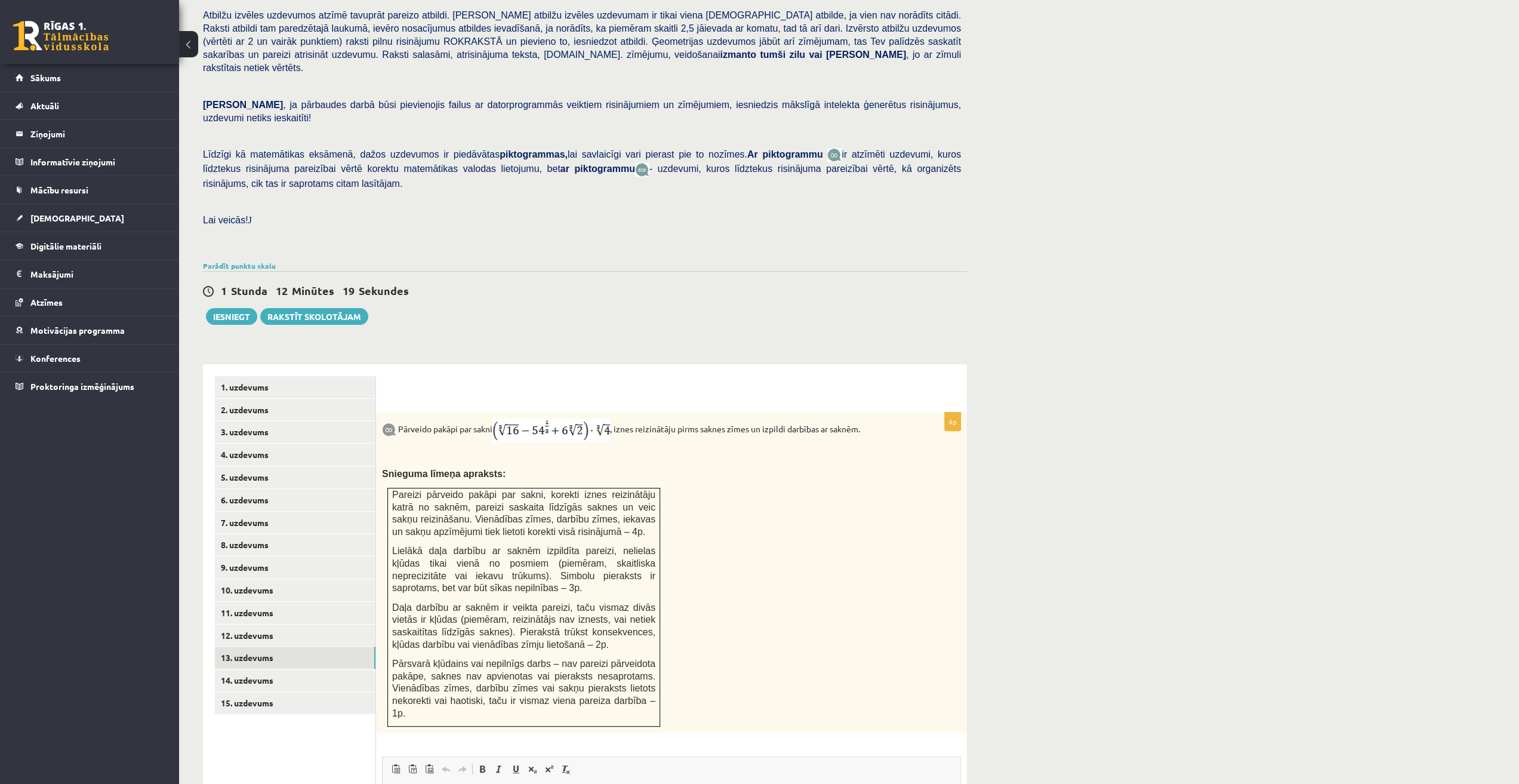
click at [552, 418] on img at bounding box center [551, 430] width 117 height 23
click at [300, 534] on link "8. uzdevums" at bounding box center [295, 544] width 161 height 22
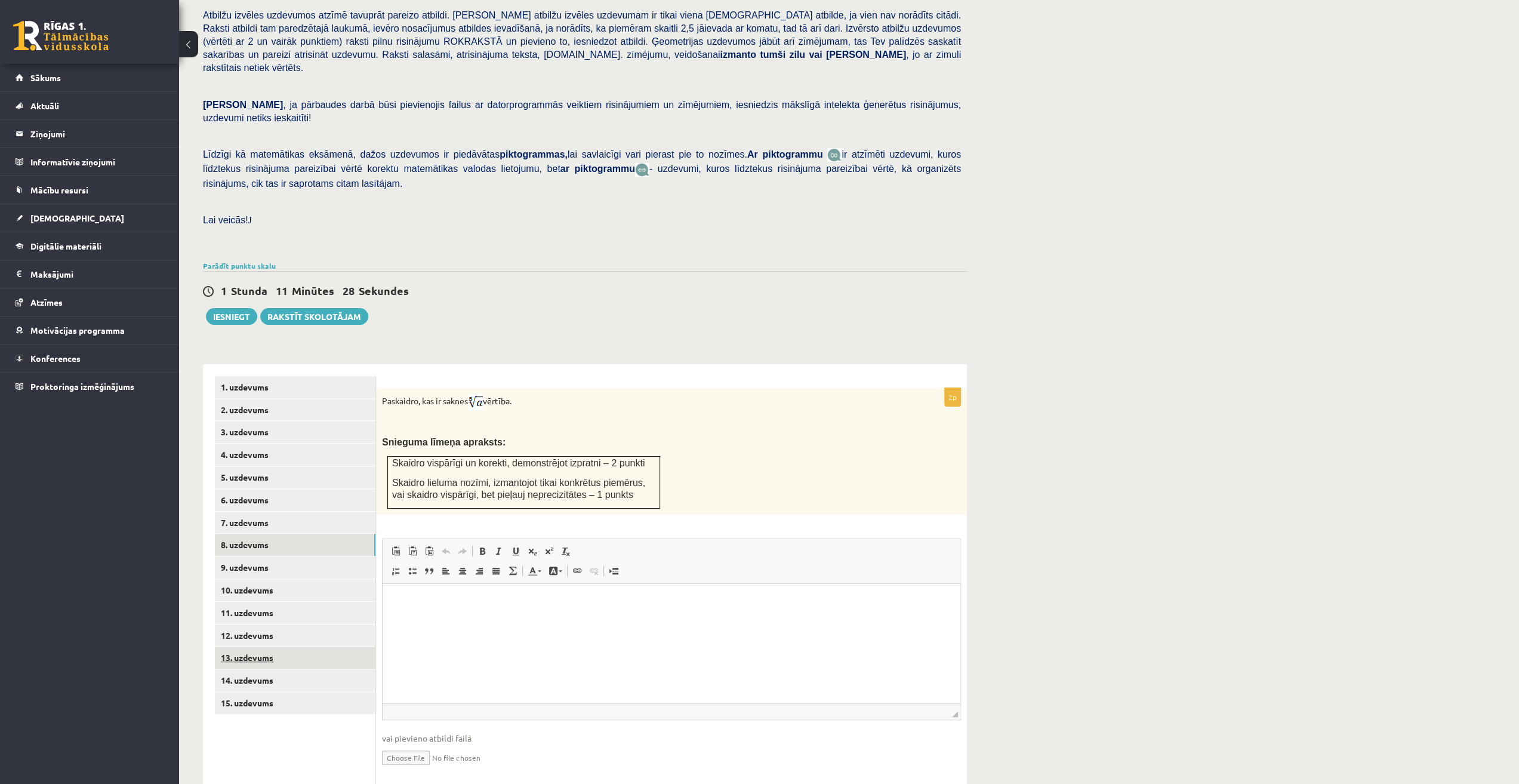
click at [244, 647] on link "13. uzdevums" at bounding box center [295, 657] width 161 height 22
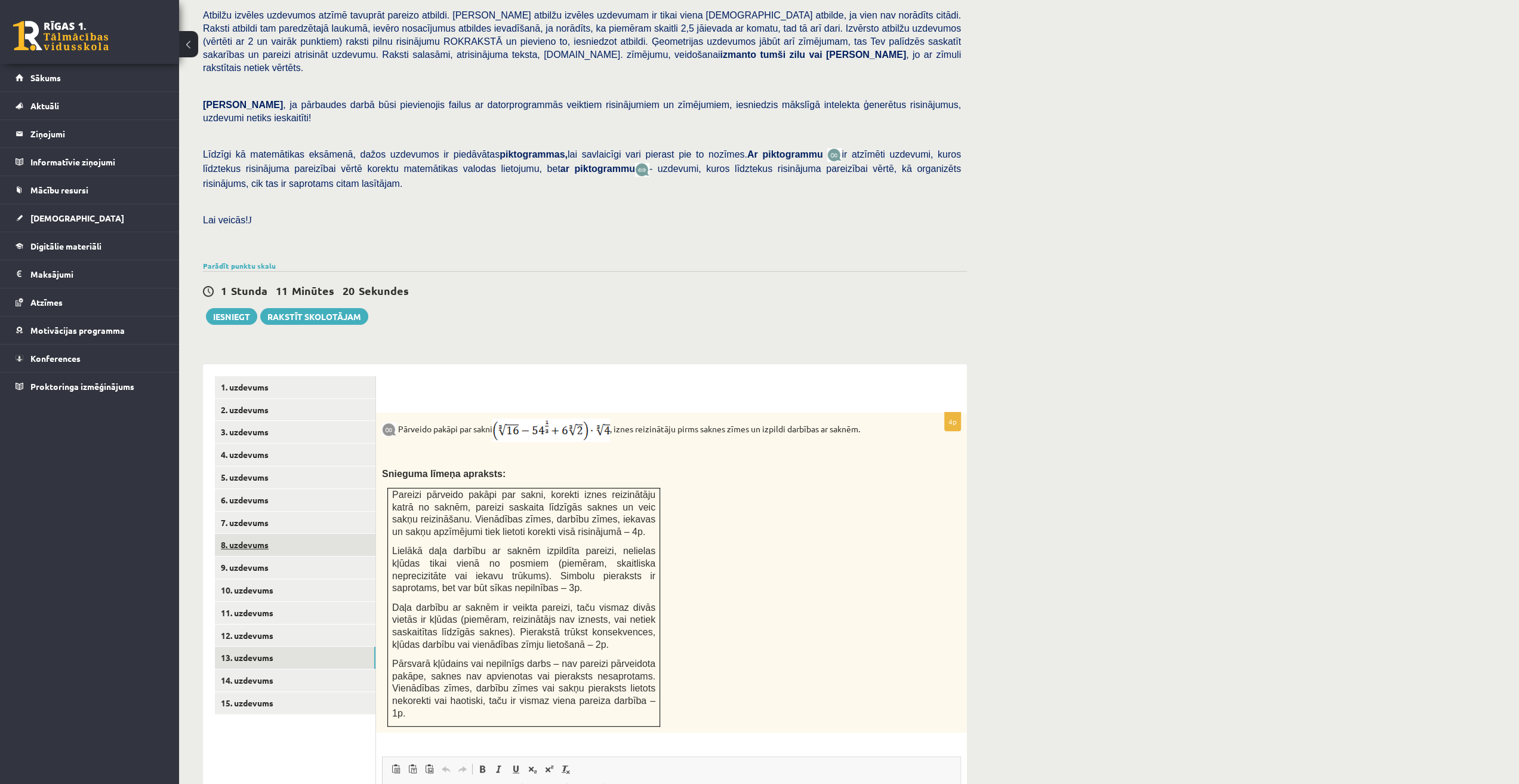
click at [280, 534] on link "8. uzdevums" at bounding box center [295, 544] width 161 height 22
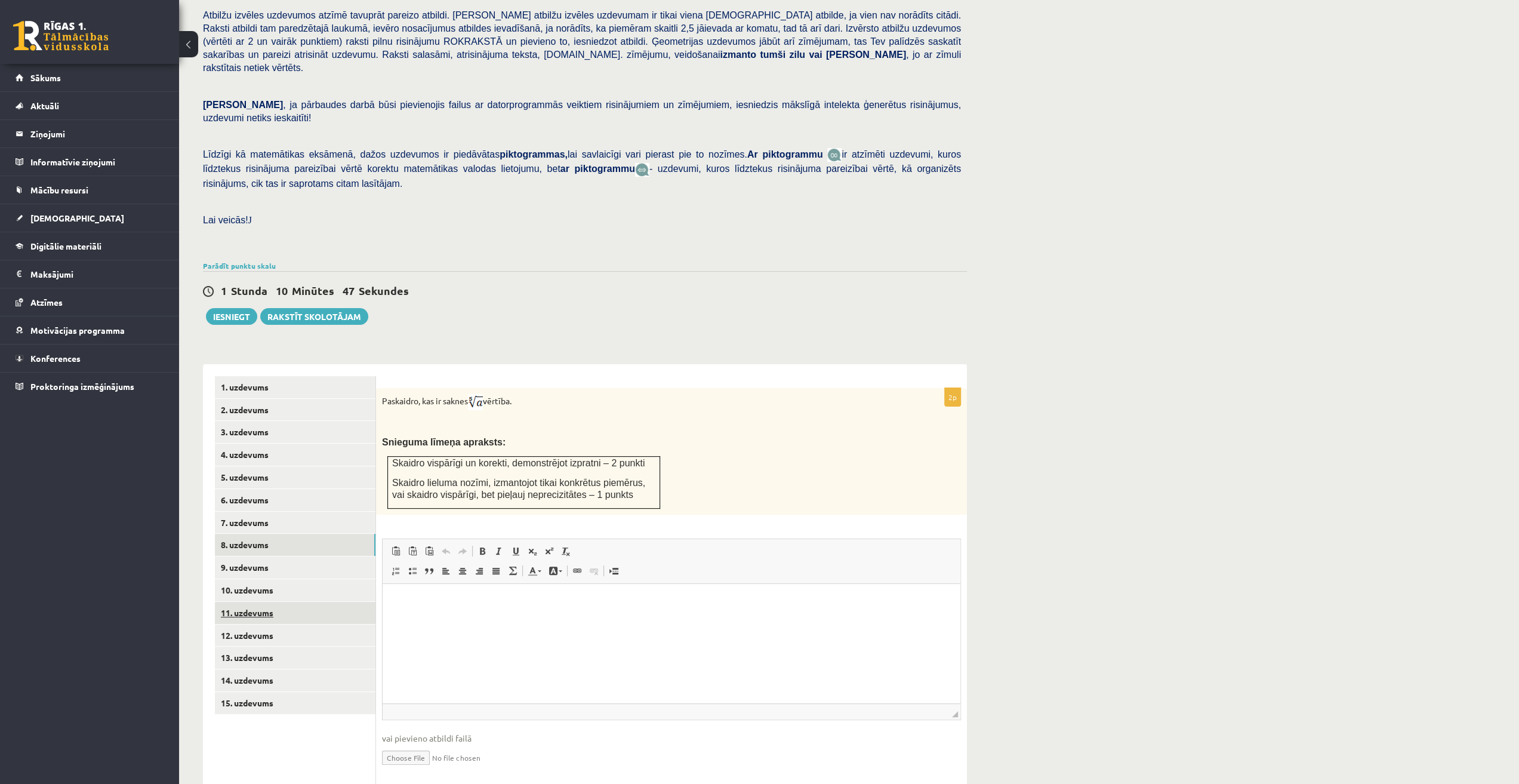
click at [339, 602] on link "11. uzdevums" at bounding box center [295, 613] width 161 height 22
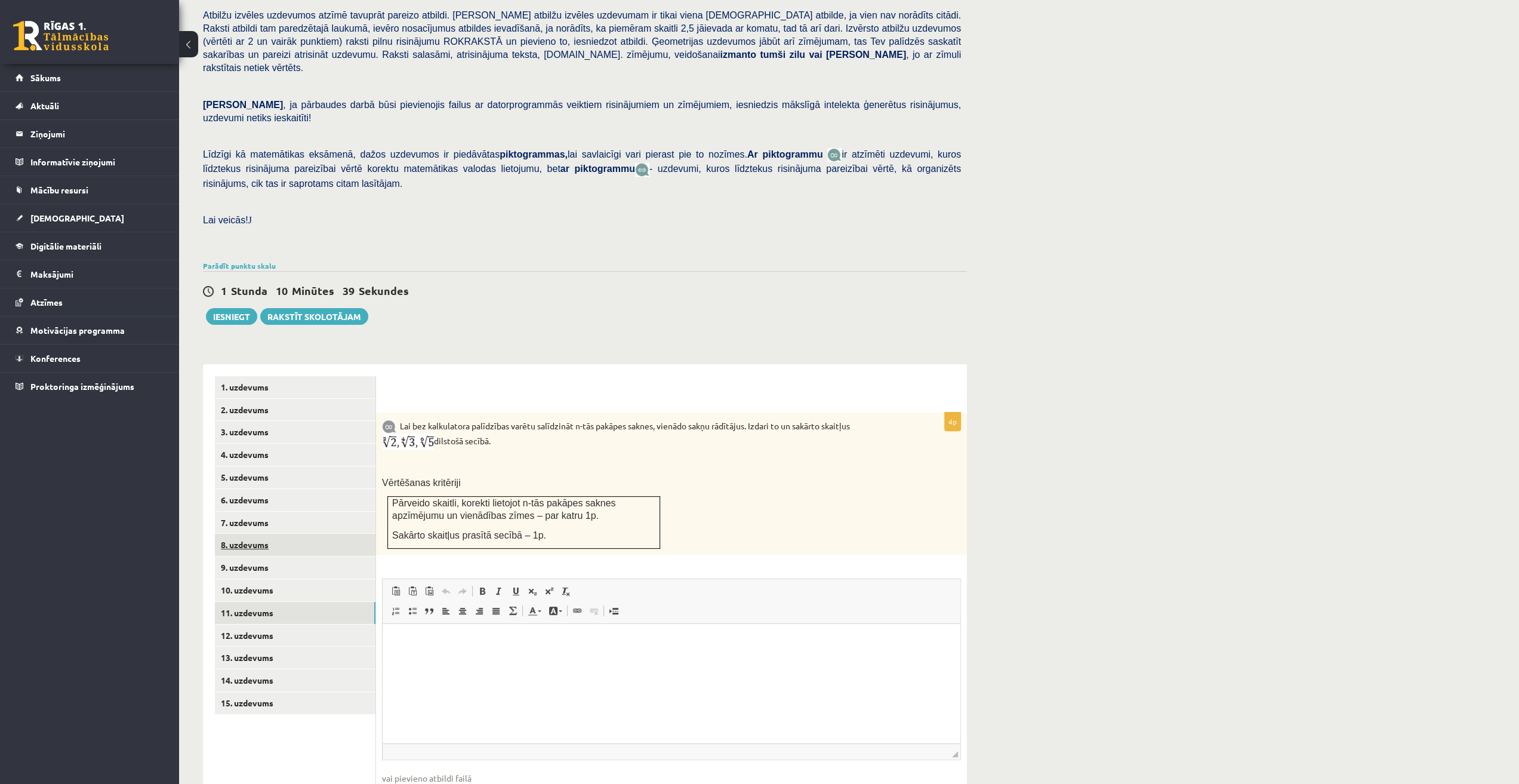
click at [297, 534] on link "8. uzdevums" at bounding box center [295, 544] width 161 height 22
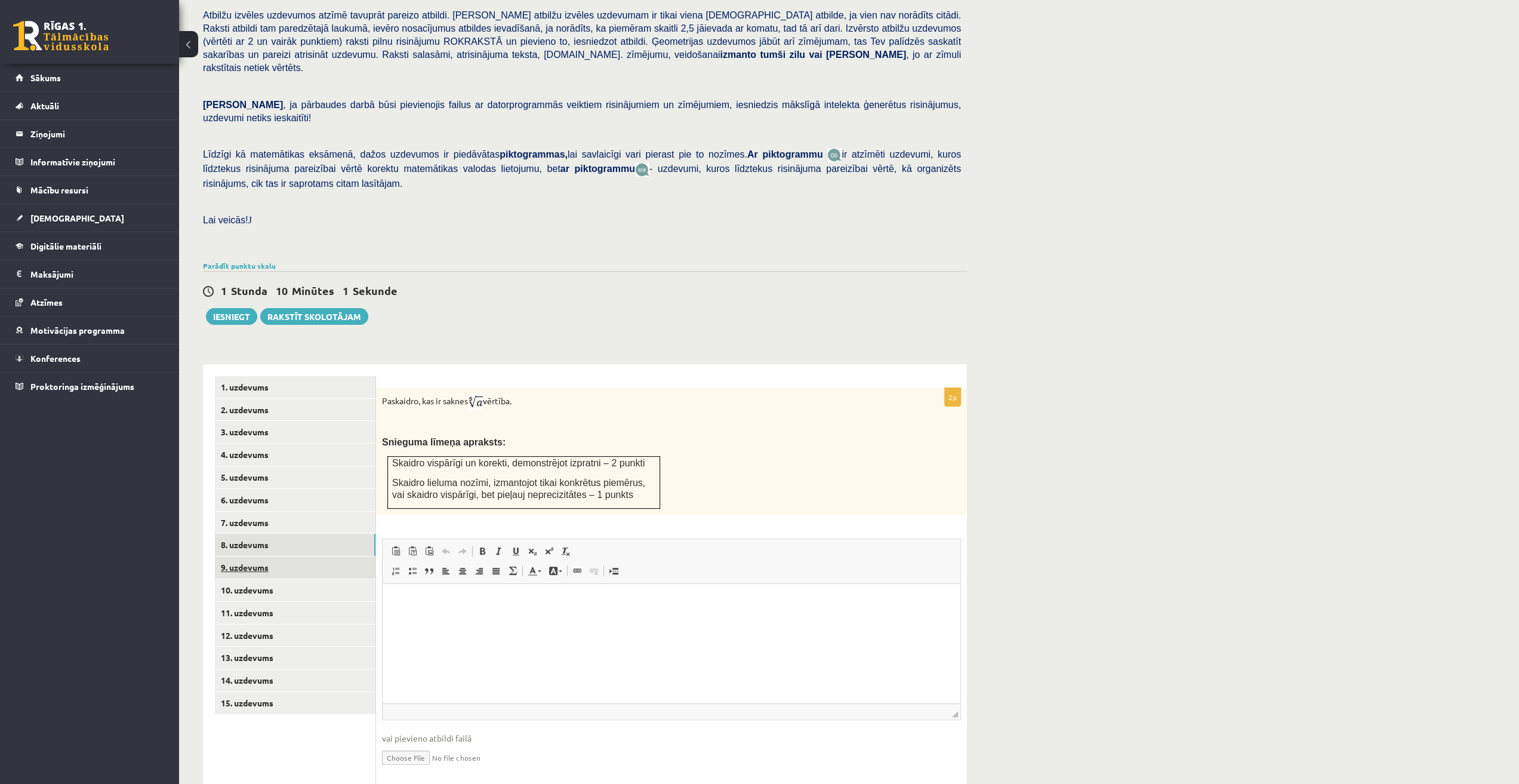
click at [280, 556] on link "9. uzdevums" at bounding box center [295, 567] width 161 height 22
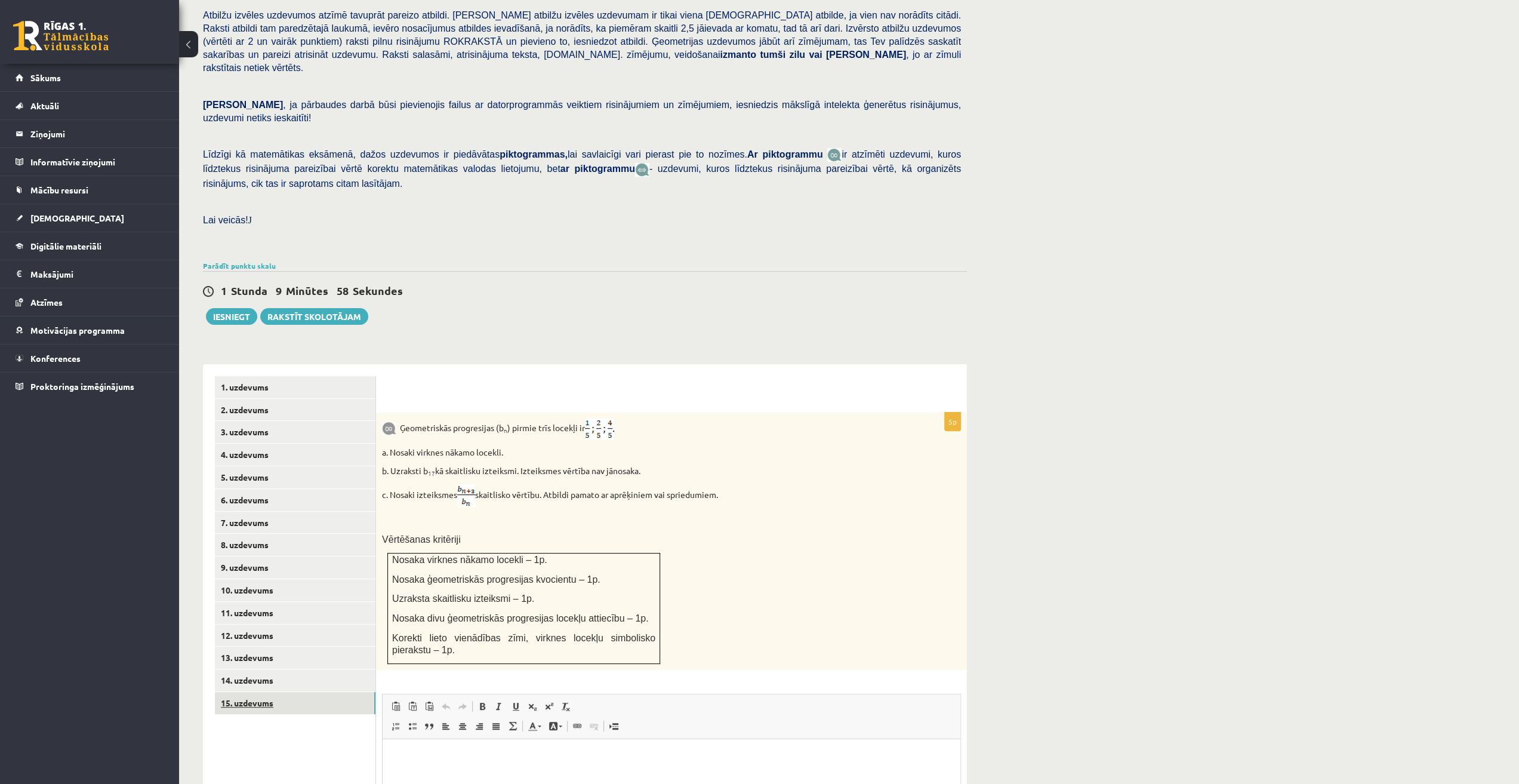
click at [294, 692] on link "15. uzdevums" at bounding box center [295, 702] width 161 height 22
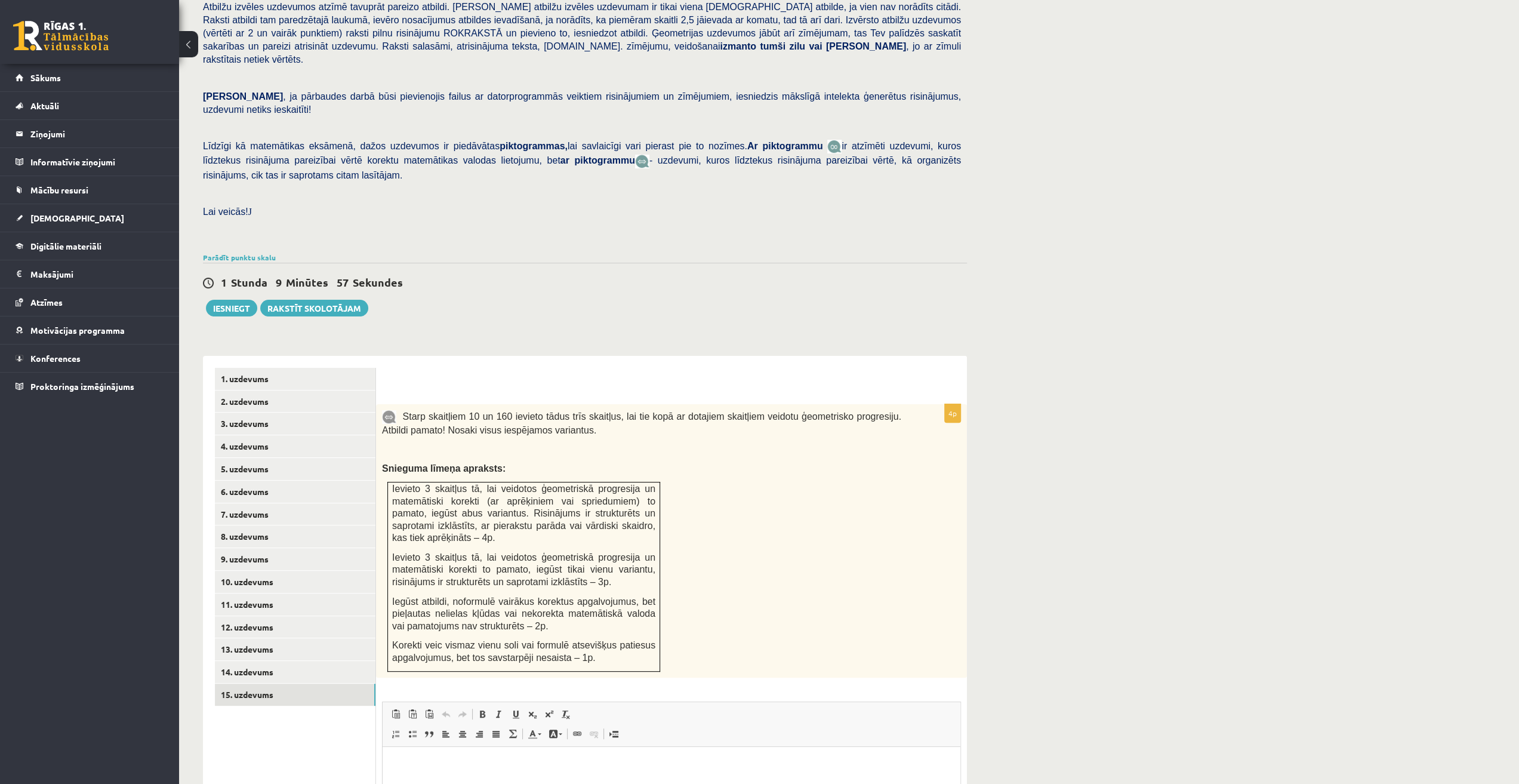
scroll to position [213, 0]
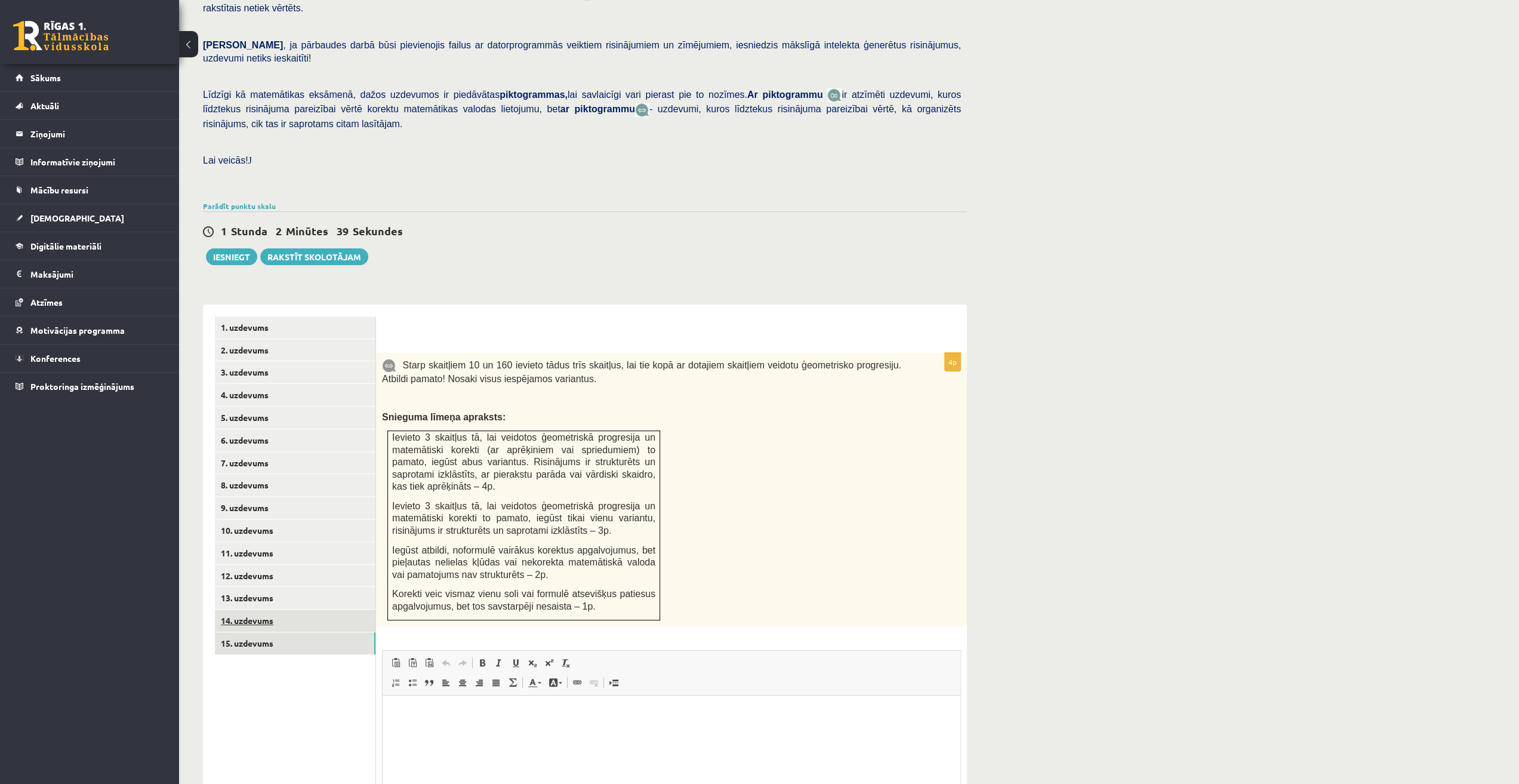
click at [359, 610] on link "14. uzdevums" at bounding box center [295, 620] width 161 height 22
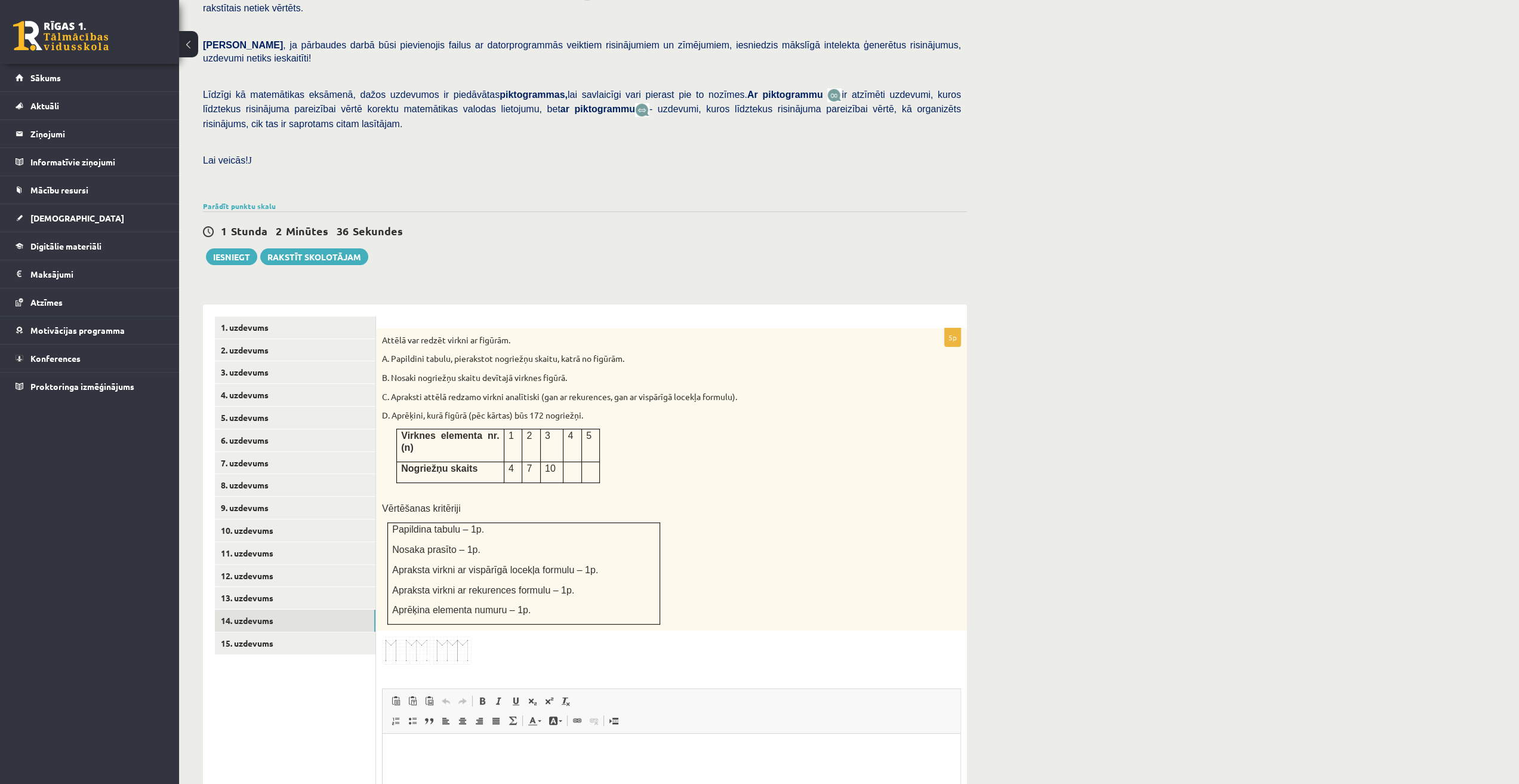
scroll to position [0, 0]
click at [297, 632] on link "15. uzdevums" at bounding box center [295, 643] width 161 height 22
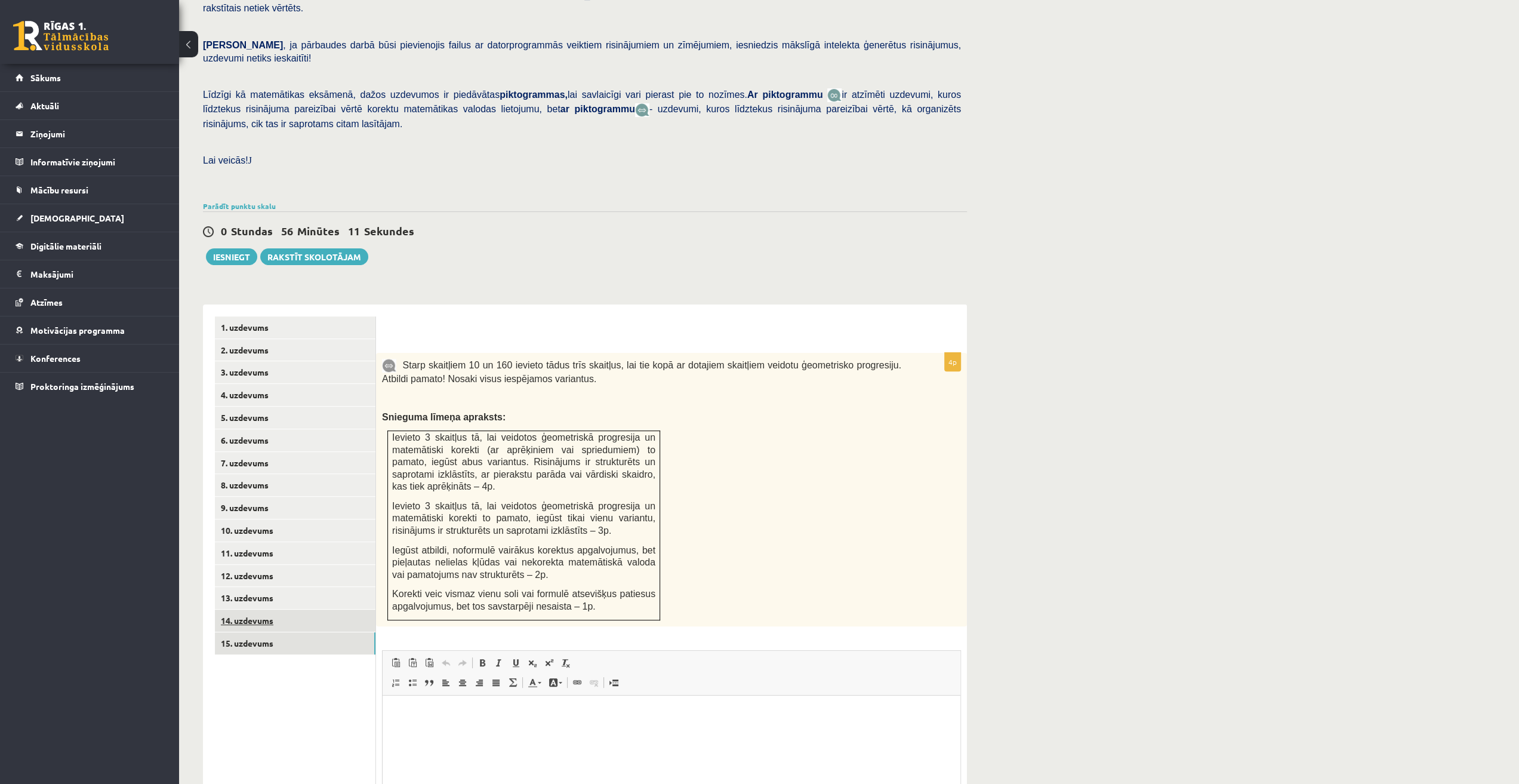
click at [287, 610] on link "14. uzdevums" at bounding box center [295, 620] width 161 height 22
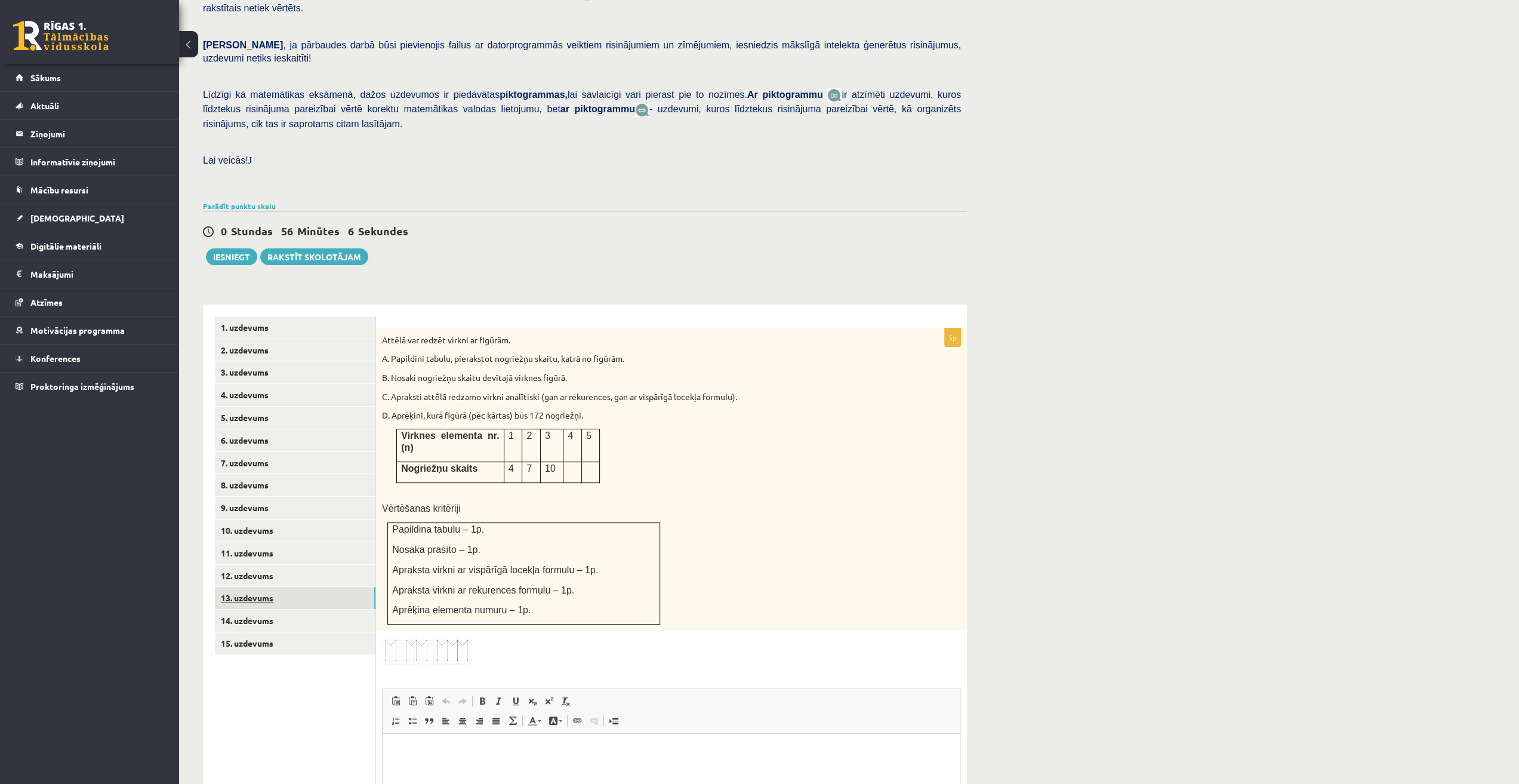
click at [280, 587] on link "13. uzdevums" at bounding box center [295, 598] width 161 height 22
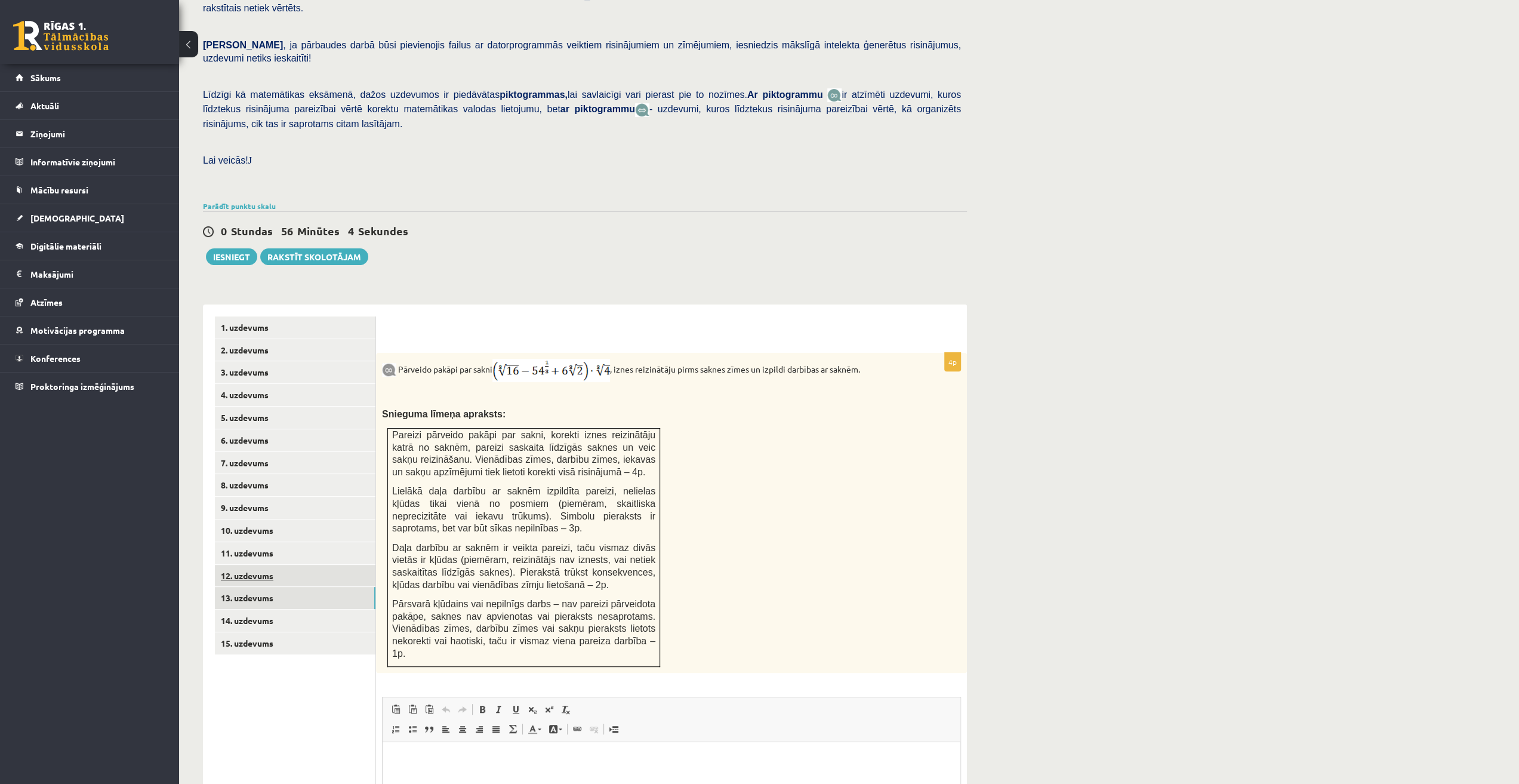
click at [276, 565] on link "12. uzdevums" at bounding box center [295, 576] width 161 height 22
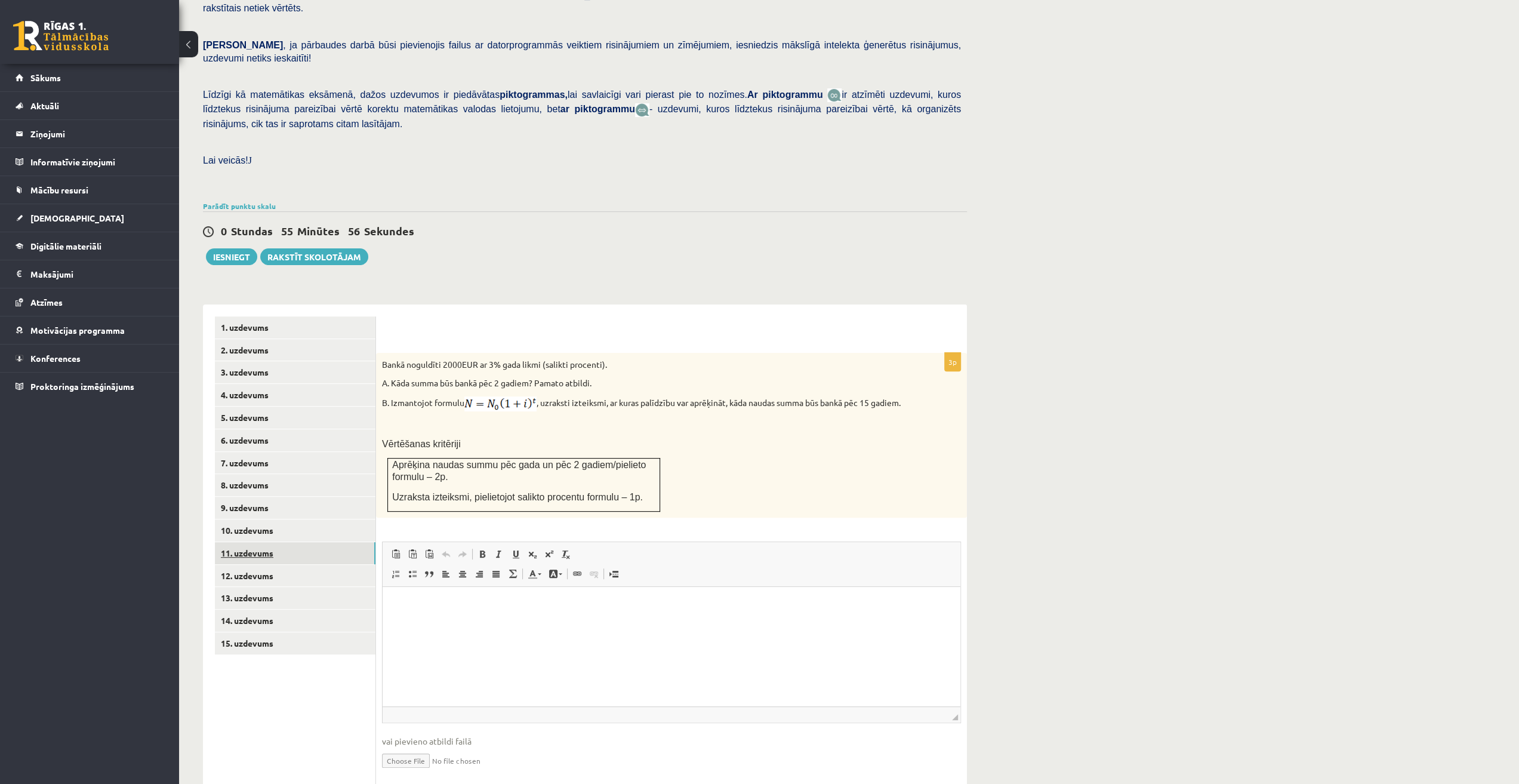
click at [271, 542] on link "11. uzdevums" at bounding box center [295, 553] width 161 height 22
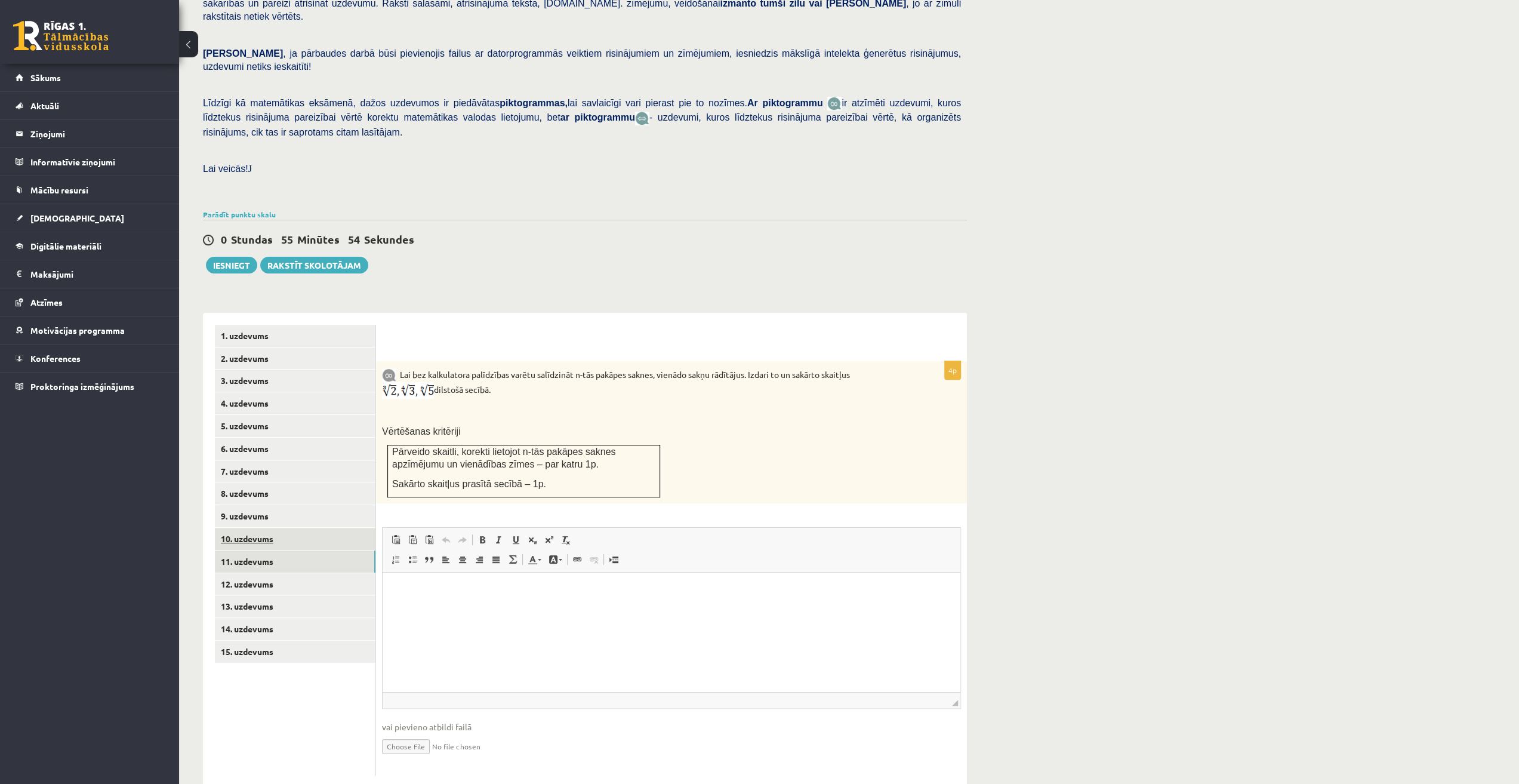
click at [250, 528] on link "10. uzdevums" at bounding box center [295, 539] width 161 height 22
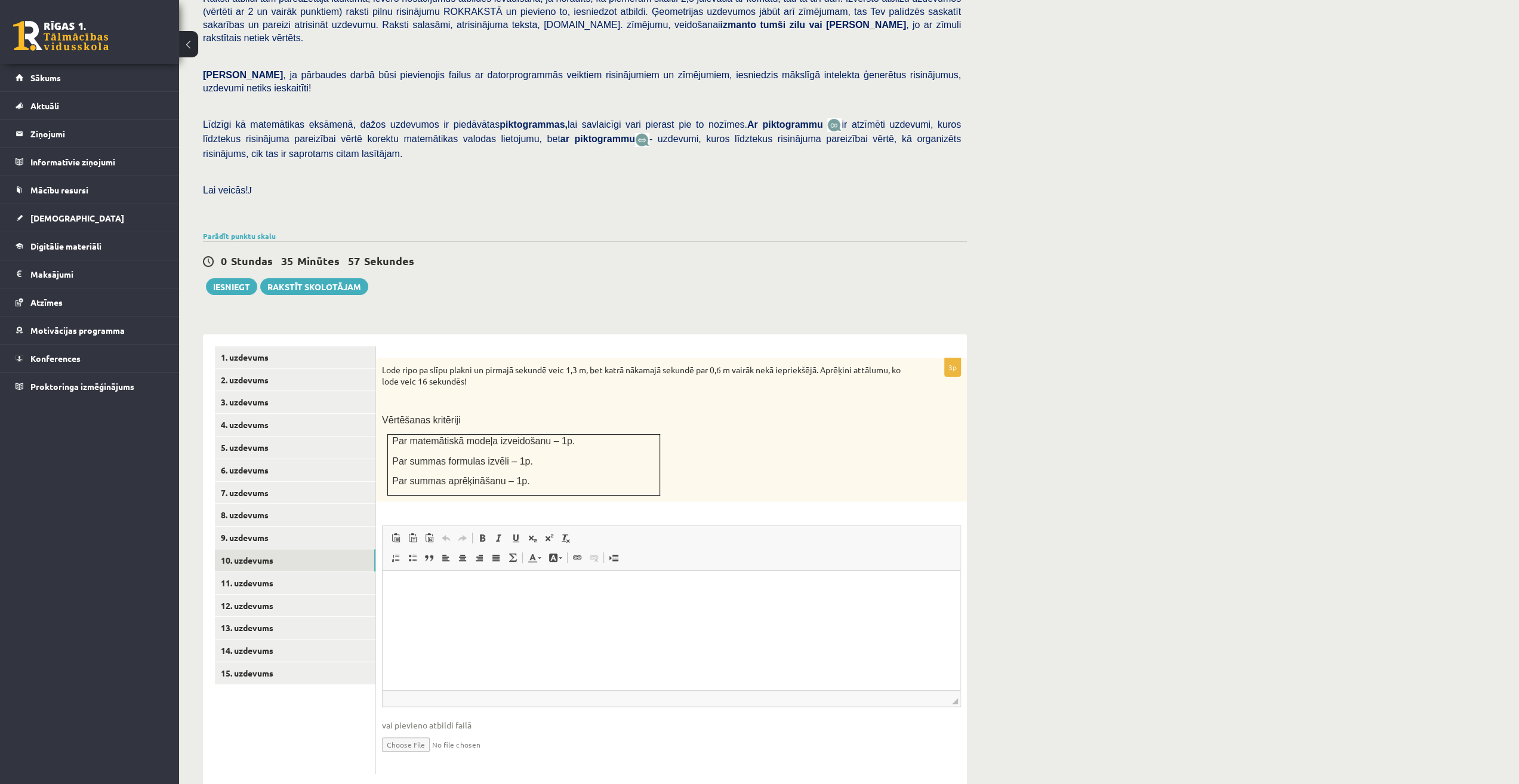
click at [448, 249] on div "0 Stundas 35 Minūtes 57 Sekundes Ieskaite saglabāta! Iesniegt Rakstīt skolotājam" at bounding box center [585, 268] width 764 height 54
click at [647, 231] on div "Parādīt punktu skalu Atzīme No Līdz 1 0 7 2 8 10 3 11 14 4 15 18 5 19 22 6 23 2…" at bounding box center [585, 235] width 764 height 11
click at [324, 278] on link "Rakstīt skolotājam" at bounding box center [314, 286] width 108 height 16
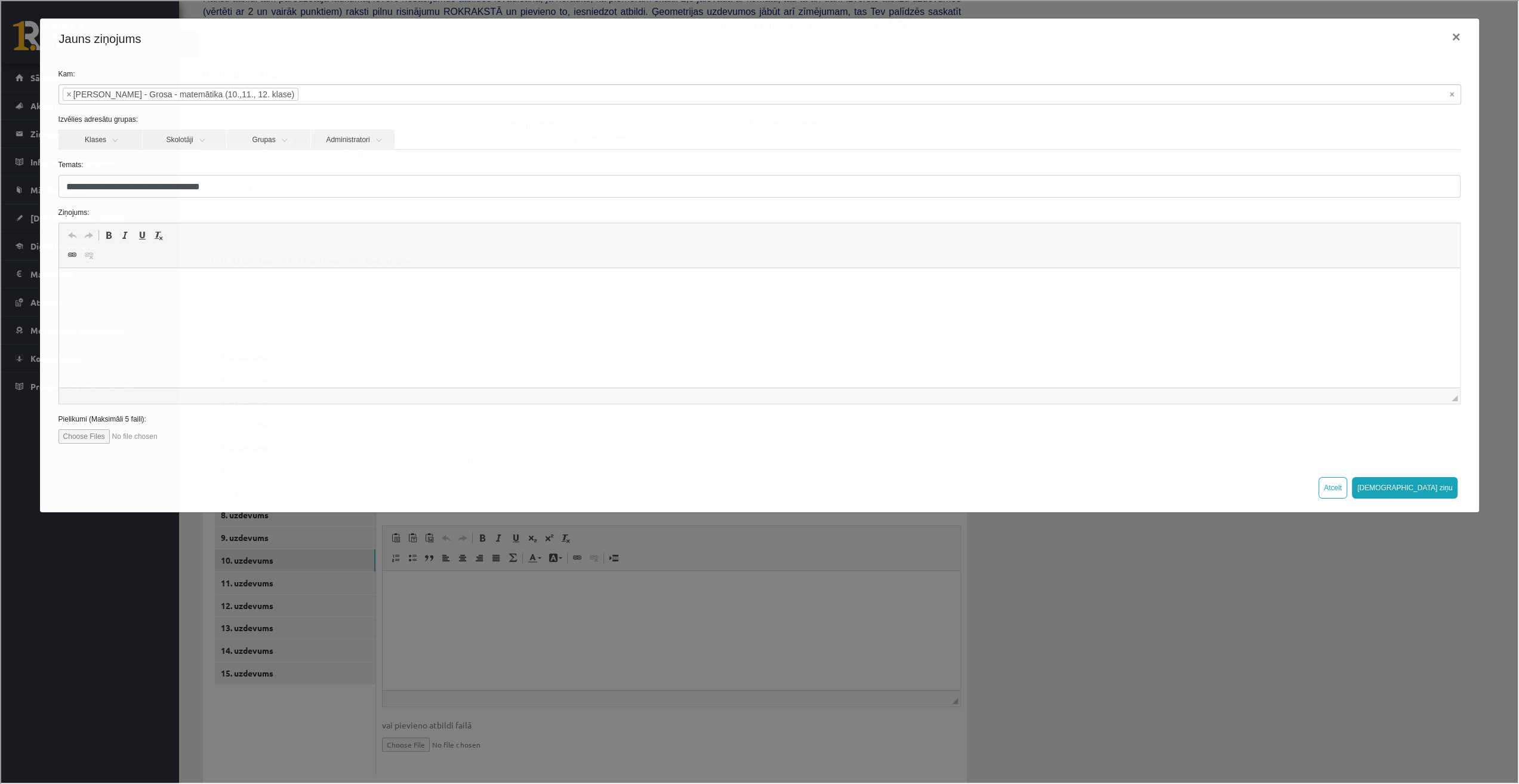
click at [78, 434] on input "file" at bounding box center [125, 435] width 135 height 14
click at [1456, 41] on button "×" at bounding box center [1455, 36] width 28 height 33
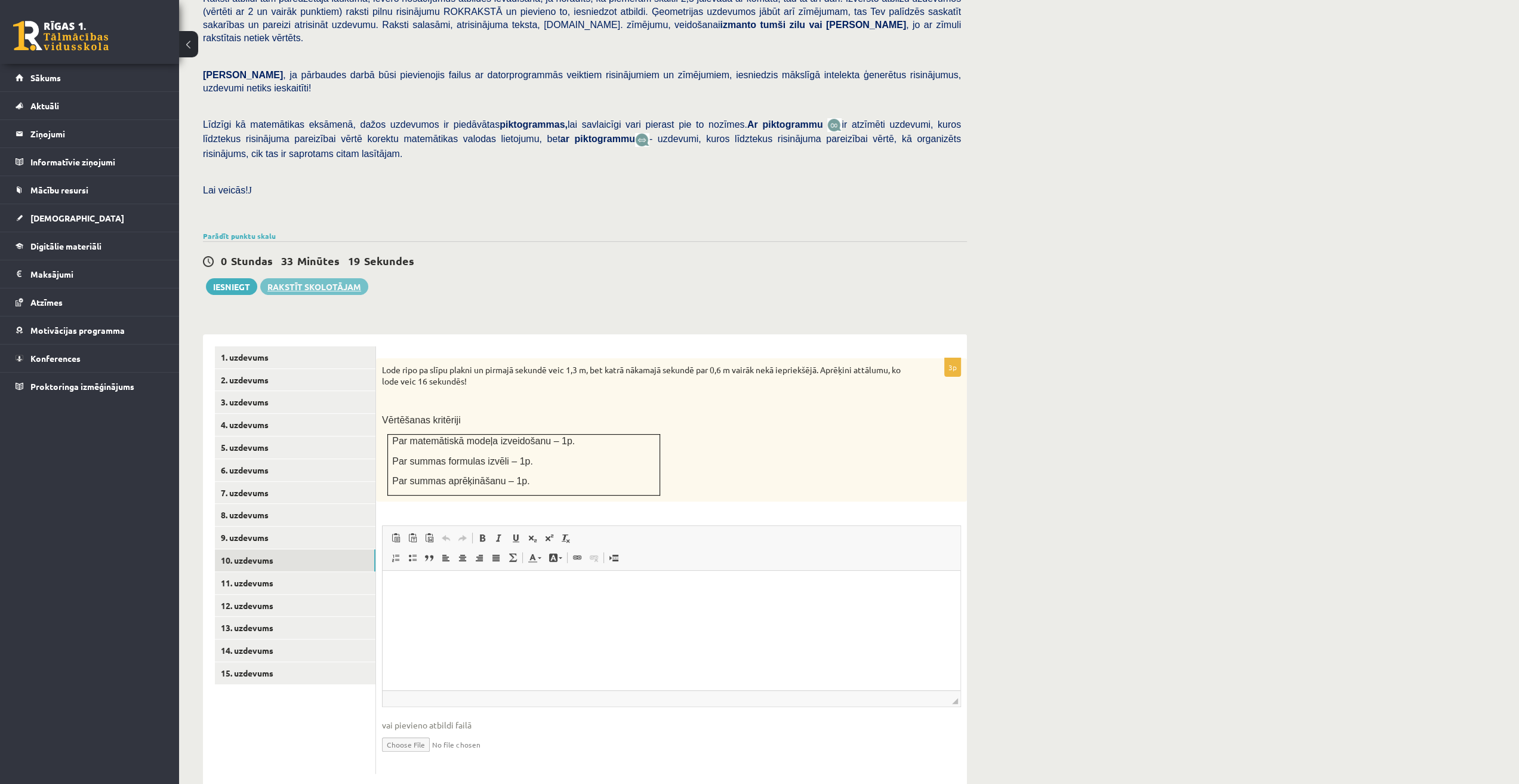
click at [311, 278] on link "Rakstīt skolotājam" at bounding box center [314, 286] width 108 height 16
type input "**********"
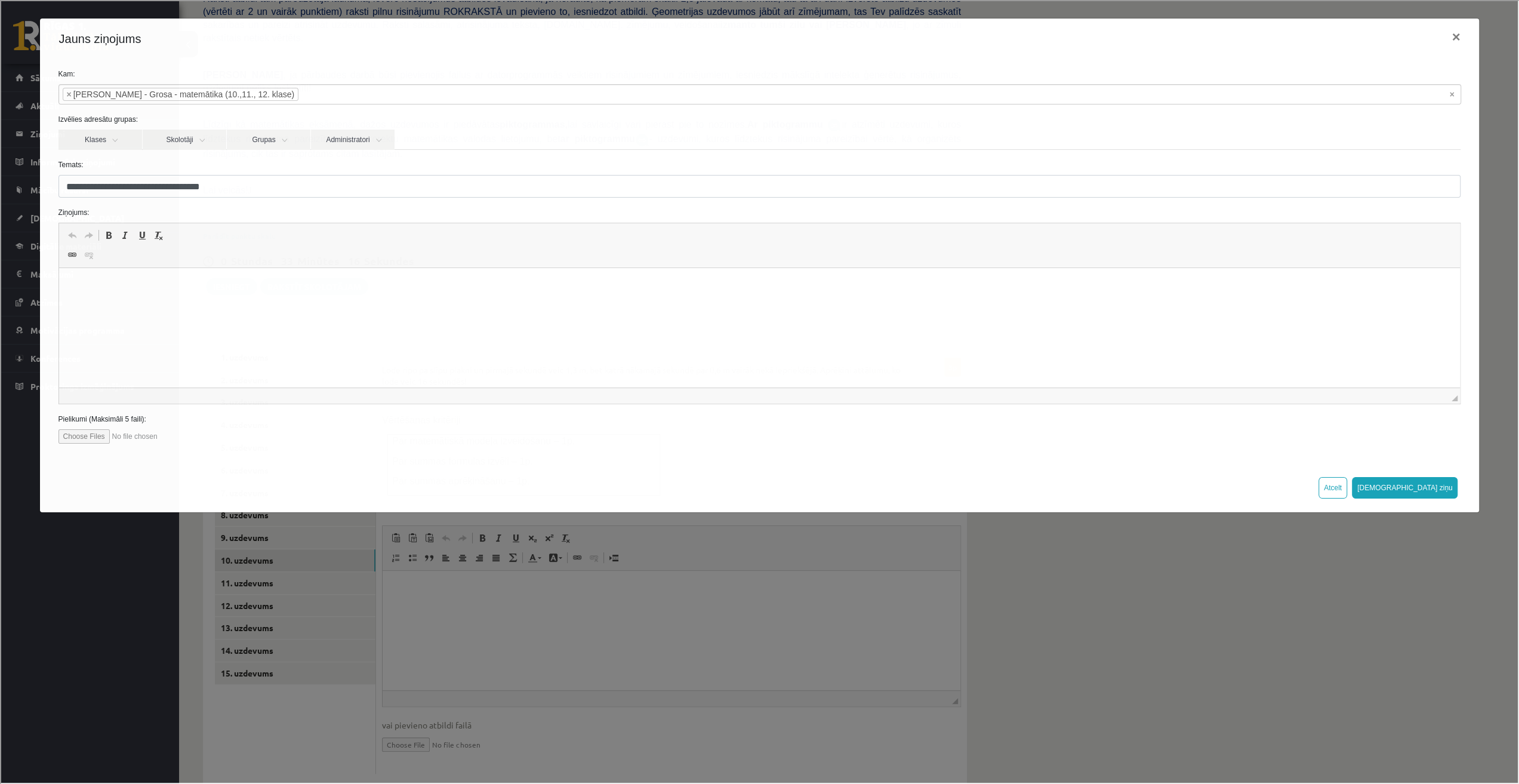
click at [76, 436] on input "file" at bounding box center [125, 435] width 135 height 14
click at [1457, 38] on button "×" at bounding box center [1455, 36] width 28 height 33
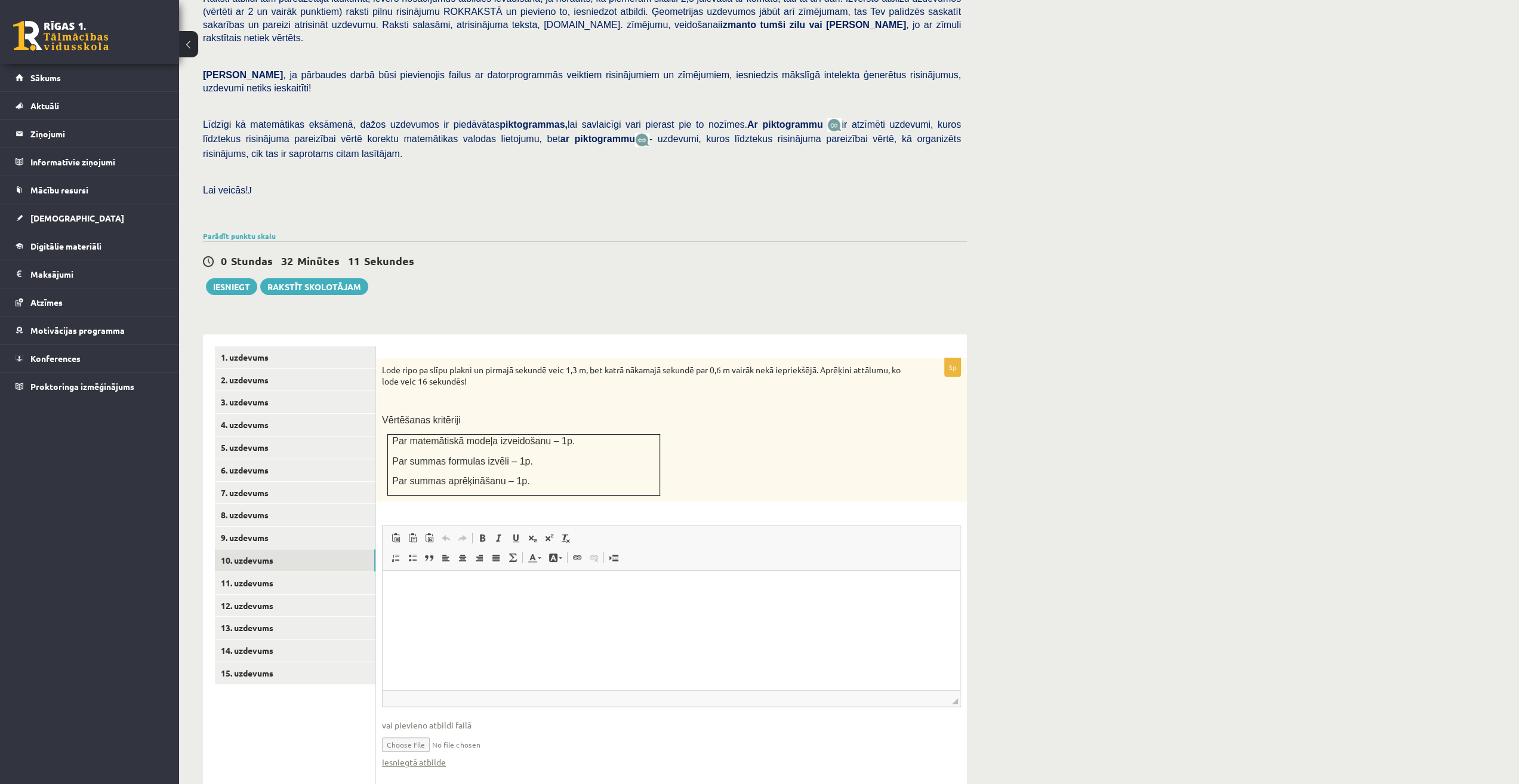
type input "**********"
click at [289, 526] on link "9. uzdevums" at bounding box center [295, 537] width 161 height 22
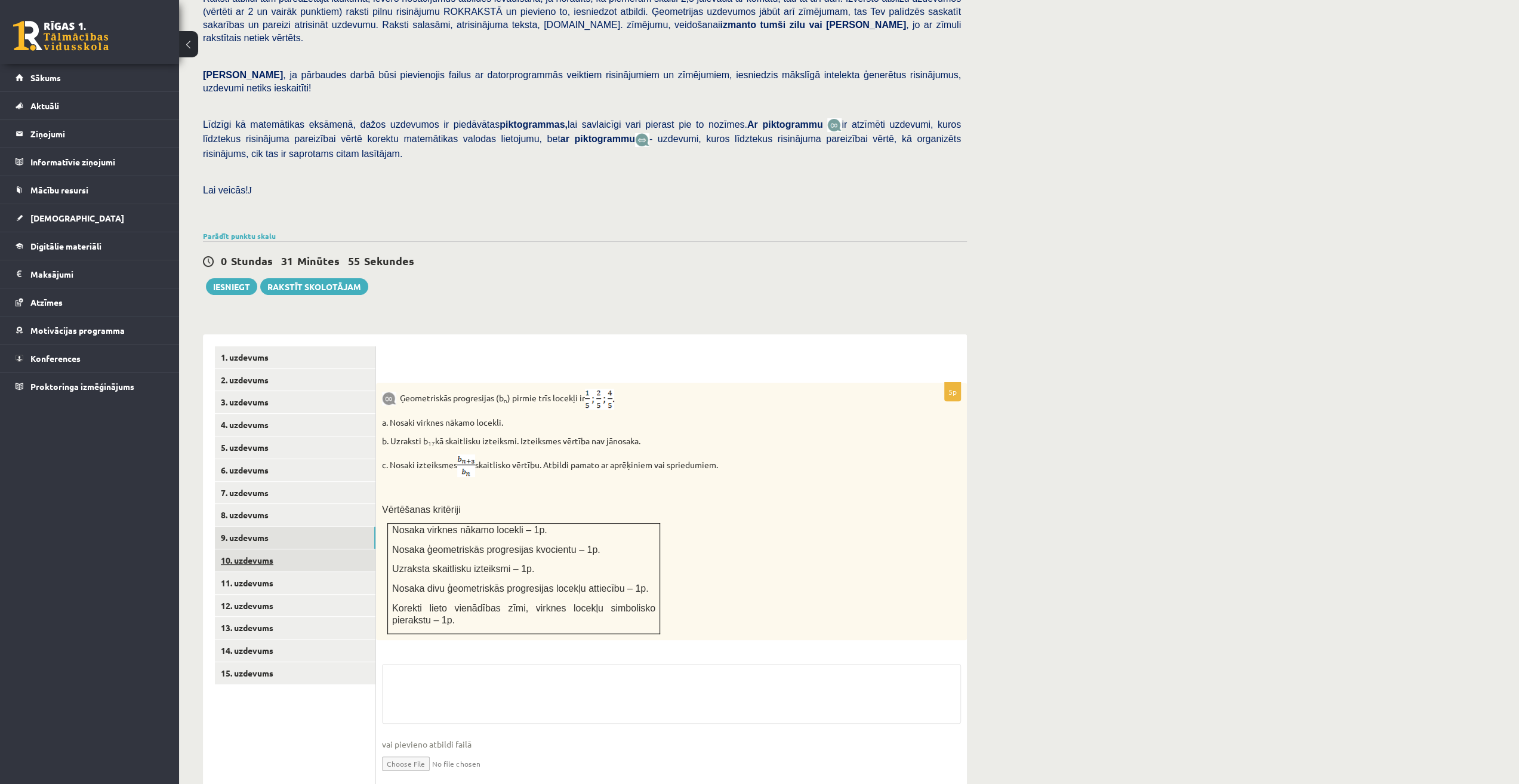
click at [266, 549] on link "10. uzdevums" at bounding box center [295, 560] width 161 height 22
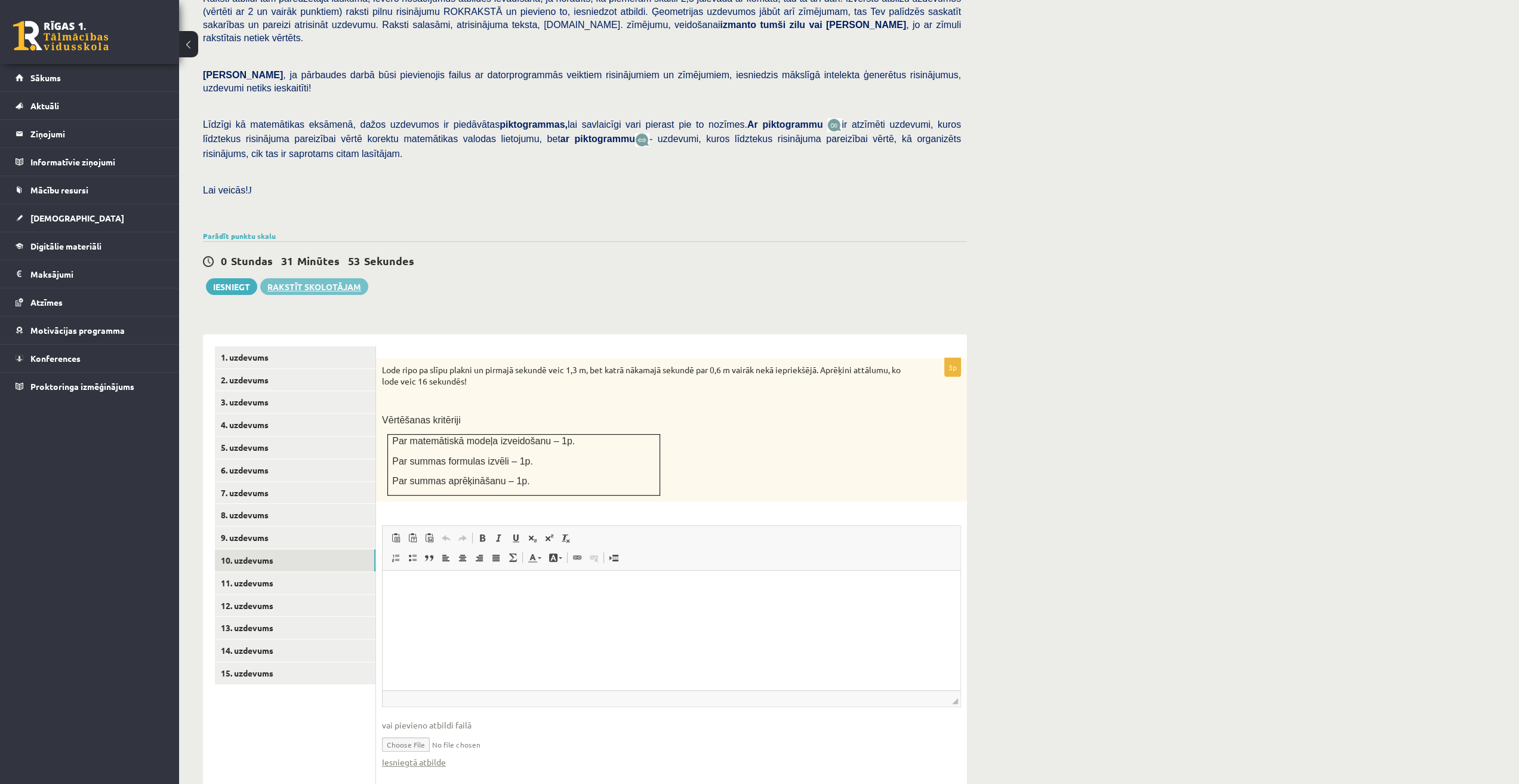
click at [341, 278] on link "Rakstīt skolotājam" at bounding box center [314, 286] width 108 height 16
type input "**********"
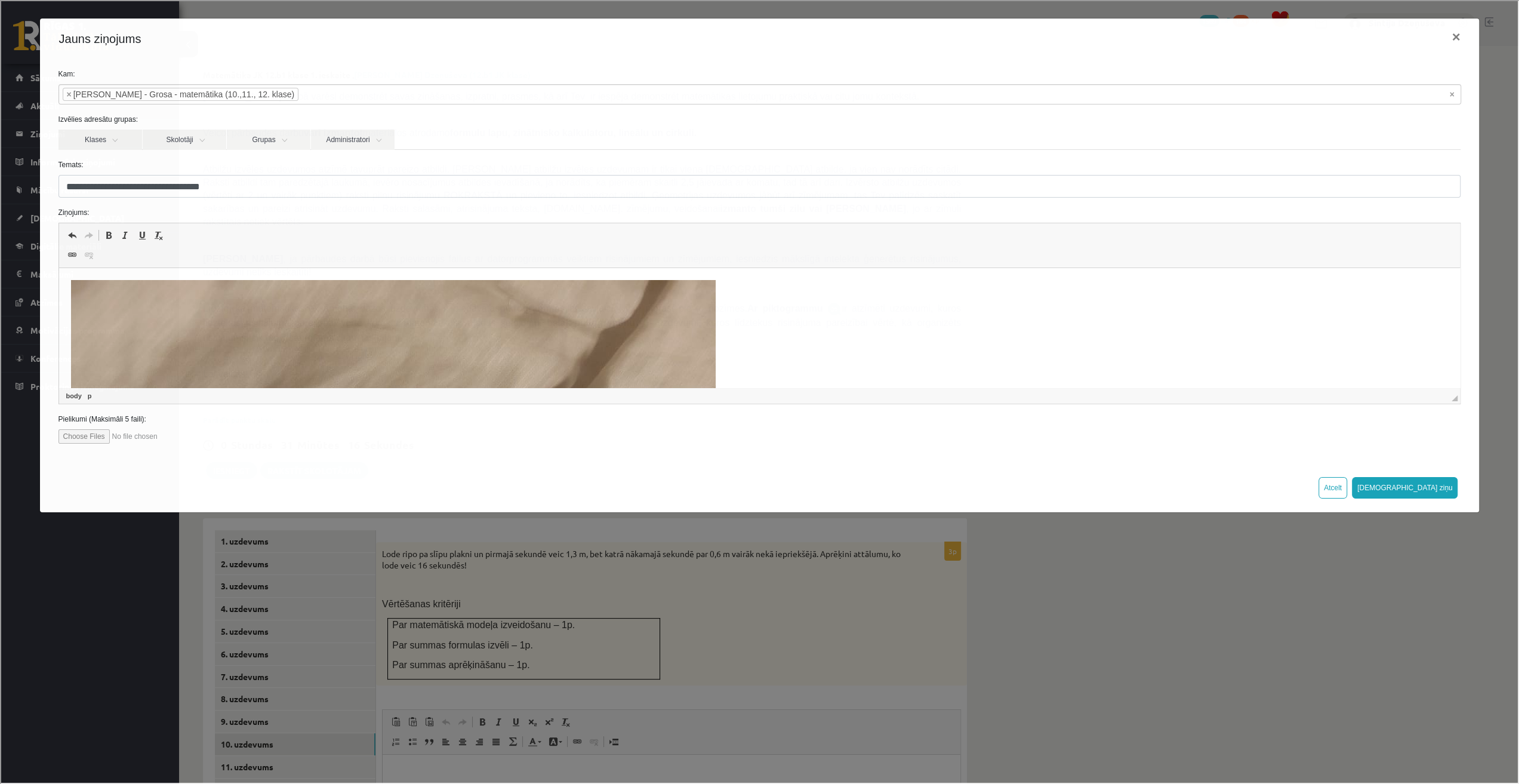
click at [1372, 586] on div "**********" at bounding box center [758, 391] width 1517 height 781
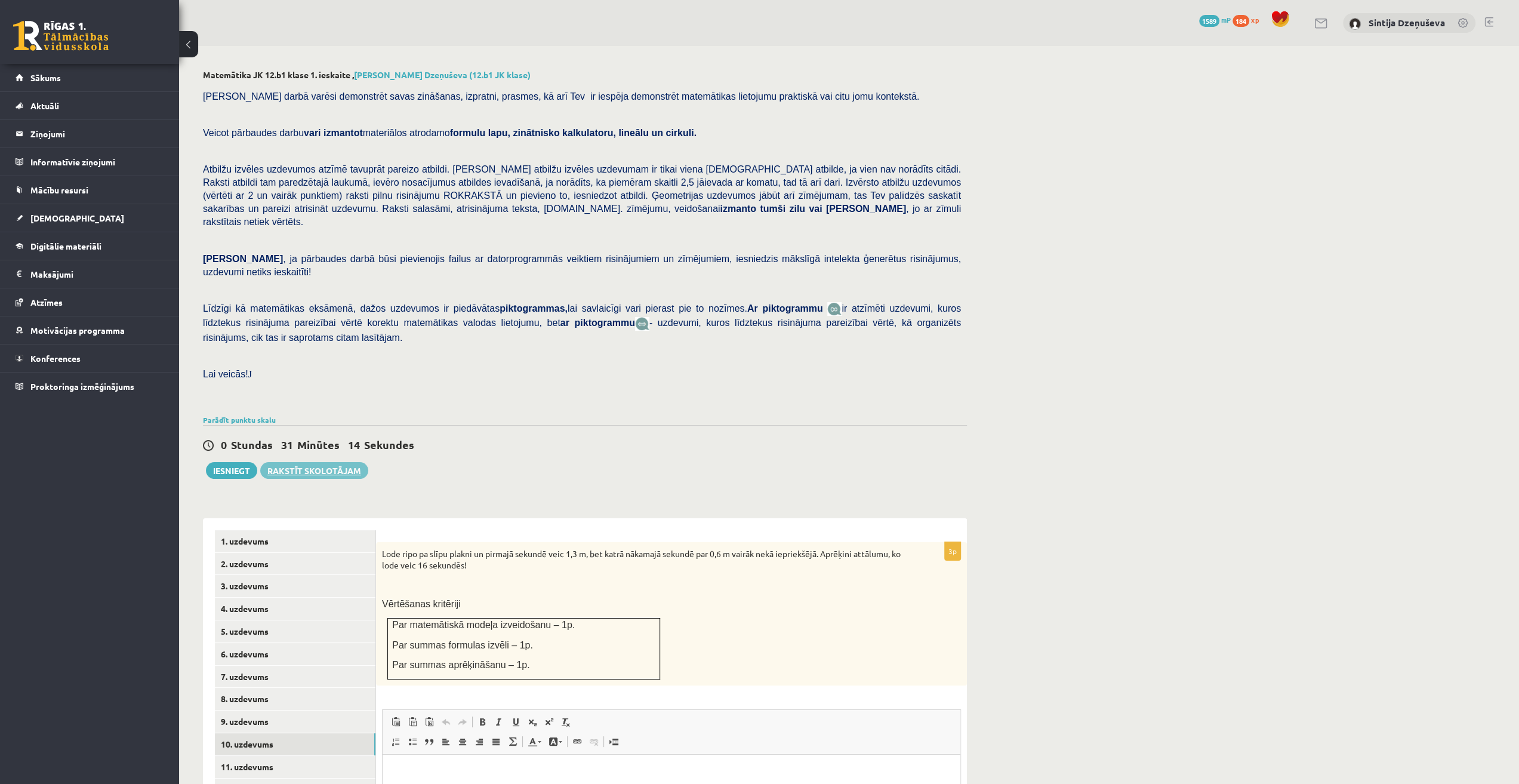
click at [355, 462] on link "Rakstīt skolotājam" at bounding box center [314, 470] width 108 height 16
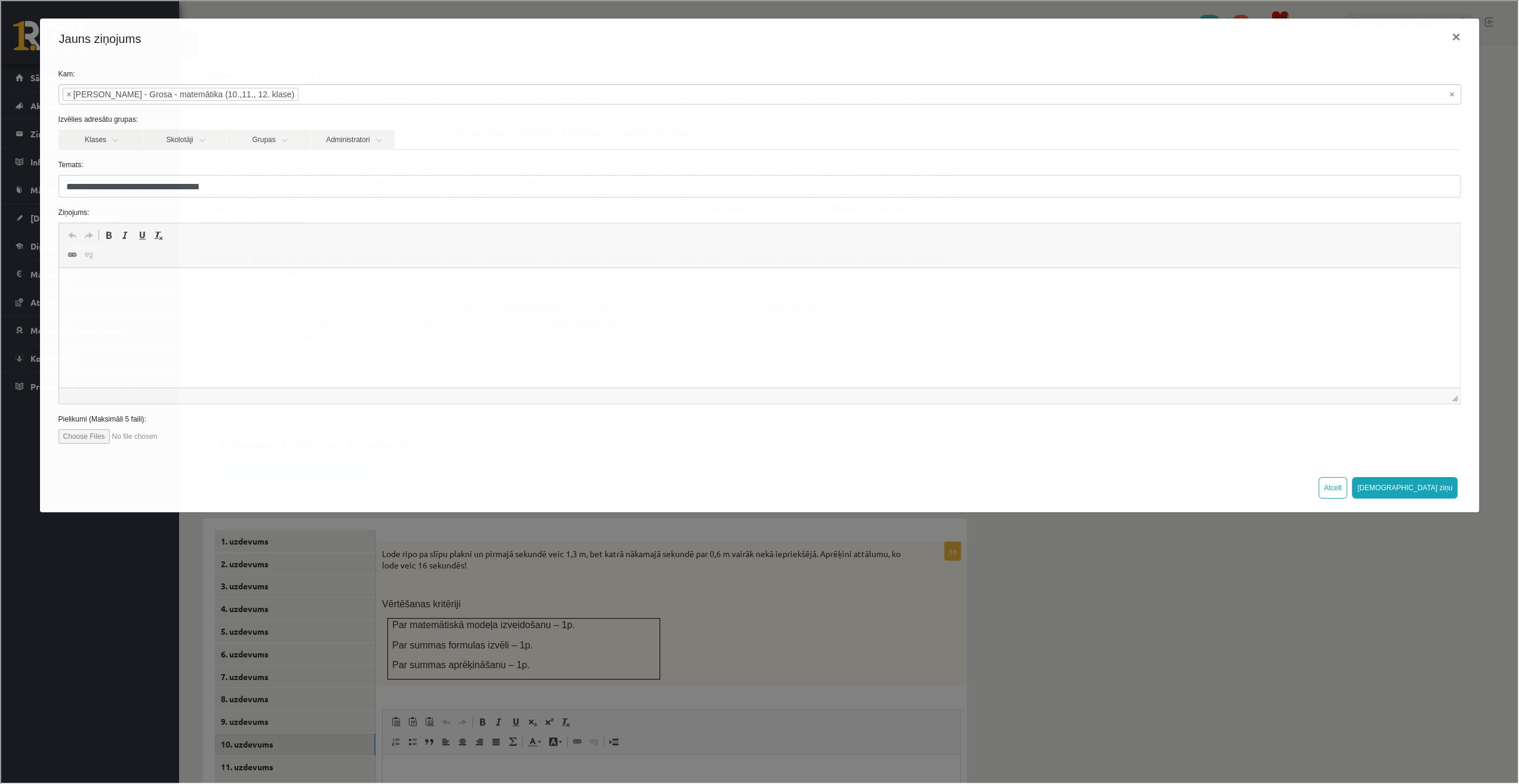
type input "**********"
click at [1131, 666] on div "**********" at bounding box center [758, 391] width 1517 height 781
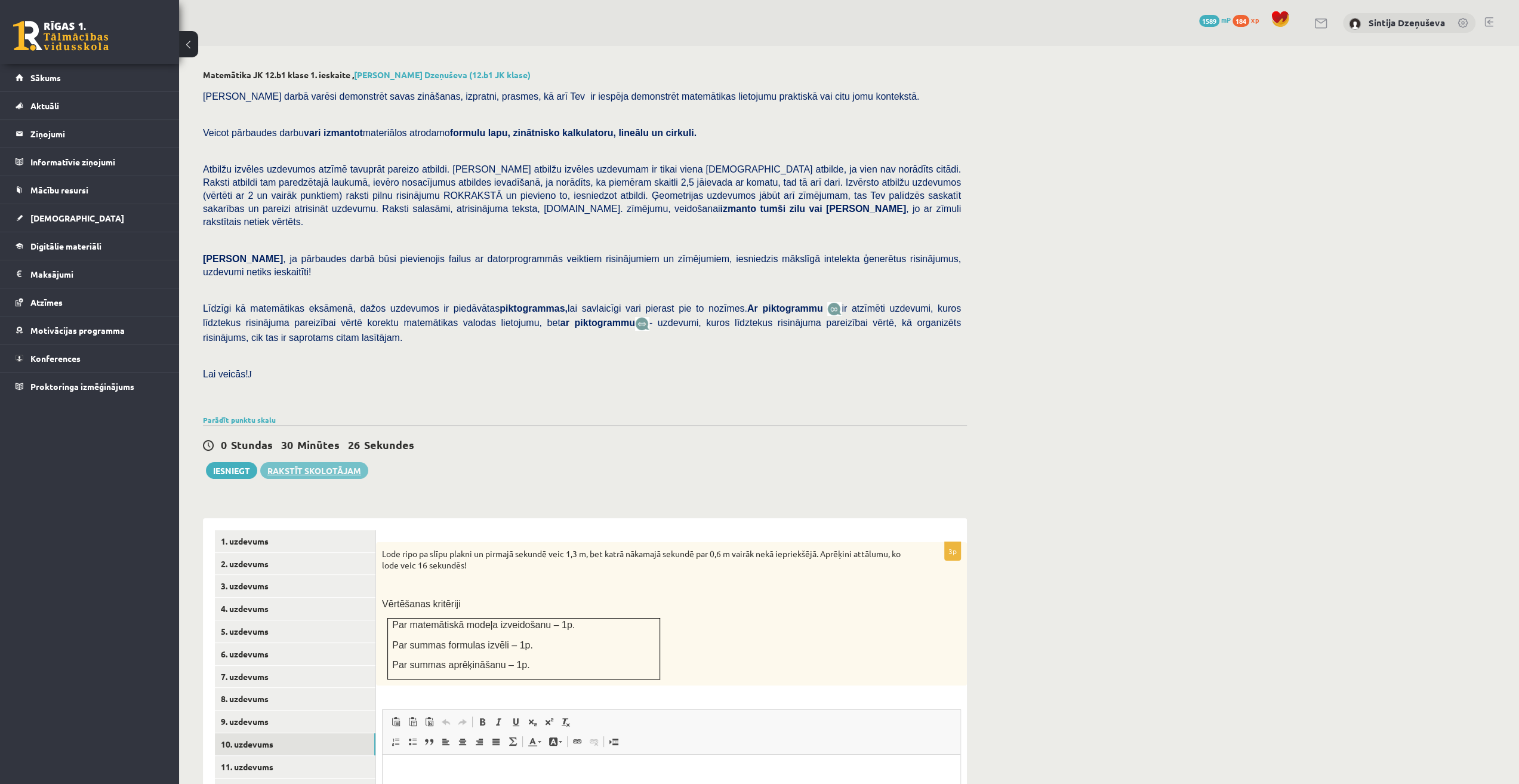
click at [331, 462] on link "Rakstīt skolotājam" at bounding box center [314, 470] width 108 height 16
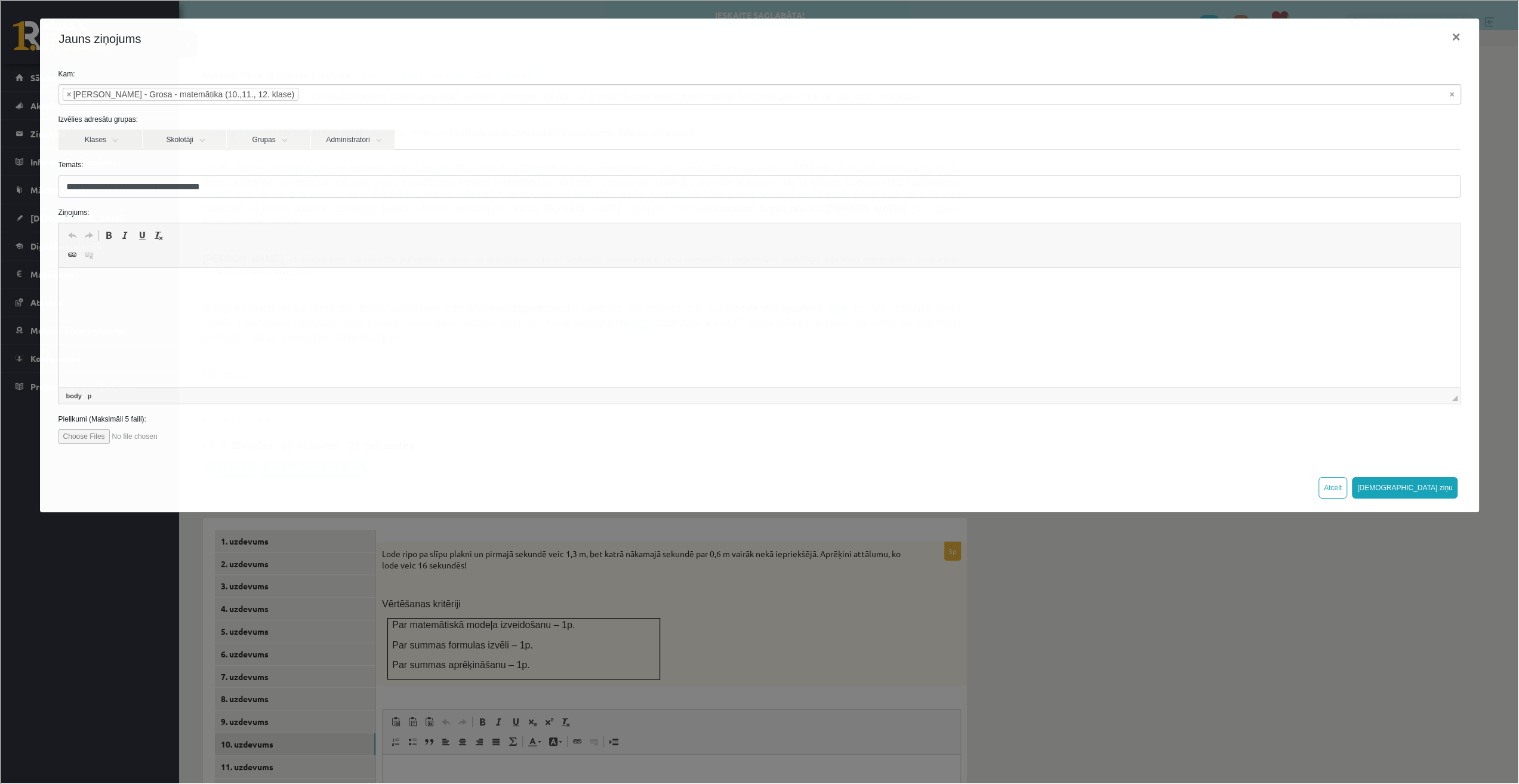
click at [191, 299] on html at bounding box center [759, 286] width 1402 height 36
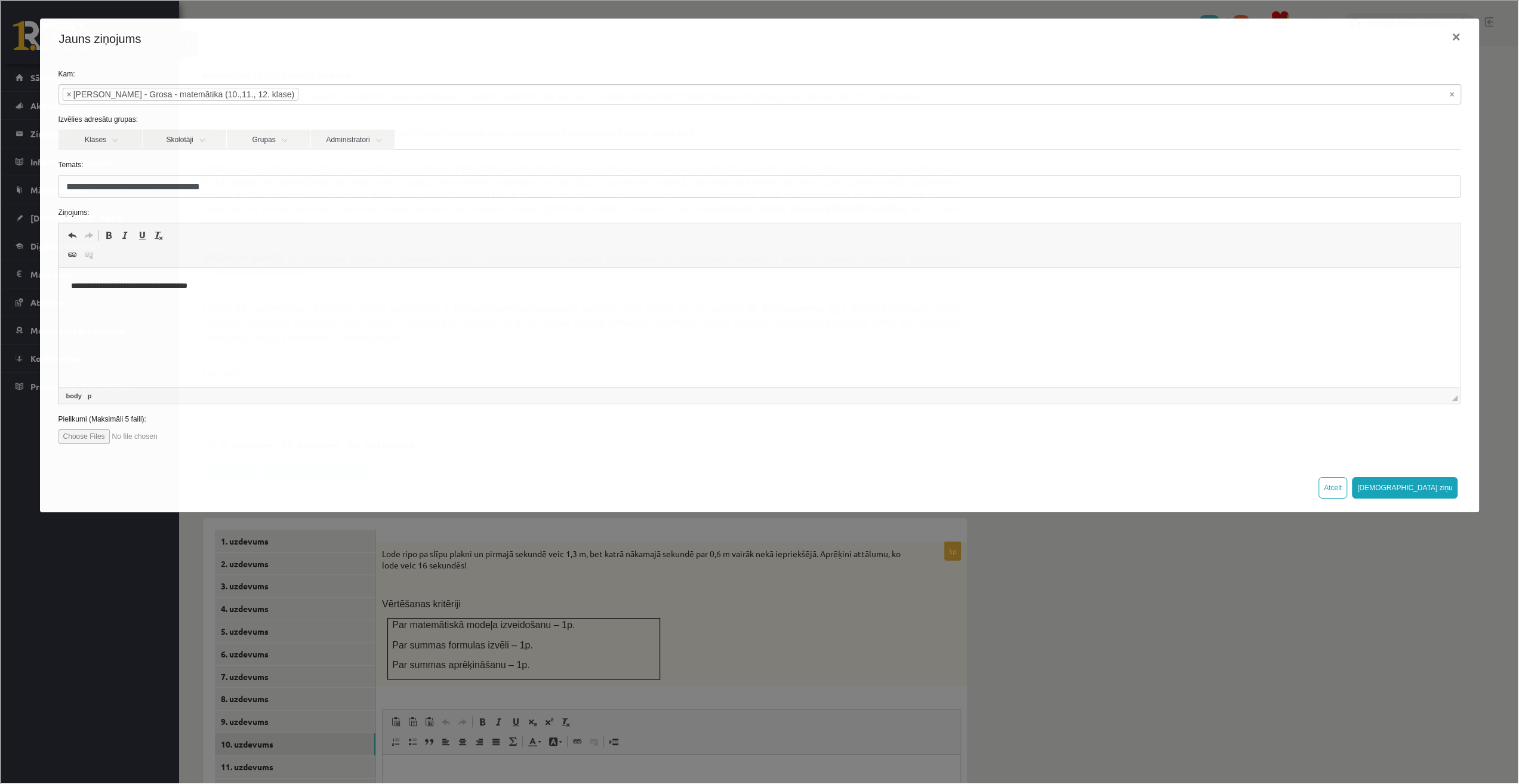
click at [218, 295] on html "**********" at bounding box center [759, 286] width 1402 height 36
click at [187, 287] on p "**********" at bounding box center [759, 287] width 1378 height 13
click at [260, 295] on html "**********" at bounding box center [759, 286] width 1402 height 36
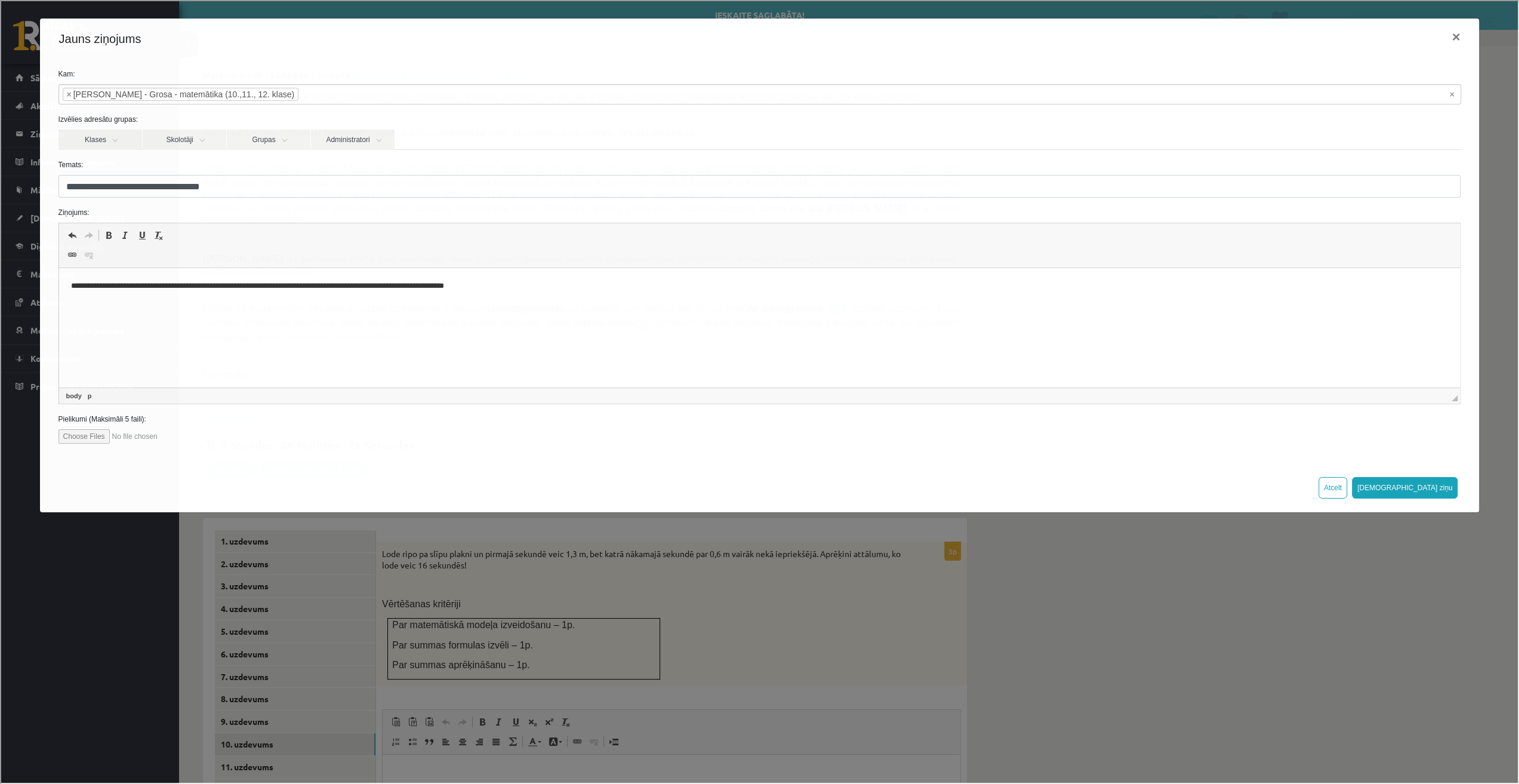
click at [393, 287] on p "**********" at bounding box center [759, 287] width 1378 height 13
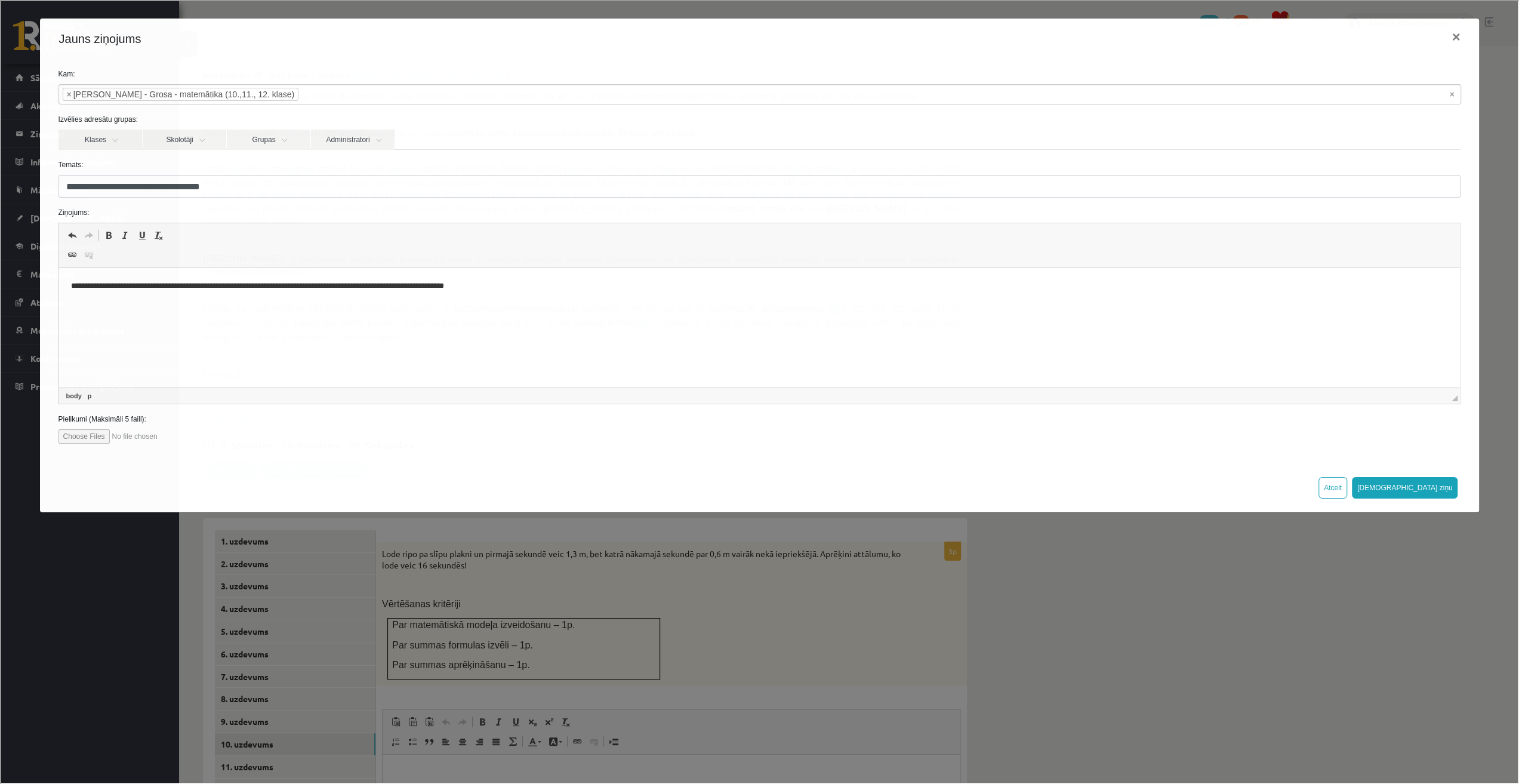
click at [531, 281] on p "**********" at bounding box center [759, 287] width 1378 height 13
click at [489, 290] on p "**********" at bounding box center [759, 287] width 1378 height 13
click at [514, 280] on p "**********" at bounding box center [759, 287] width 1378 height 13
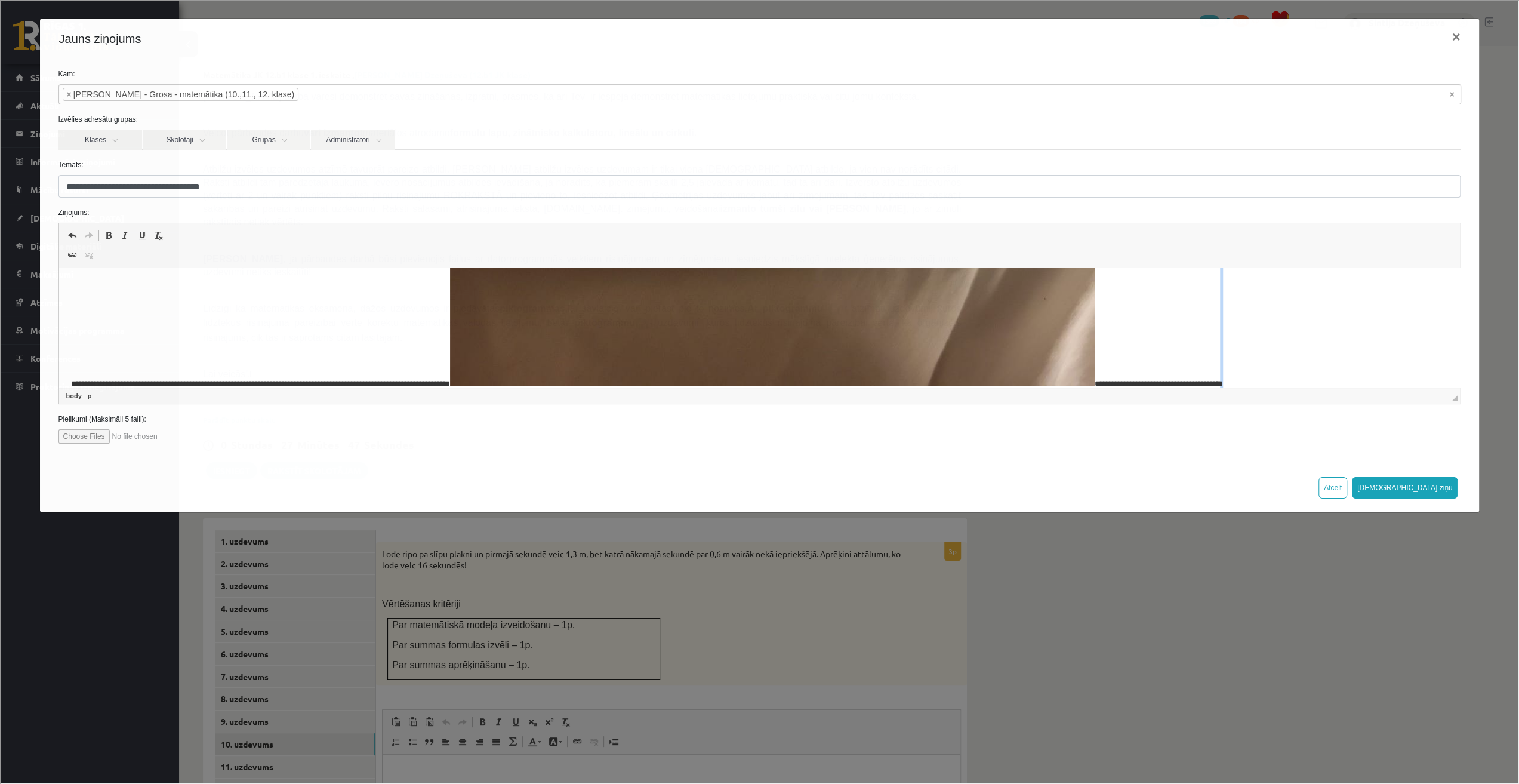
scroll to position [1054, 0]
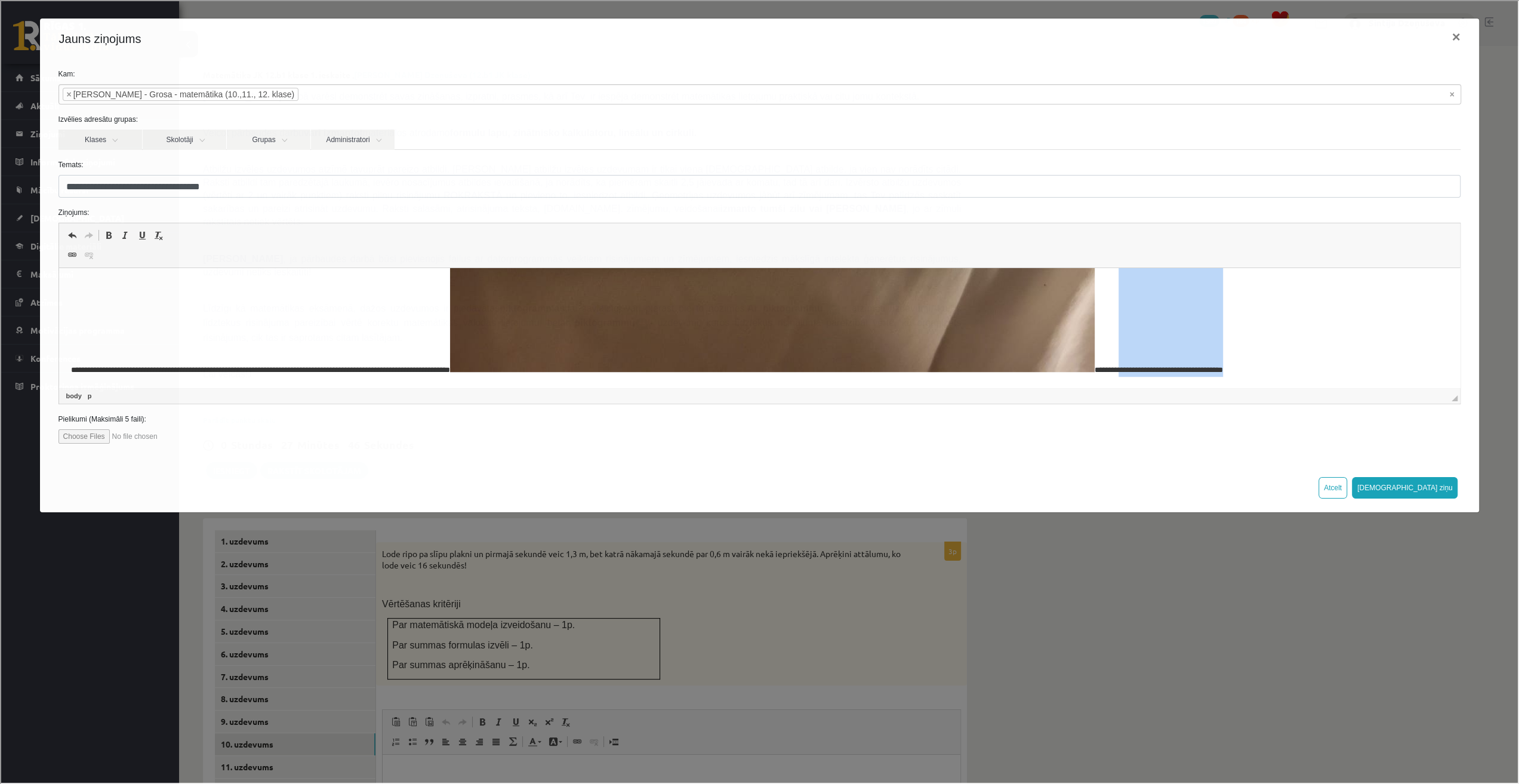
drag, startPoint x: 1284, startPoint y: 381, endPoint x: 1152, endPoint y: 382, distance: 132.0
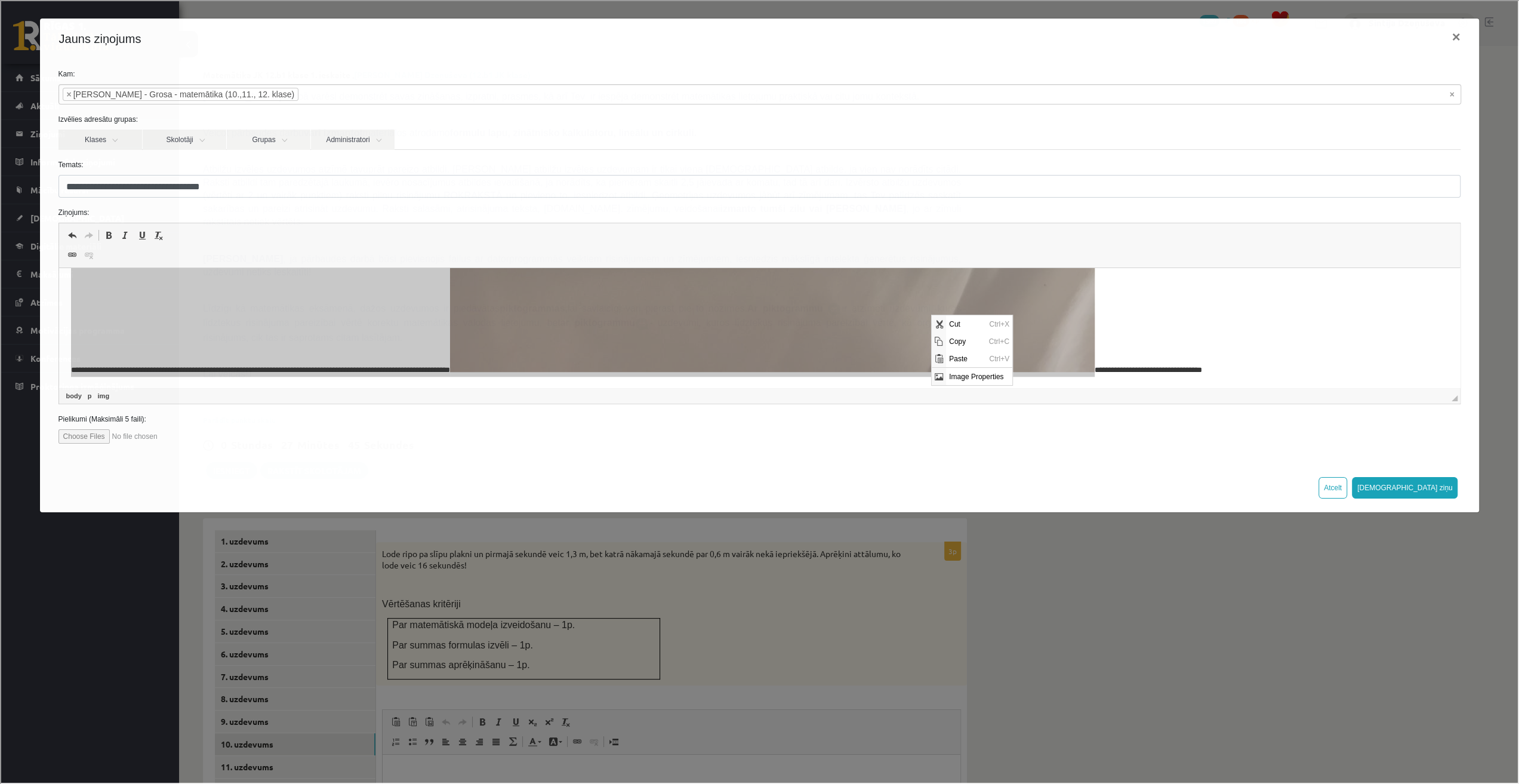
scroll to position [0, 0]
click at [951, 322] on span "Cut" at bounding box center [966, 324] width 40 height 17
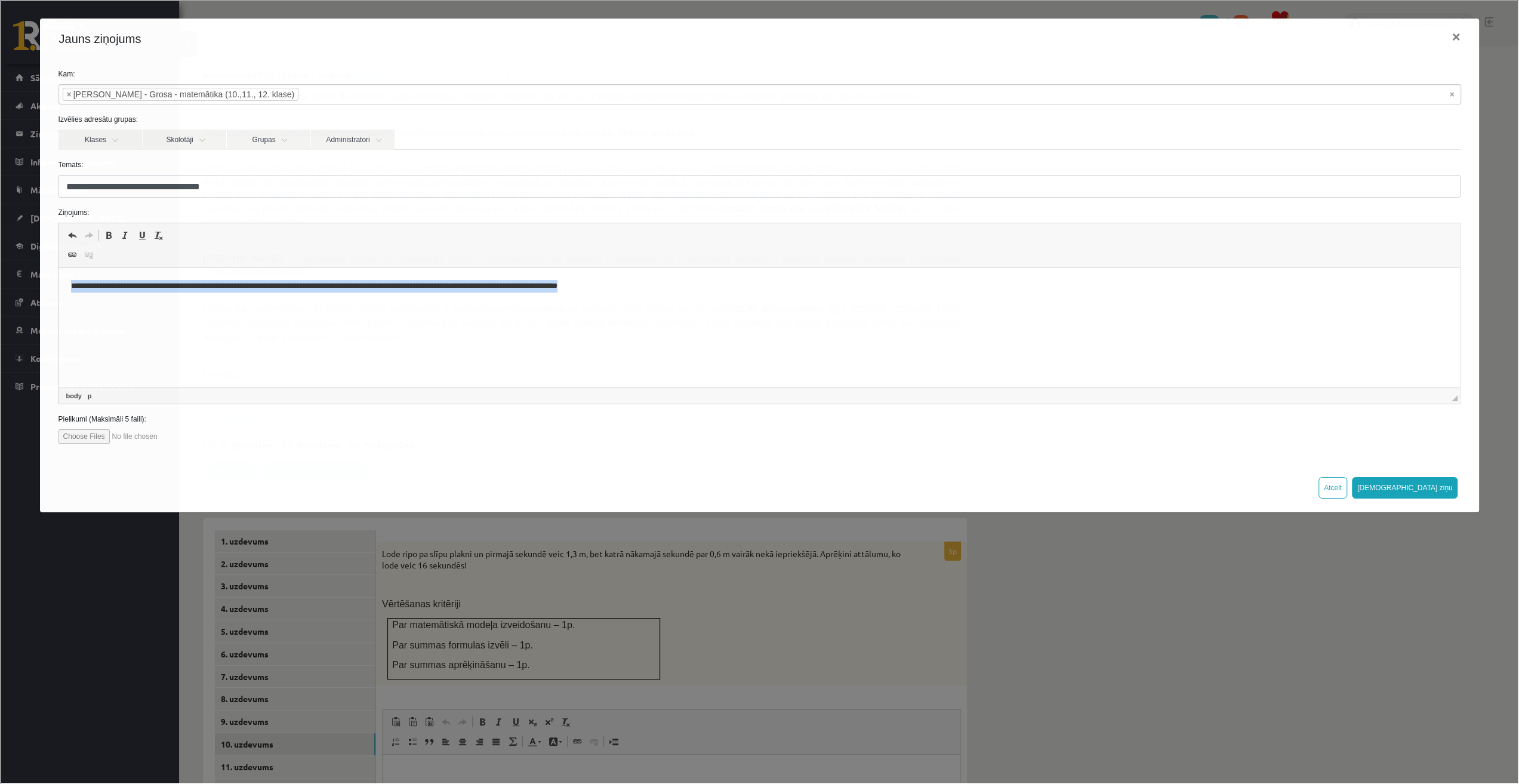
drag, startPoint x: 645, startPoint y: 287, endPoint x: 51, endPoint y: 290, distance: 594.0
click at [58, 290] on html "**********" at bounding box center [759, 286] width 1402 height 36
copy p "**********"
click at [1454, 39] on button "×" at bounding box center [1455, 36] width 28 height 33
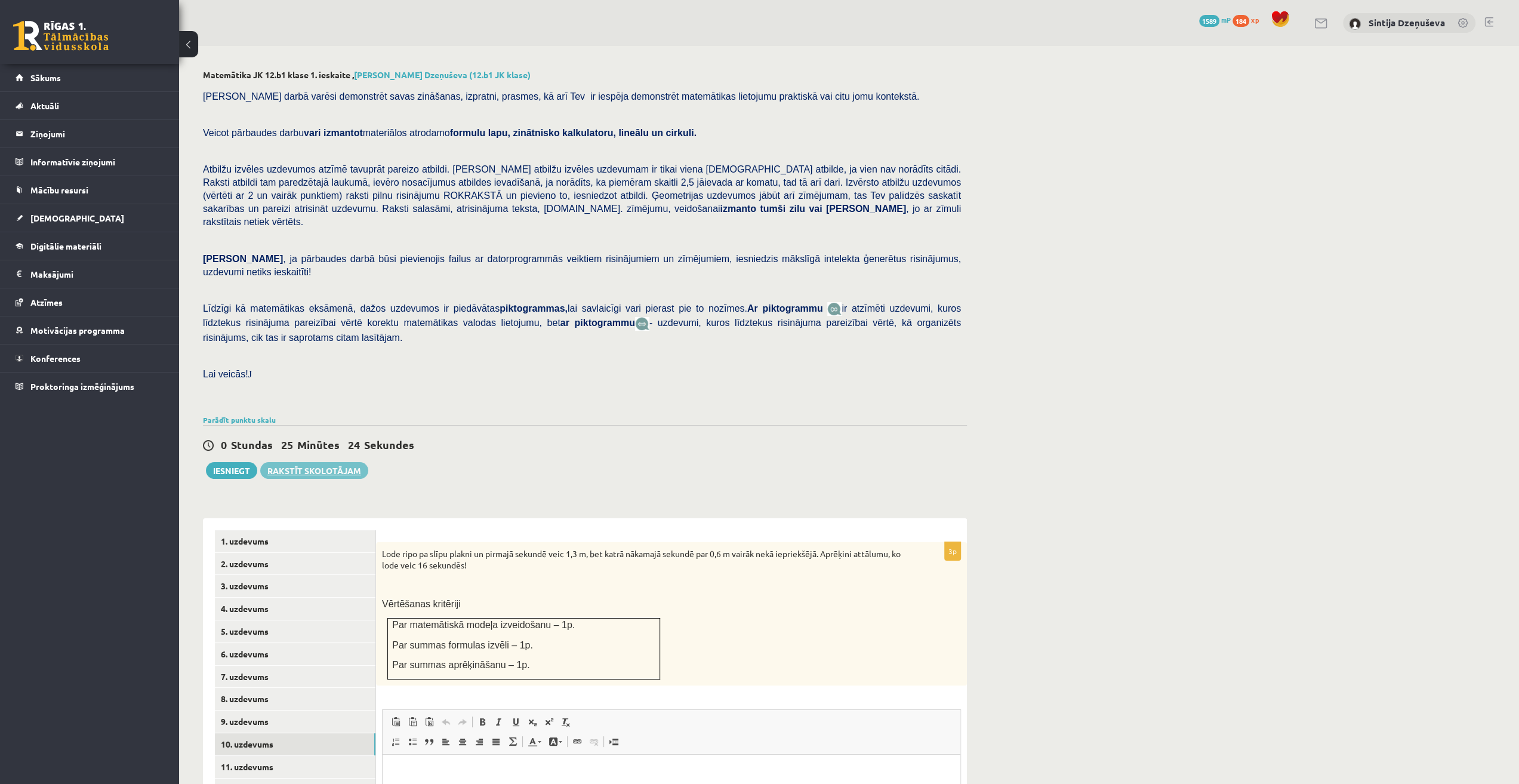
click at [315, 462] on link "Rakstīt skolotājam" at bounding box center [314, 470] width 108 height 16
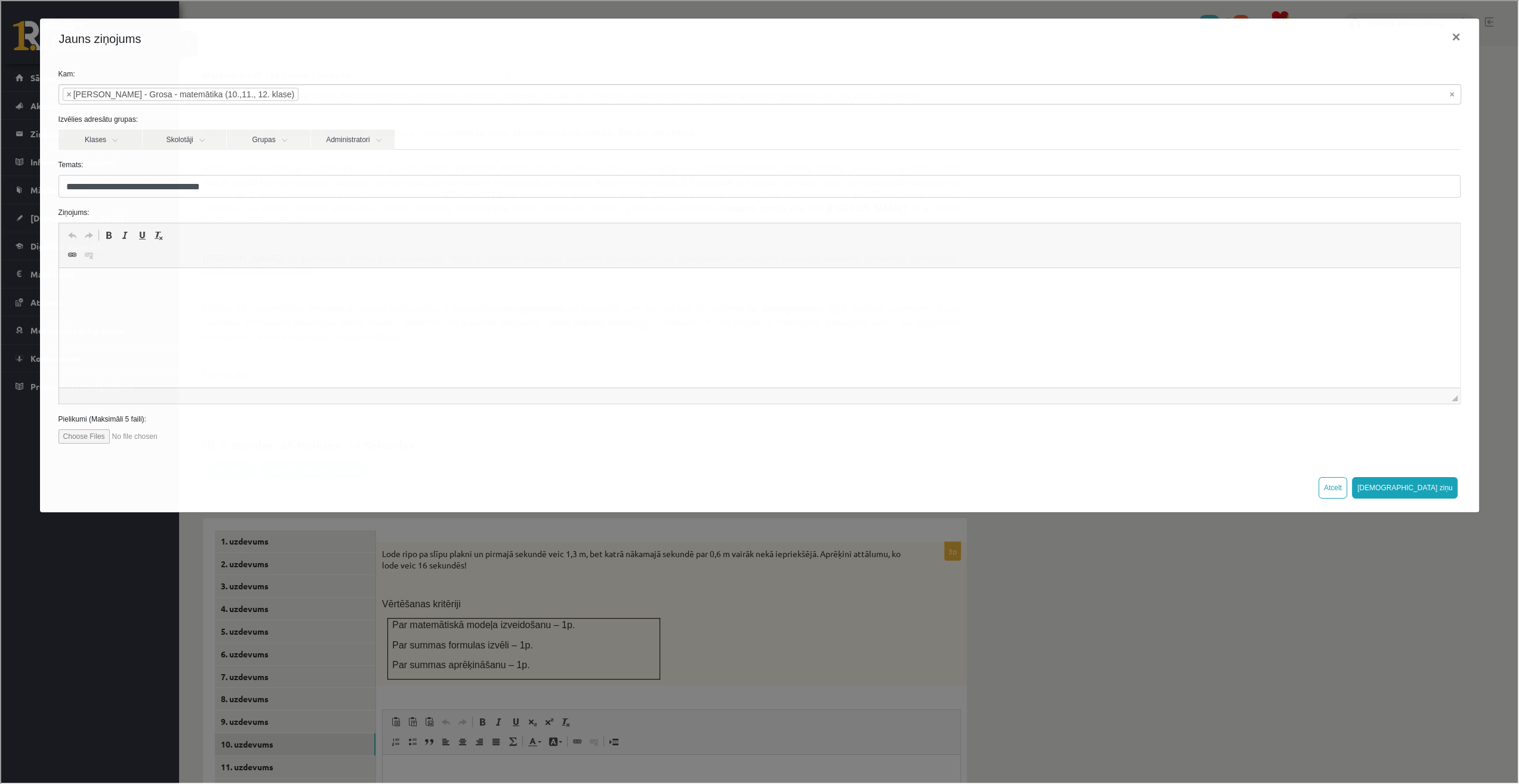
type input "**********"
click at [186, 304] on html at bounding box center [759, 286] width 1402 height 36
click at [105, 284] on p "**********" at bounding box center [759, 287] width 1378 height 13
click at [609, 306] on p "**********" at bounding box center [759, 307] width 1378 height 13
click at [190, 306] on p "**********" at bounding box center [759, 307] width 1378 height 13
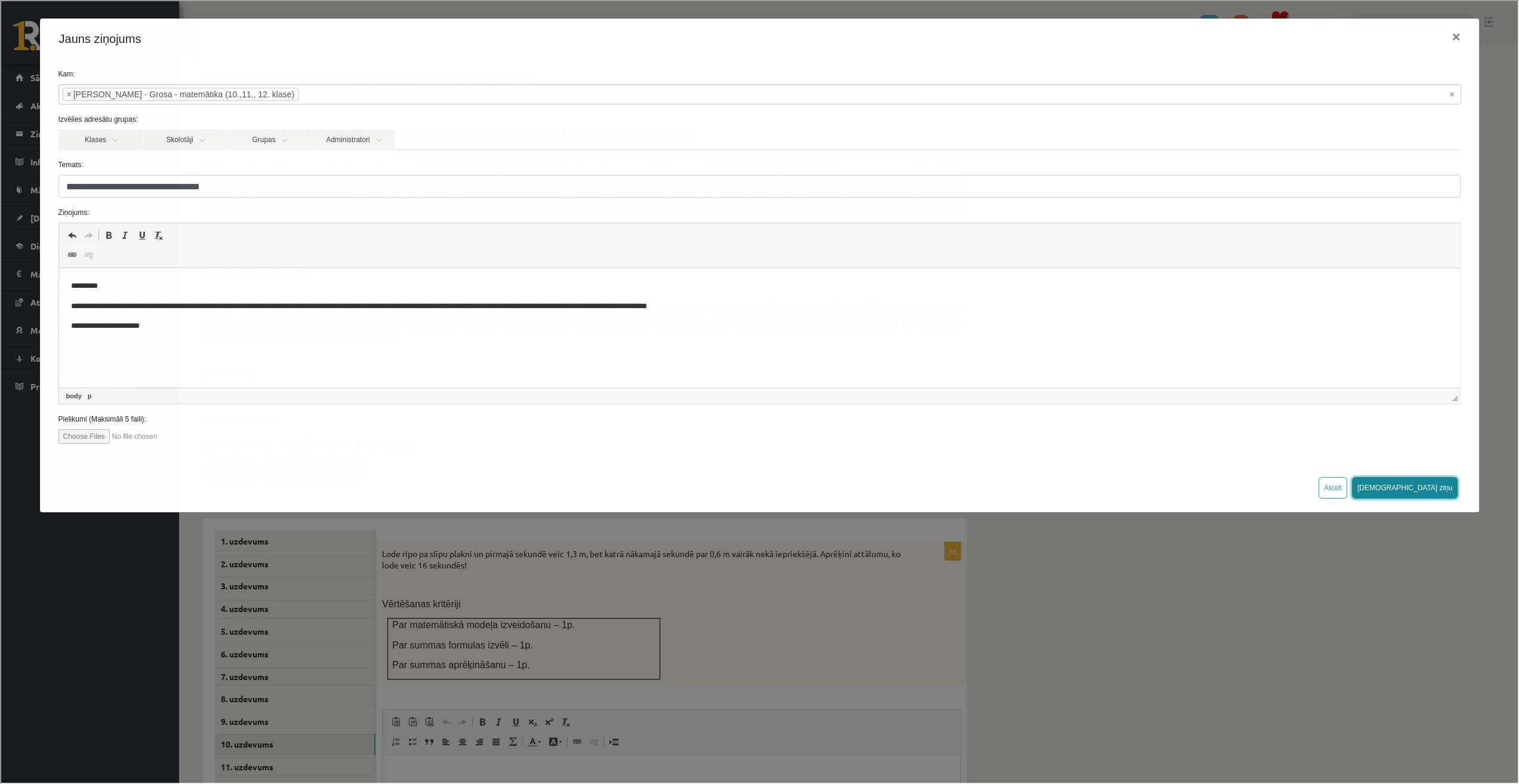
click at [1429, 484] on button "Sūtīt ziņu" at bounding box center [1404, 487] width 106 height 21
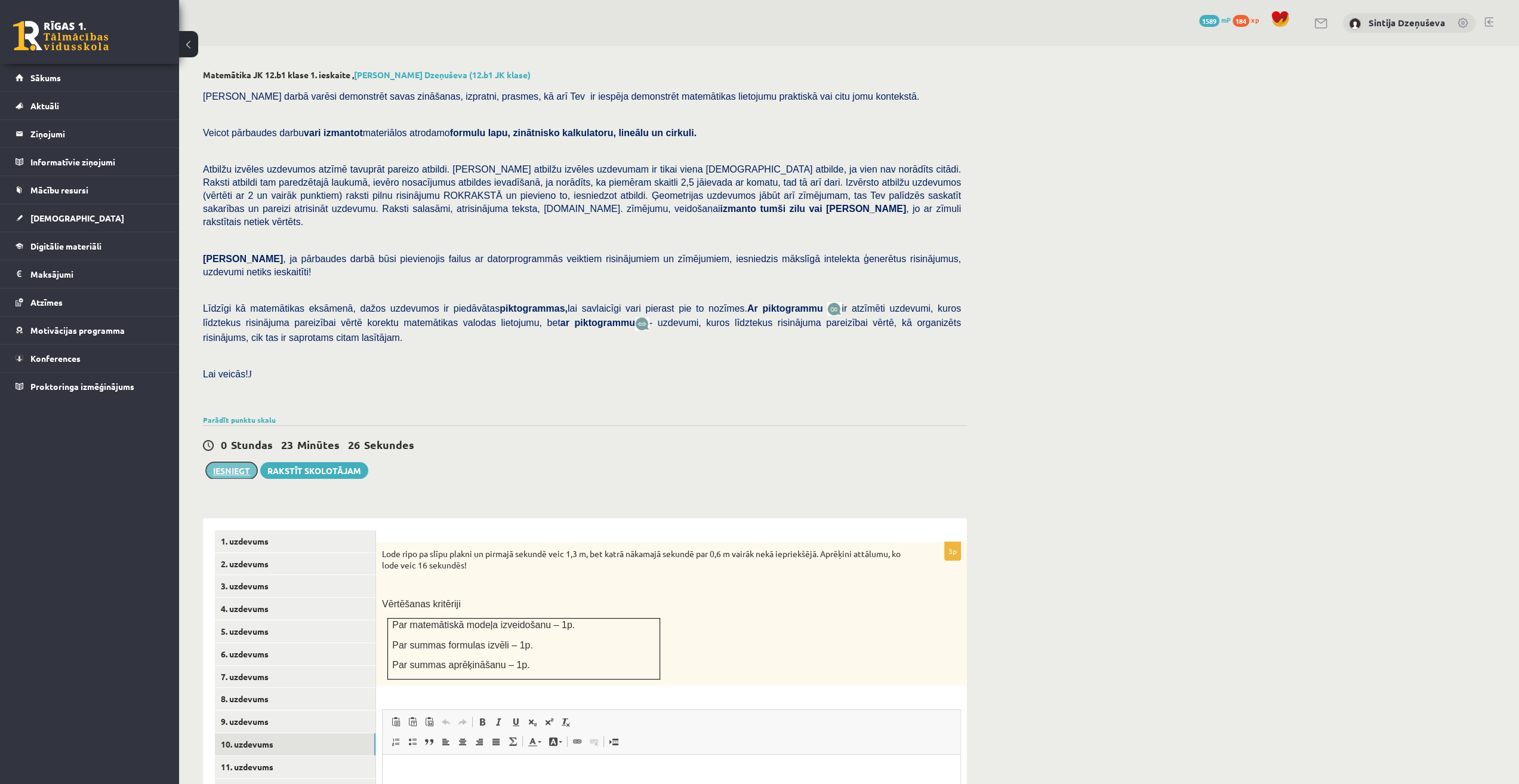
click at [231, 462] on button "Iesniegt" at bounding box center [231, 470] width 51 height 16
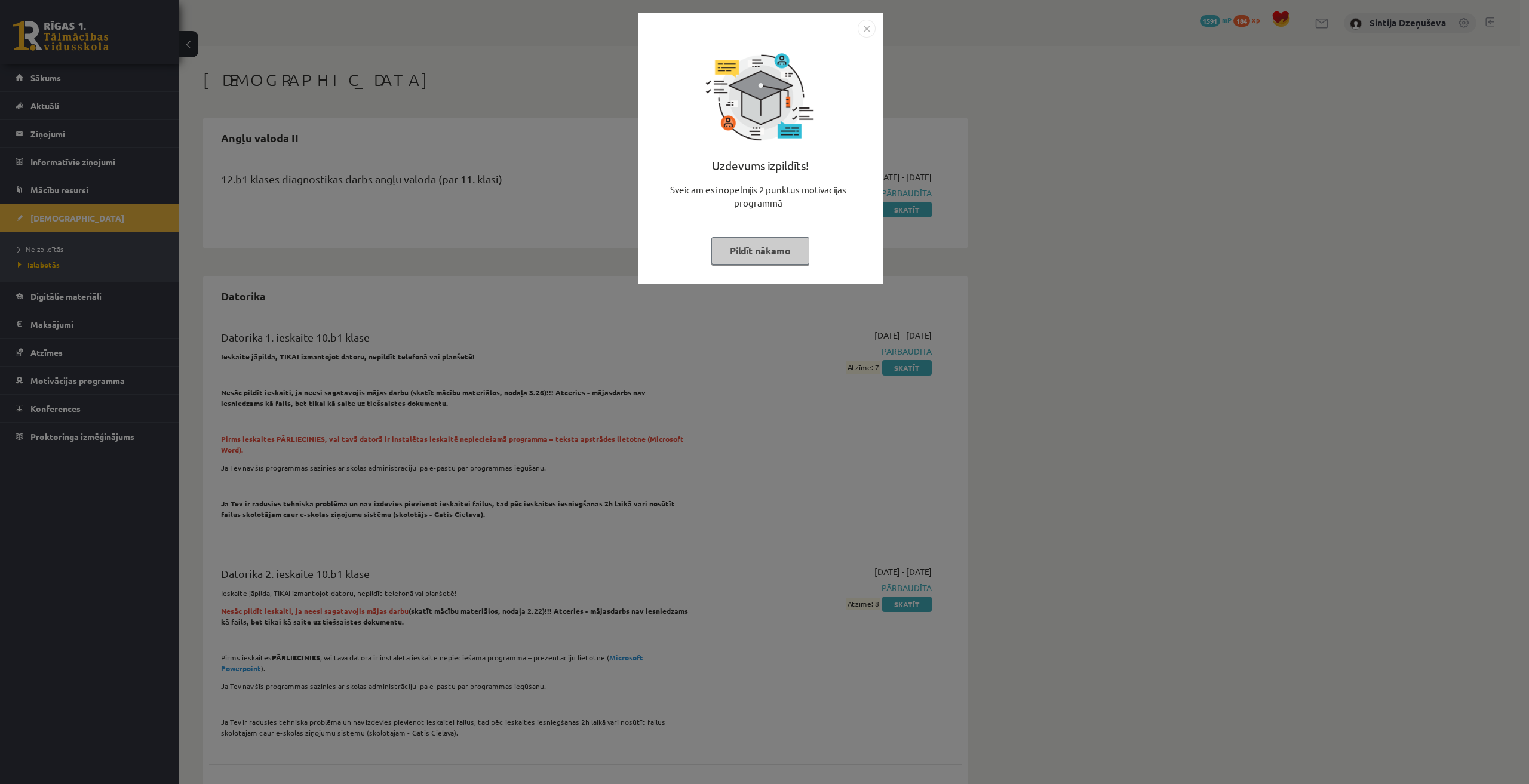
click at [859, 28] on img "Close" at bounding box center [866, 28] width 18 height 18
